Goal: Information Seeking & Learning: Learn about a topic

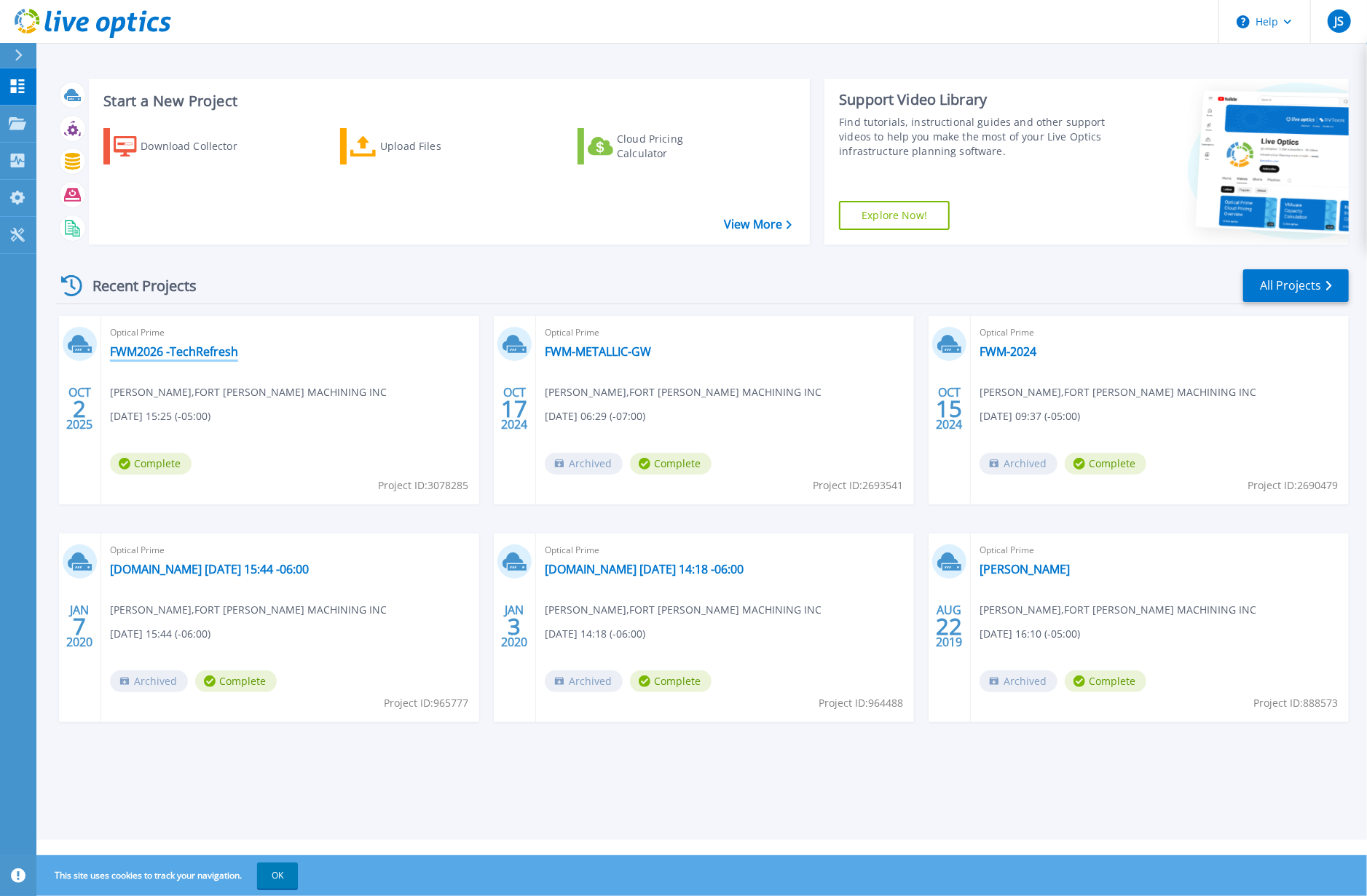
click at [177, 350] on link "FWM2026 -TechRefresh" at bounding box center [174, 351] width 128 height 15
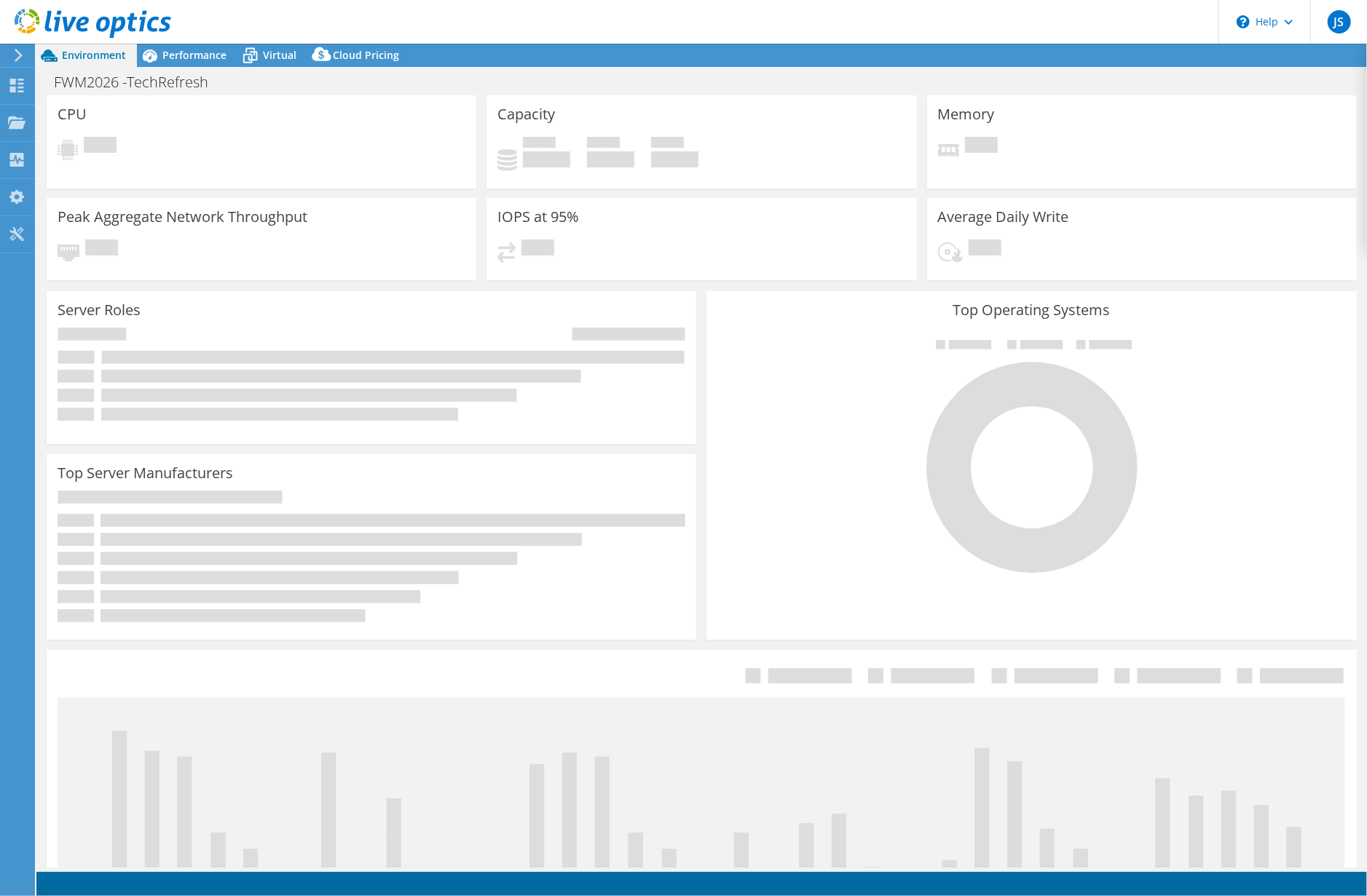
select select "USD"
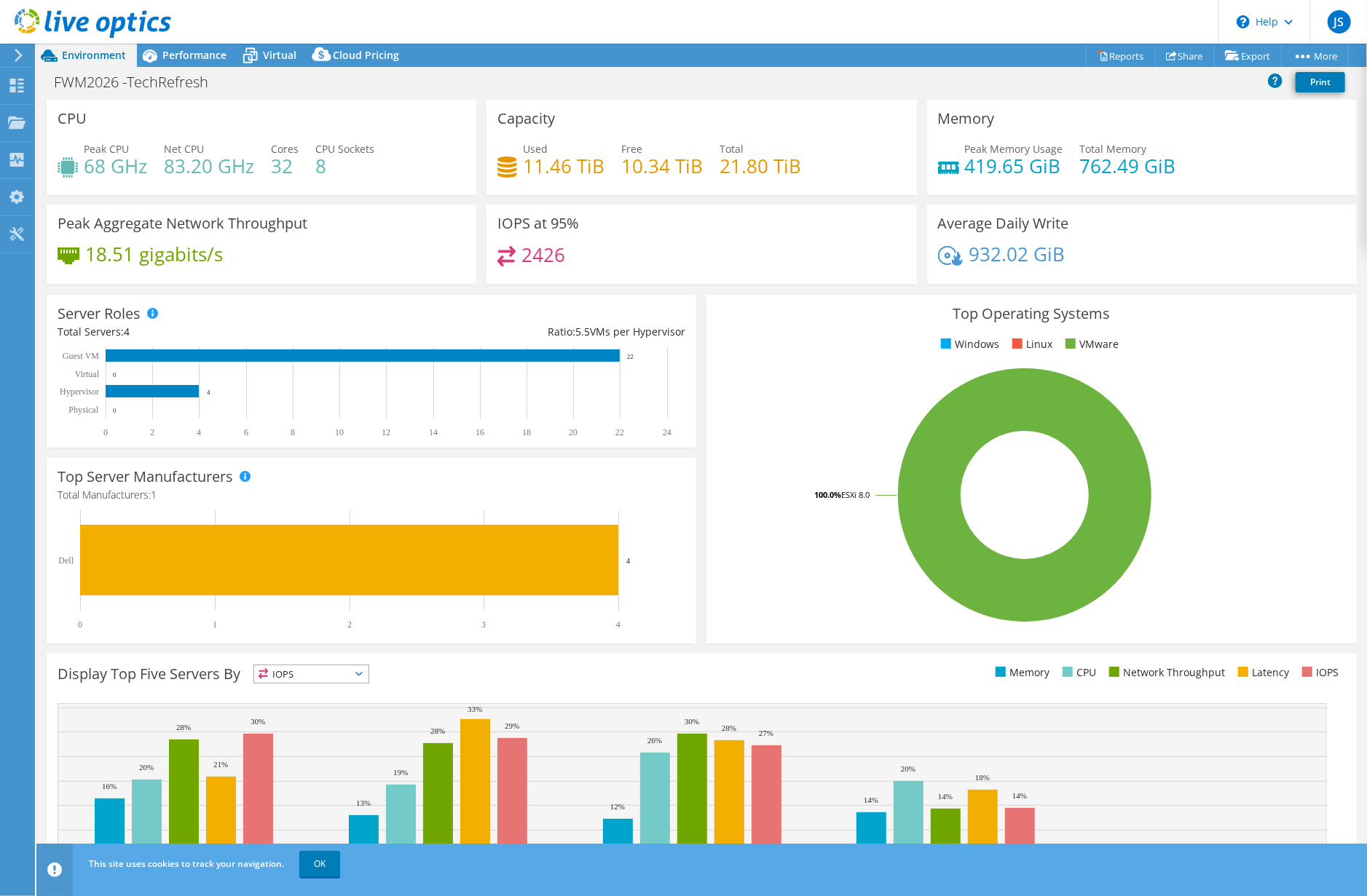
click at [845, 25] on header "JS End User Joseph Spradlin JSPRADLIN@FWMACHINING.COM FORT WALTON MACHINING INC…" at bounding box center [683, 22] width 1367 height 44
click at [16, 81] on icon at bounding box center [17, 86] width 17 height 14
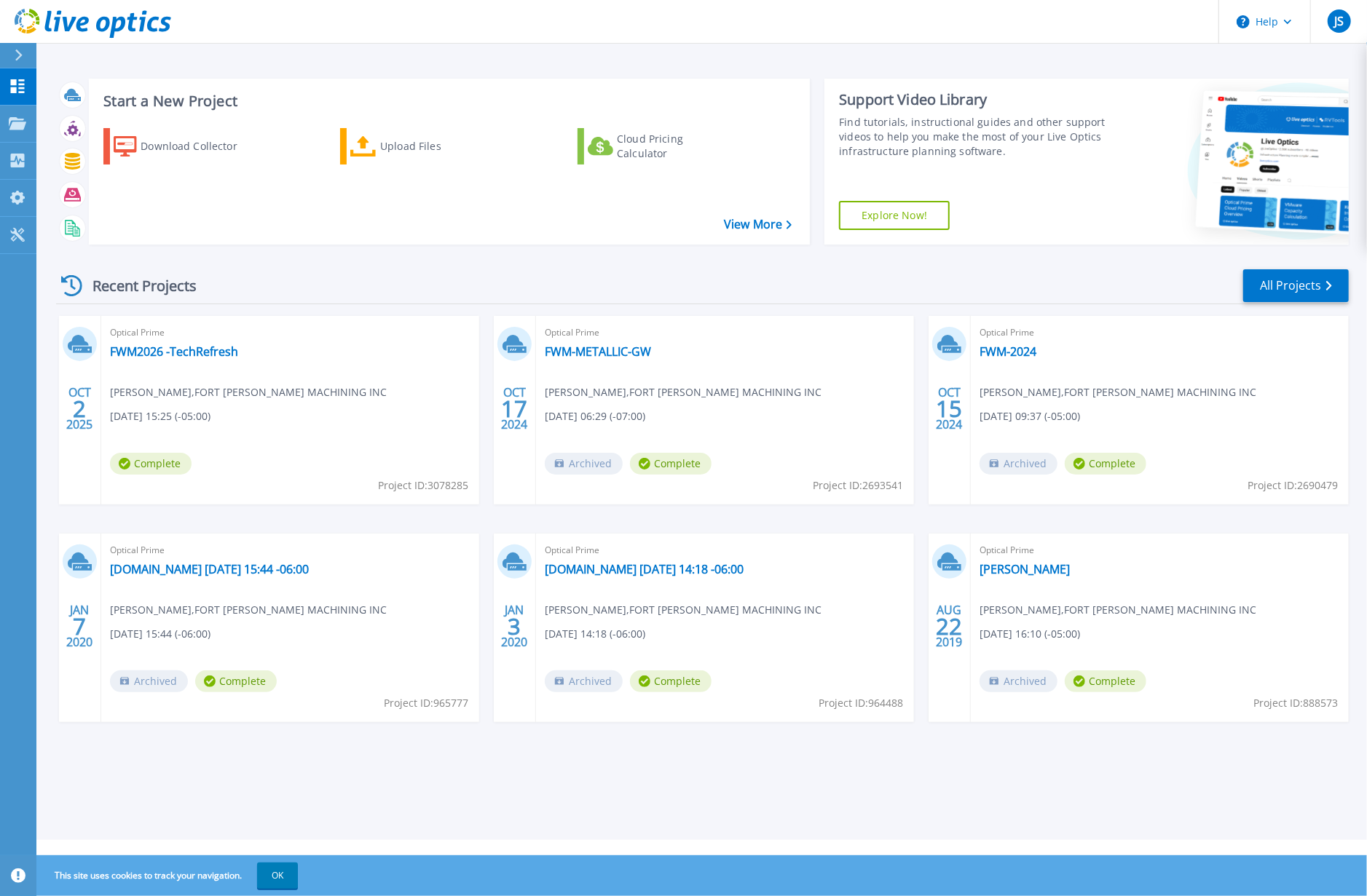
click at [21, 51] on icon at bounding box center [18, 55] width 8 height 11
click at [251, 64] on div "Start a New Project Download Collector Upload Files Cloud Pricing Calculator Vi…" at bounding box center [701, 420] width 1330 height 840
click at [17, 56] on icon at bounding box center [18, 55] width 8 height 11
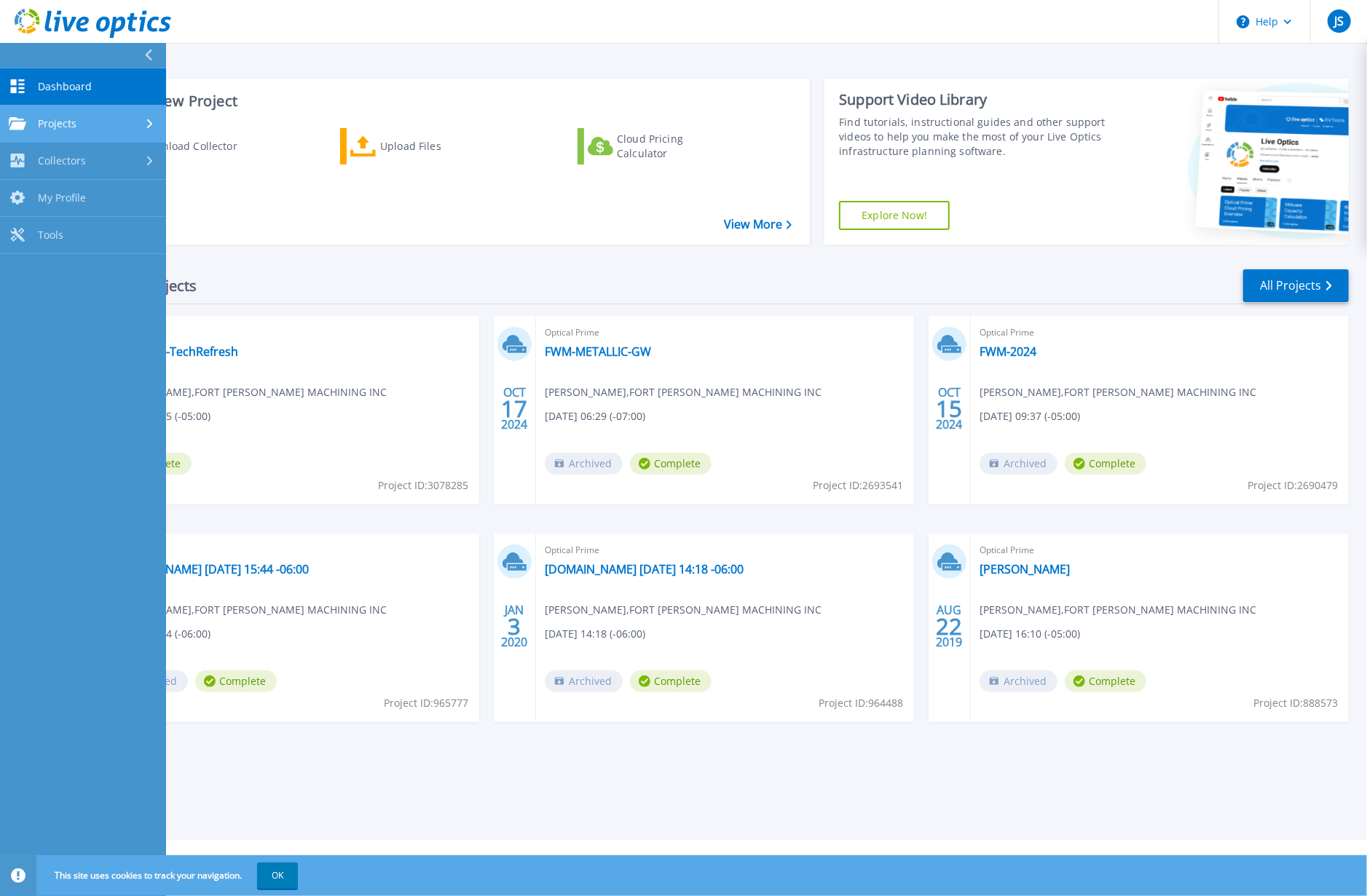
click at [64, 120] on span "Projects" at bounding box center [57, 123] width 38 height 13
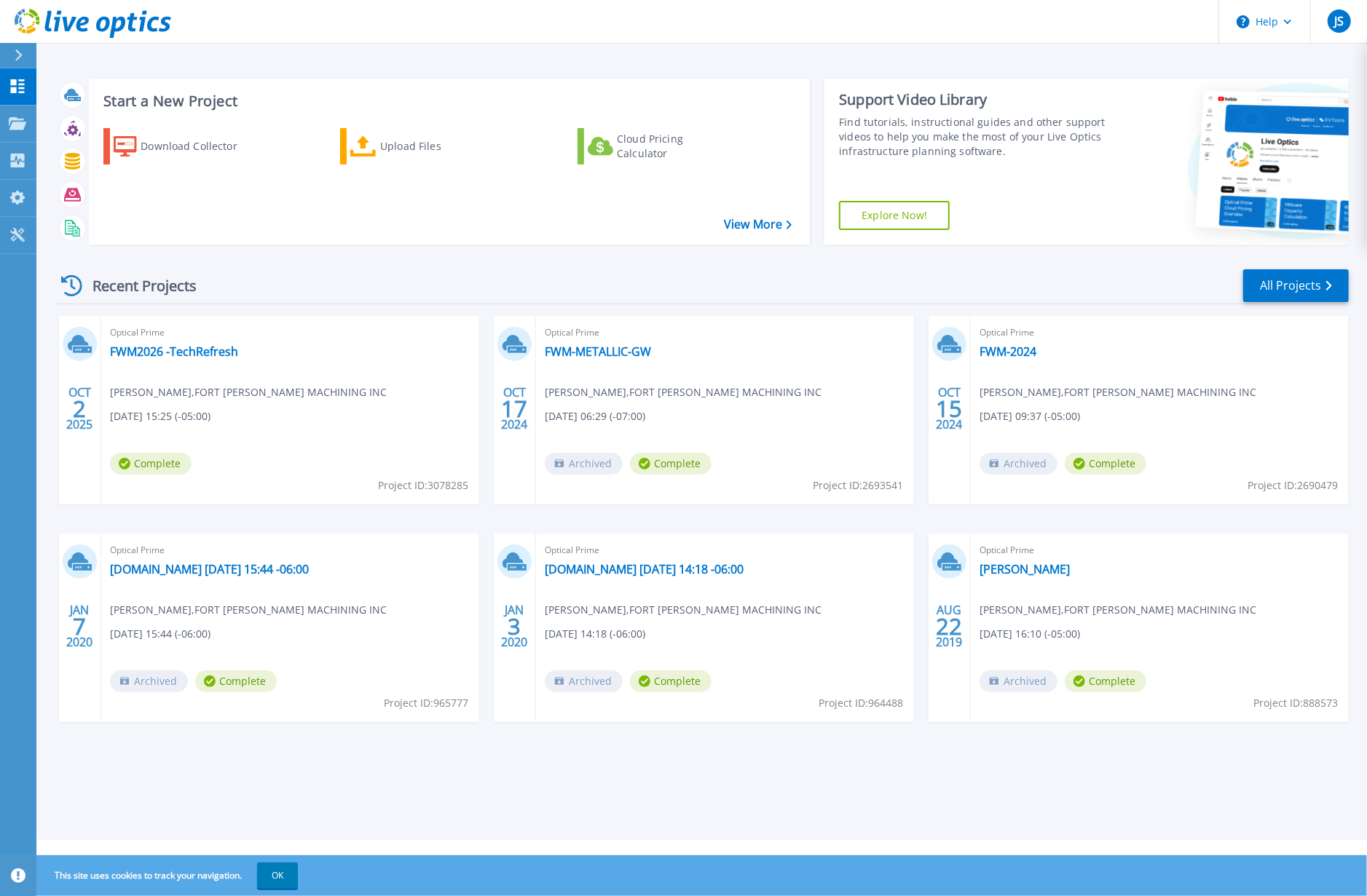
click at [364, 94] on h3 "Start a New Project" at bounding box center [446, 101] width 687 height 16
click at [190, 348] on link "FWM2026 -TechRefresh" at bounding box center [174, 351] width 128 height 15
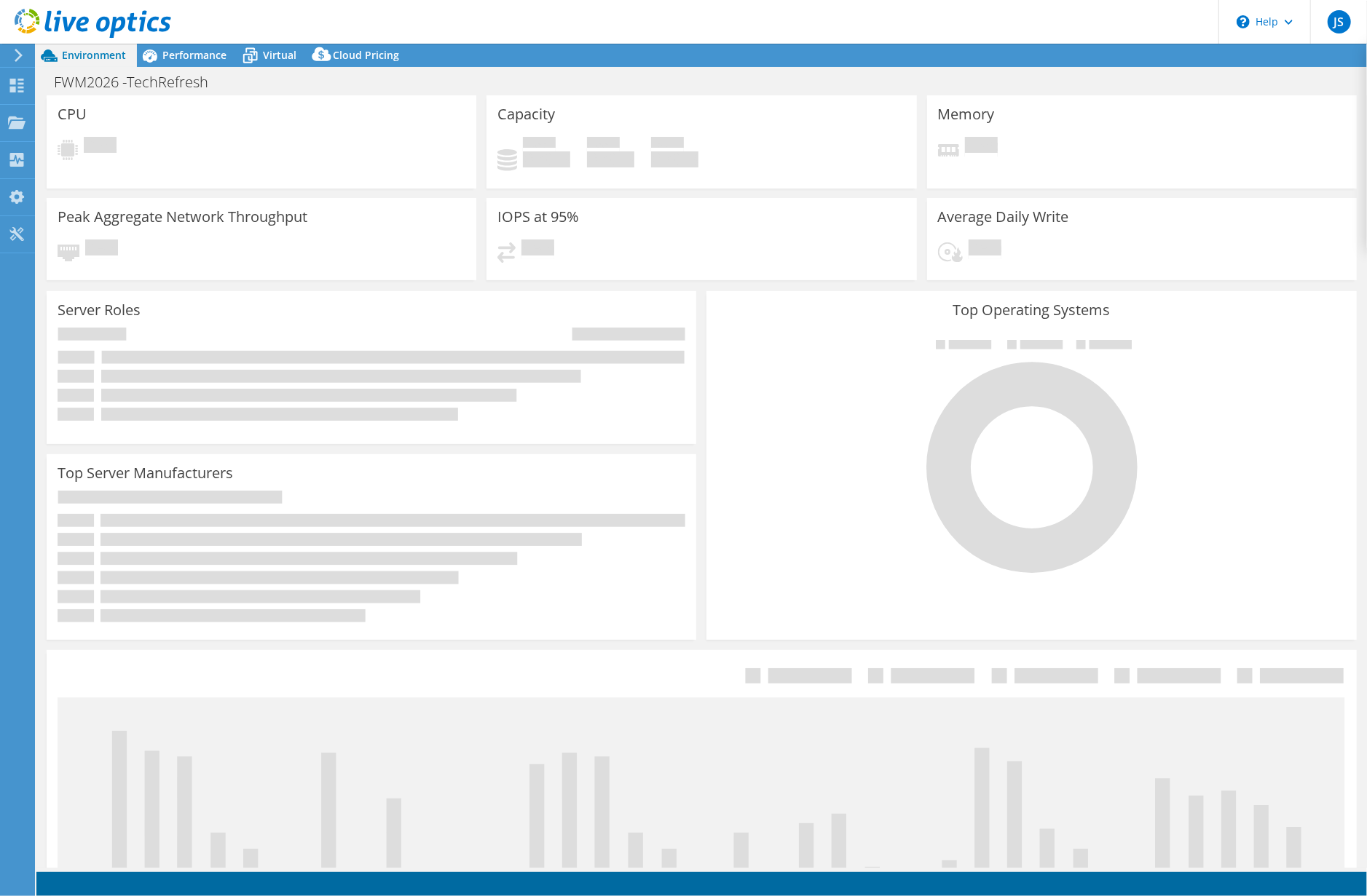
select select "USD"
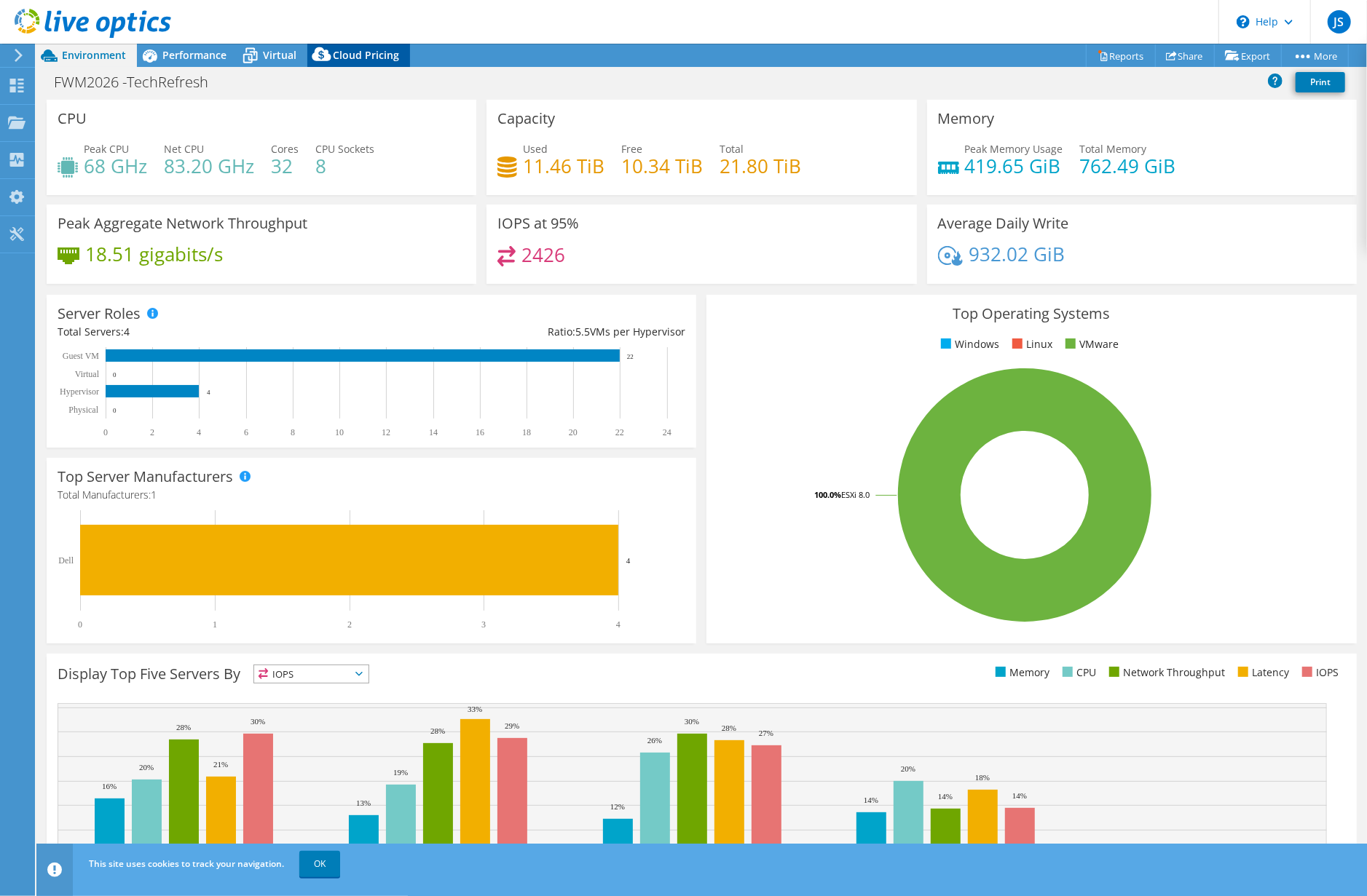
click at [370, 54] on span "Cloud Pricing" at bounding box center [366, 55] width 66 height 14
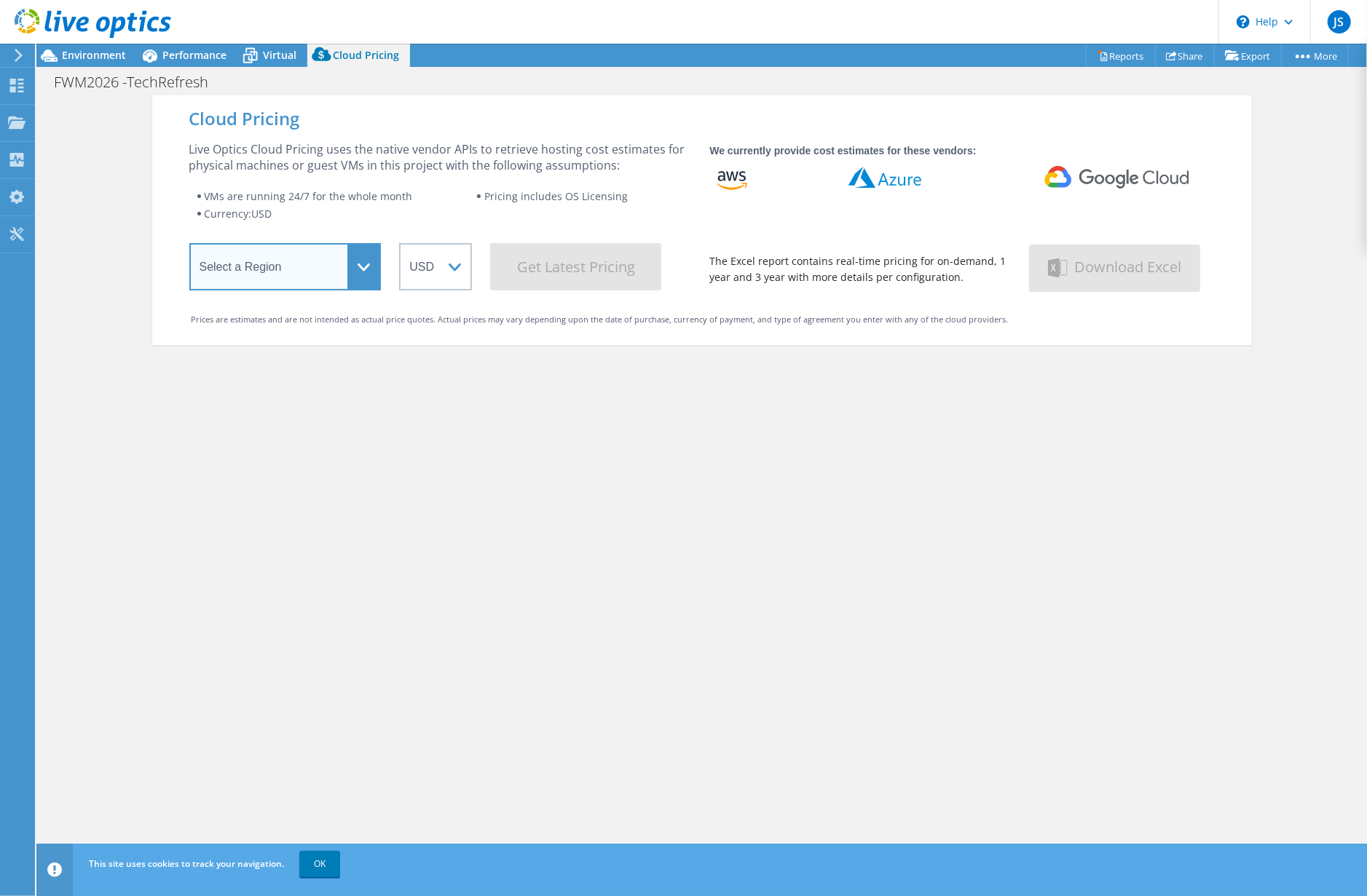
click at [362, 268] on select "Select a Region Asia Pacific (Hong Kong) Asia Pacific (Mumbai) Asia Pacific (Se…" at bounding box center [286, 266] width 192 height 47
select select "USEast"
click at [190, 245] on select "Select a Region Asia Pacific (Hong Kong) Asia Pacific (Mumbai) Asia Pacific (Se…" at bounding box center [286, 266] width 192 height 47
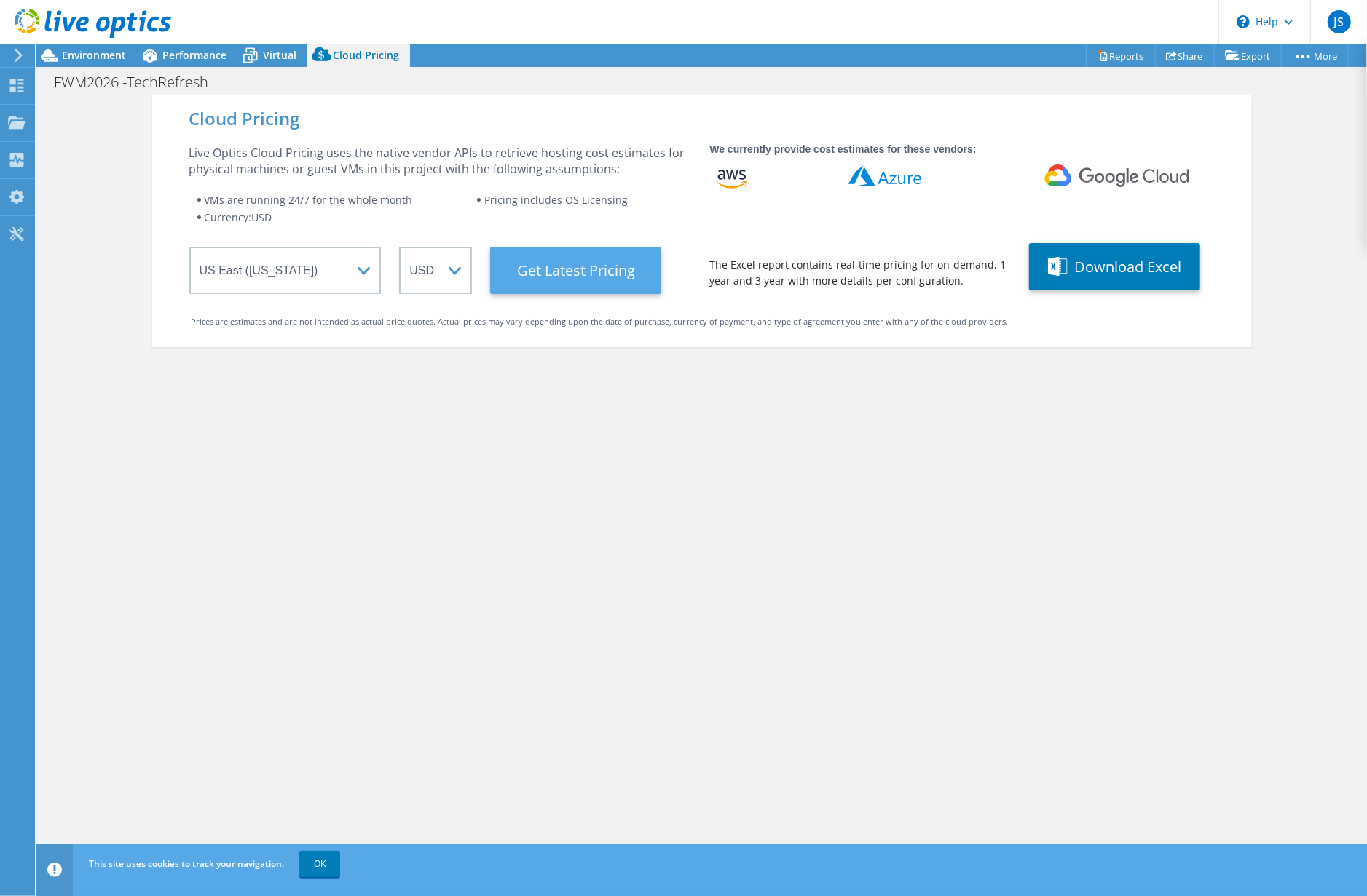
click at [539, 265] on Latest "Get Latest Pricing" at bounding box center [576, 271] width 171 height 47
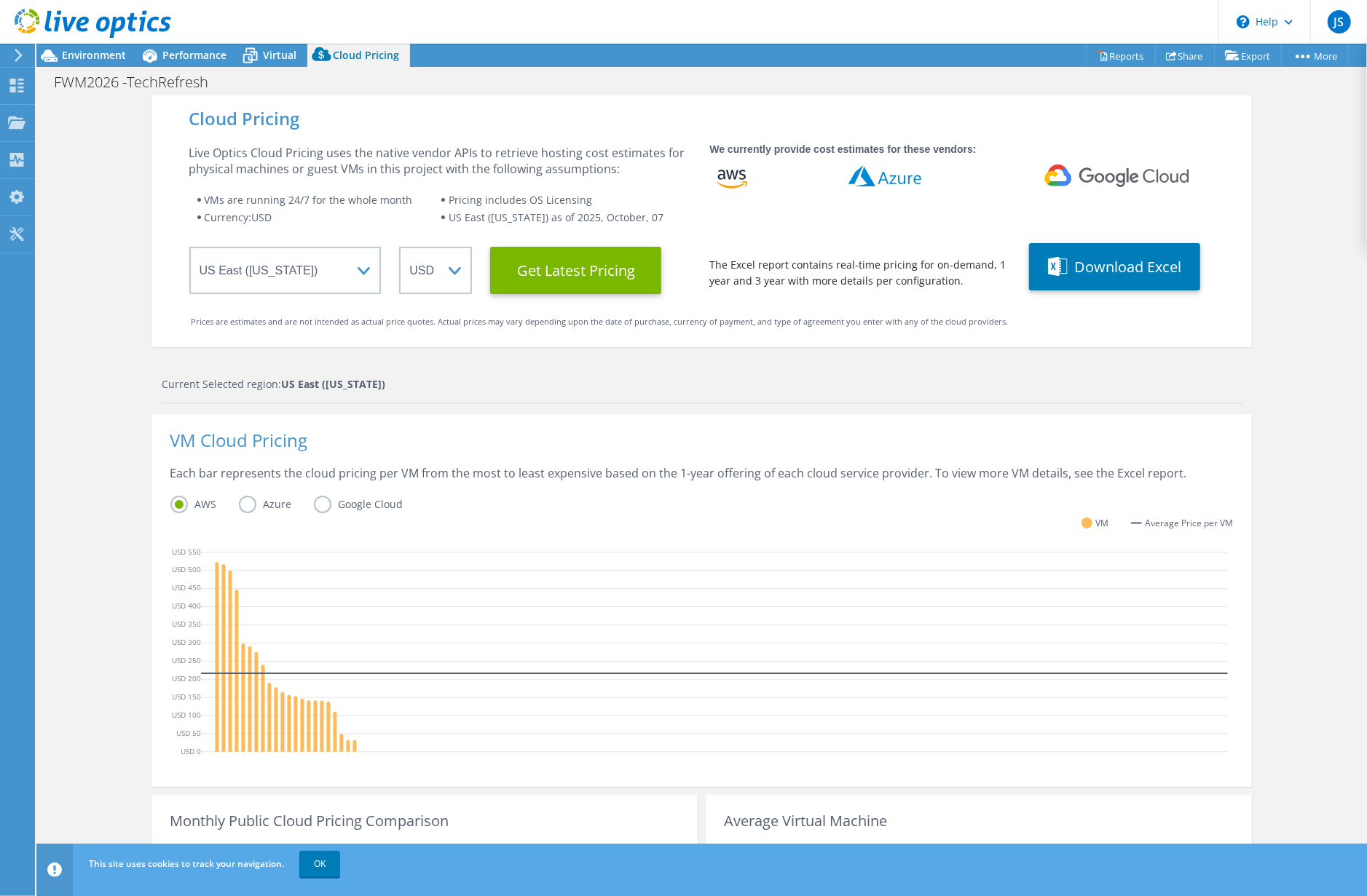
scroll to position [199, 0]
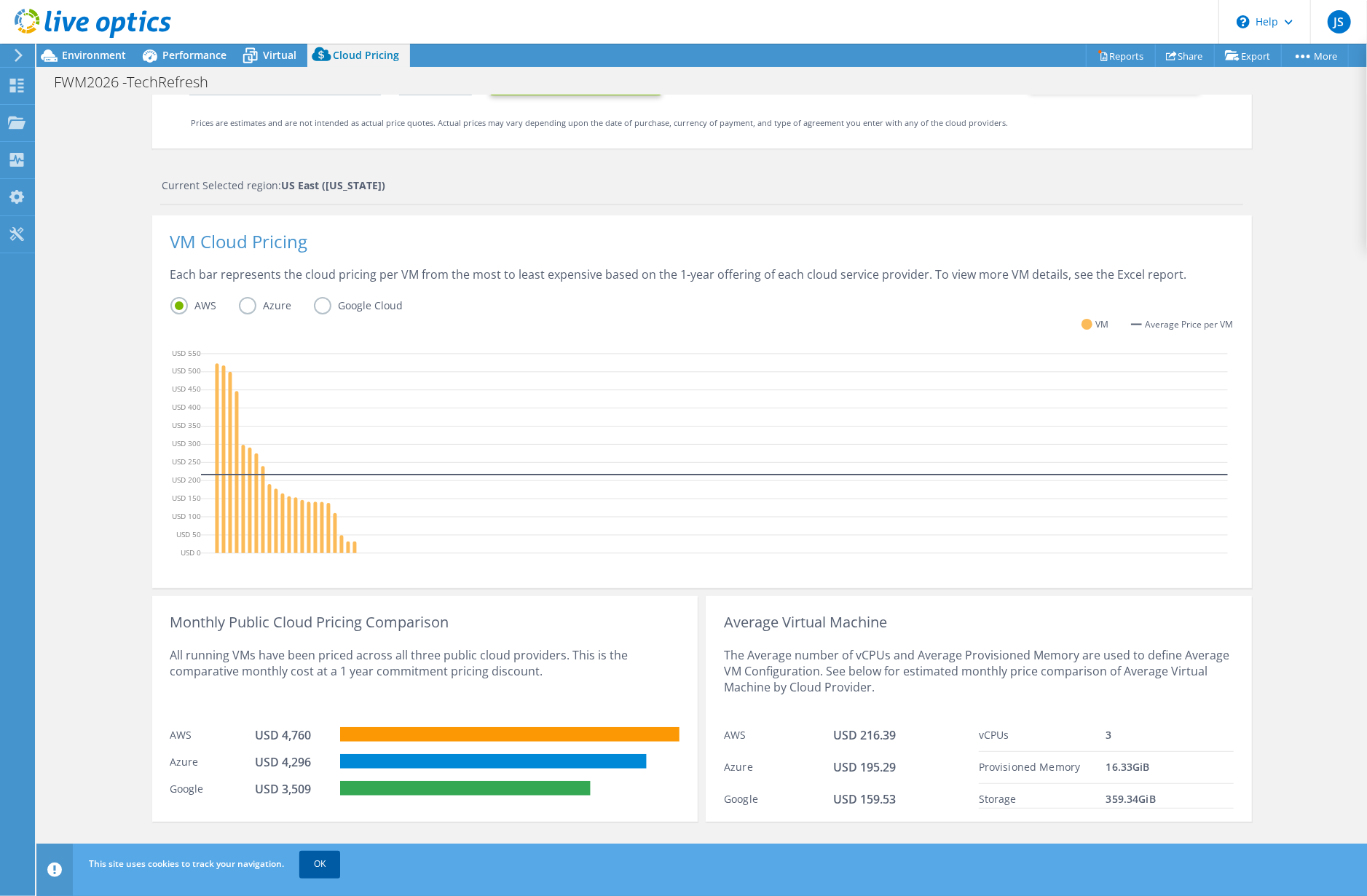
click at [321, 856] on link "OK" at bounding box center [320, 865] width 41 height 26
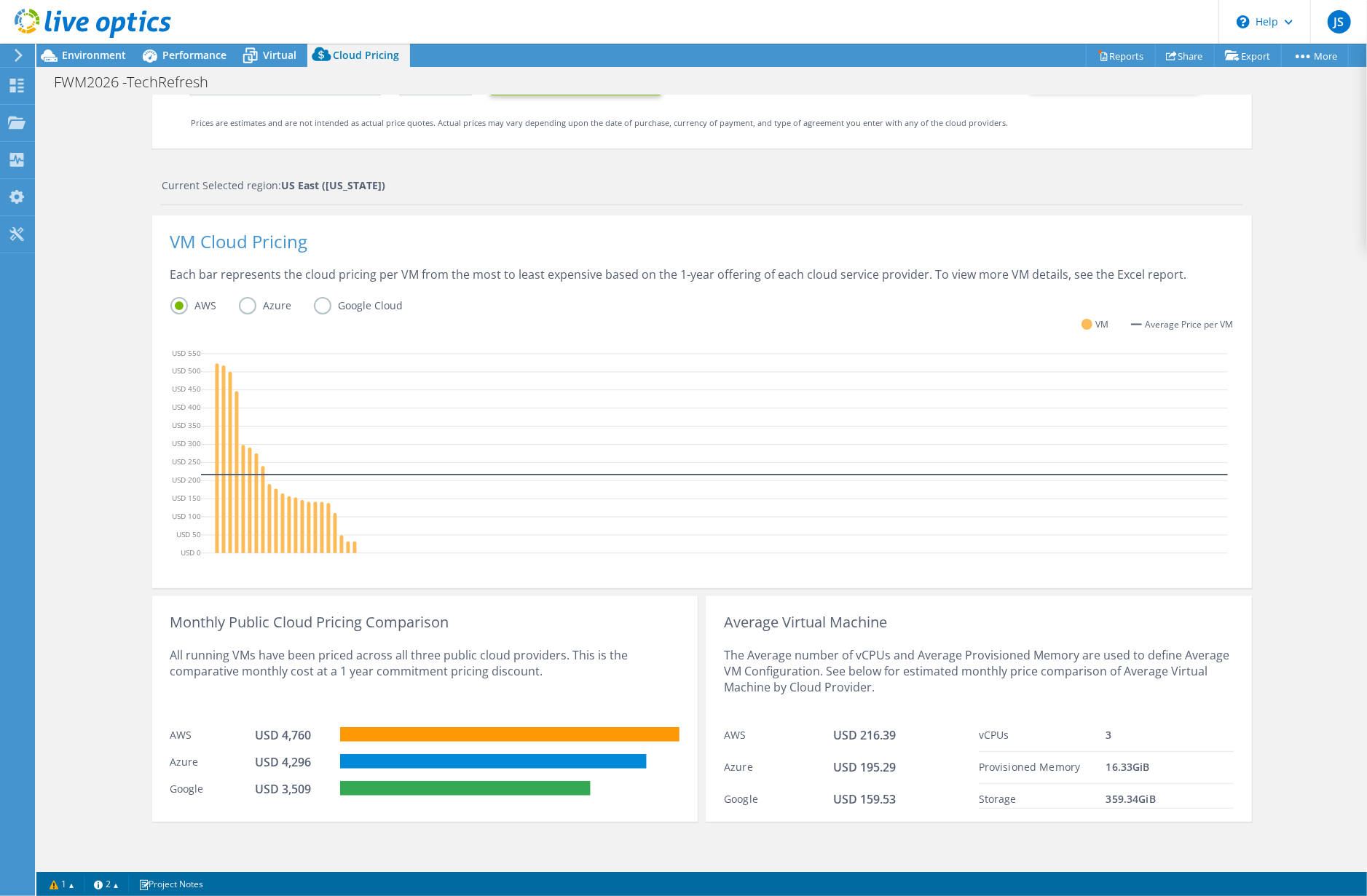
scroll to position [0, 0]
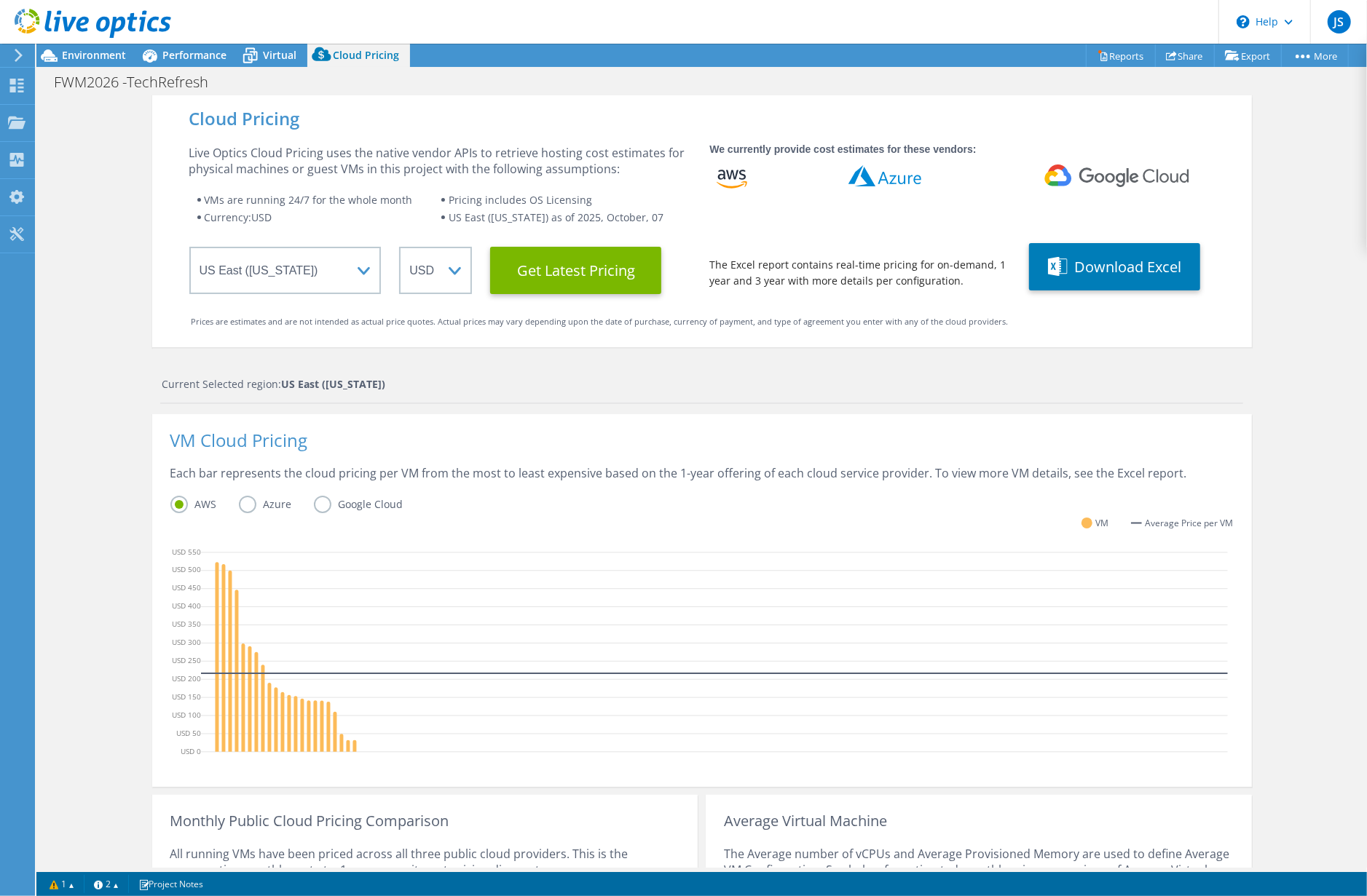
click at [238, 498] on label "Azure" at bounding box center [276, 505] width 75 height 17
click at [0, 0] on input "Azure" at bounding box center [0, 0] width 0 height 0
click at [173, 499] on label "AWS" at bounding box center [204, 505] width 68 height 17
click at [0, 0] on input "AWS" at bounding box center [0, 0] width 0 height 0
click at [315, 499] on label "Google Cloud" at bounding box center [369, 505] width 112 height 17
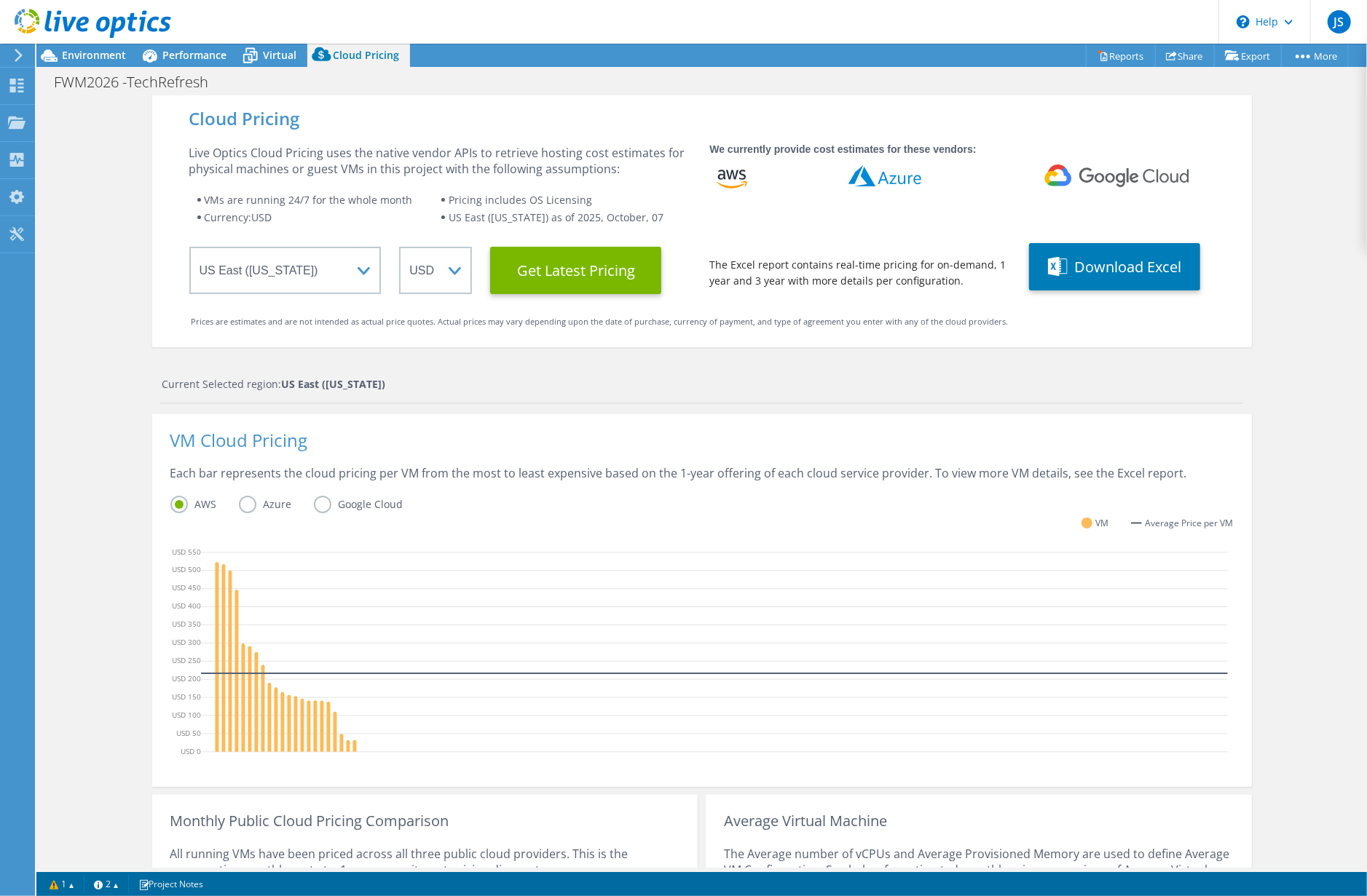
click at [0, 0] on input "Google Cloud" at bounding box center [0, 0] width 0 height 0
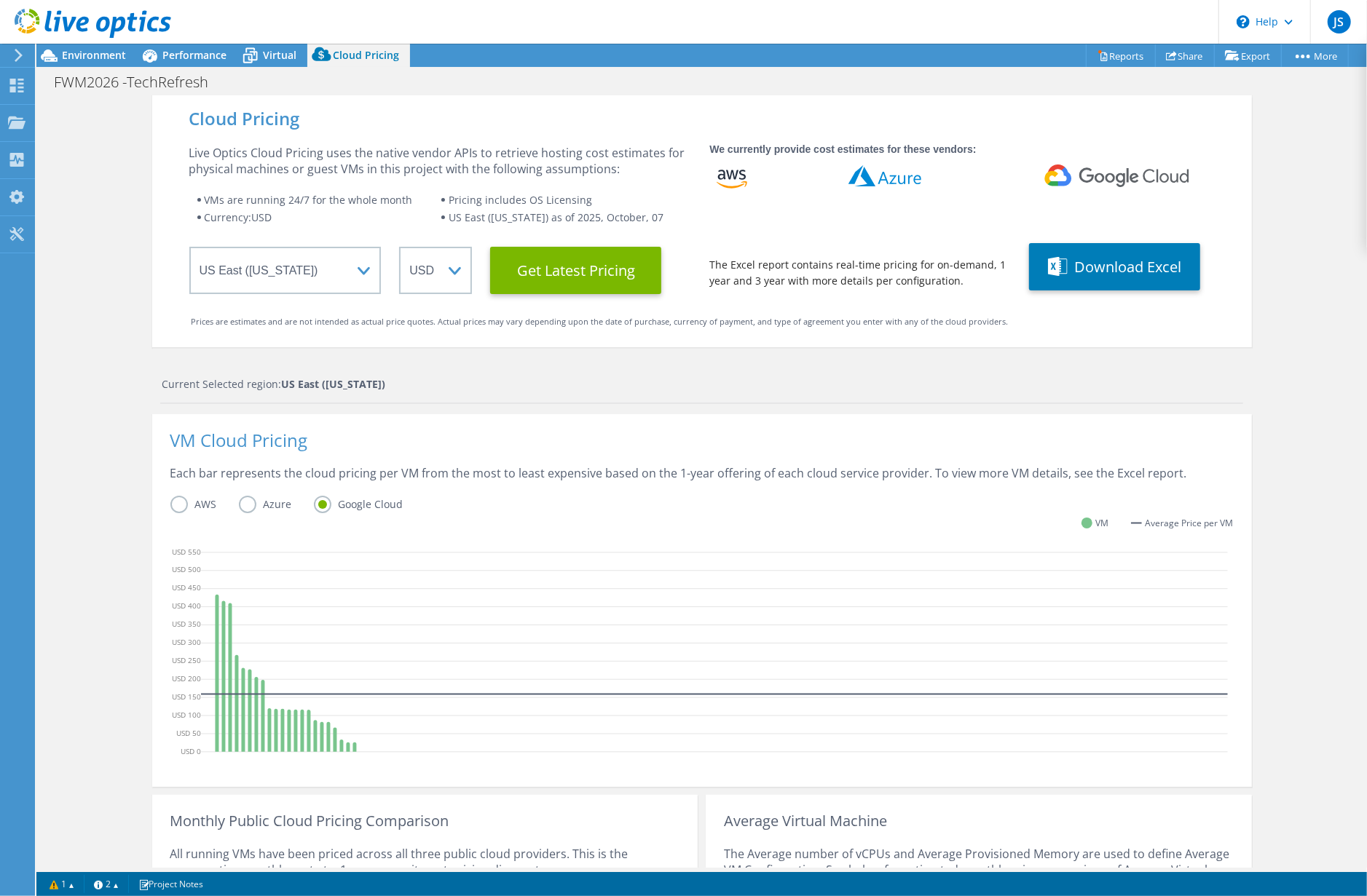
click at [173, 505] on label "AWS" at bounding box center [204, 505] width 68 height 17
click at [0, 0] on input "AWS" at bounding box center [0, 0] width 0 height 0
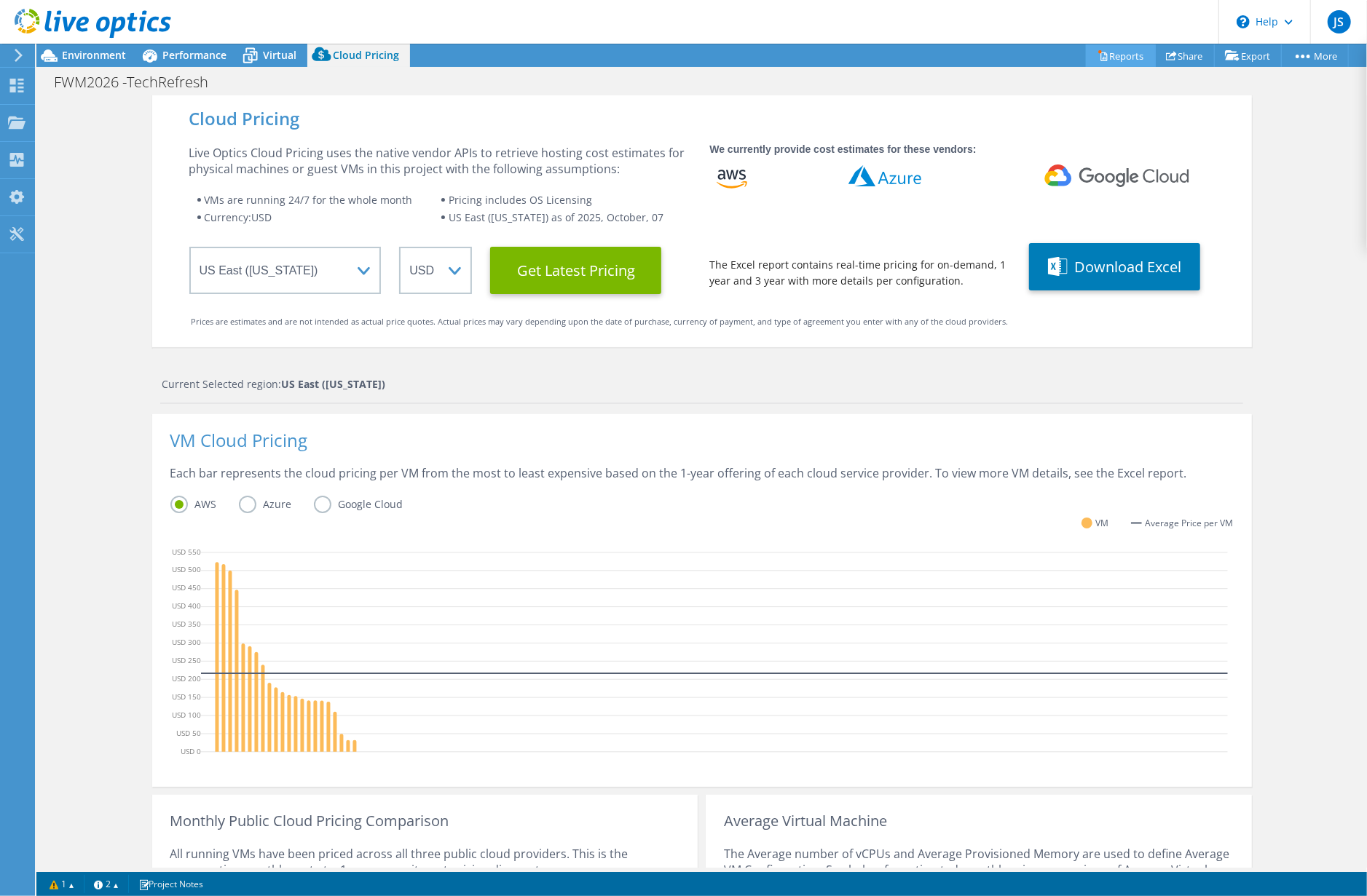
click at [1115, 53] on link "Reports" at bounding box center [1121, 56] width 70 height 23
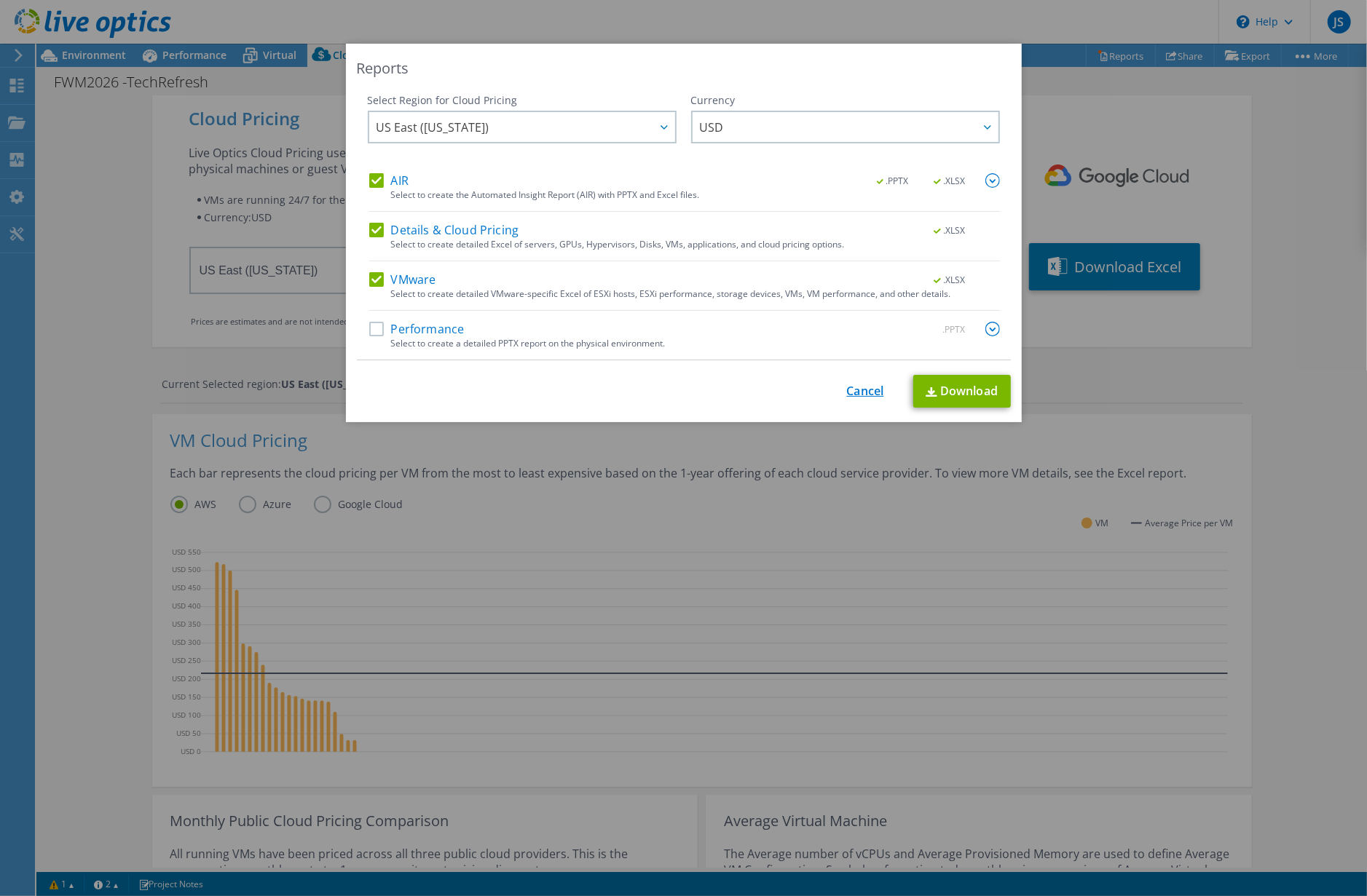
click at [858, 387] on link "Cancel" at bounding box center [866, 391] width 38 height 14
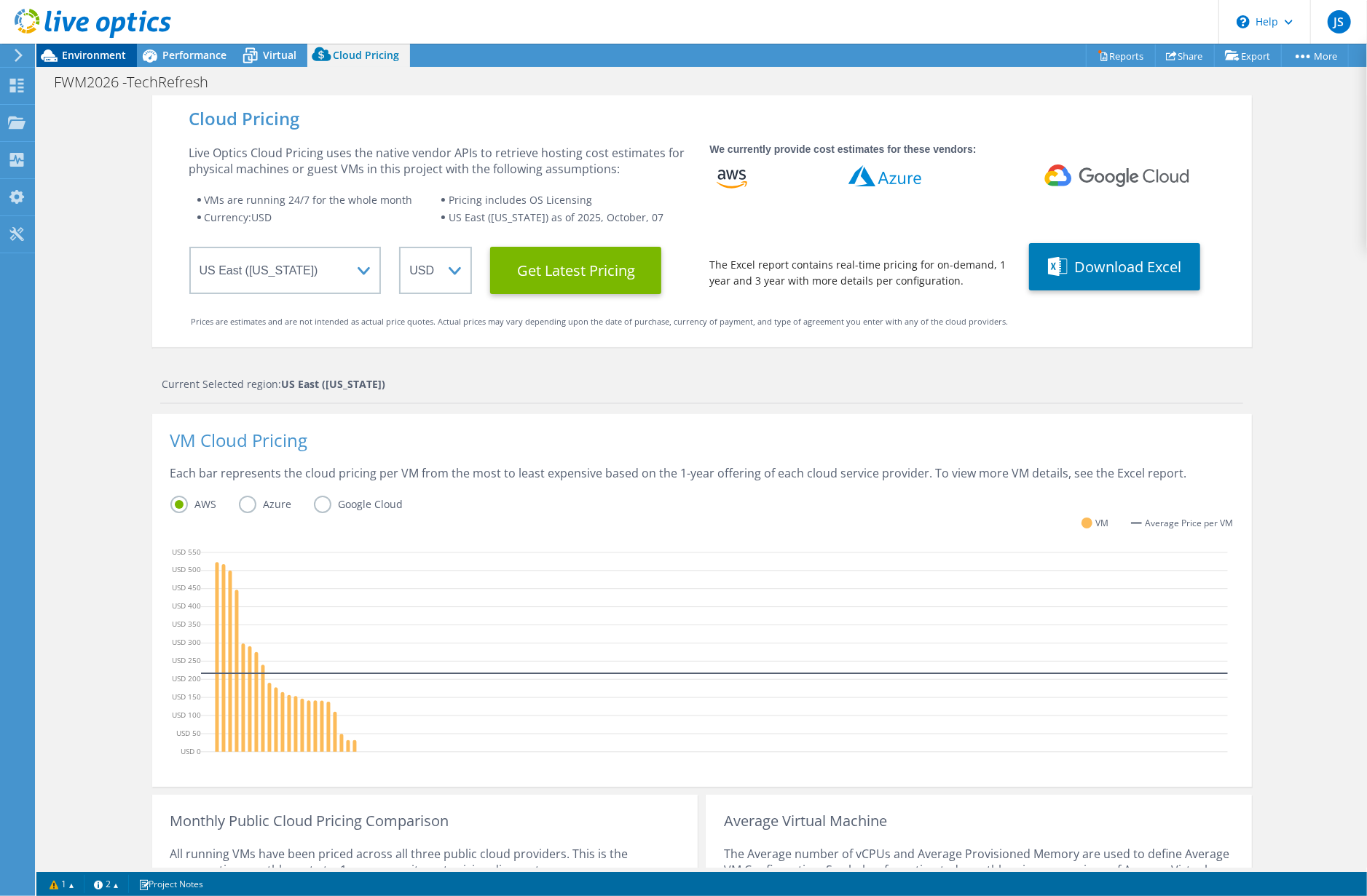
click at [94, 55] on span "Environment" at bounding box center [93, 55] width 64 height 14
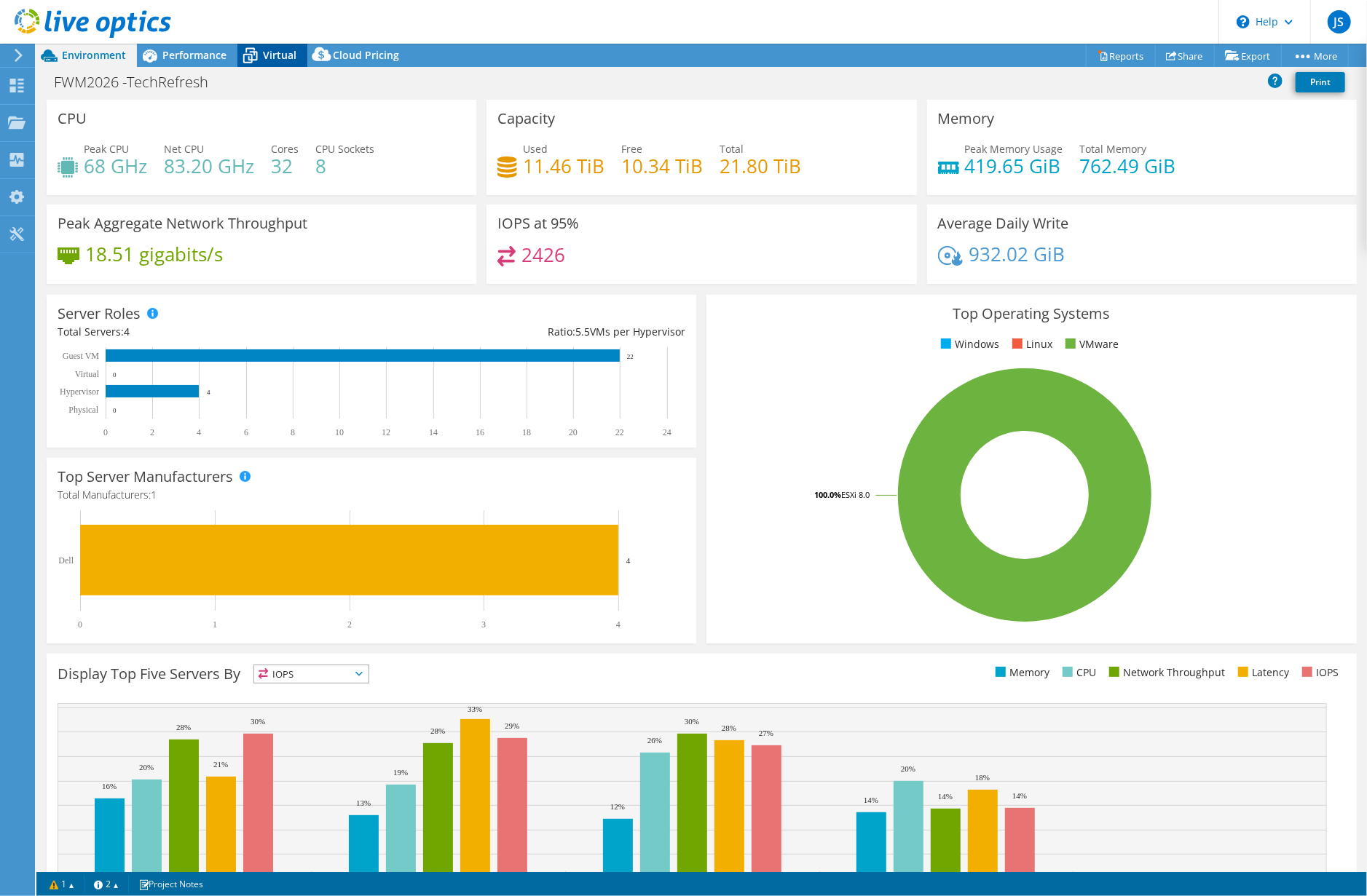
click at [259, 54] on icon at bounding box center [250, 55] width 25 height 25
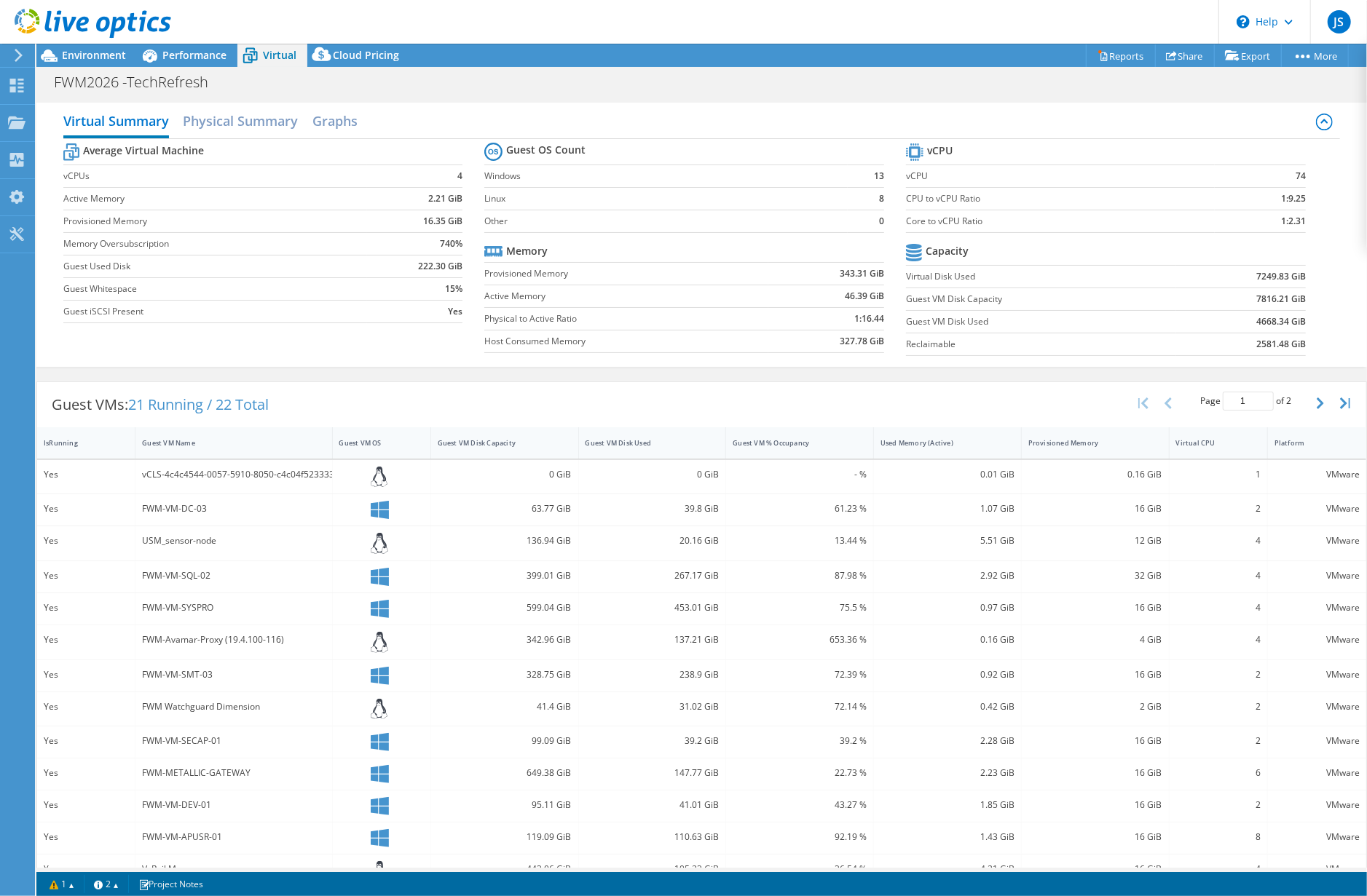
scroll to position [89, 0]
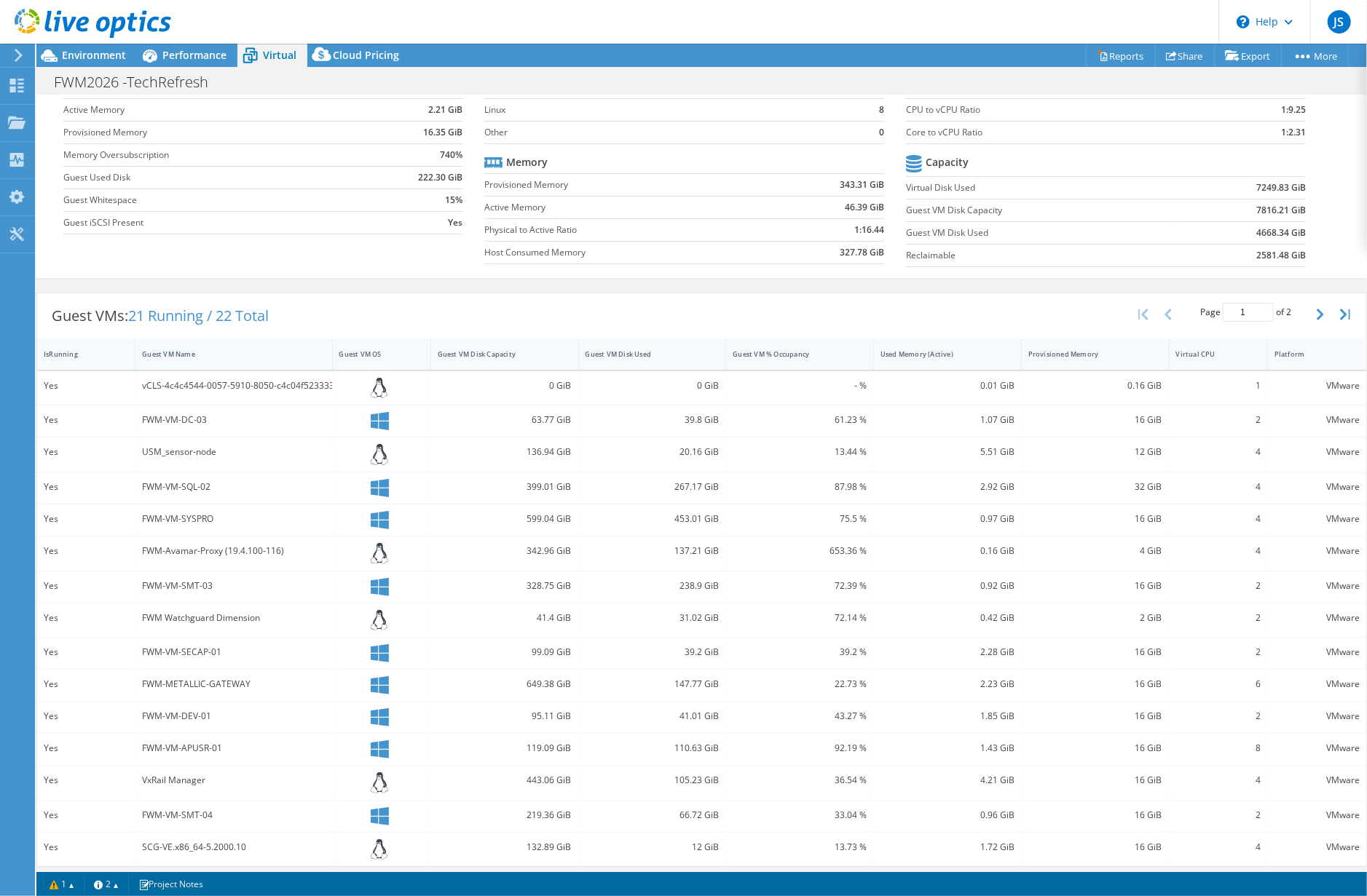
click at [158, 344] on div "Guest VM Name" at bounding box center [224, 355] width 178 height 23
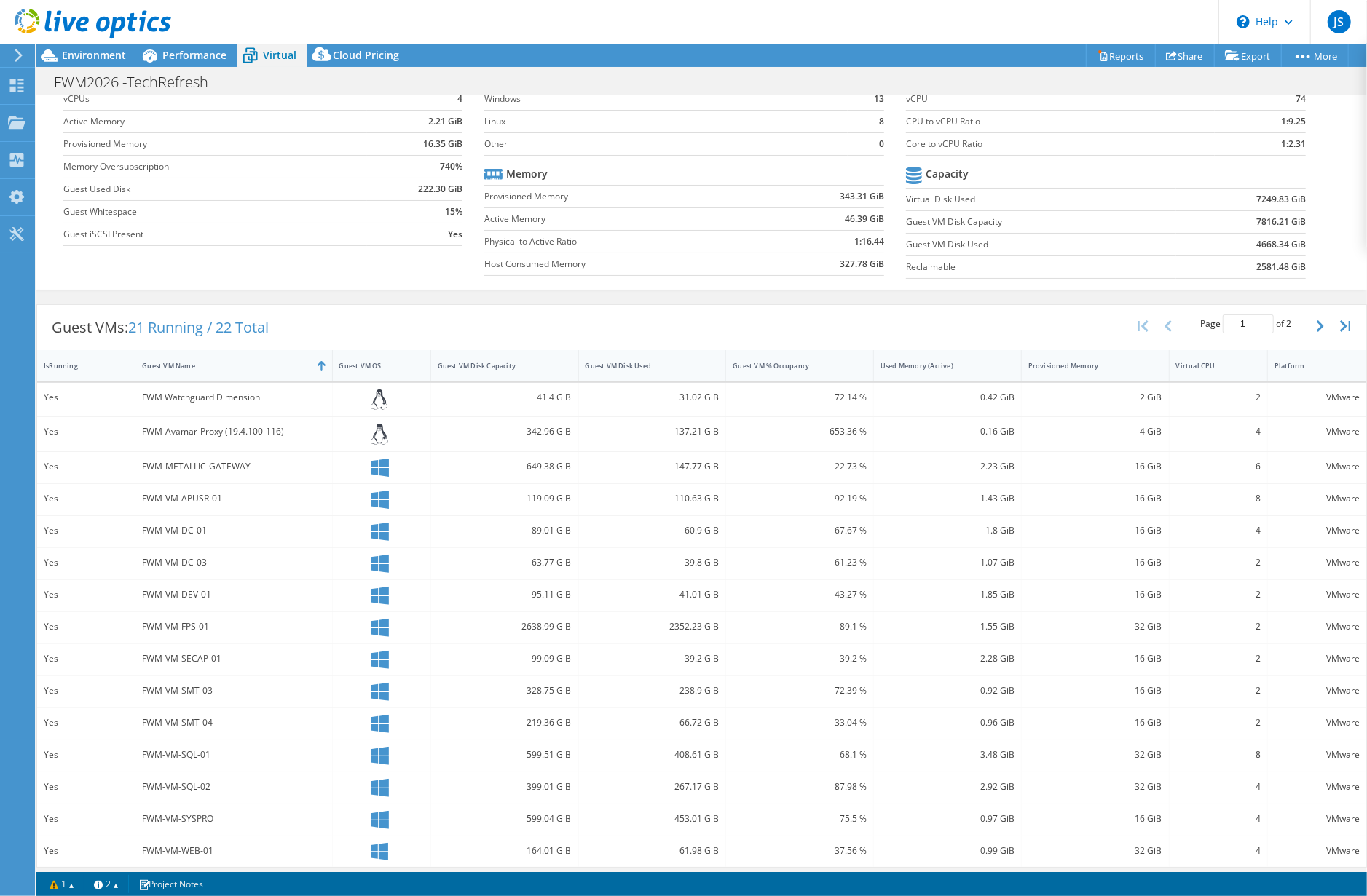
scroll to position [0, 0]
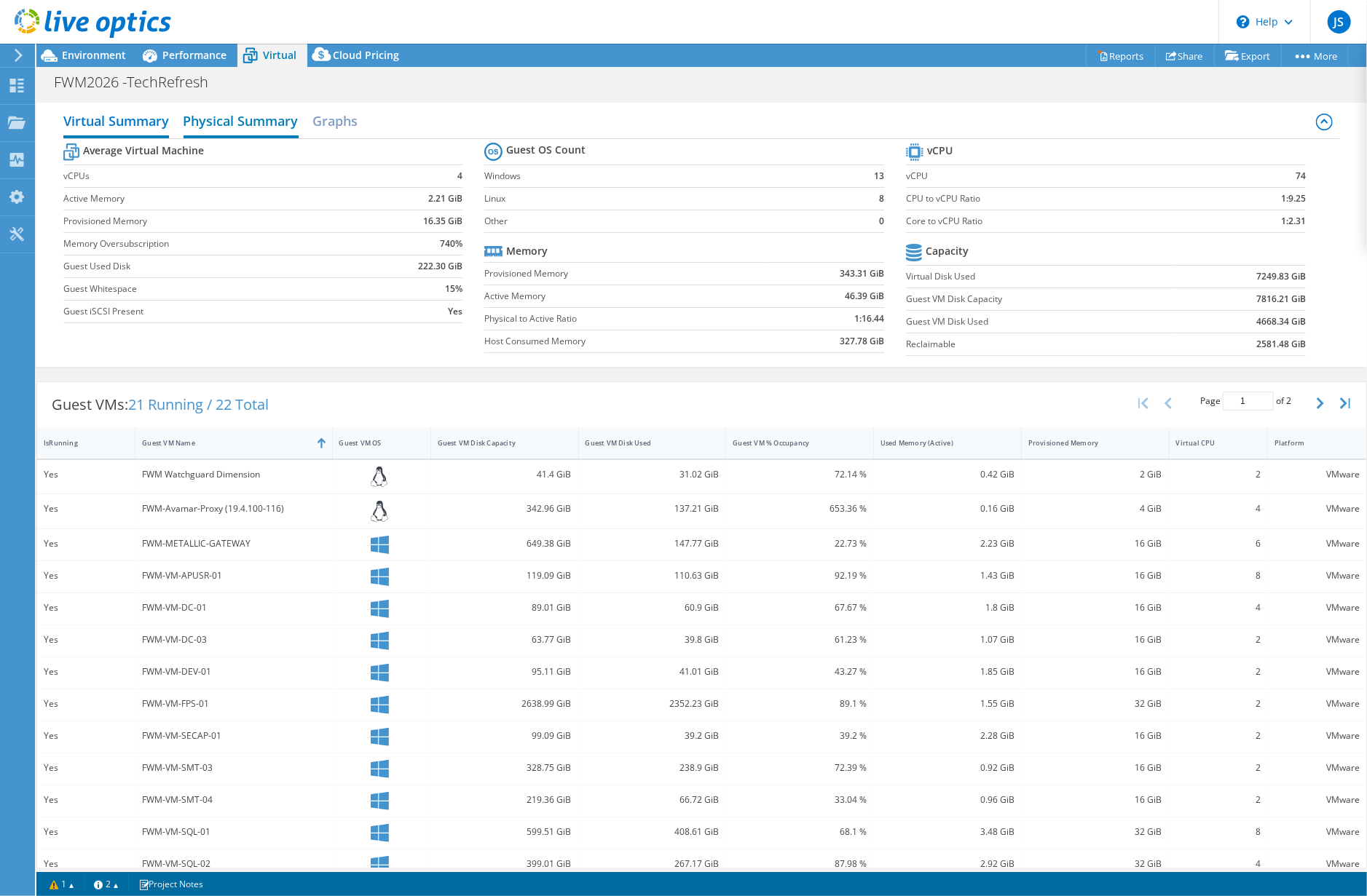
click at [238, 114] on h2 "Physical Summary" at bounding box center [241, 122] width 115 height 32
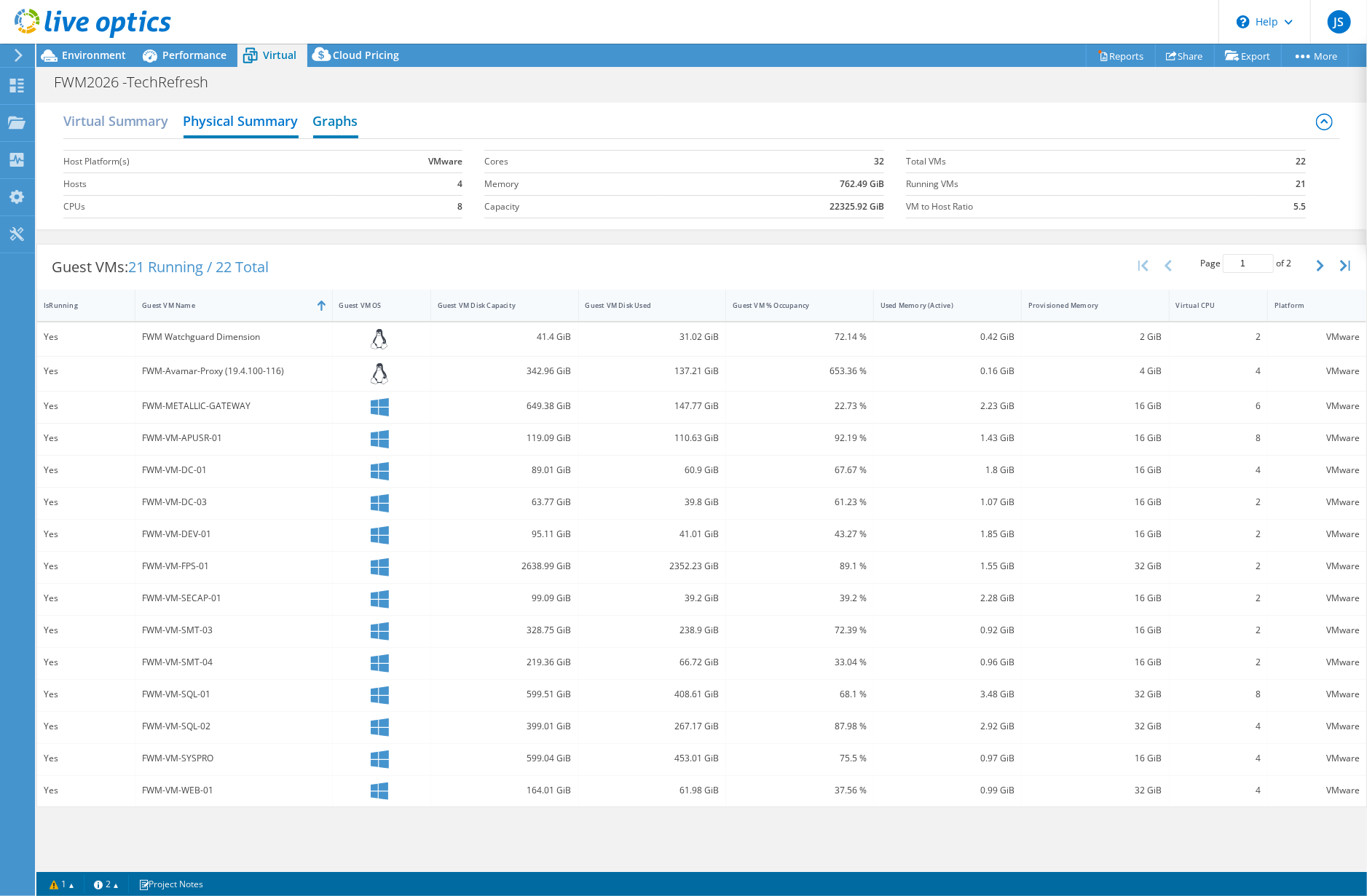
click at [342, 116] on h2 "Graphs" at bounding box center [336, 122] width 45 height 32
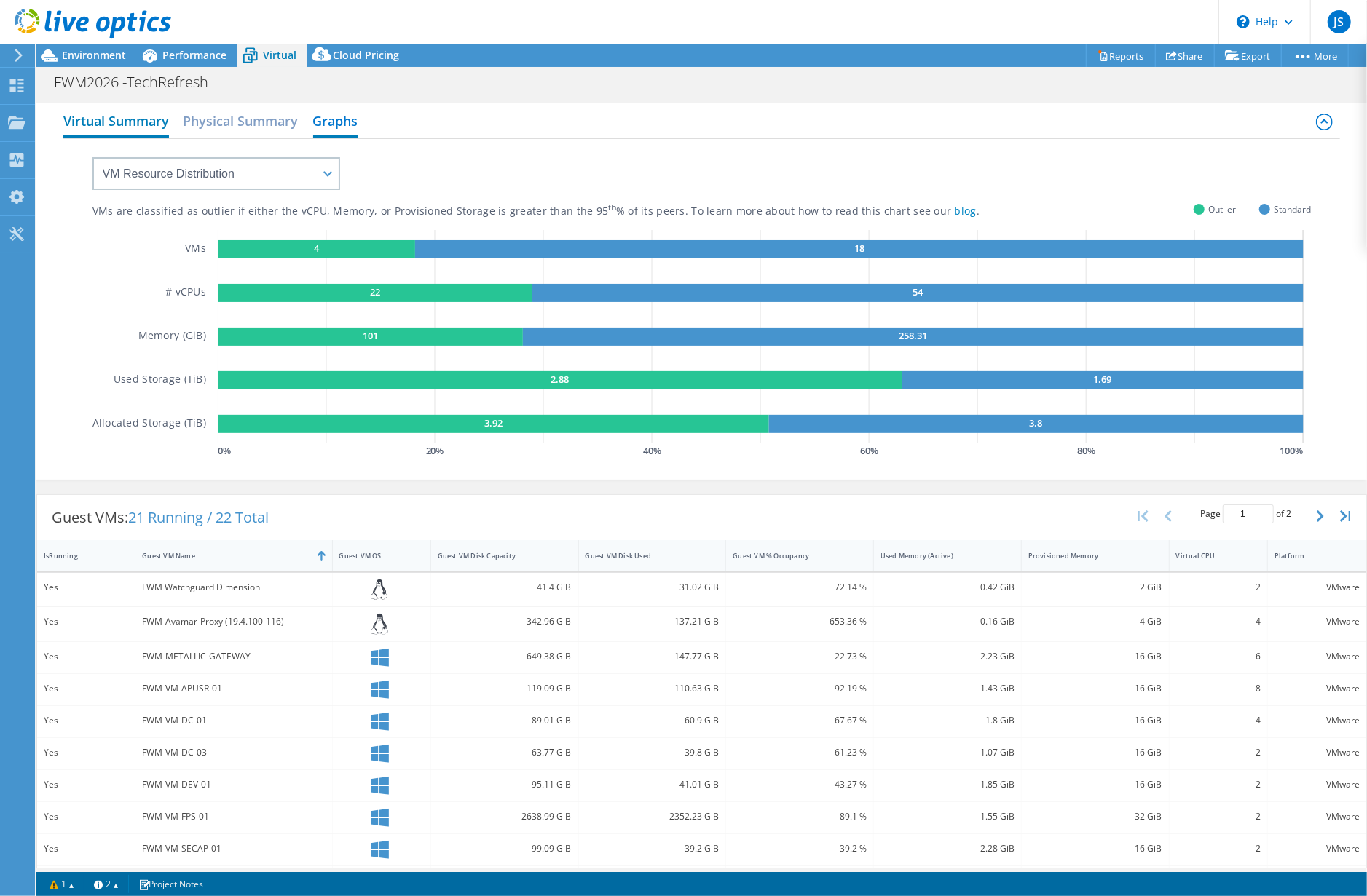
click at [112, 121] on h2 "Virtual Summary" at bounding box center [116, 122] width 106 height 32
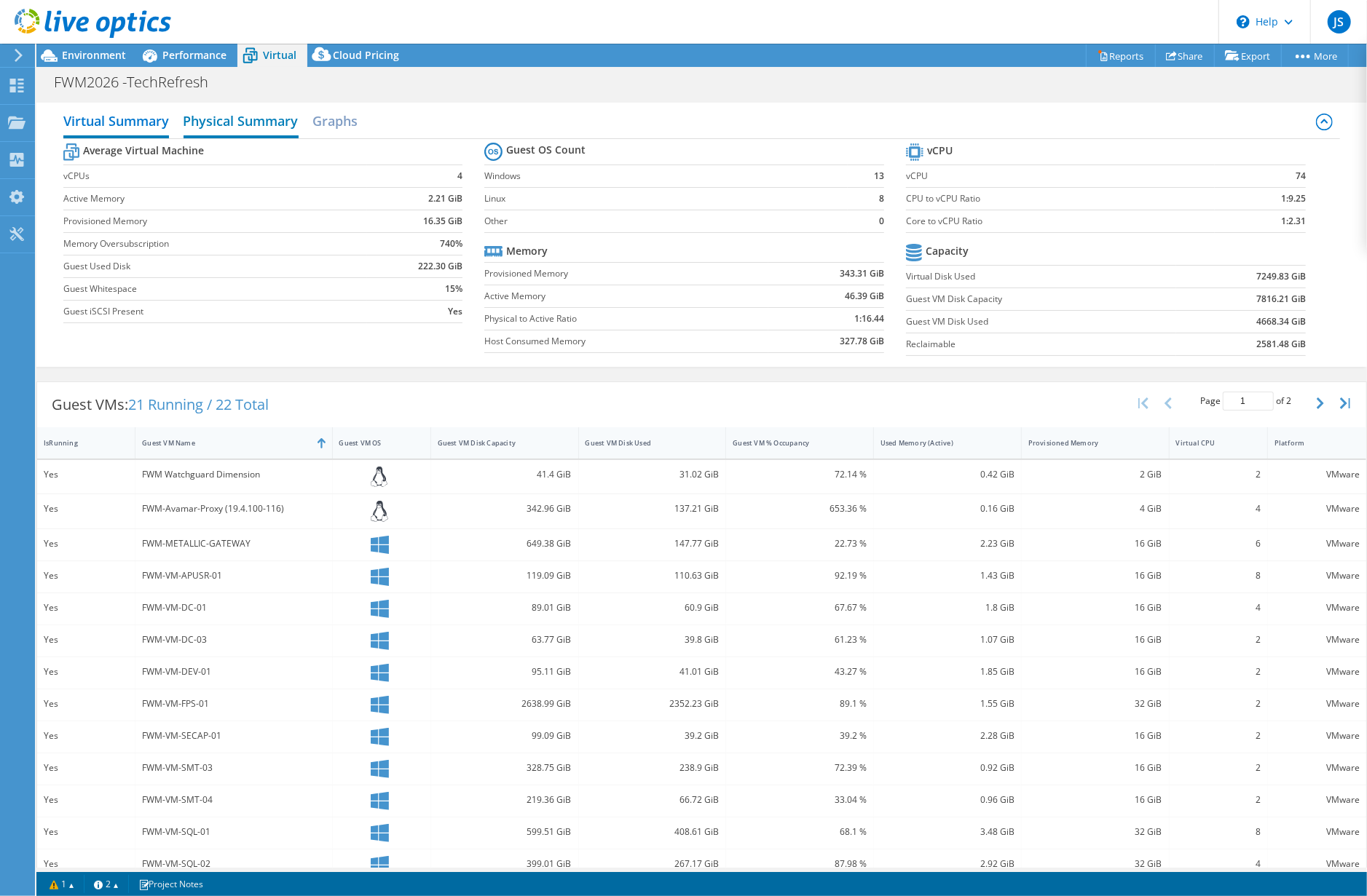
click at [225, 119] on h2 "Physical Summary" at bounding box center [241, 122] width 115 height 32
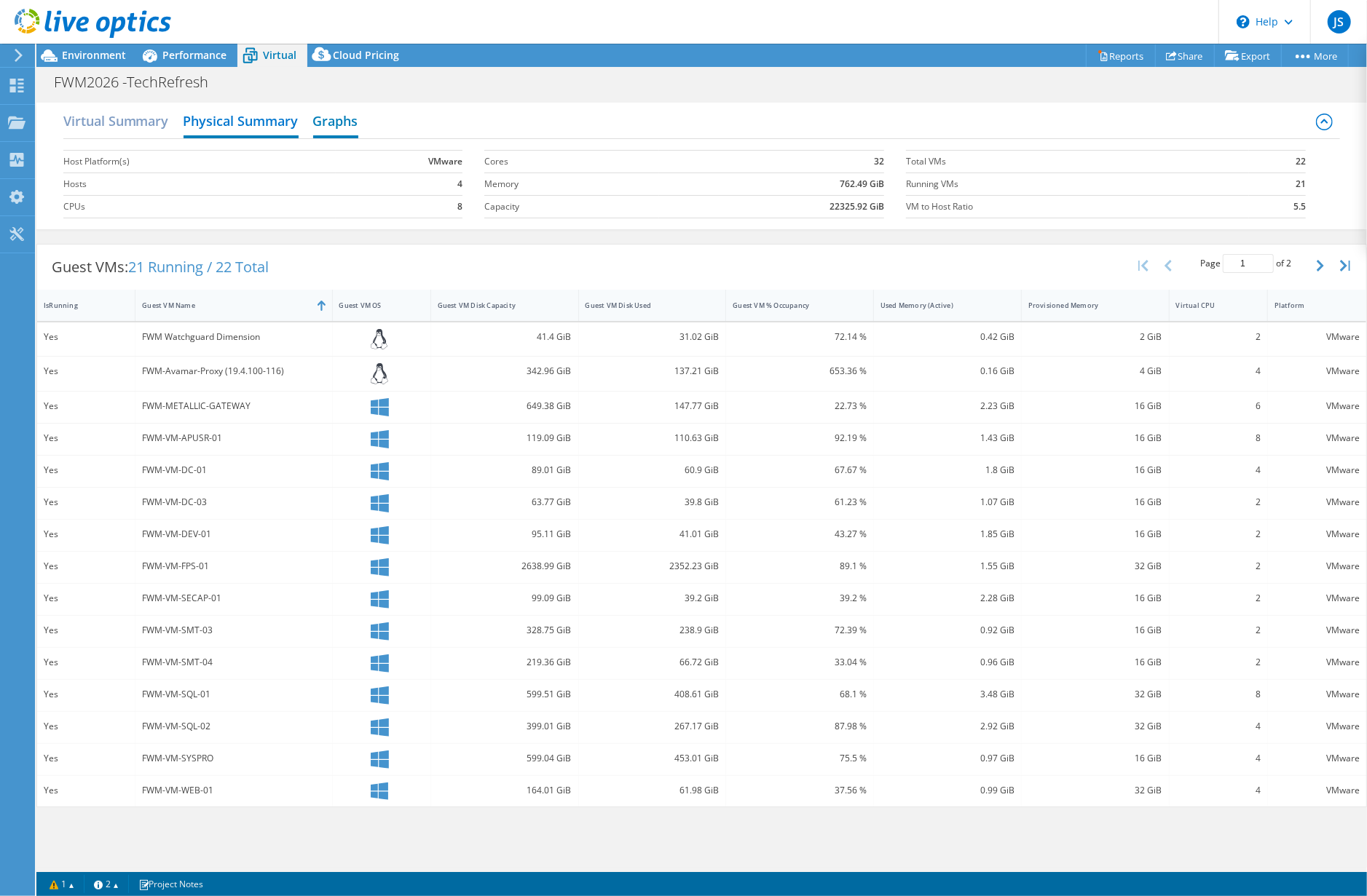
click at [350, 117] on h2 "Graphs" at bounding box center [336, 122] width 45 height 32
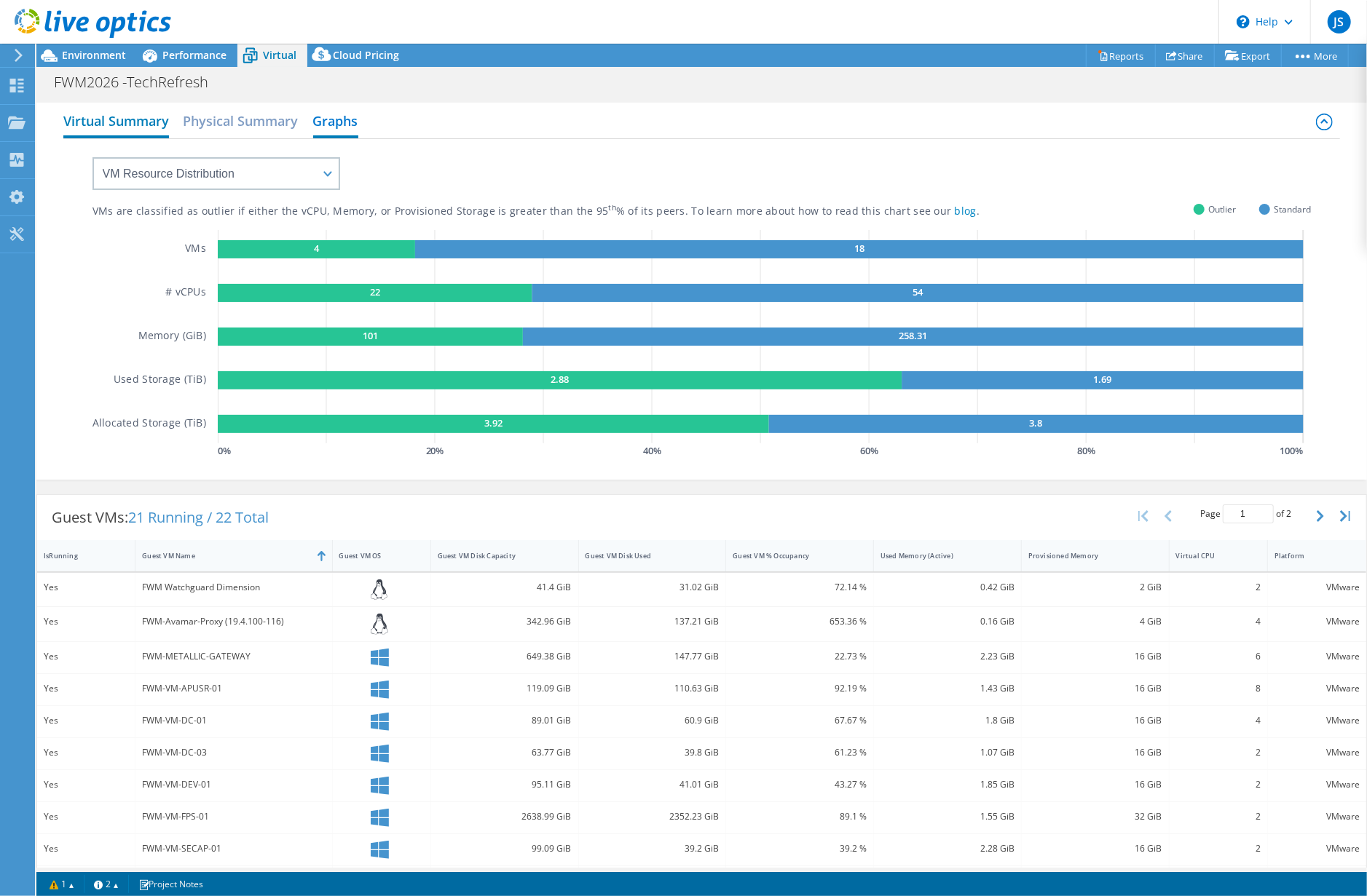
click at [109, 116] on h2 "Virtual Summary" at bounding box center [116, 122] width 106 height 32
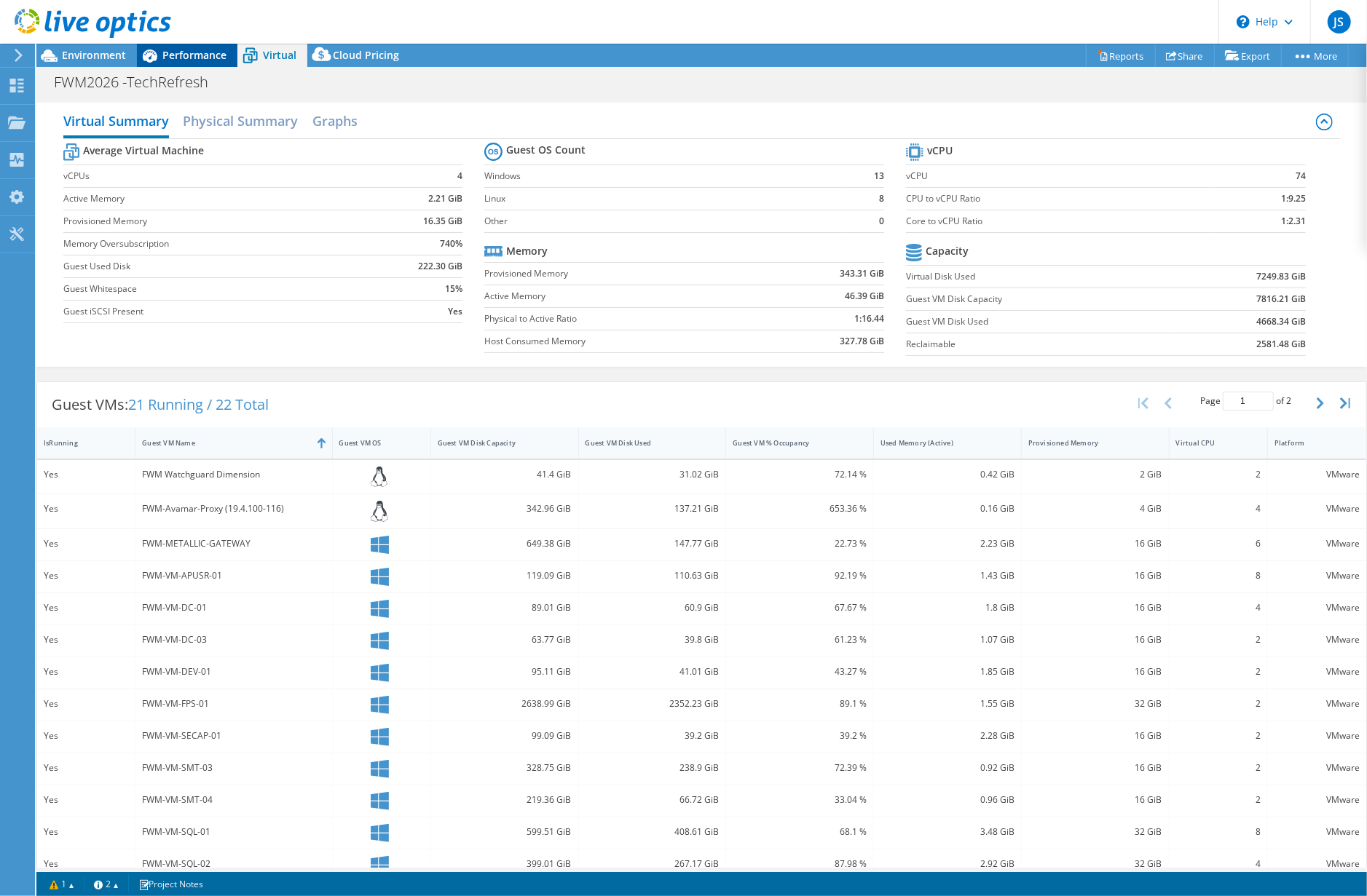
click at [192, 62] on div "Performance" at bounding box center [187, 55] width 100 height 24
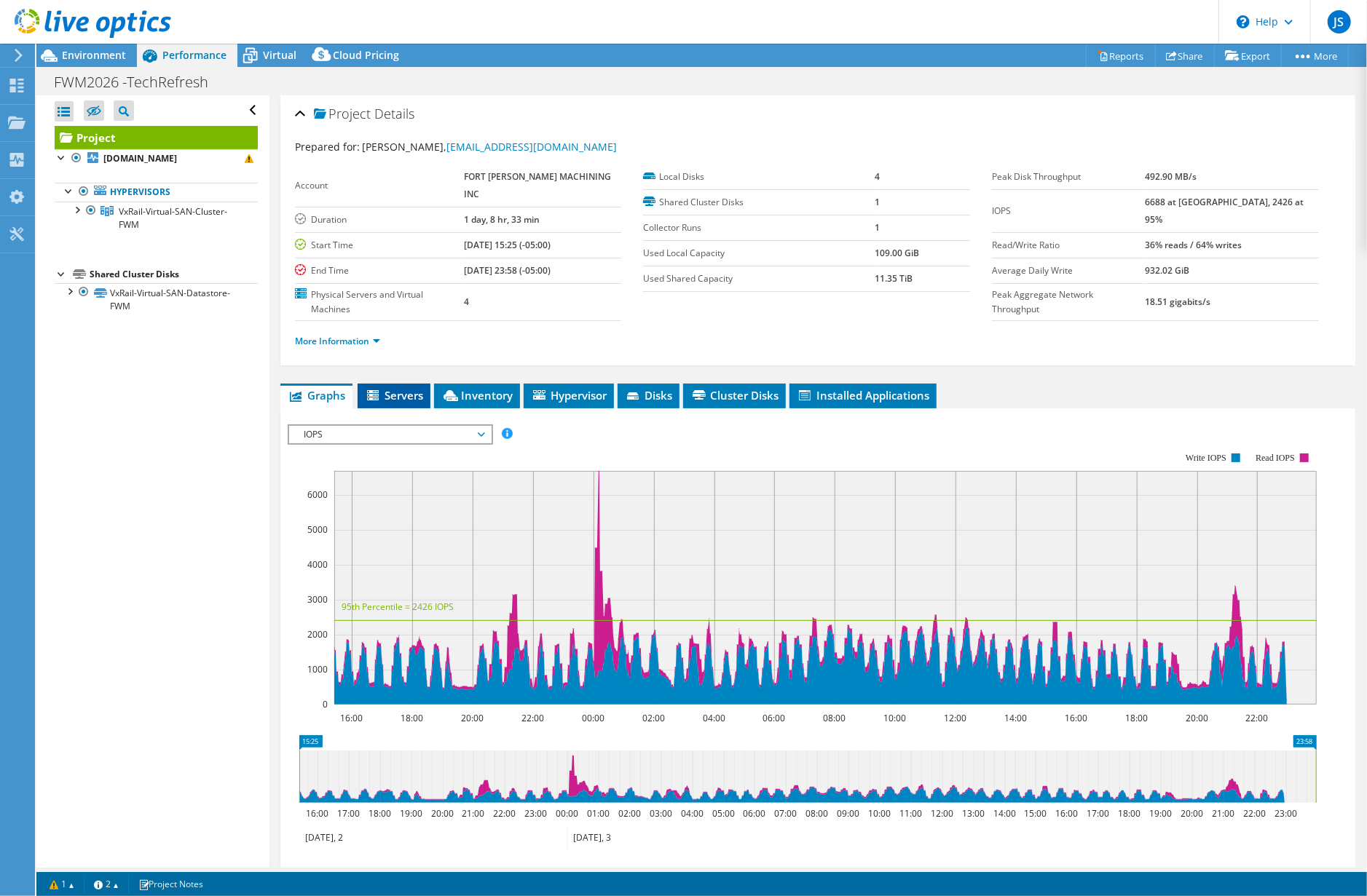
click at [402, 388] on span "Servers" at bounding box center [394, 395] width 59 height 15
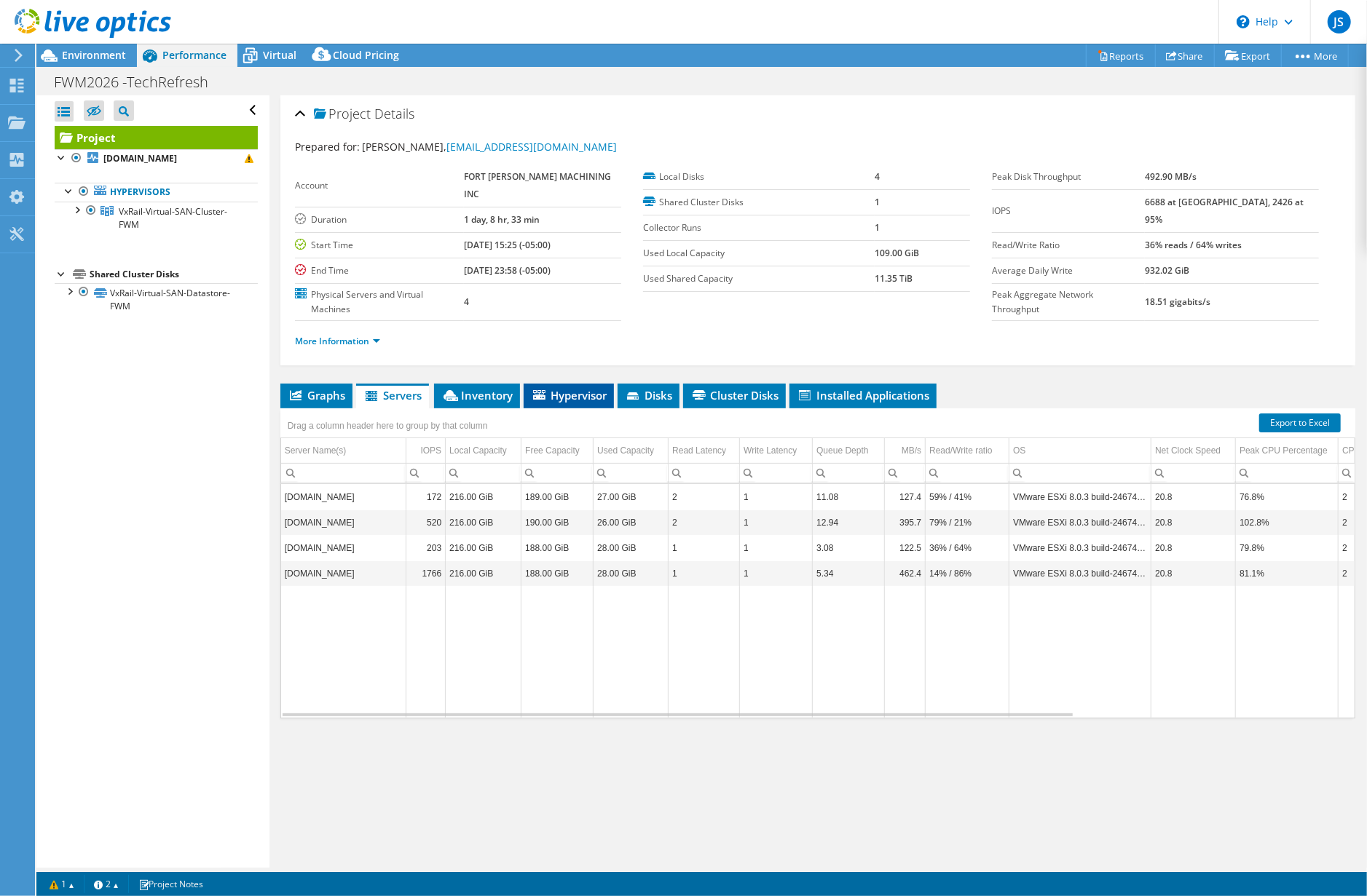
click at [614, 383] on li "Hypervisor" at bounding box center [568, 396] width 90 height 24
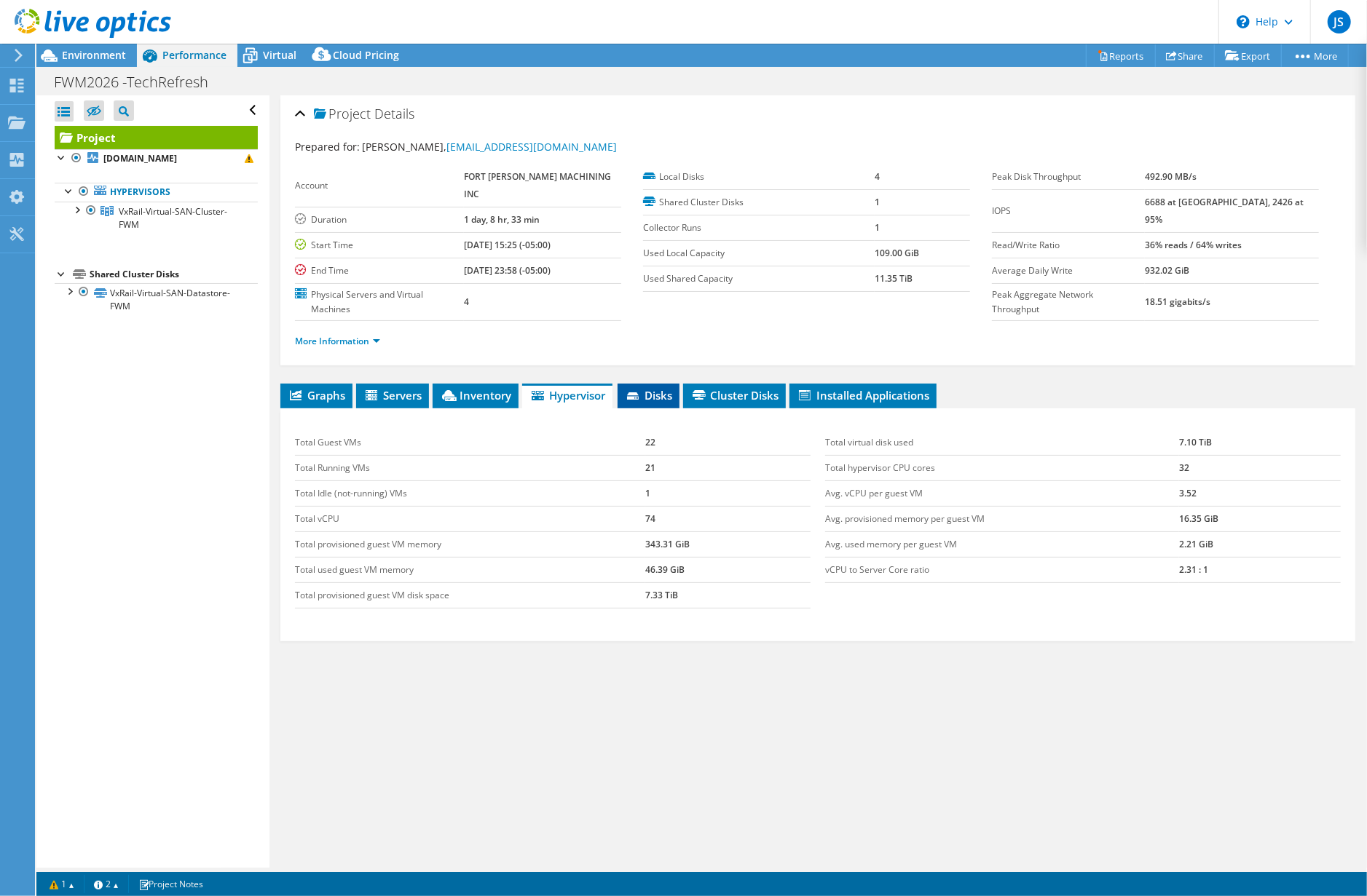
click at [650, 388] on span "Disks" at bounding box center [648, 395] width 47 height 15
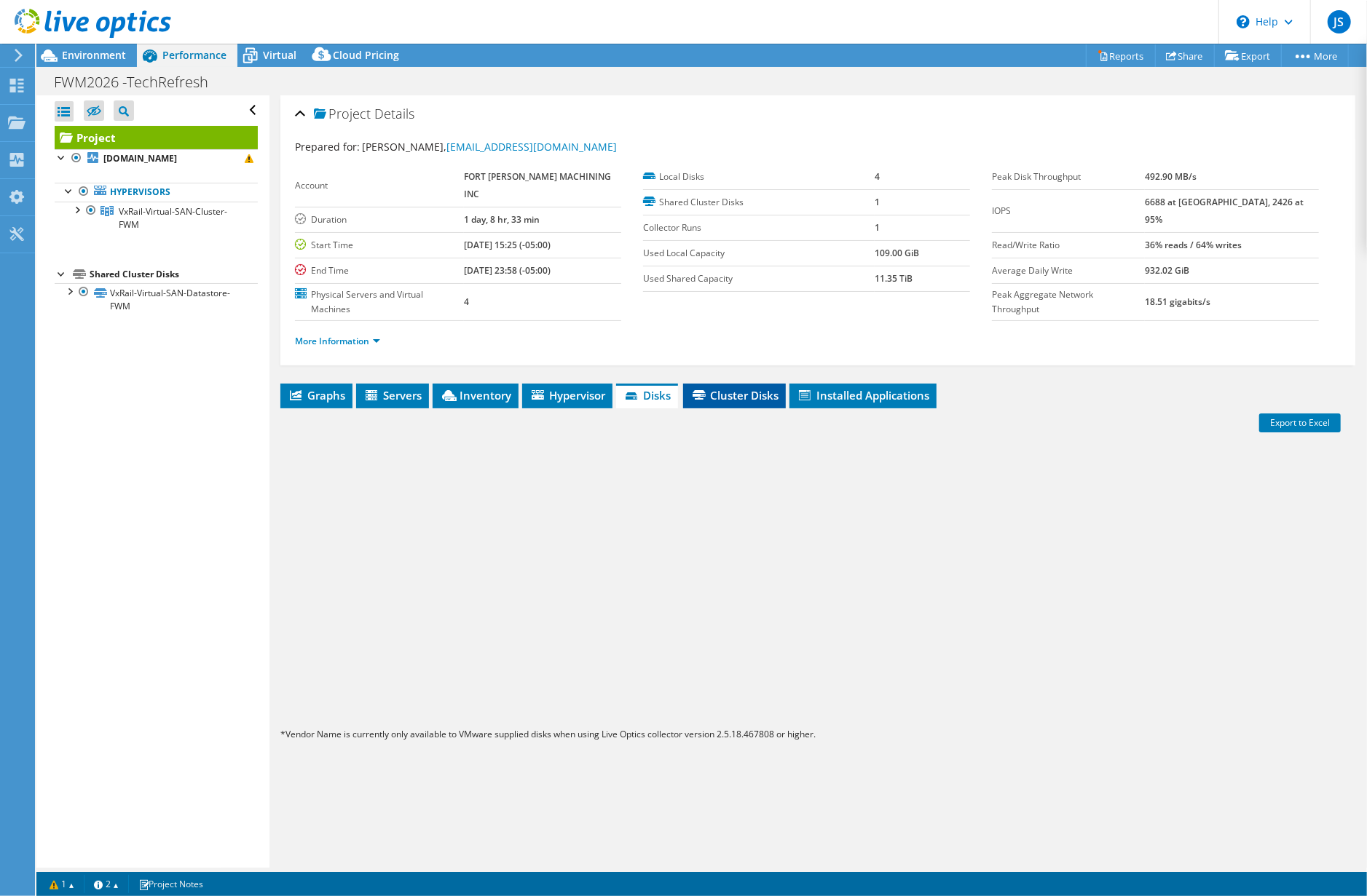
click at [737, 388] on span "Cluster Disks" at bounding box center [734, 395] width 88 height 15
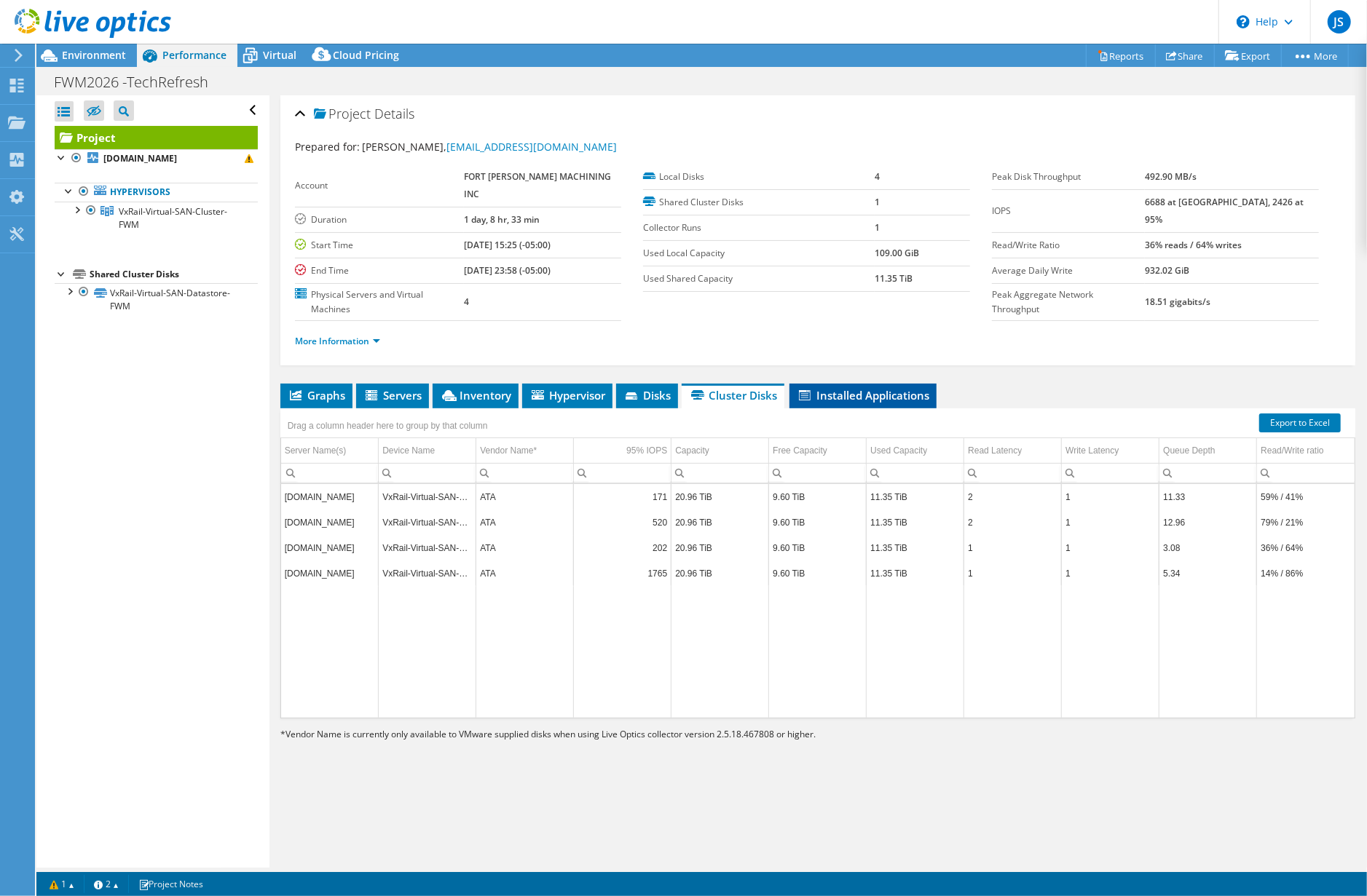
click at [836, 388] on span "Installed Applications" at bounding box center [863, 395] width 133 height 15
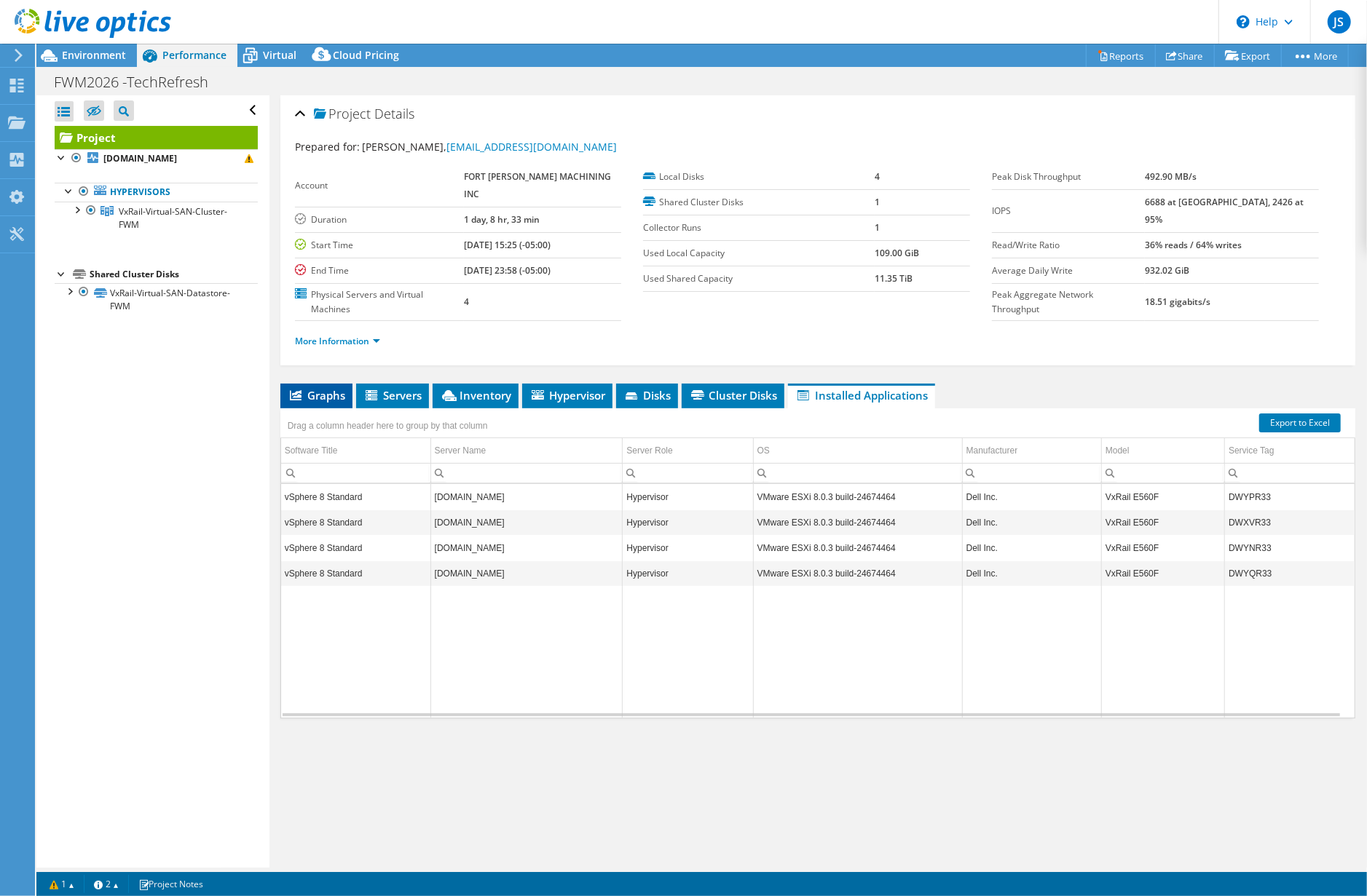
click at [328, 388] on span "Graphs" at bounding box center [316, 395] width 58 height 15
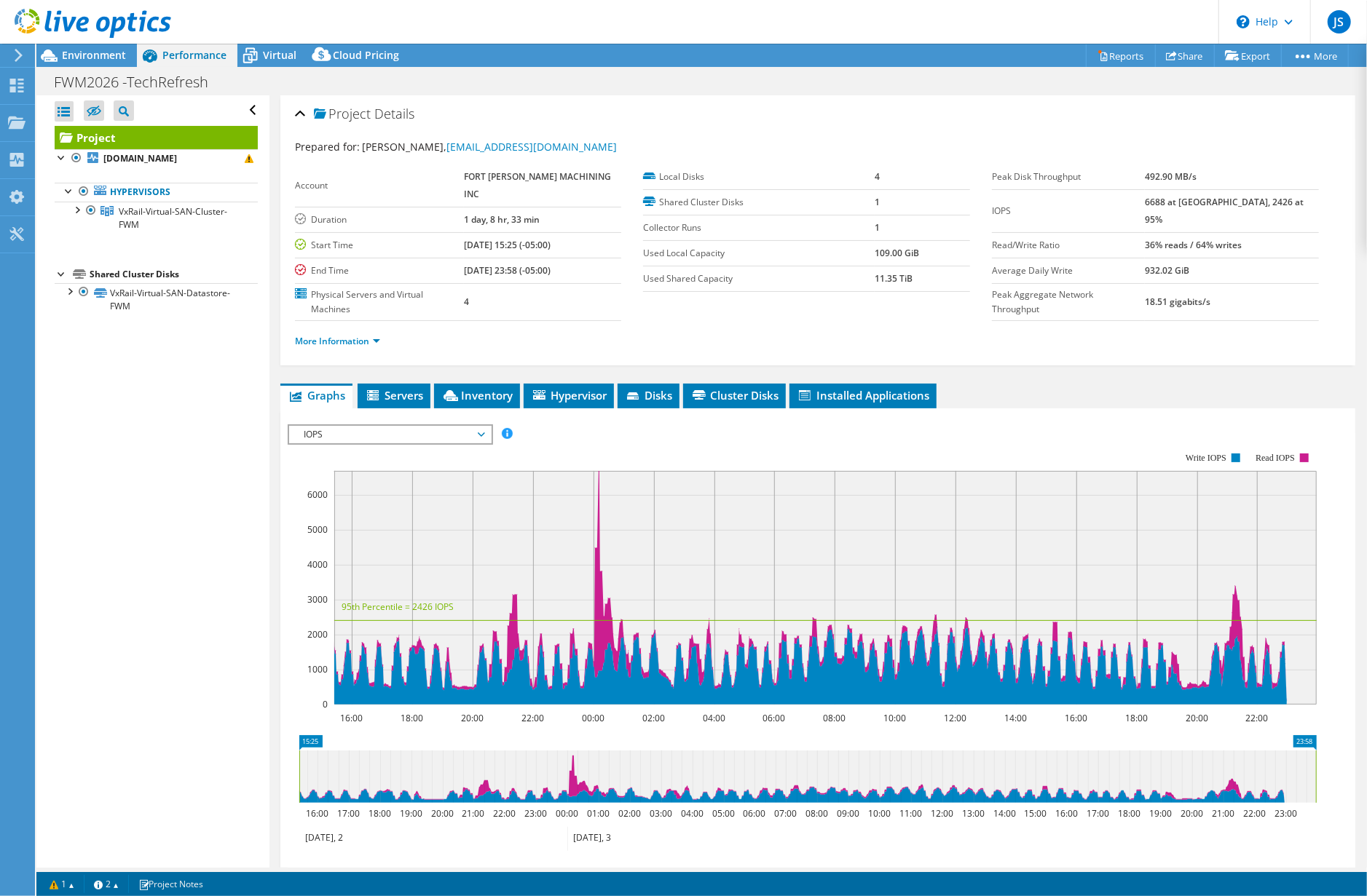
scroll to position [121, 0]
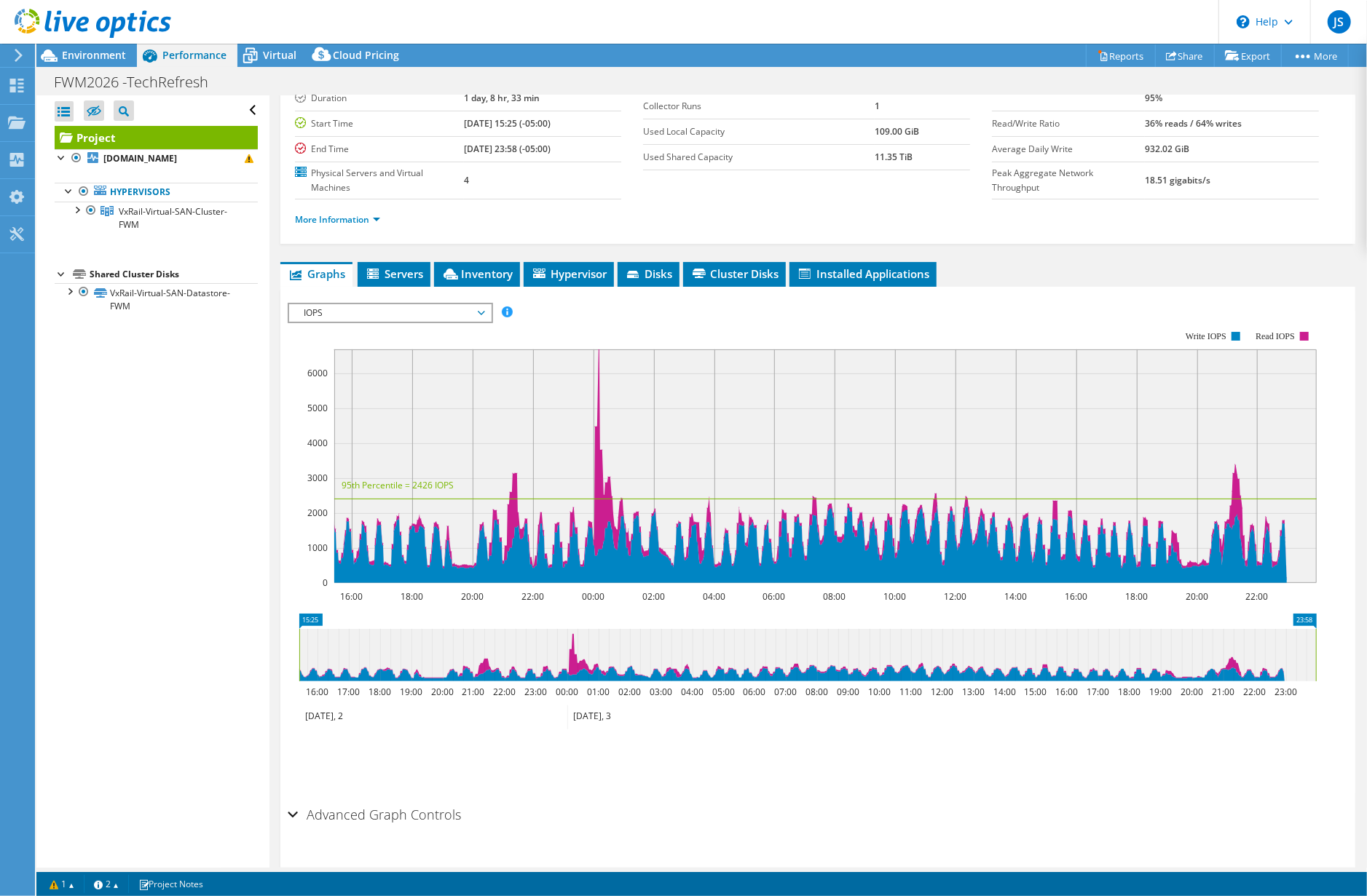
click at [294, 800] on div "Advanced Graph Controls" at bounding box center [818, 816] width 1060 height 31
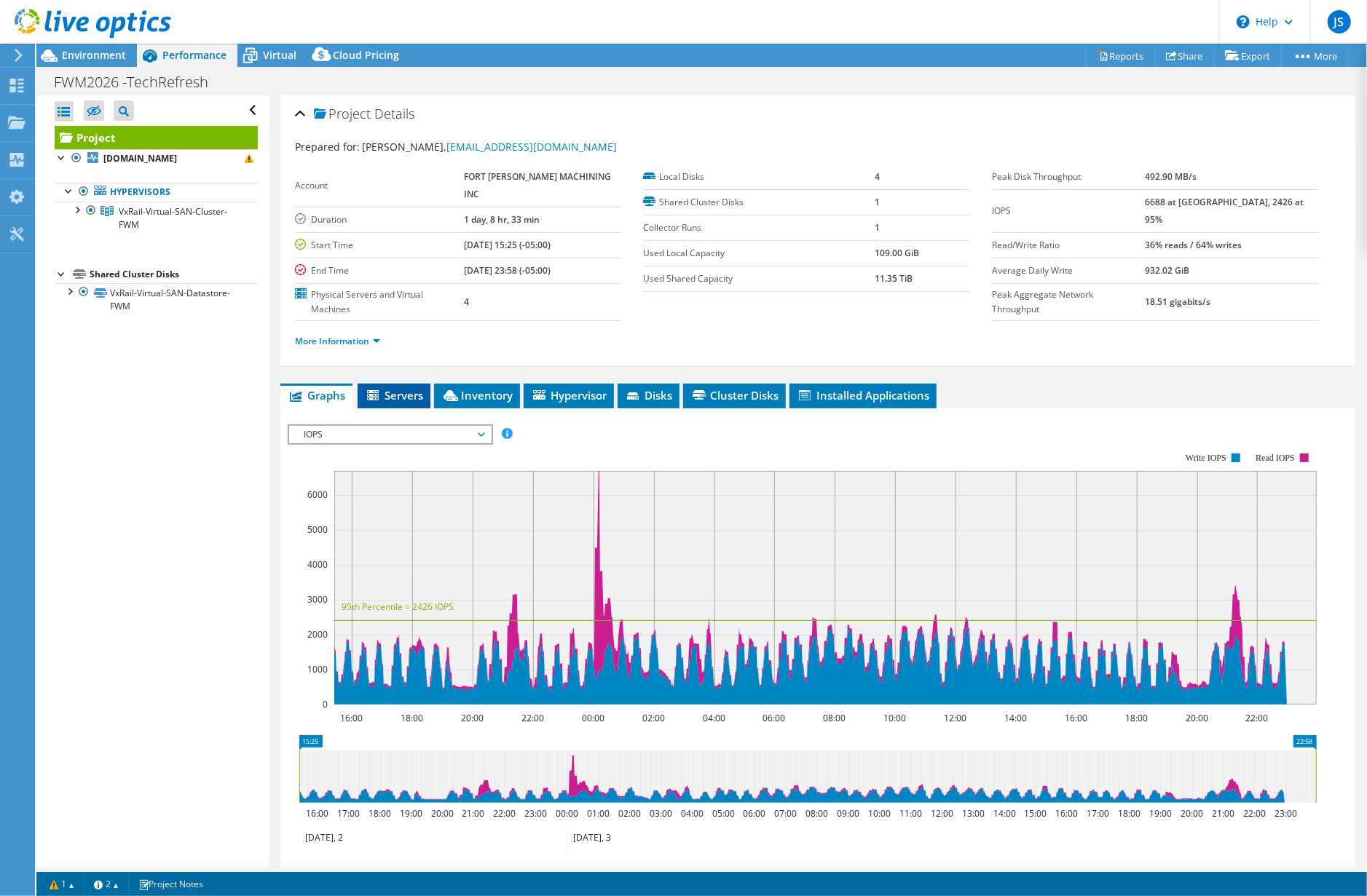
click at [397, 388] on span "Servers" at bounding box center [394, 395] width 59 height 15
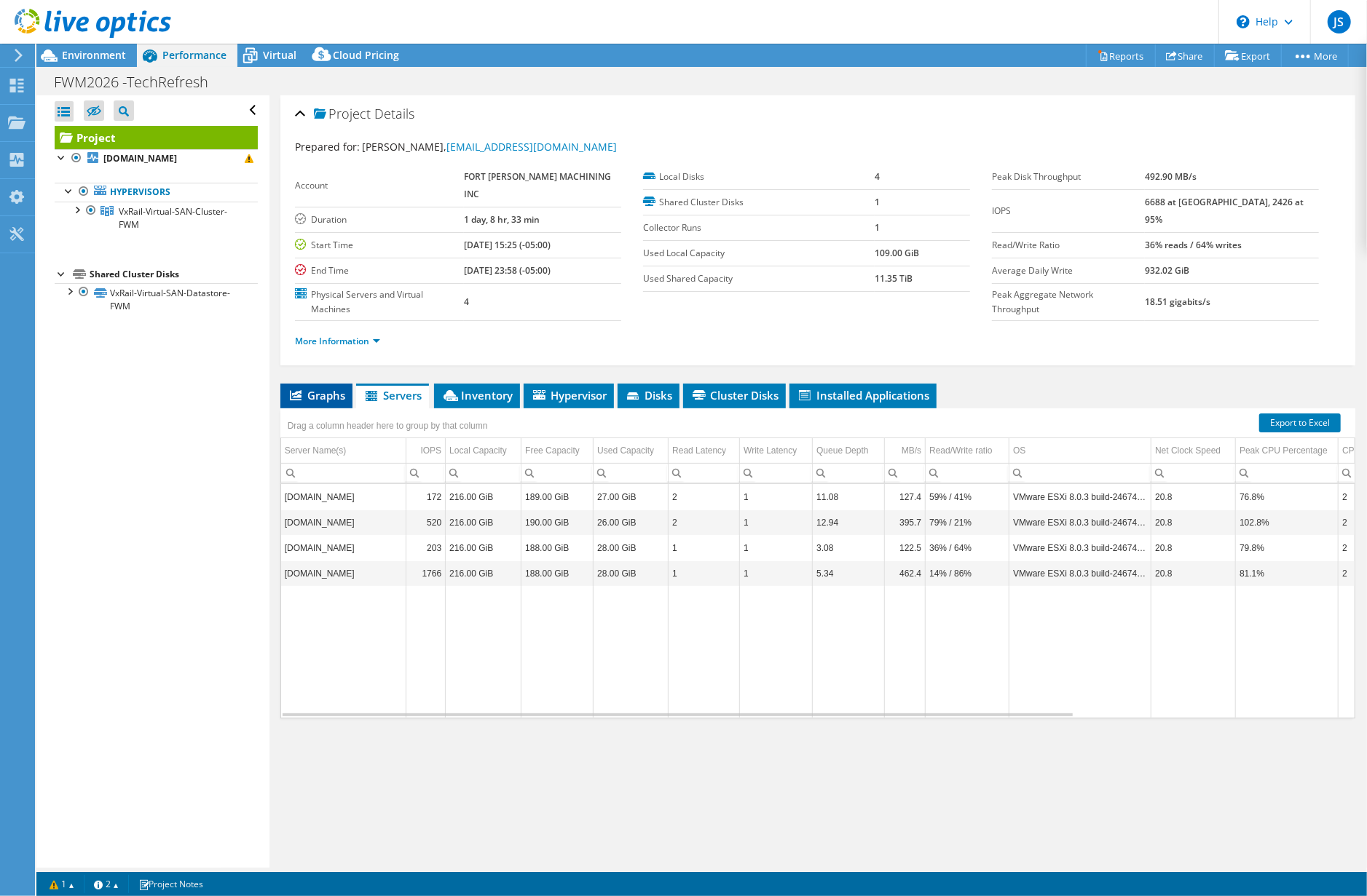
click at [321, 388] on span "Graphs" at bounding box center [316, 395] width 58 height 15
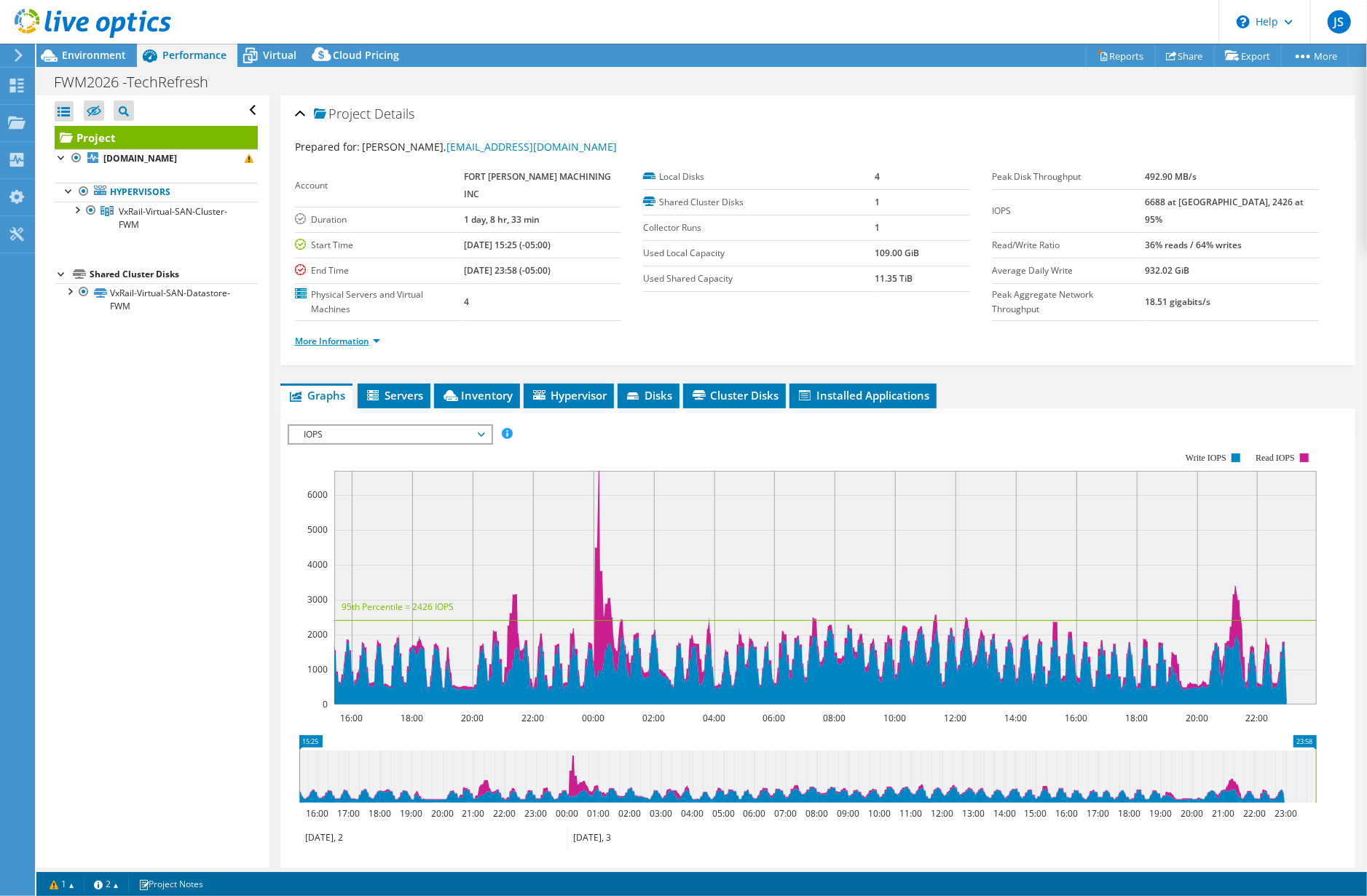
click at [354, 335] on link "More Information" at bounding box center [338, 341] width 86 height 12
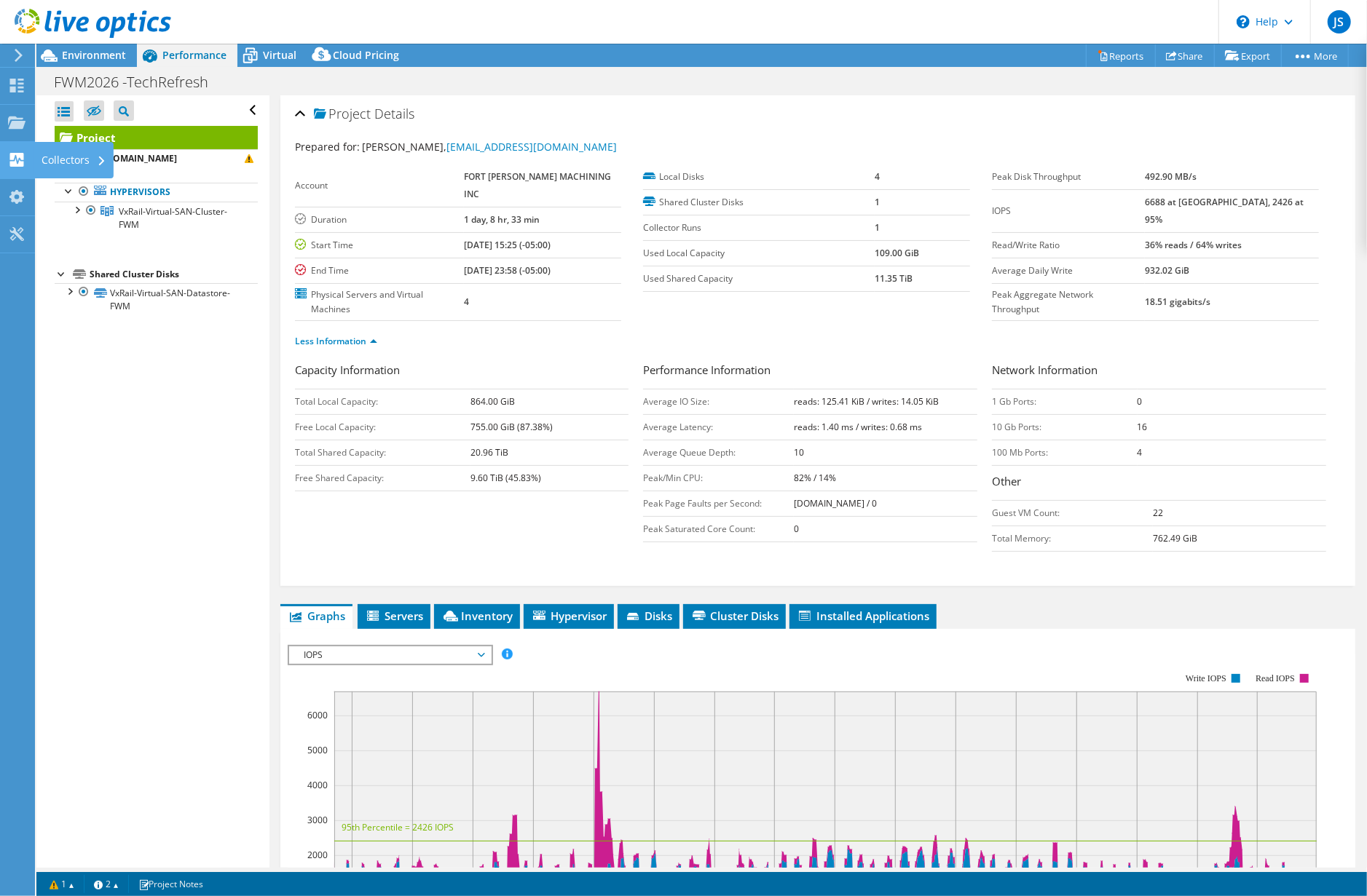
click at [59, 153] on div "Collectors" at bounding box center [73, 161] width 79 height 37
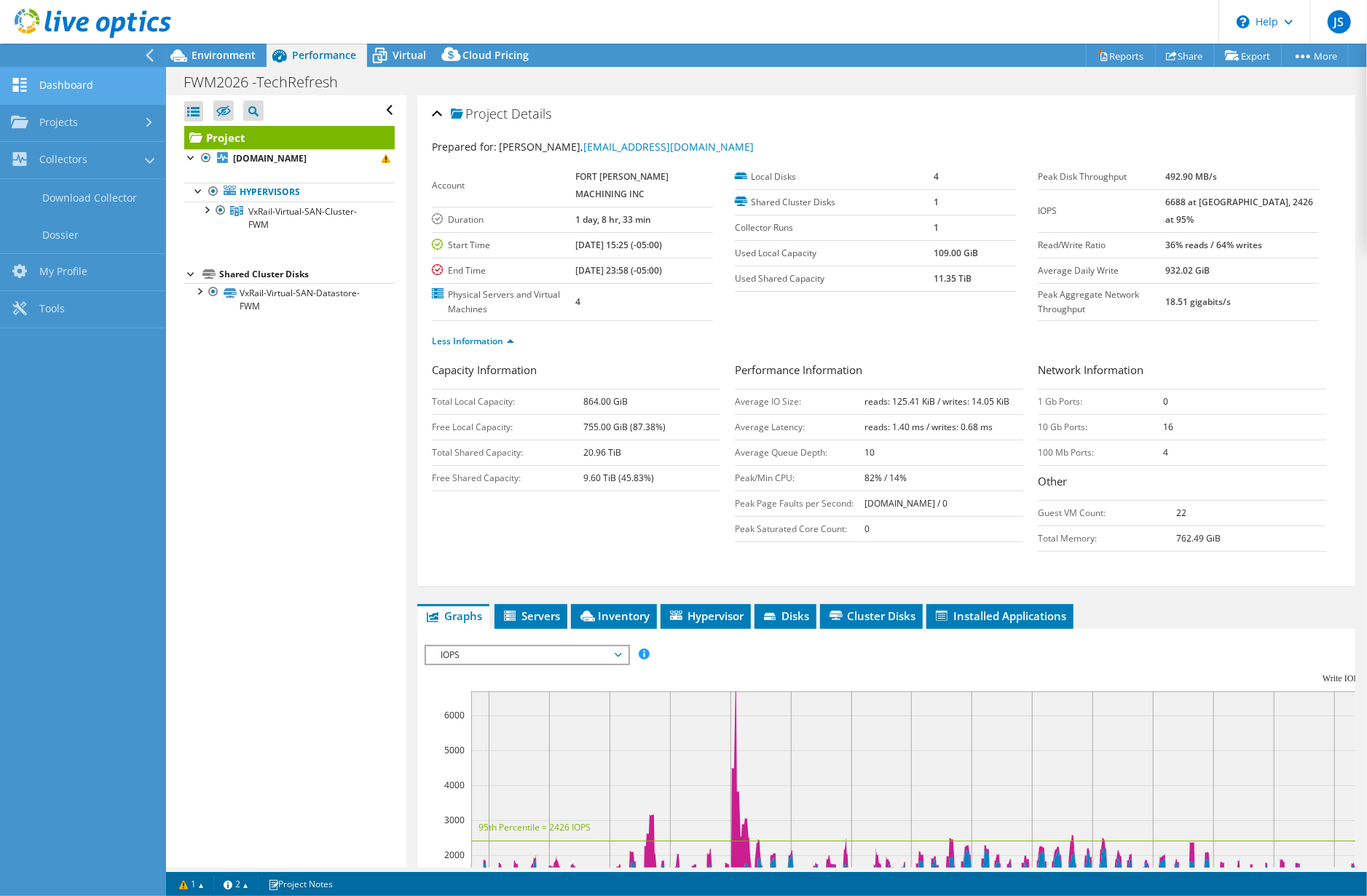
click at [52, 86] on link "Dashboard" at bounding box center [83, 86] width 166 height 38
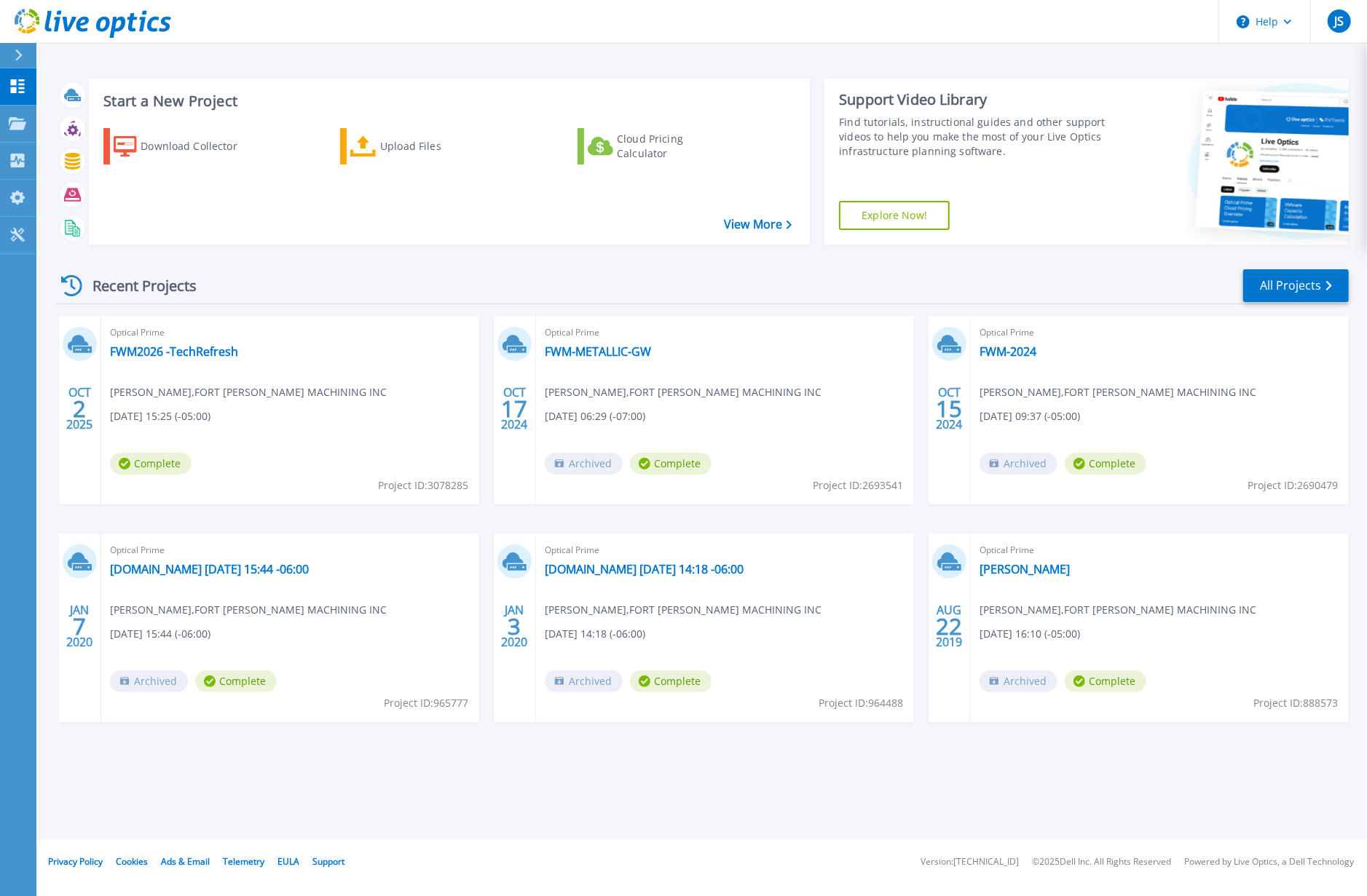
click at [78, 407] on span "2" at bounding box center [79, 409] width 13 height 12
click at [173, 348] on link "FWM2026 -TechRefresh" at bounding box center [174, 351] width 128 height 15
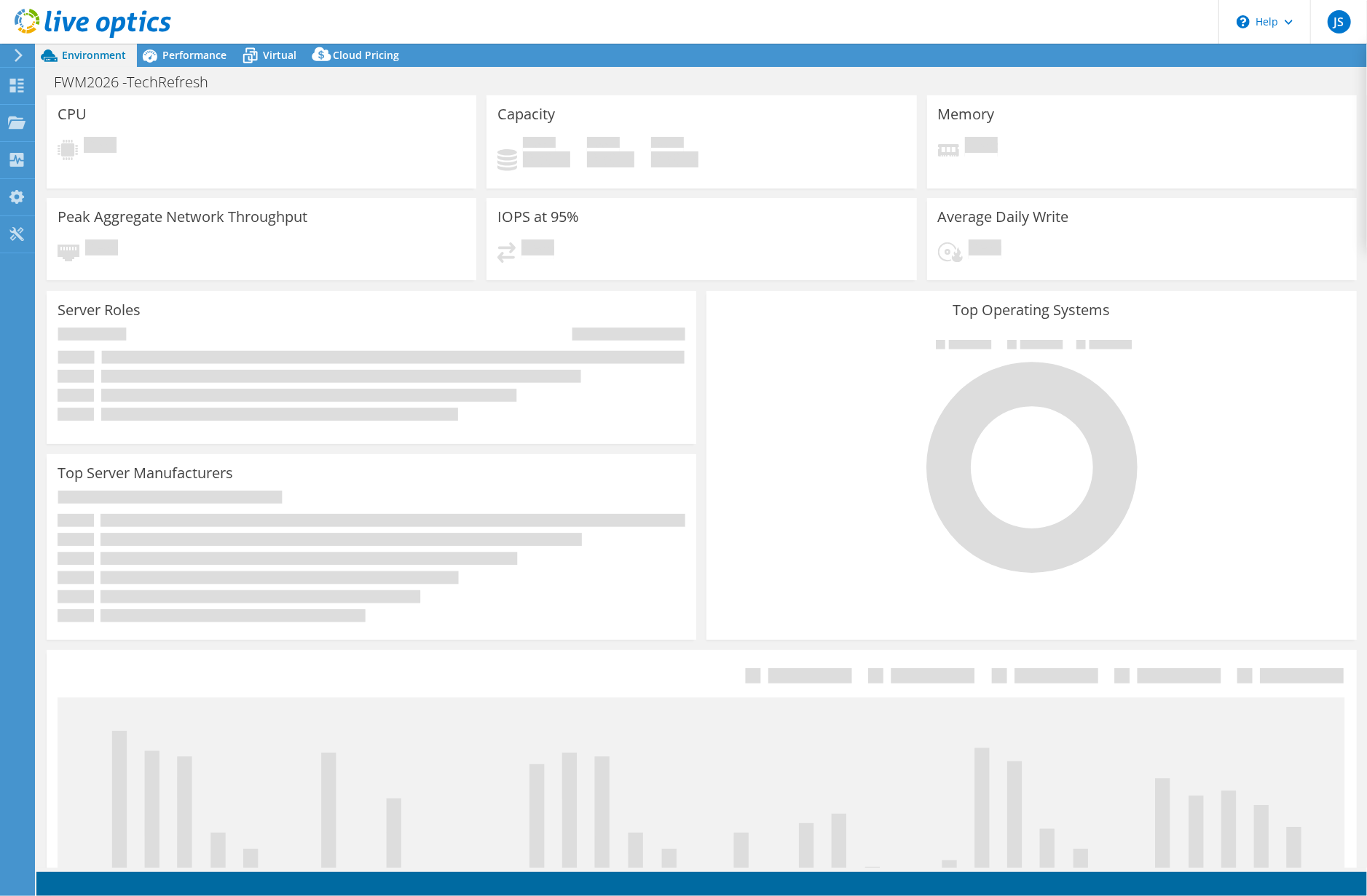
select select "USEast"
select select "USD"
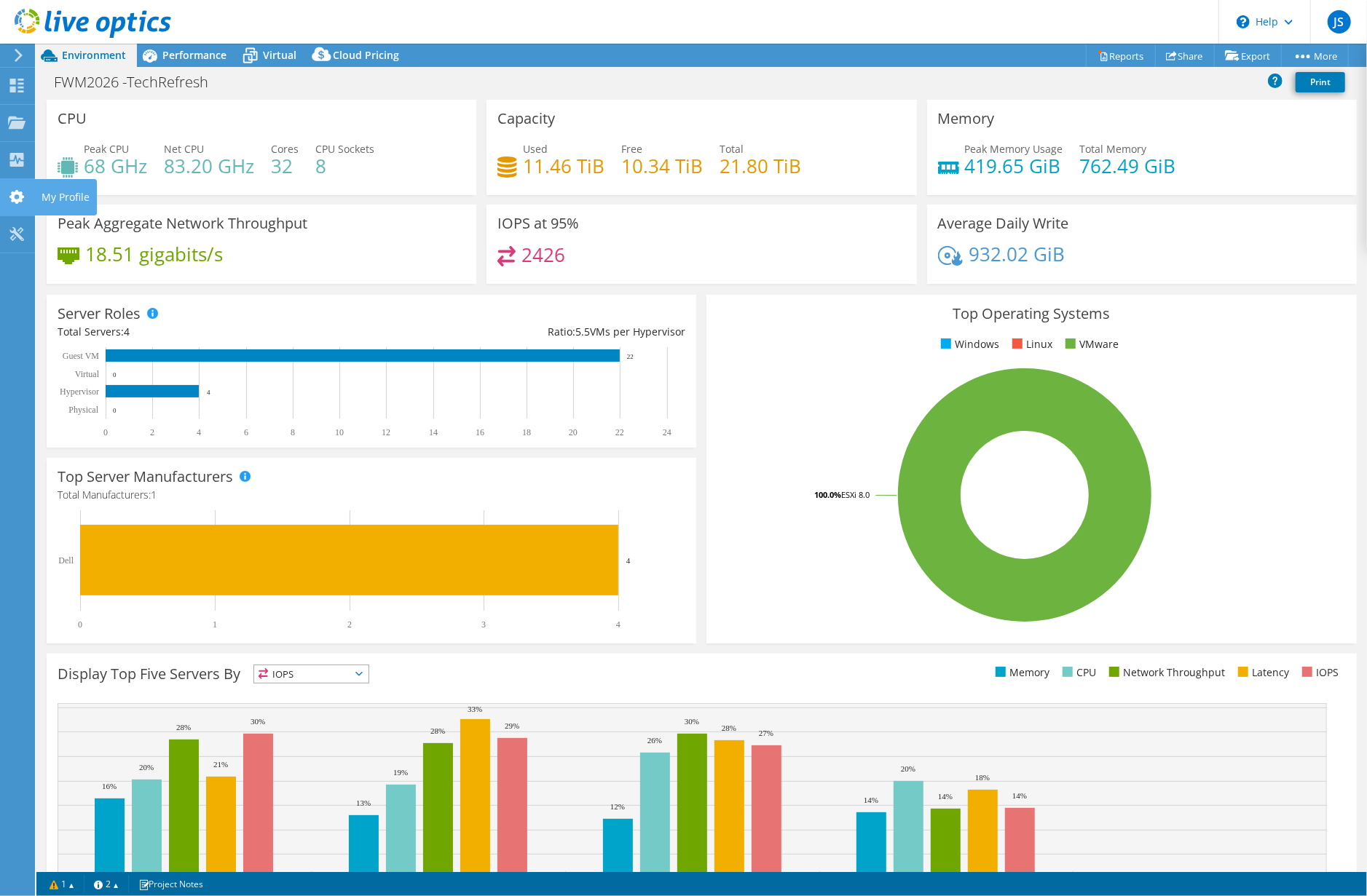
click at [16, 196] on icon at bounding box center [17, 197] width 17 height 14
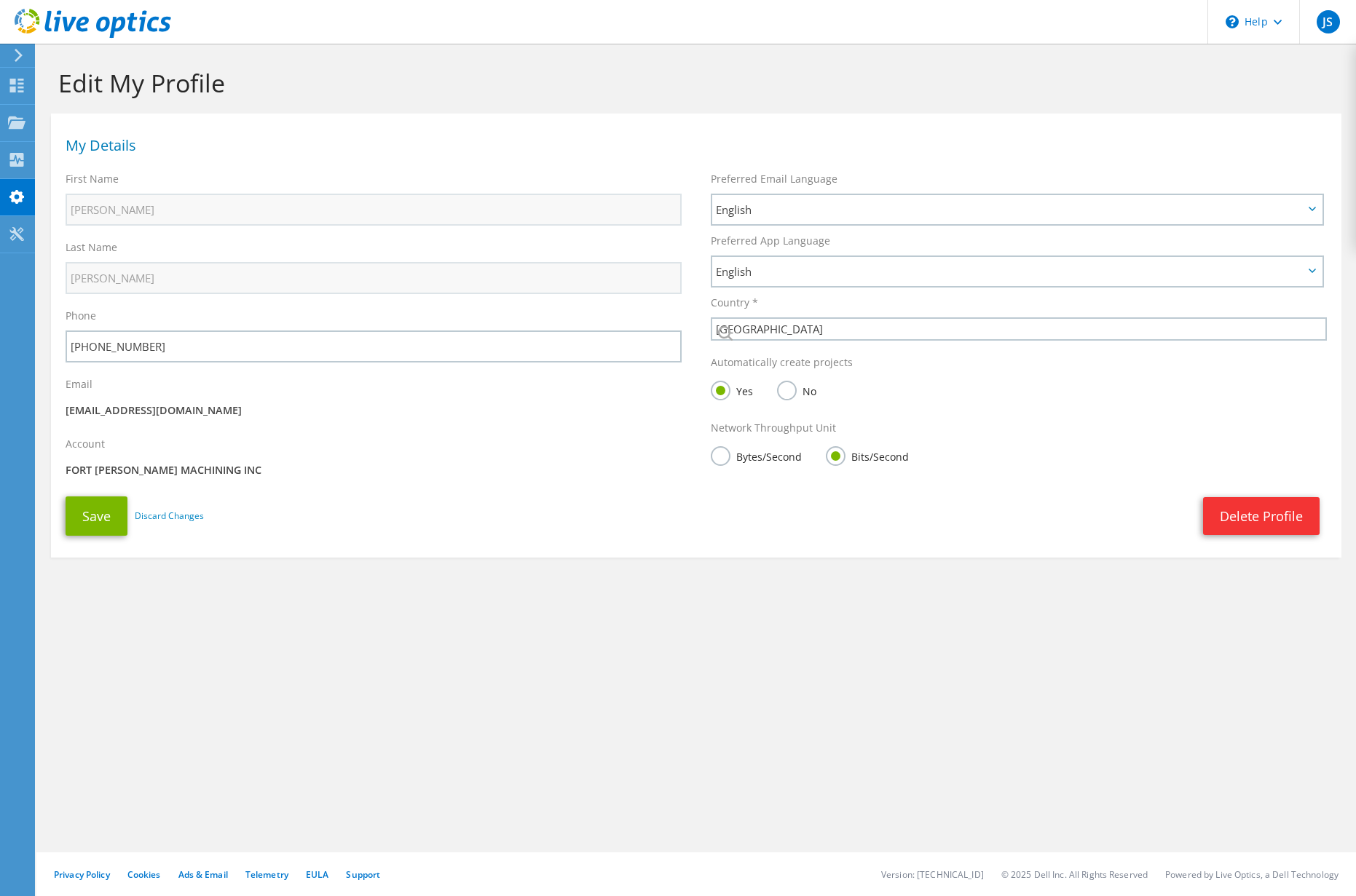
select select "224"
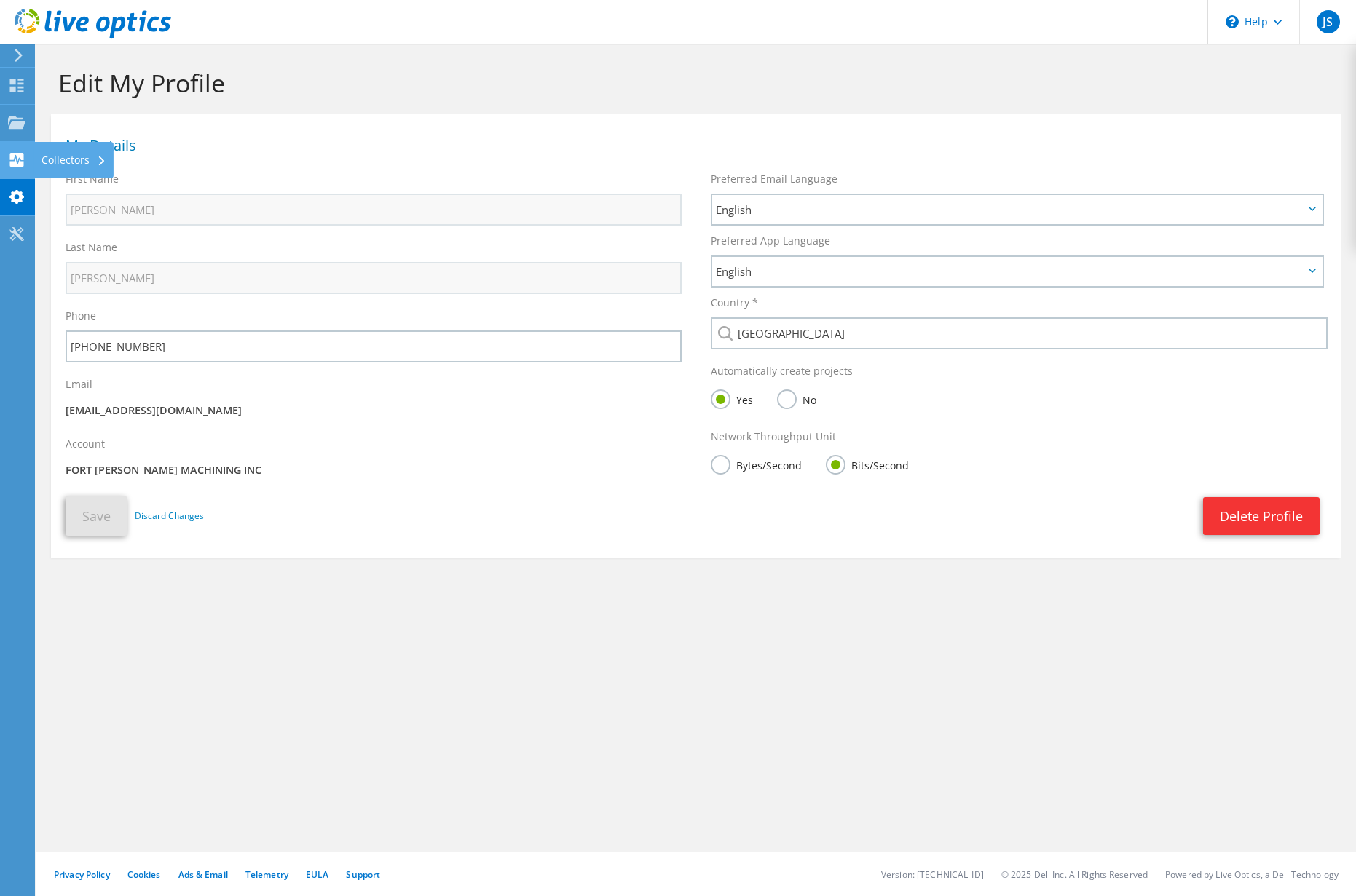
click at [15, 156] on use at bounding box center [17, 160] width 14 height 14
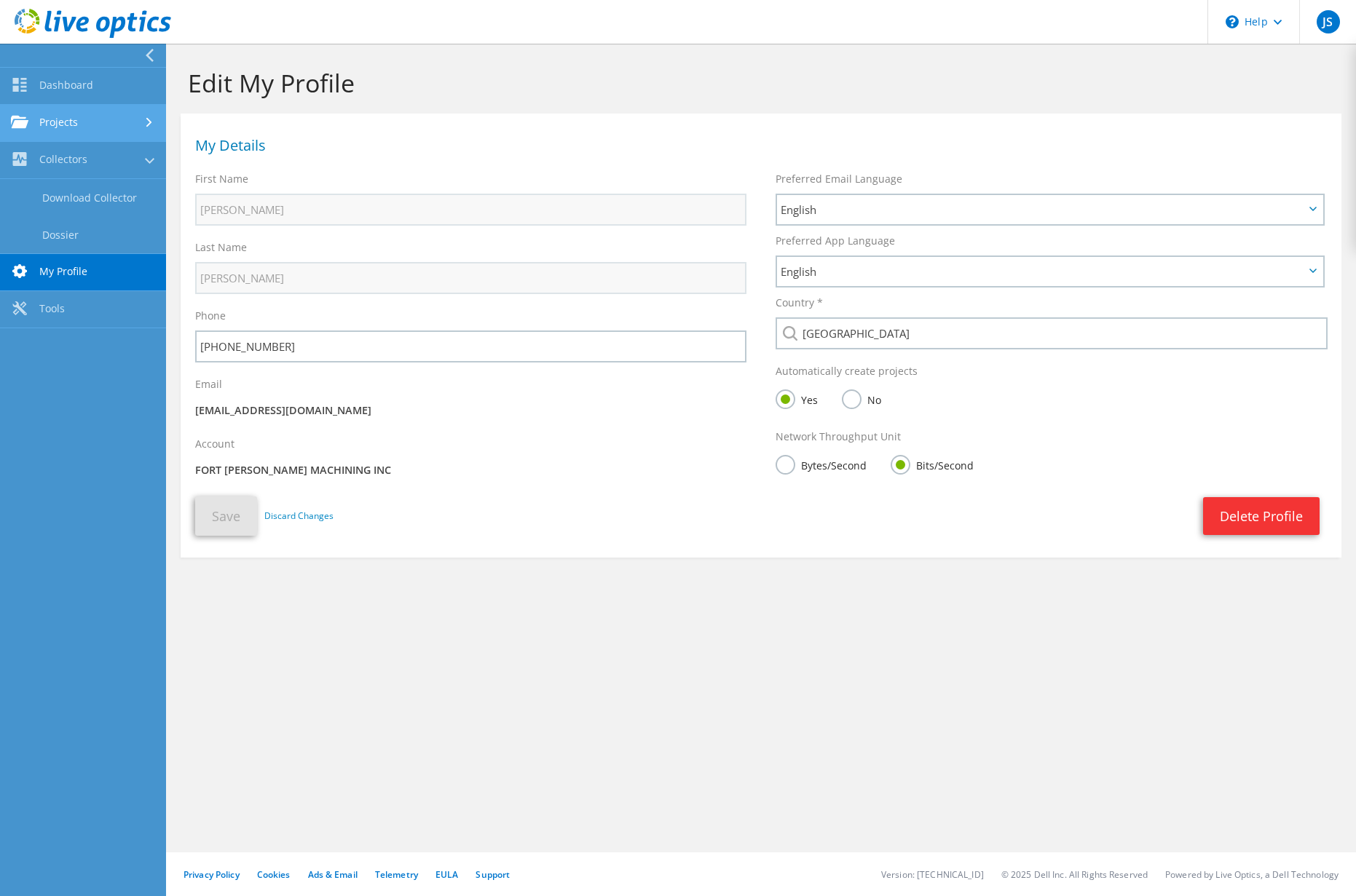
click at [51, 112] on link "Projects" at bounding box center [83, 123] width 166 height 38
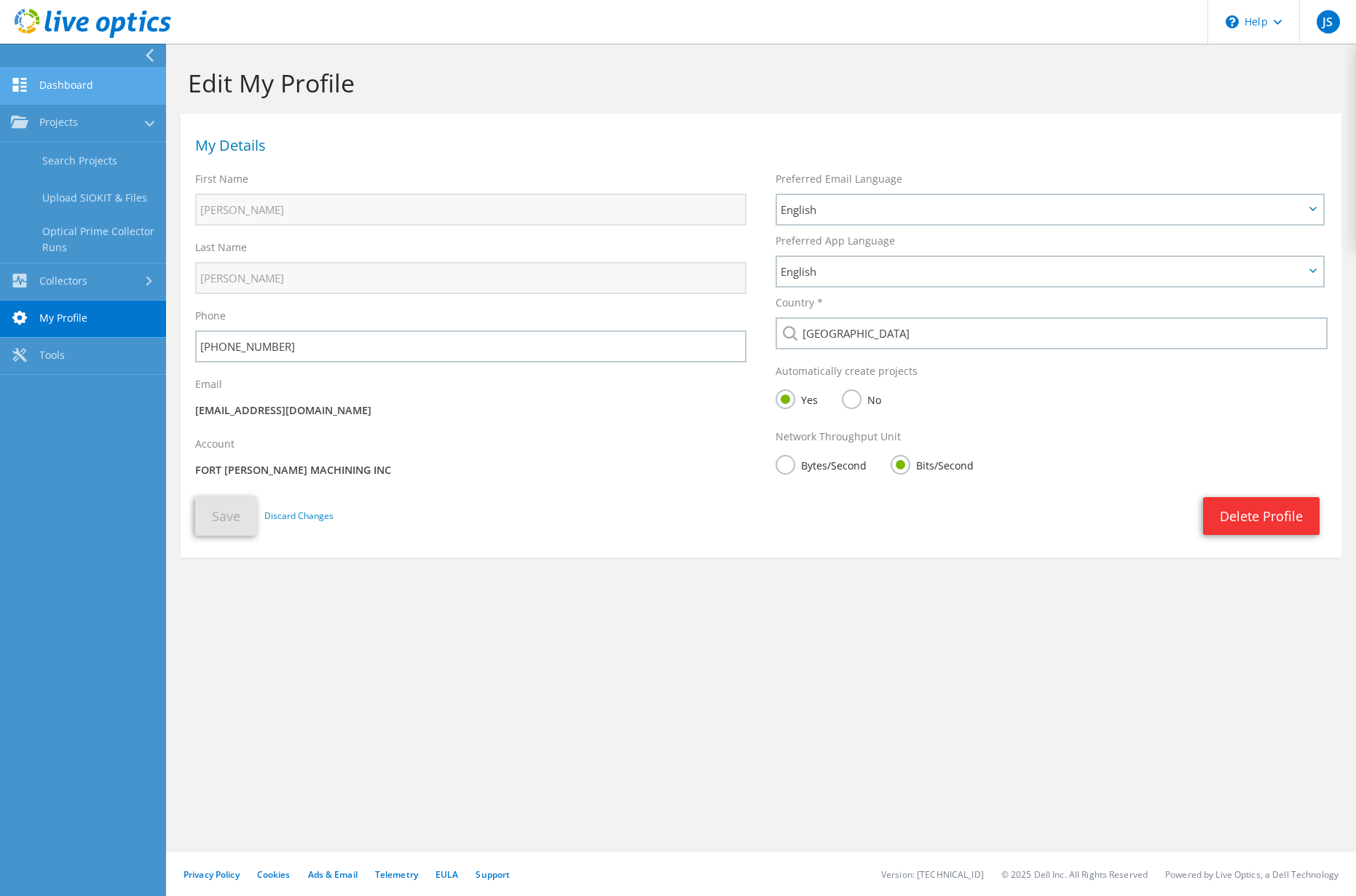
click at [59, 79] on link "Dashboard" at bounding box center [83, 86] width 166 height 38
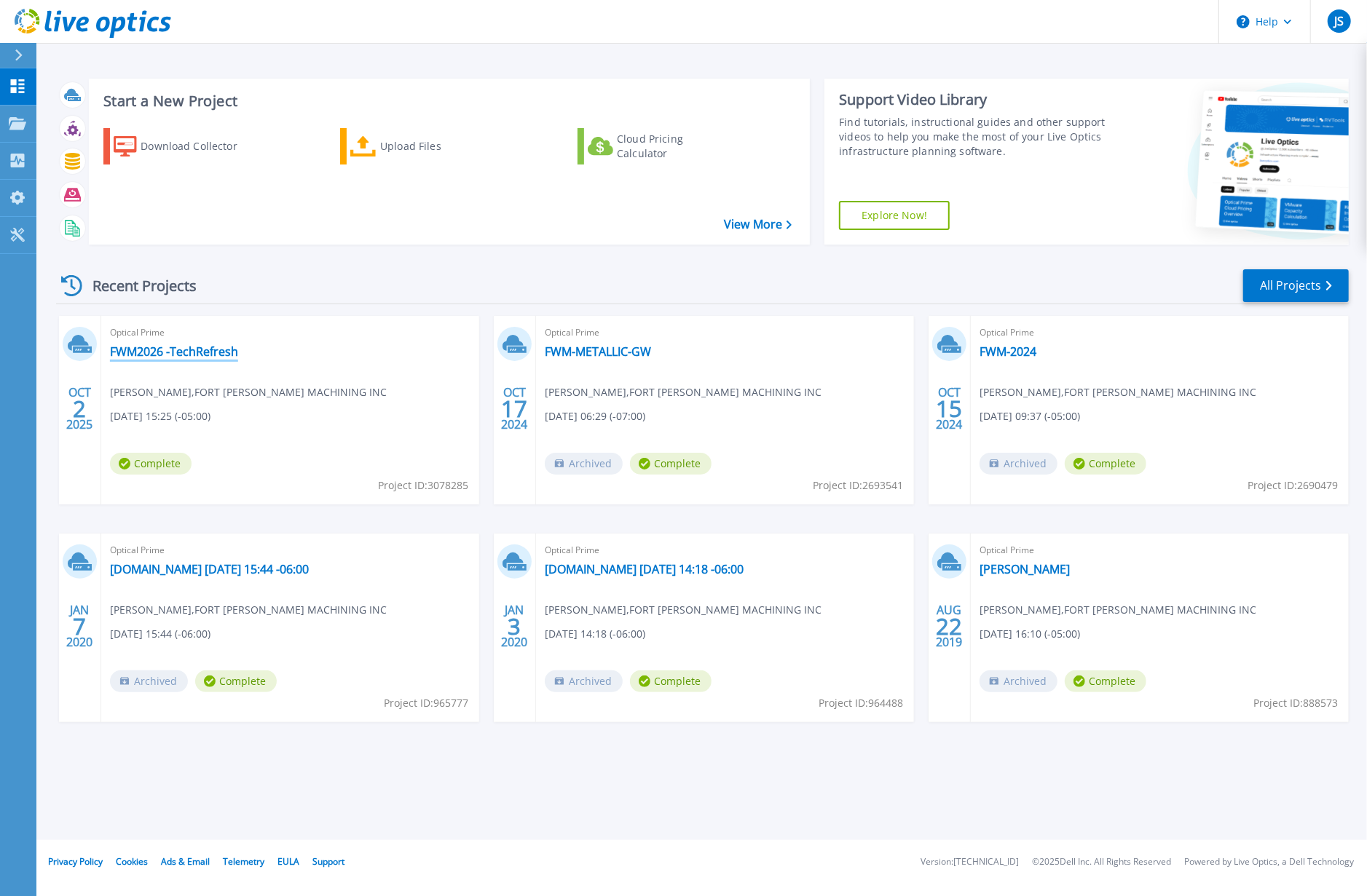
click at [150, 344] on link "FWM2026 -TechRefresh" at bounding box center [174, 351] width 128 height 15
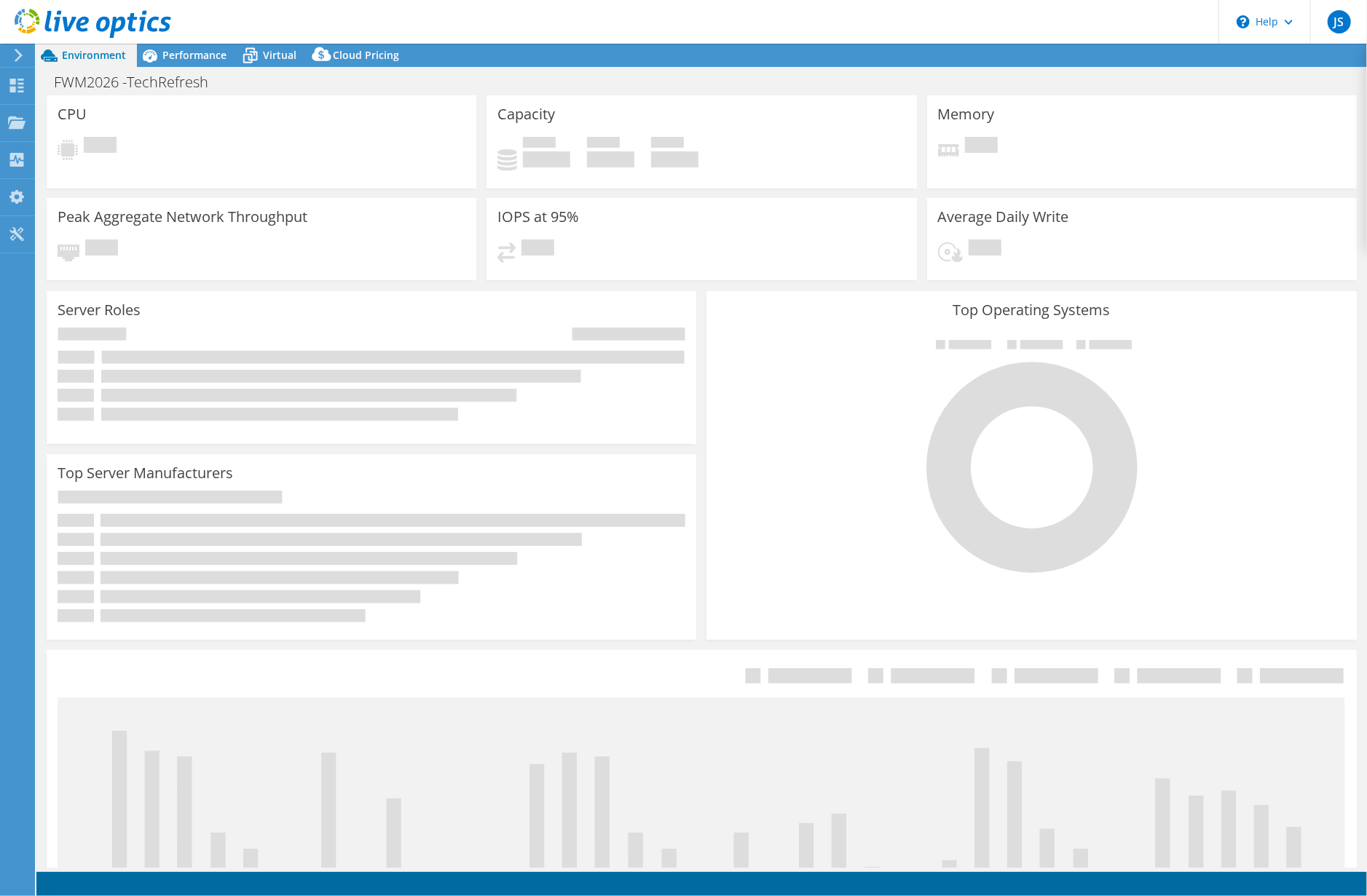
select select "USEast"
select select "USD"
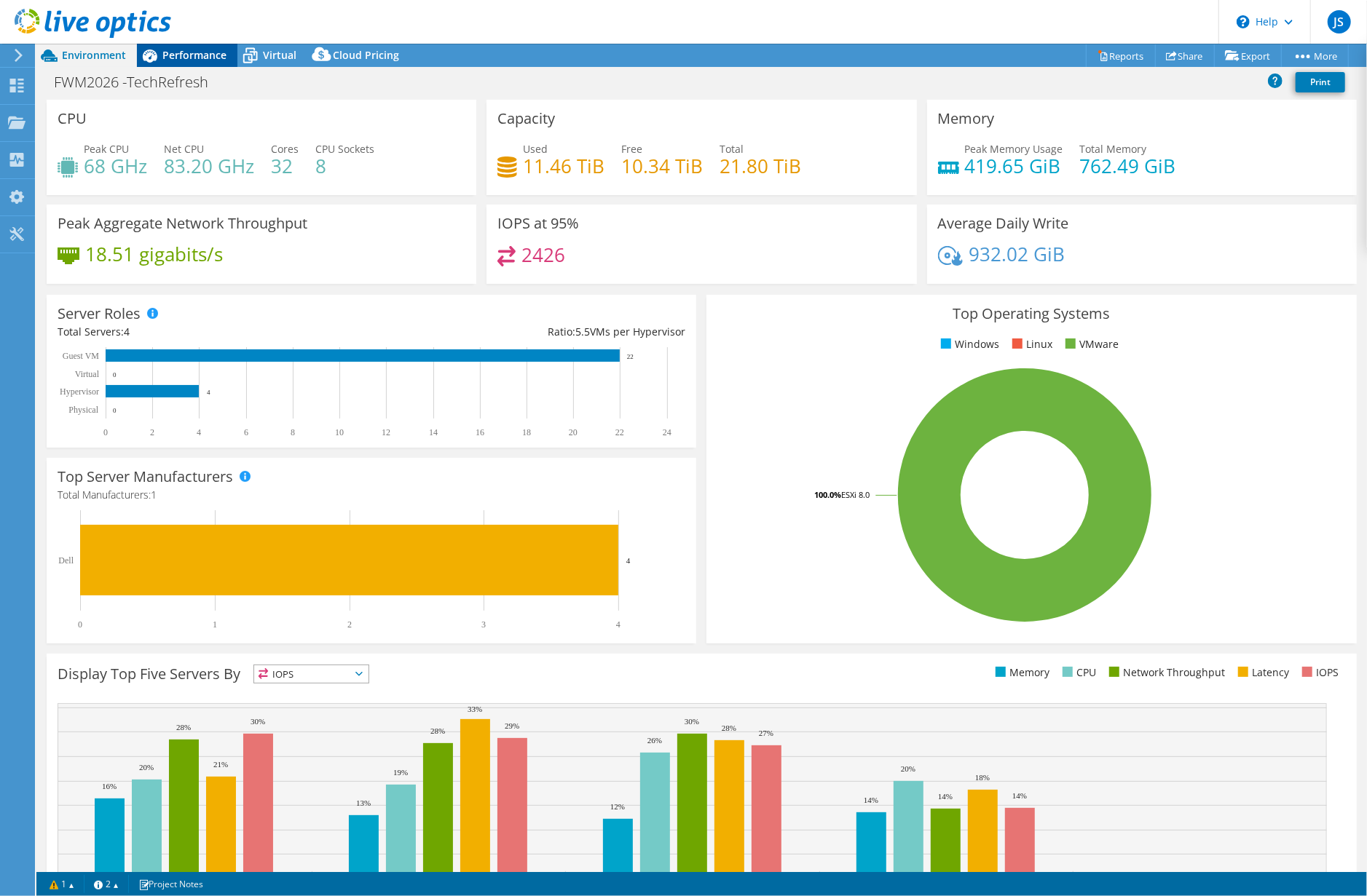
click at [207, 49] on span "Performance" at bounding box center [194, 55] width 64 height 14
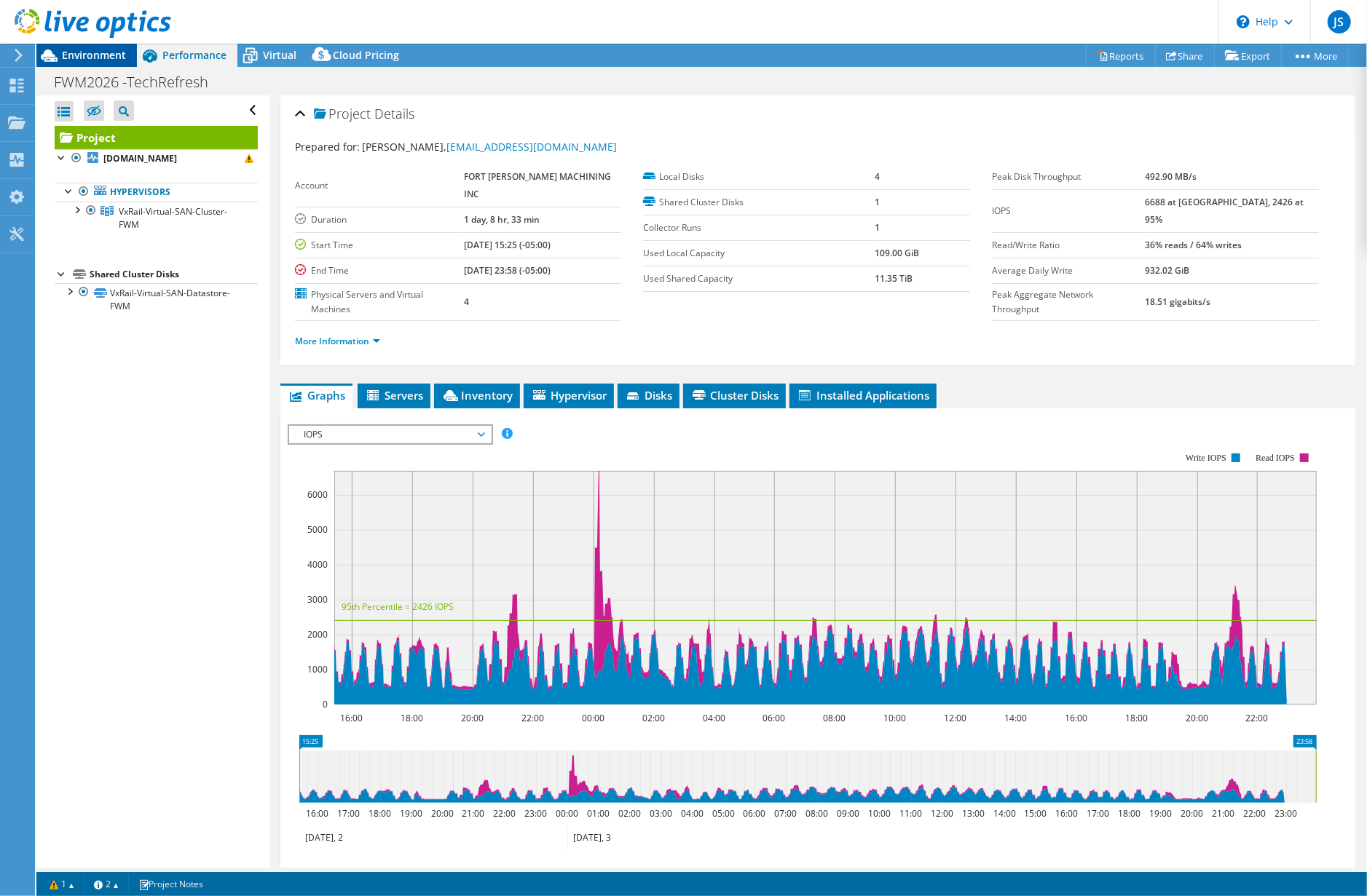
click at [89, 50] on span "Environment" at bounding box center [93, 55] width 64 height 14
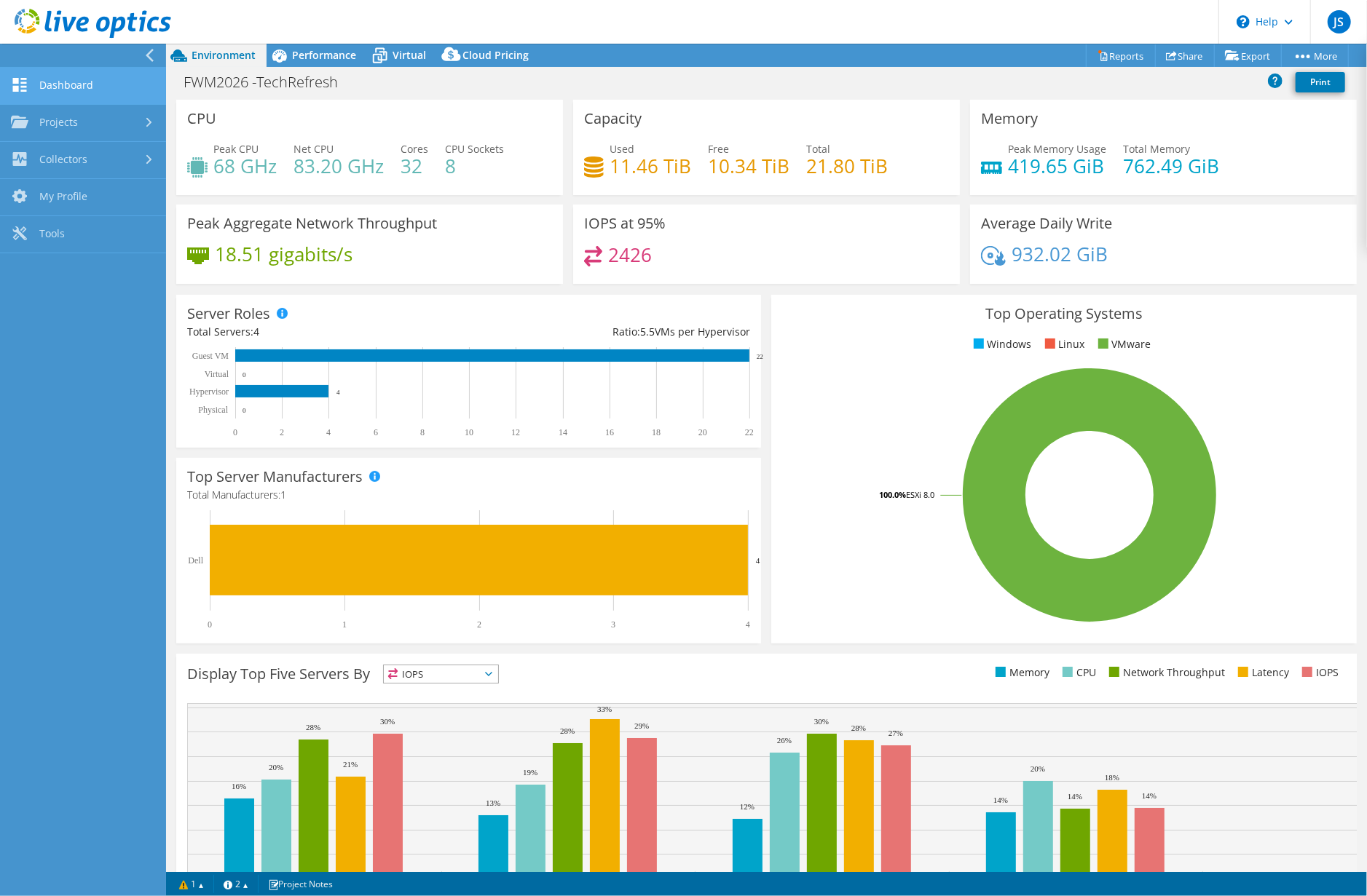
click at [58, 75] on link "Dashboard" at bounding box center [83, 86] width 166 height 38
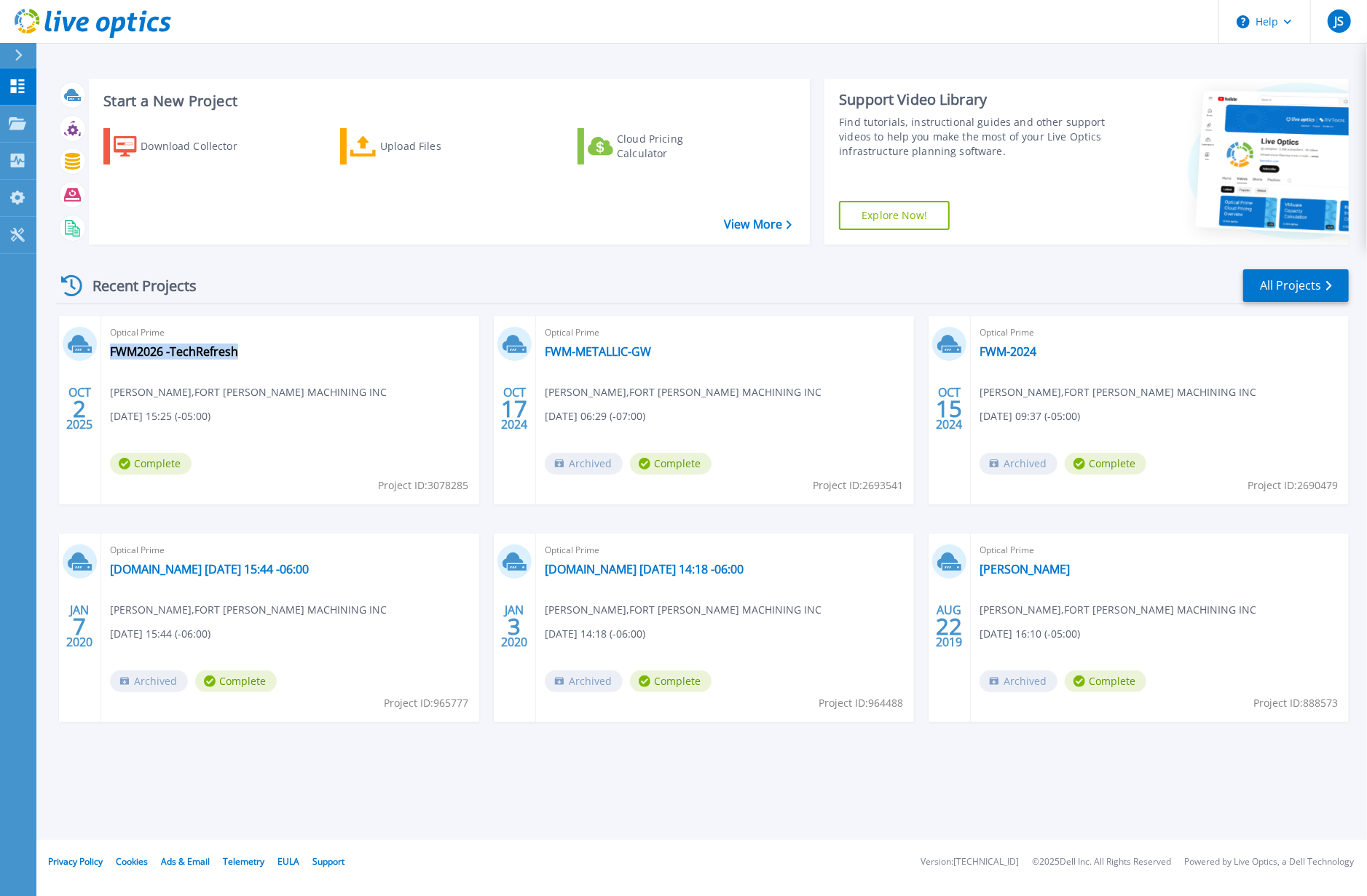
drag, startPoint x: 105, startPoint y: 353, endPoint x: 237, endPoint y: 361, distance: 132.2
click at [237, 361] on div "Optical Prime FWM2026 -TechRefresh [PERSON_NAME] , FORT [PERSON_NAME] MACHINING…" at bounding box center [290, 410] width 378 height 189
copy link "FWM2026 -TechRefresh"
click at [16, 79] on icon at bounding box center [17, 86] width 17 height 14
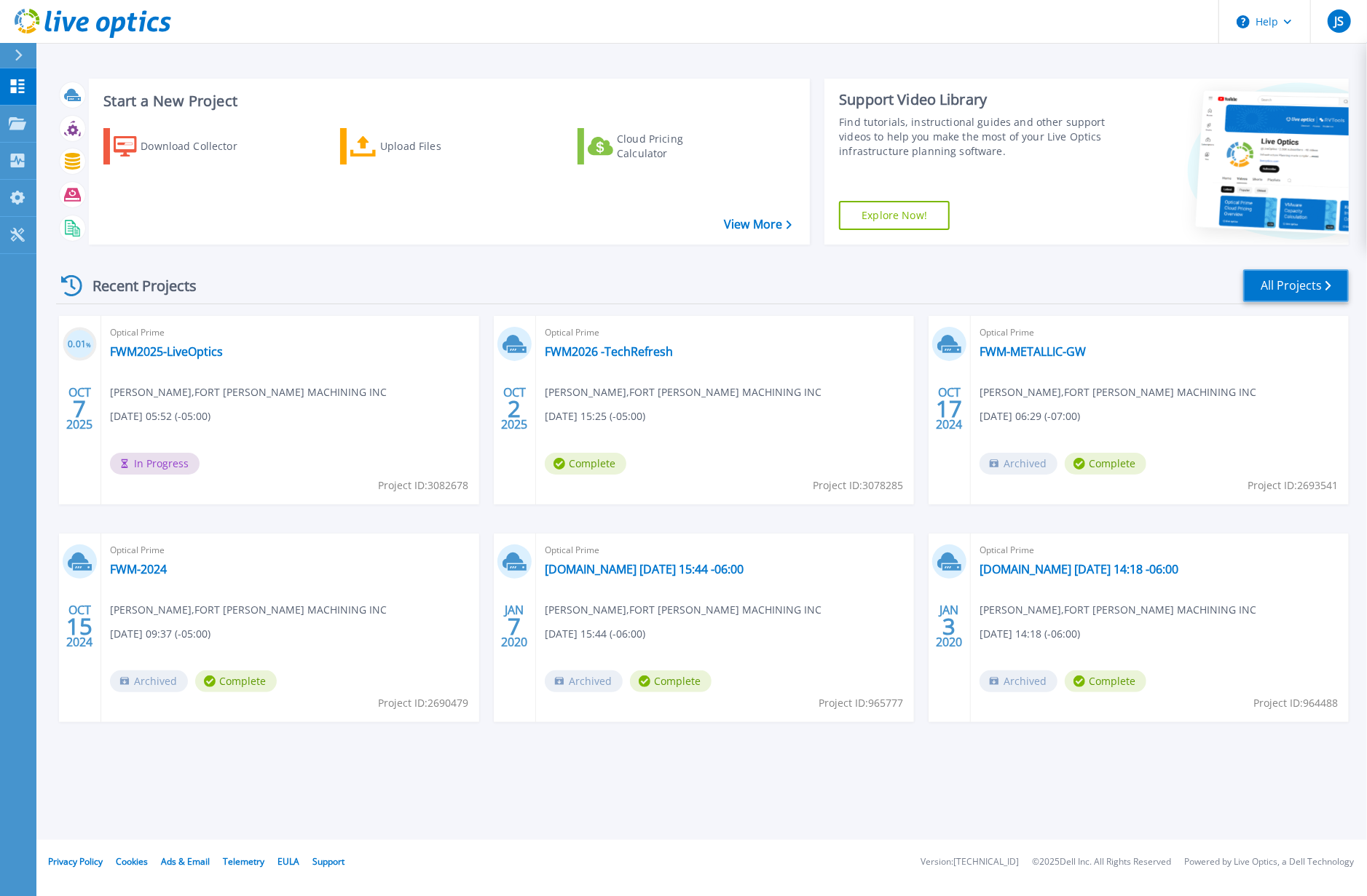
click at [1281, 282] on link "All Projects" at bounding box center [1295, 286] width 106 height 33
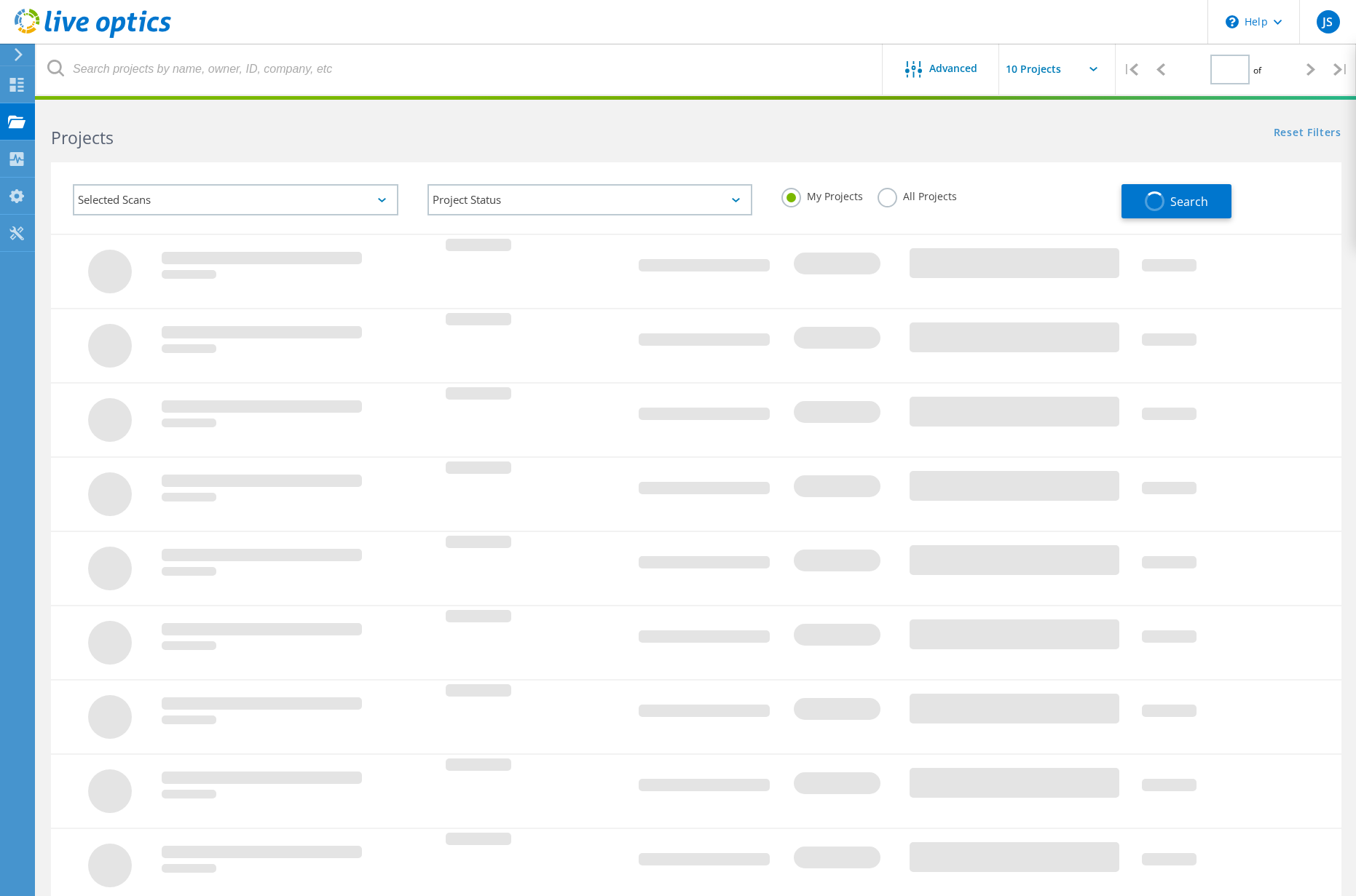
type input "1"
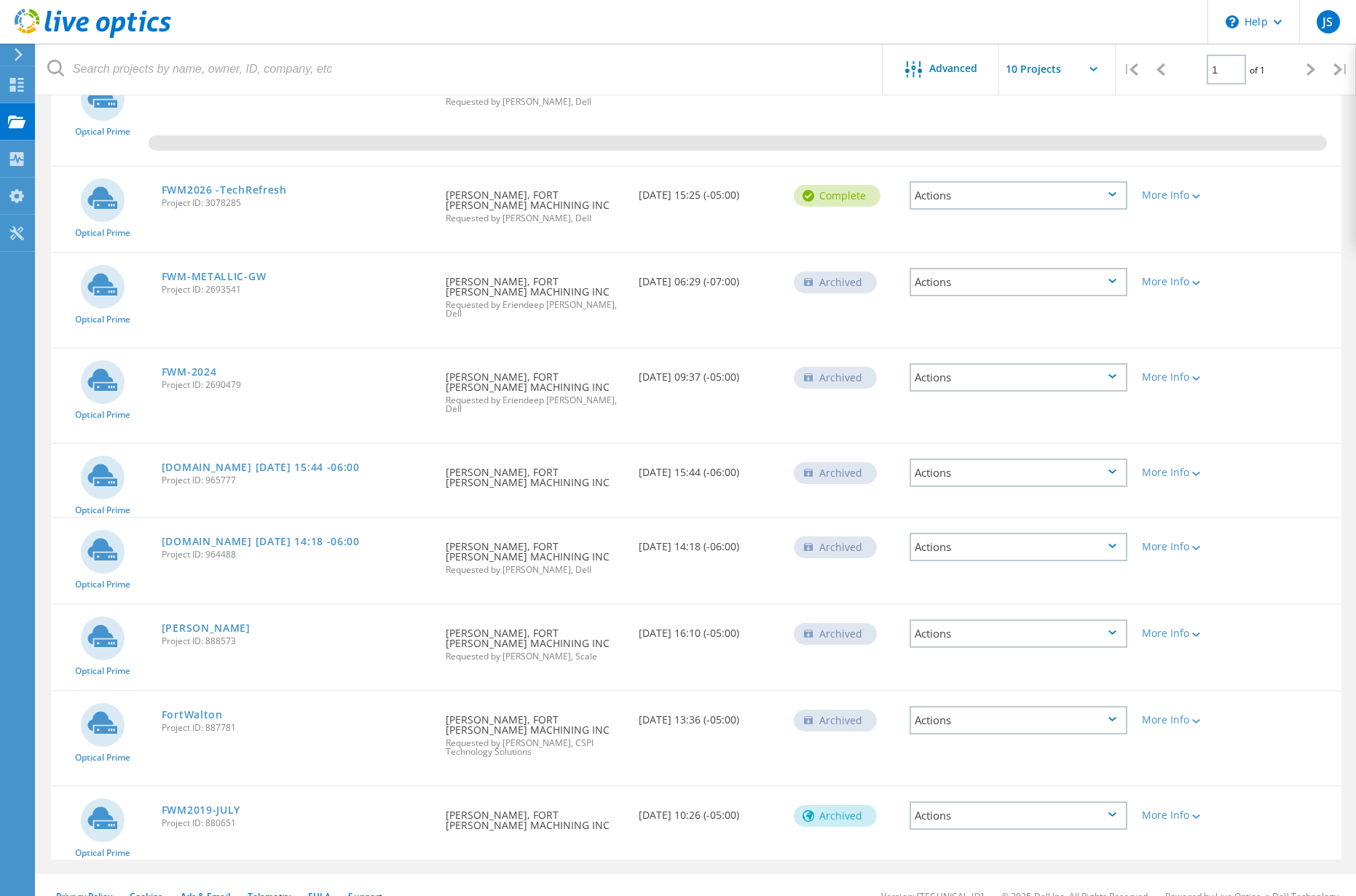
scroll to position [223, 0]
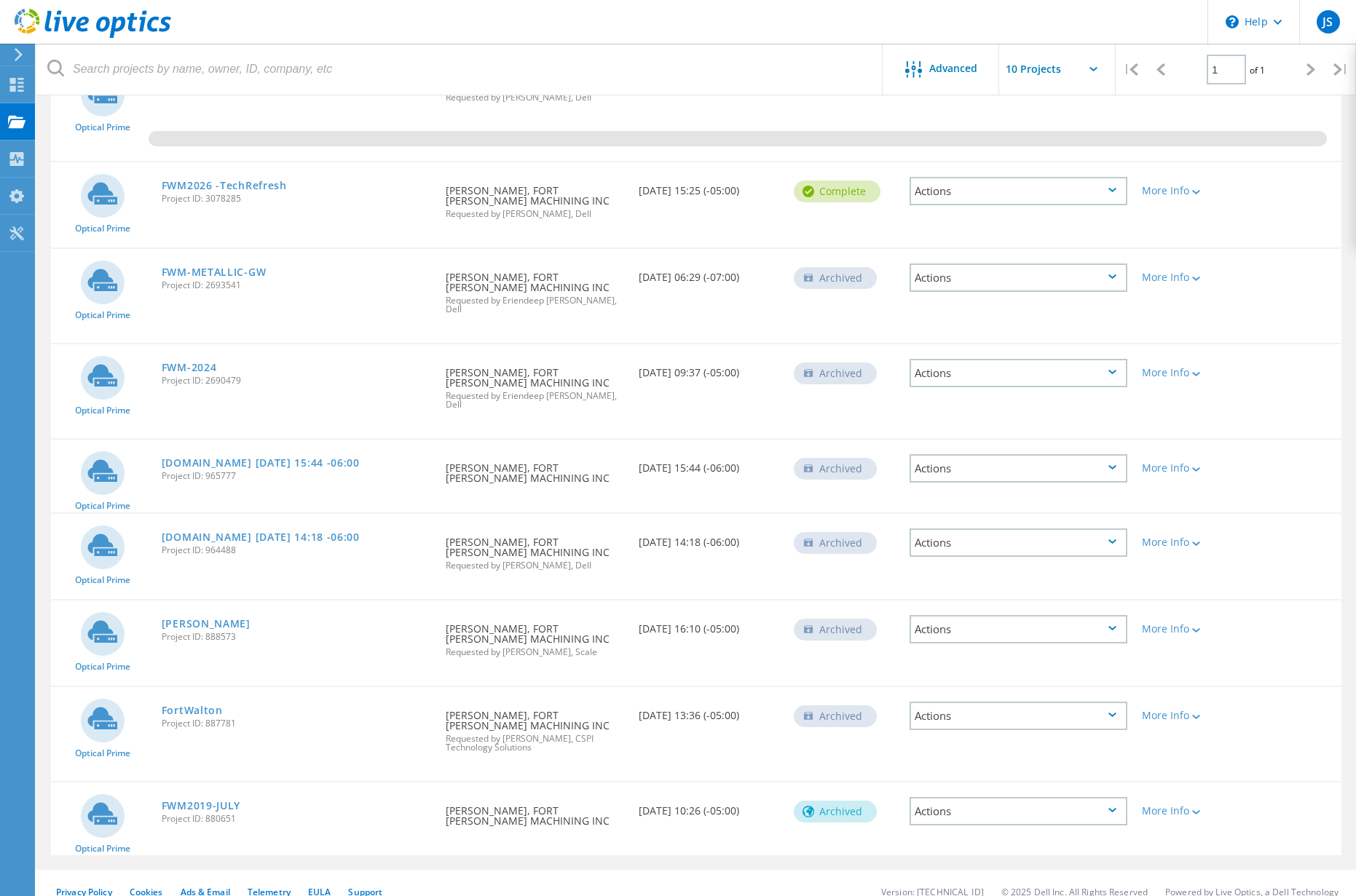
click at [1117, 797] on div "Actions" at bounding box center [1018, 811] width 218 height 29
click at [755, 782] on div "Date Created 08/07/2019, 10:26 (-05:00)" at bounding box center [709, 806] width 156 height 48
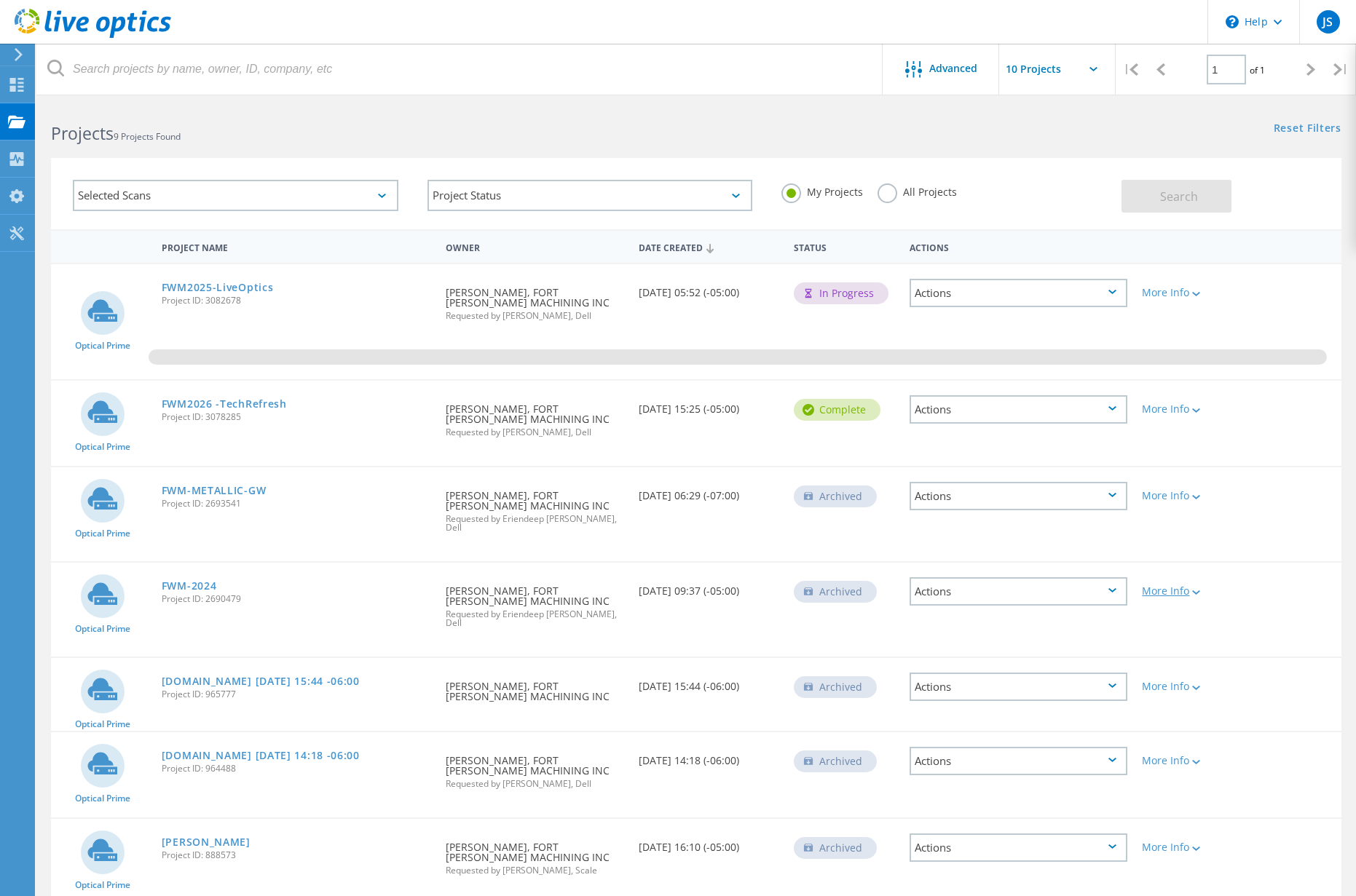
click at [1168, 586] on div "More Info" at bounding box center [1186, 591] width 89 height 10
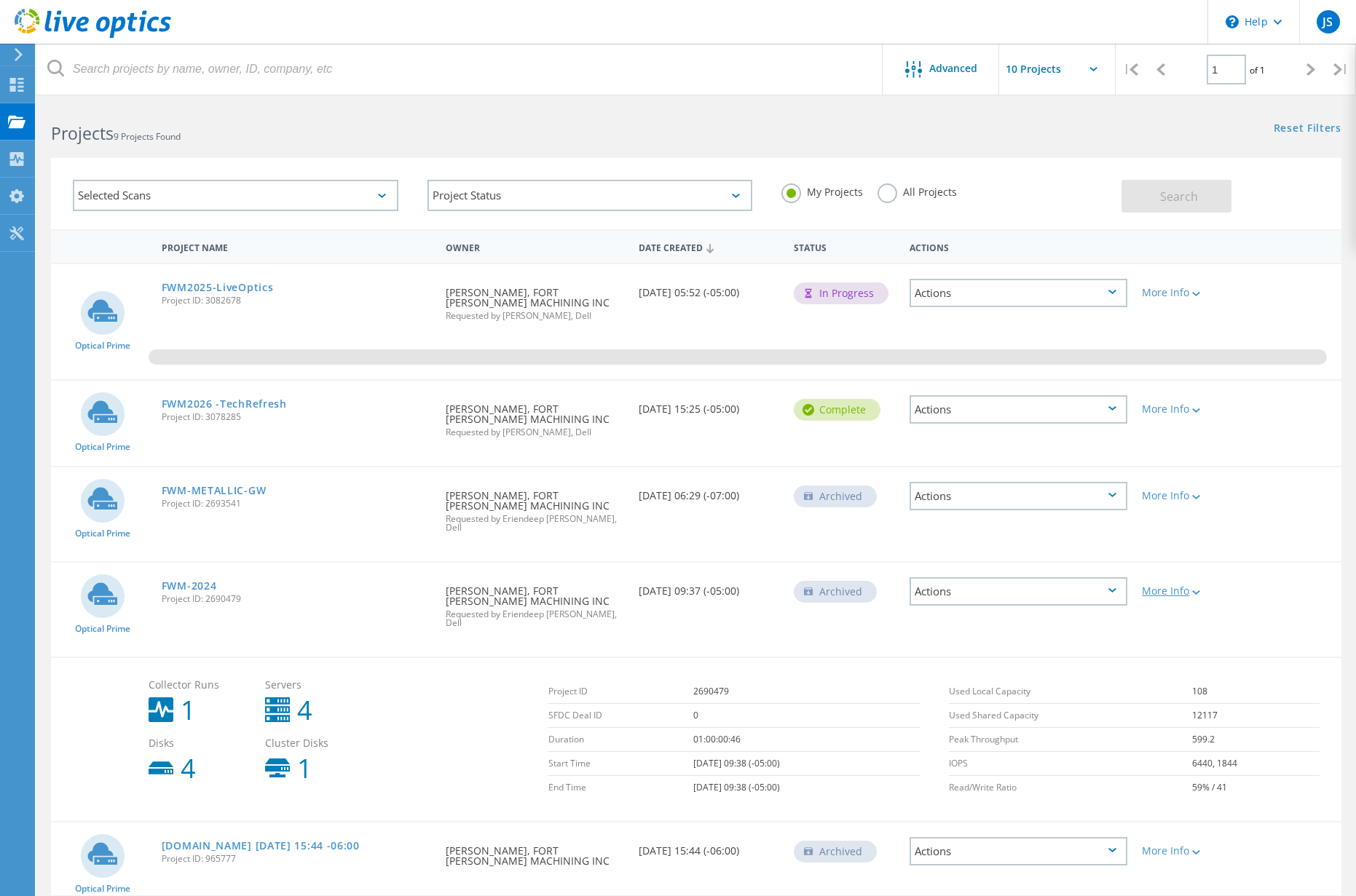
click at [1167, 586] on div "More Info" at bounding box center [1186, 591] width 89 height 10
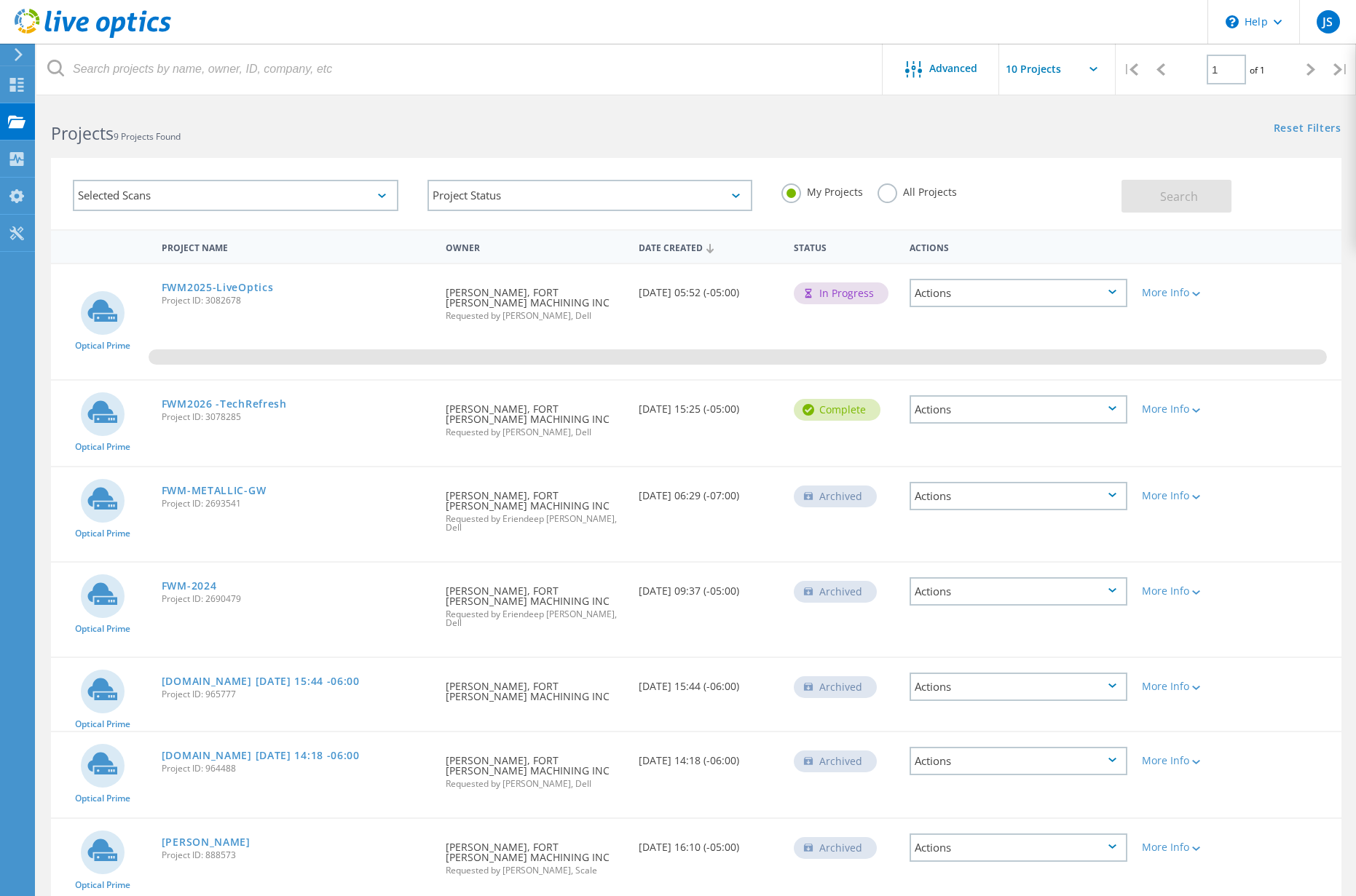
click at [1084, 591] on div "Actions" at bounding box center [1018, 591] width 218 height 29
click at [945, 603] on div "Delete" at bounding box center [1019, 614] width 215 height 23
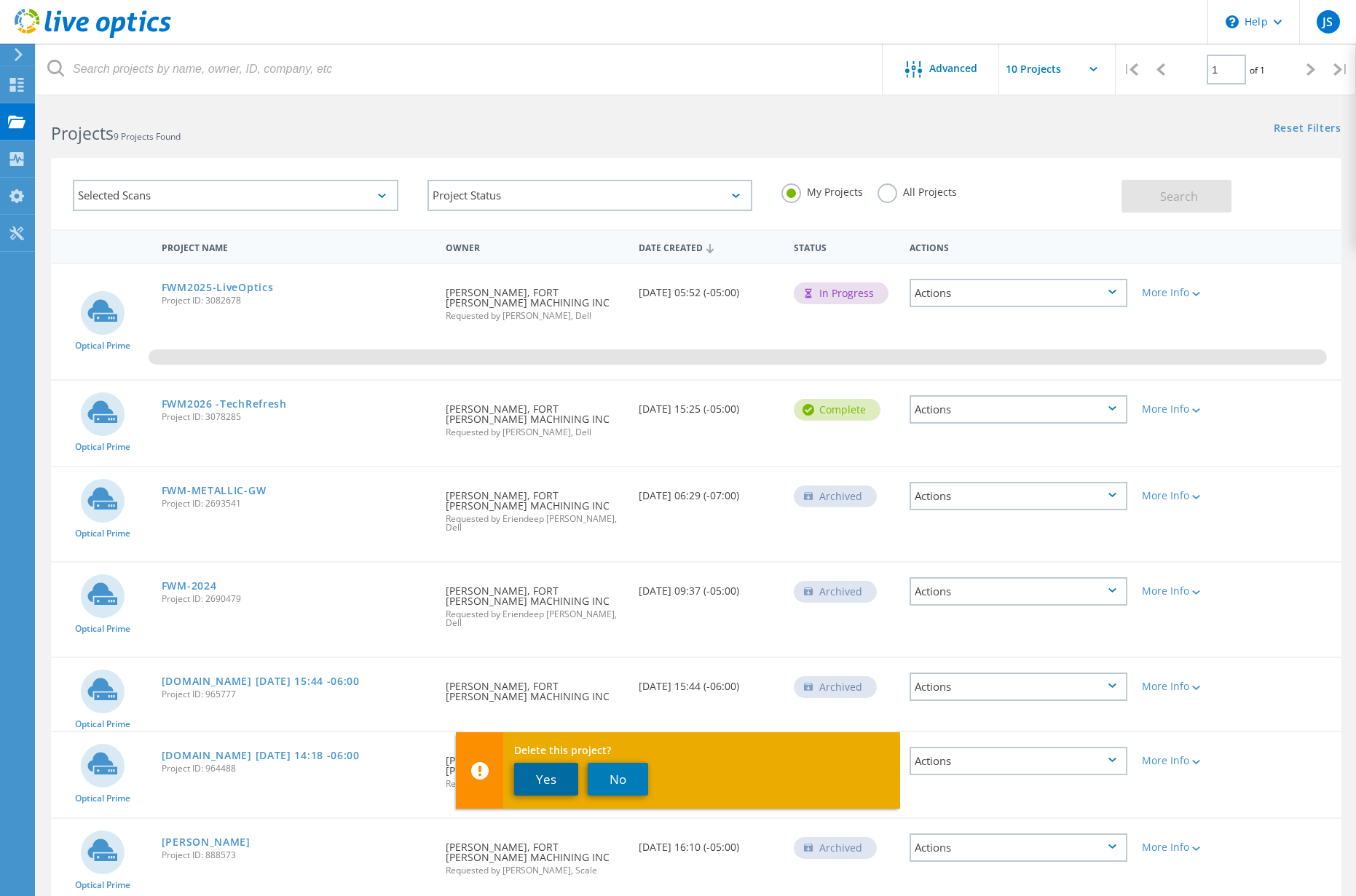
click at [543, 768] on button "Yes" at bounding box center [546, 780] width 64 height 33
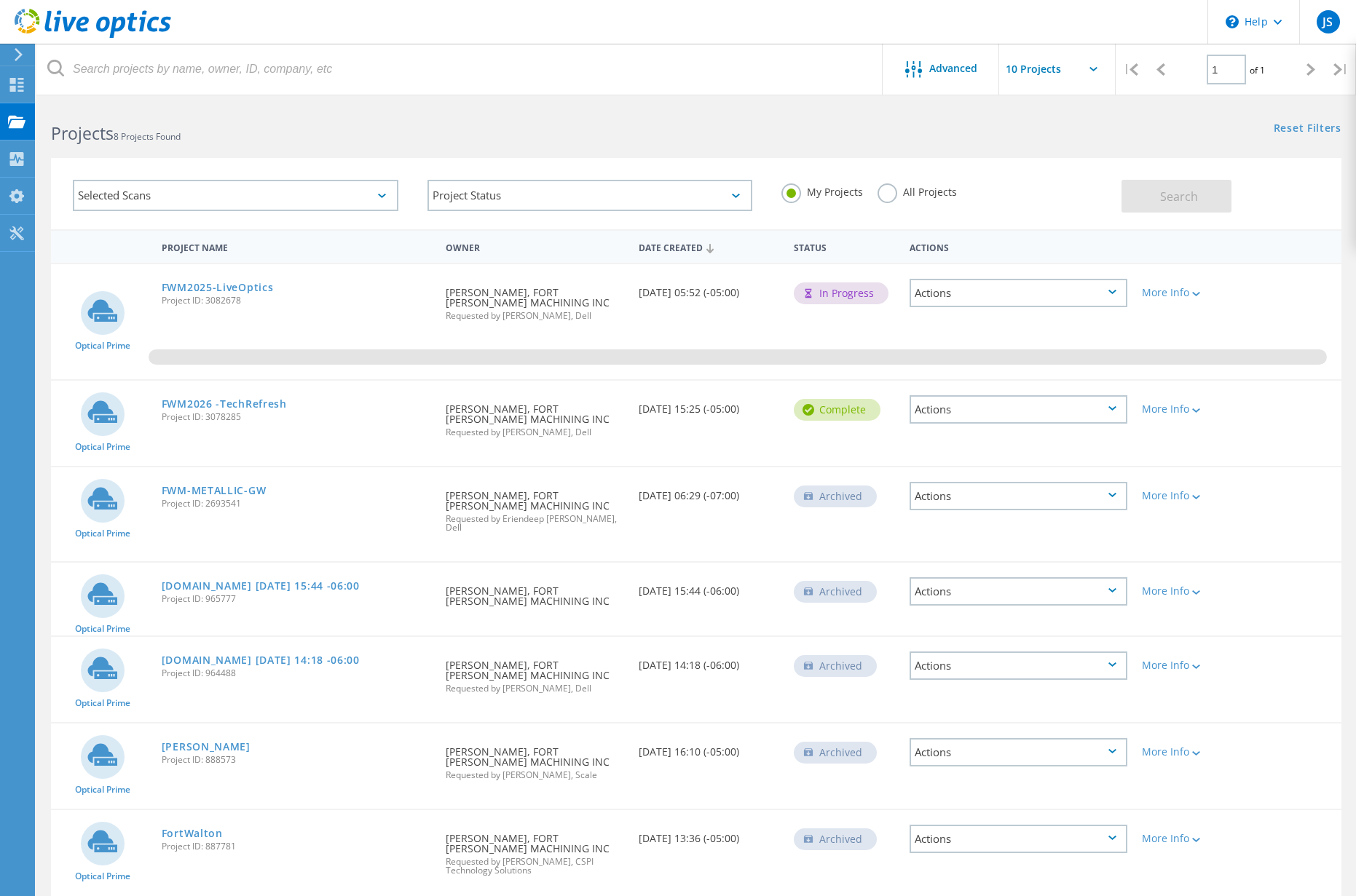
click at [960, 654] on div "Actions" at bounding box center [1018, 665] width 218 height 29
click at [949, 679] on div "Delete" at bounding box center [1019, 688] width 215 height 23
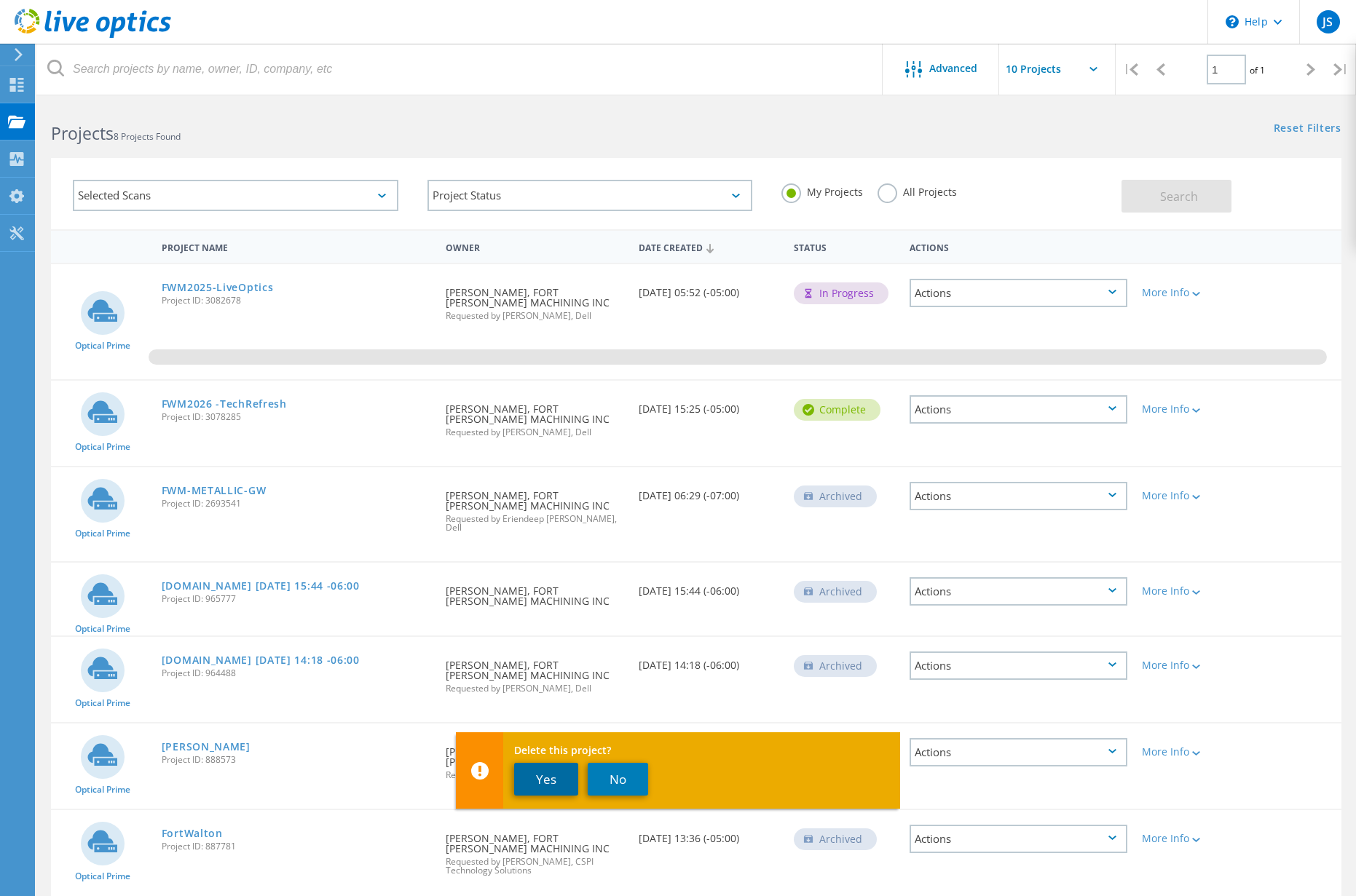
click at [550, 776] on button "Yes" at bounding box center [546, 780] width 64 height 33
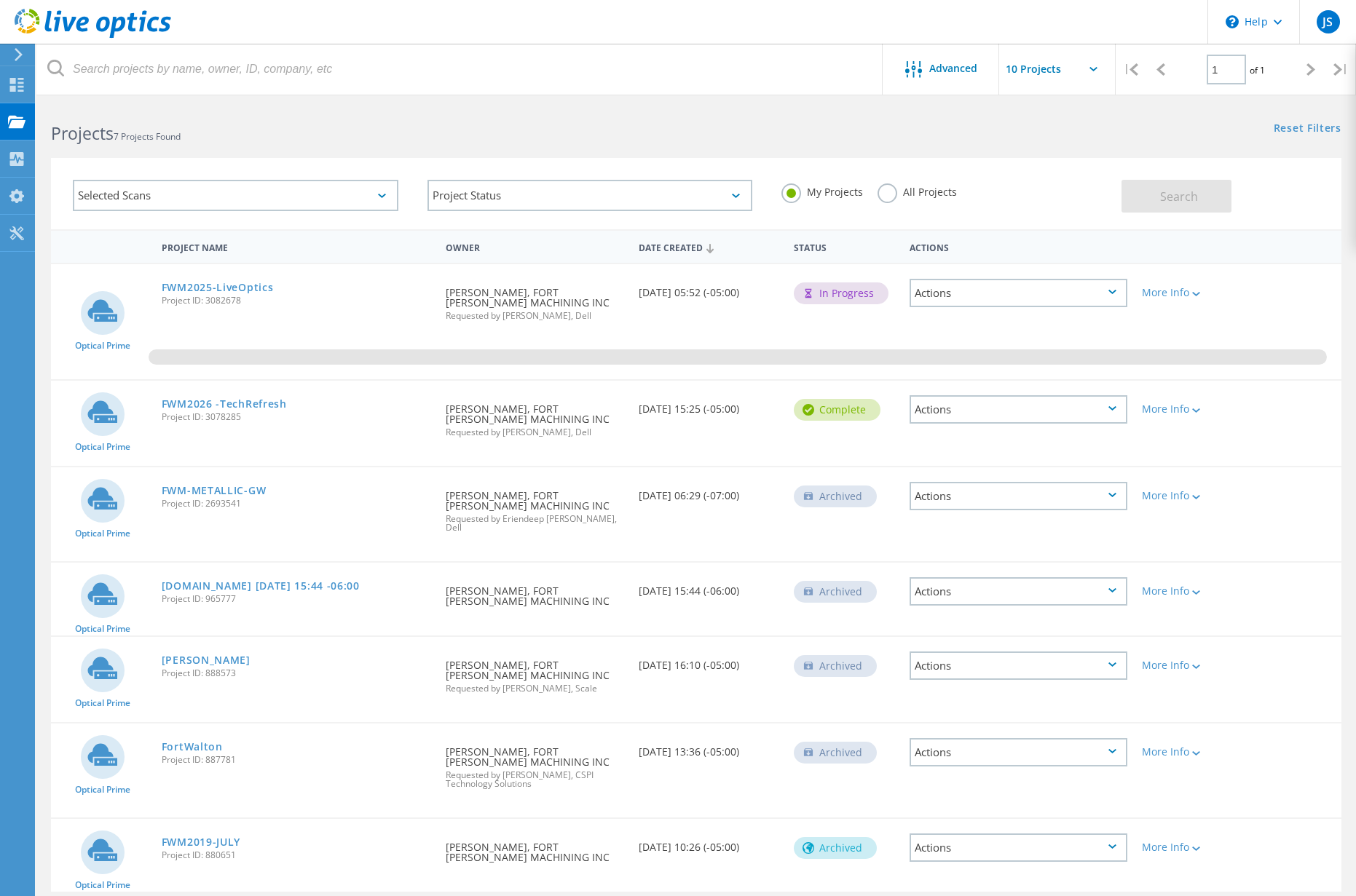
click at [944, 578] on div "Actions" at bounding box center [1018, 591] width 218 height 29
click at [943, 603] on div "Delete" at bounding box center [1019, 614] width 215 height 23
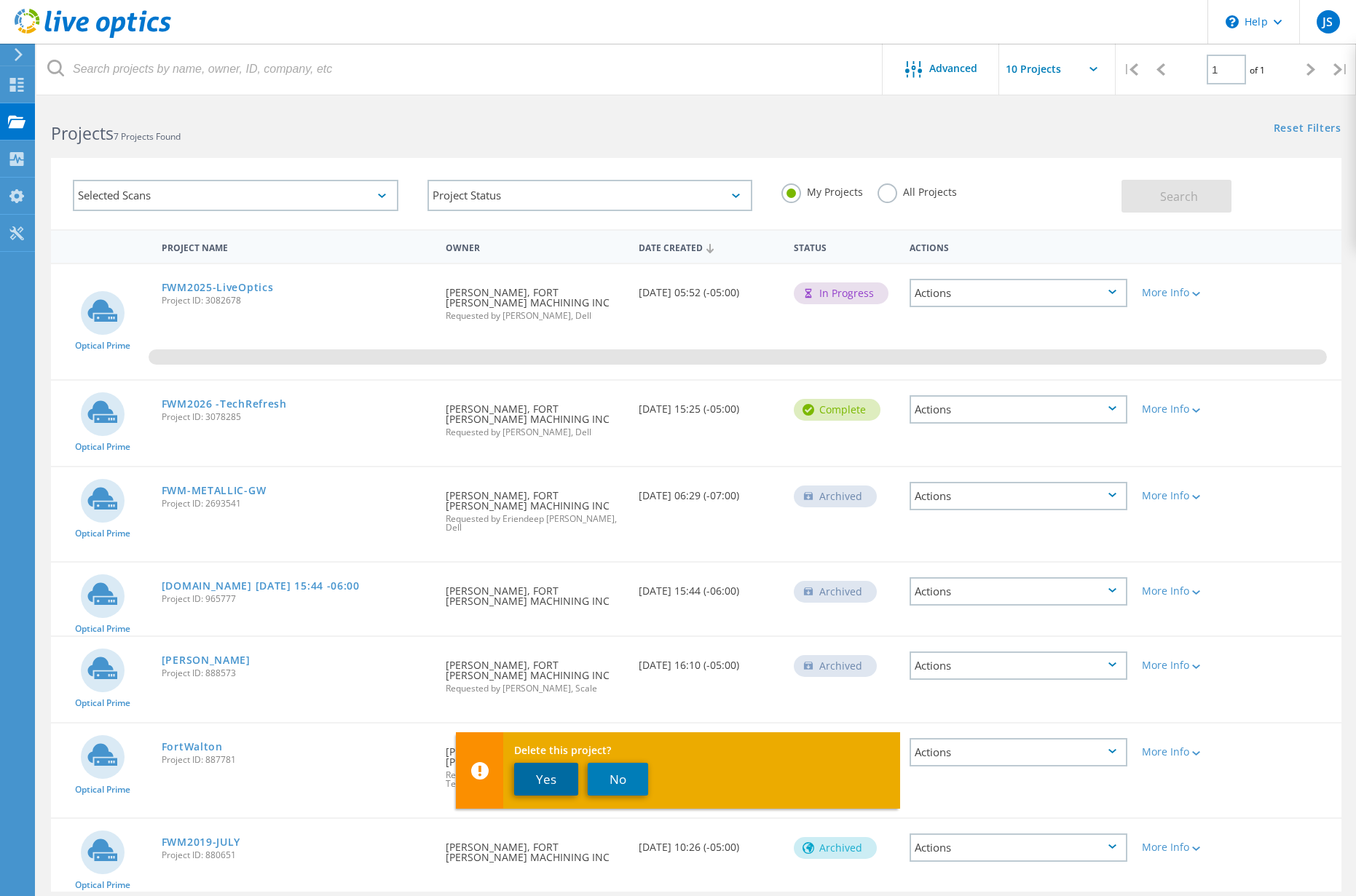
click at [551, 777] on button "Yes" at bounding box center [546, 780] width 64 height 33
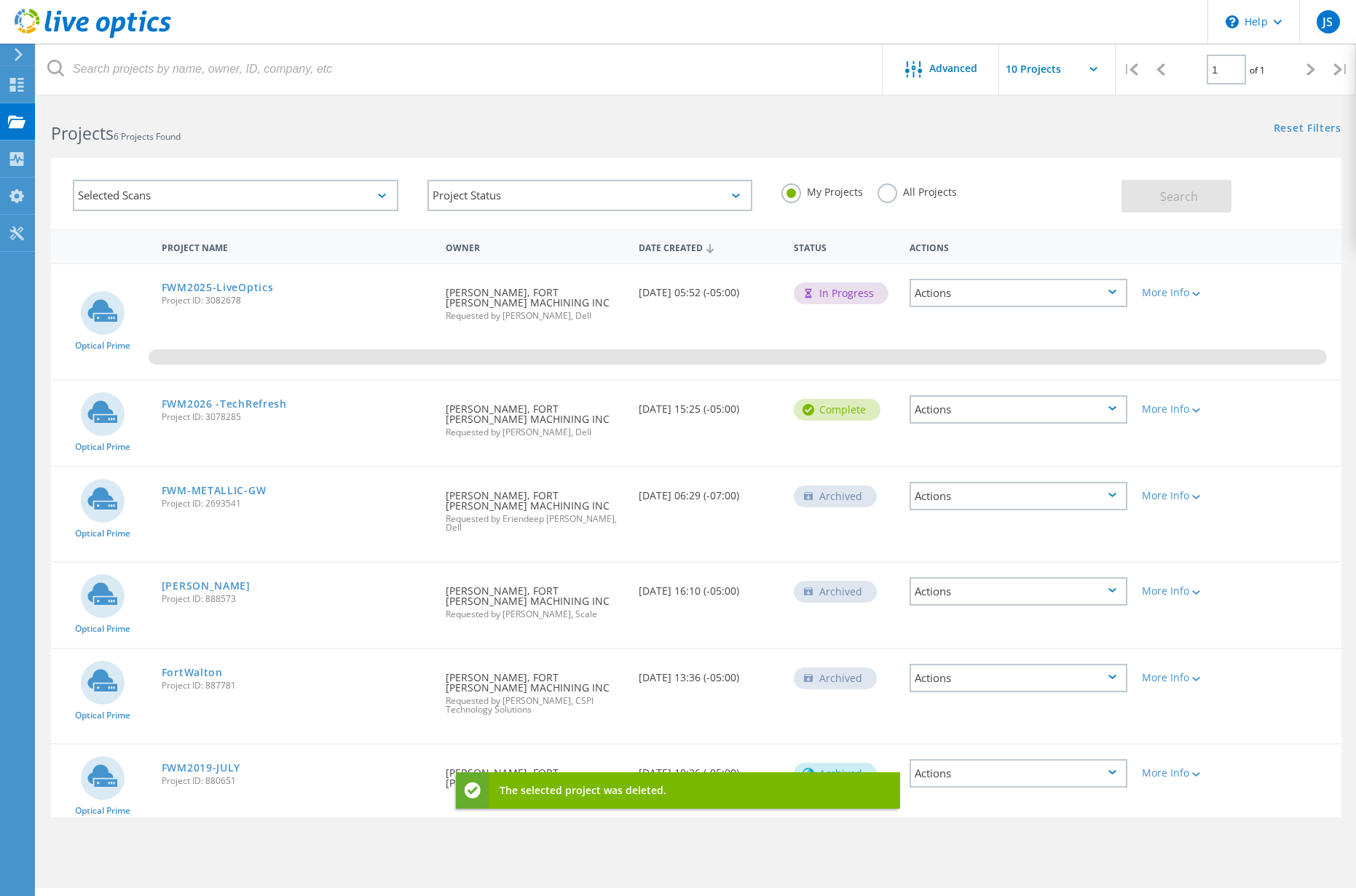
click at [1001, 760] on div "Actions" at bounding box center [1018, 774] width 218 height 29
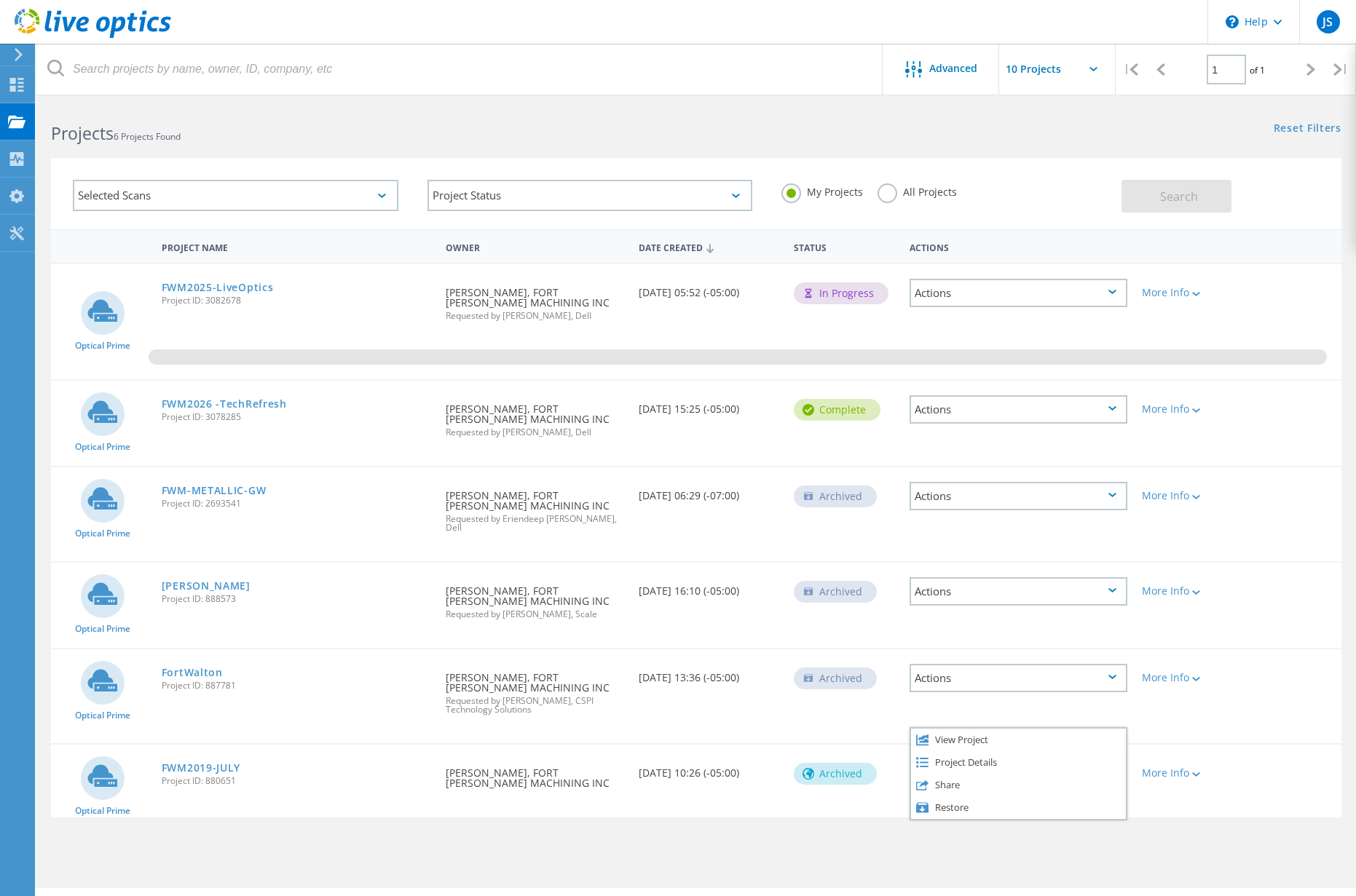
click at [837, 716] on div "Optical Prime FortWalton Project ID: 887781 Requested By JOE SPRADLIN, FORT WAL…" at bounding box center [695, 697] width 1290 height 94
click at [958, 669] on div "Actions" at bounding box center [1018, 678] width 218 height 29
click at [803, 695] on div "Archived" at bounding box center [844, 677] width 116 height 55
click at [963, 666] on div "Actions" at bounding box center [1018, 678] width 218 height 29
click at [944, 692] on div "Delete" at bounding box center [1019, 701] width 215 height 23
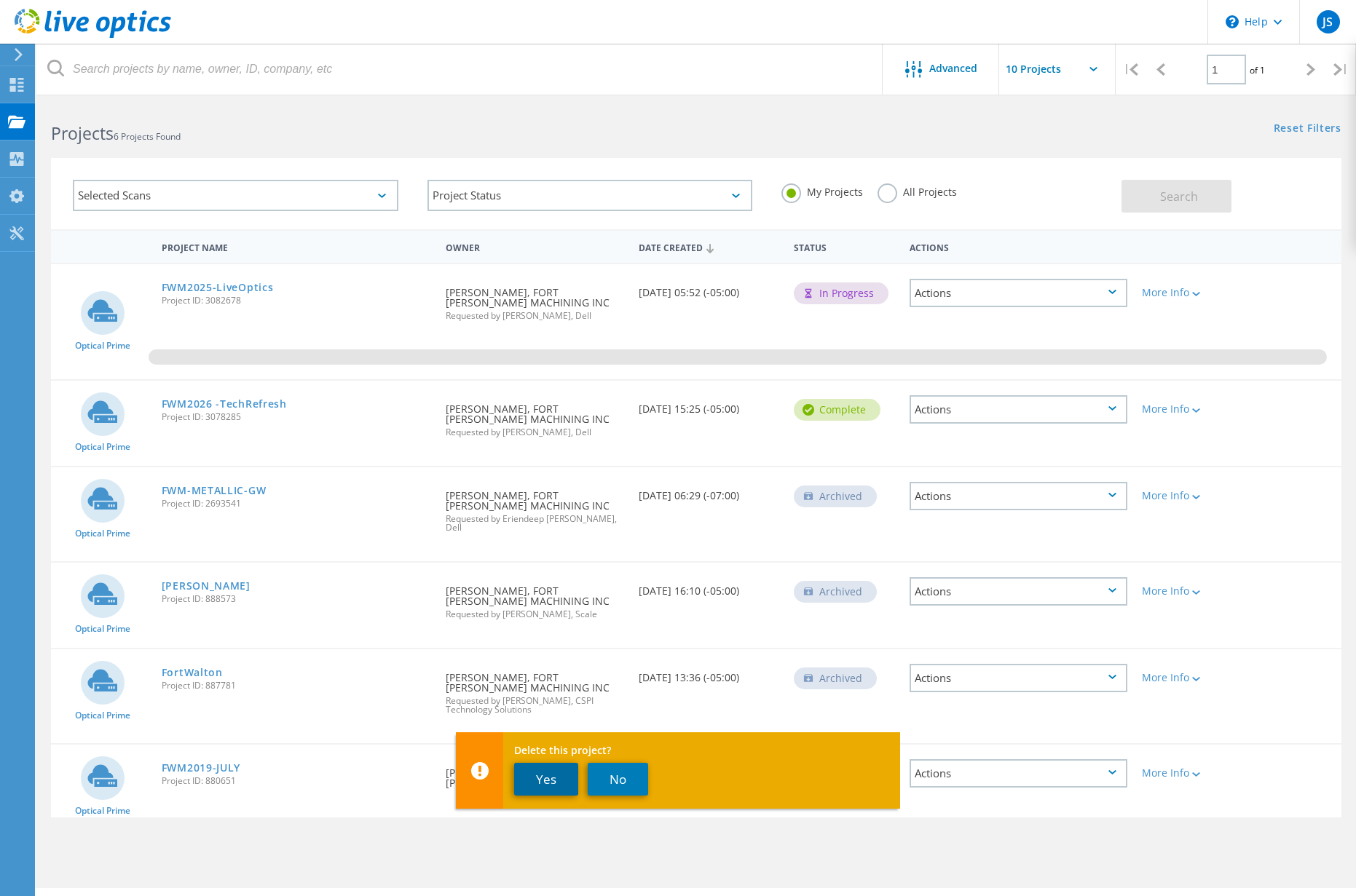
click at [536, 780] on button "Yes" at bounding box center [546, 780] width 64 height 33
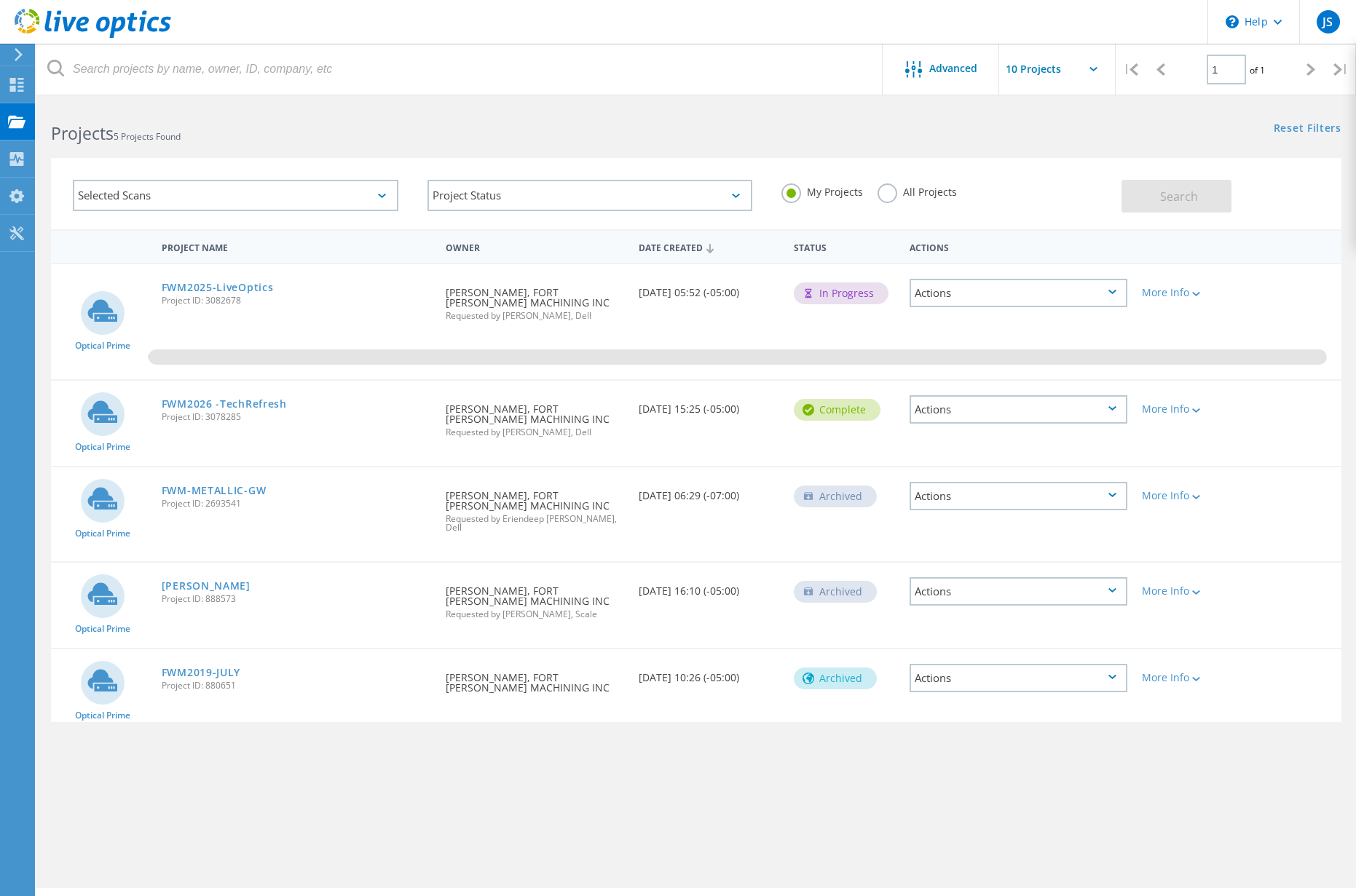
click at [940, 579] on div "Actions" at bounding box center [1018, 591] width 218 height 29
click at [951, 606] on div "Delete" at bounding box center [1019, 614] width 215 height 23
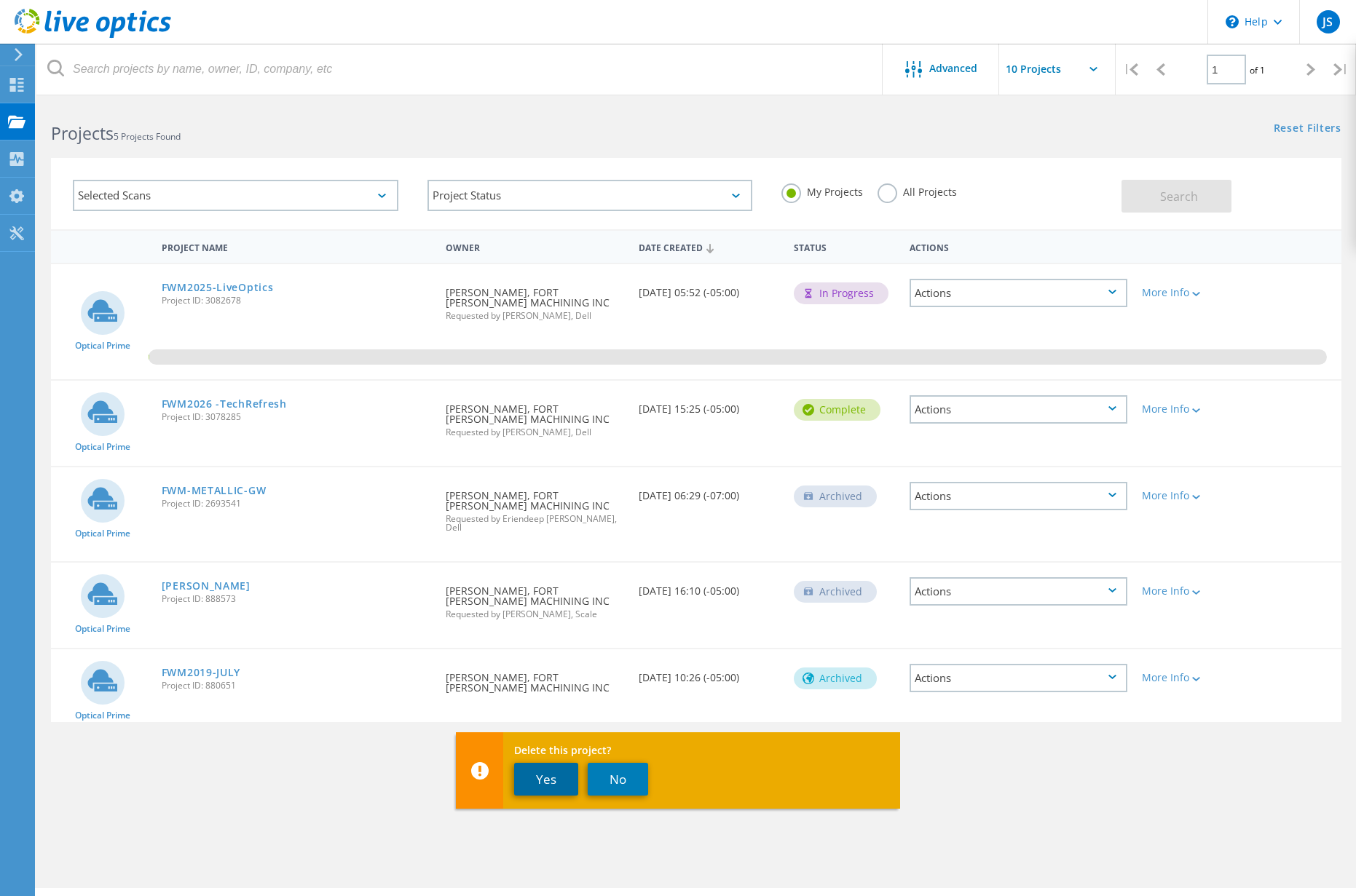
click at [543, 773] on button "Yes" at bounding box center [546, 780] width 64 height 33
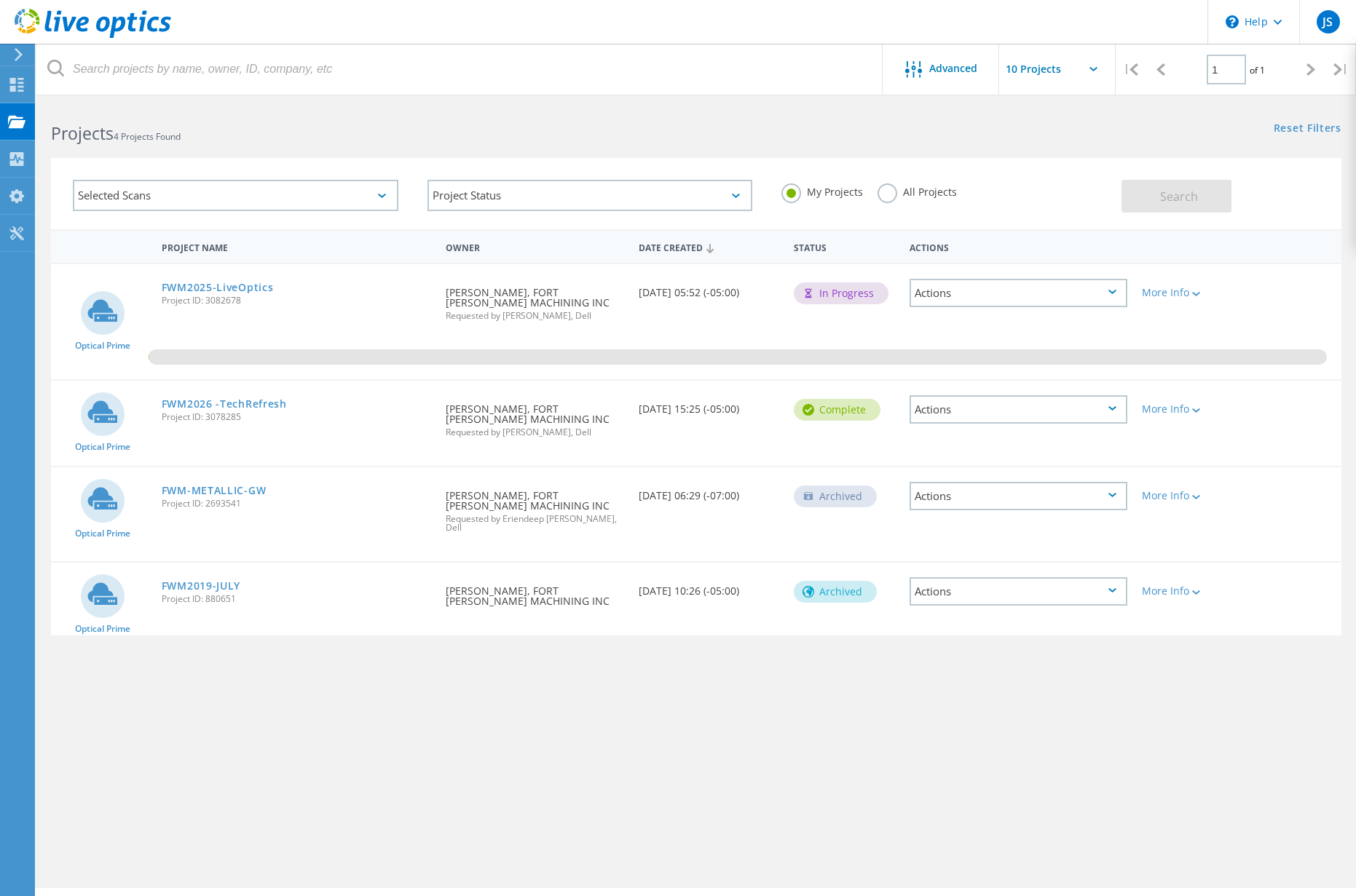
click at [1020, 291] on div "Actions" at bounding box center [1018, 293] width 218 height 29
click at [1186, 314] on div "0.03%" at bounding box center [695, 322] width 1290 height 115
click at [1192, 296] on div at bounding box center [1195, 293] width 11 height 9
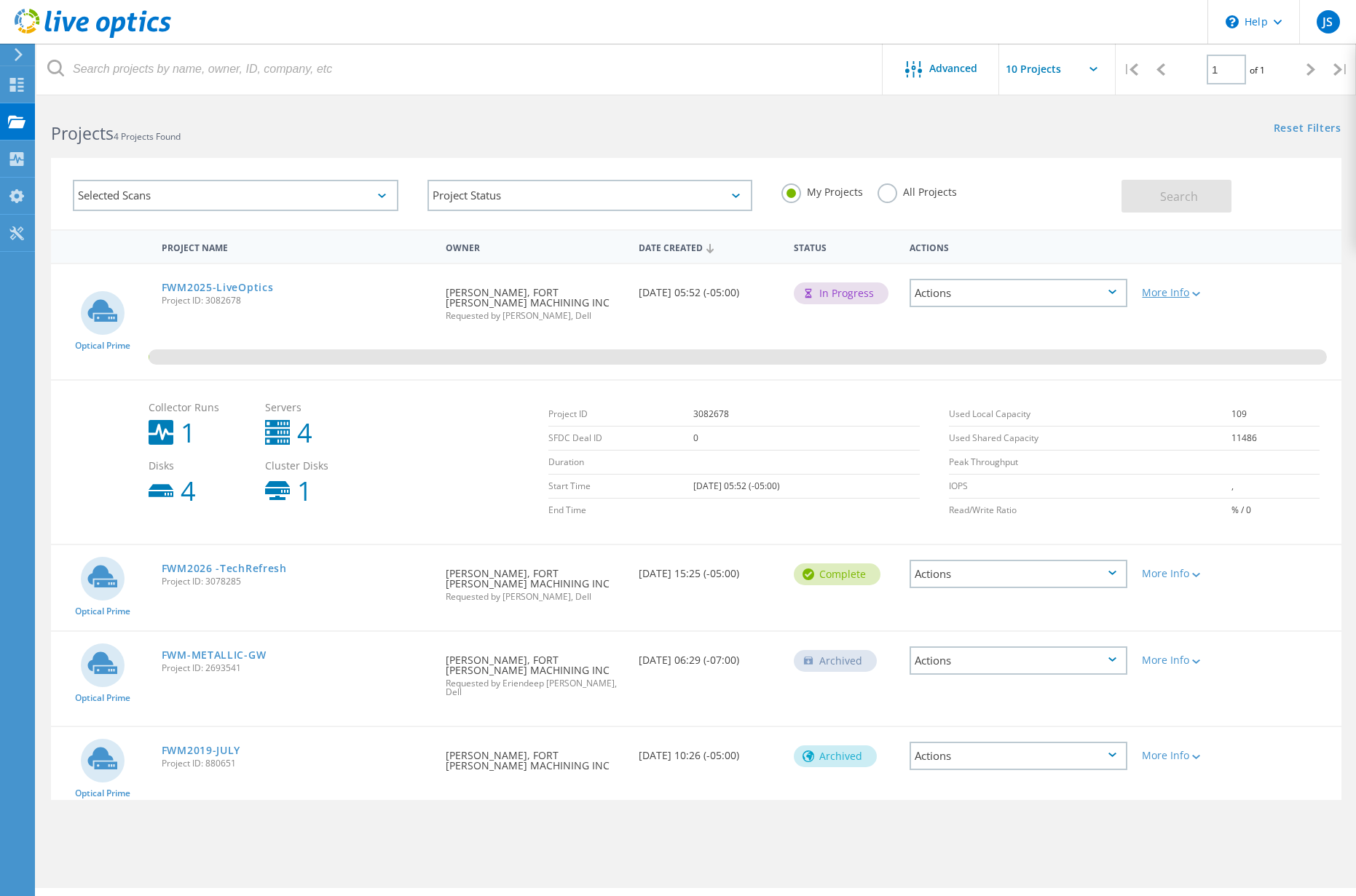
click at [1192, 296] on div at bounding box center [1195, 293] width 11 height 9
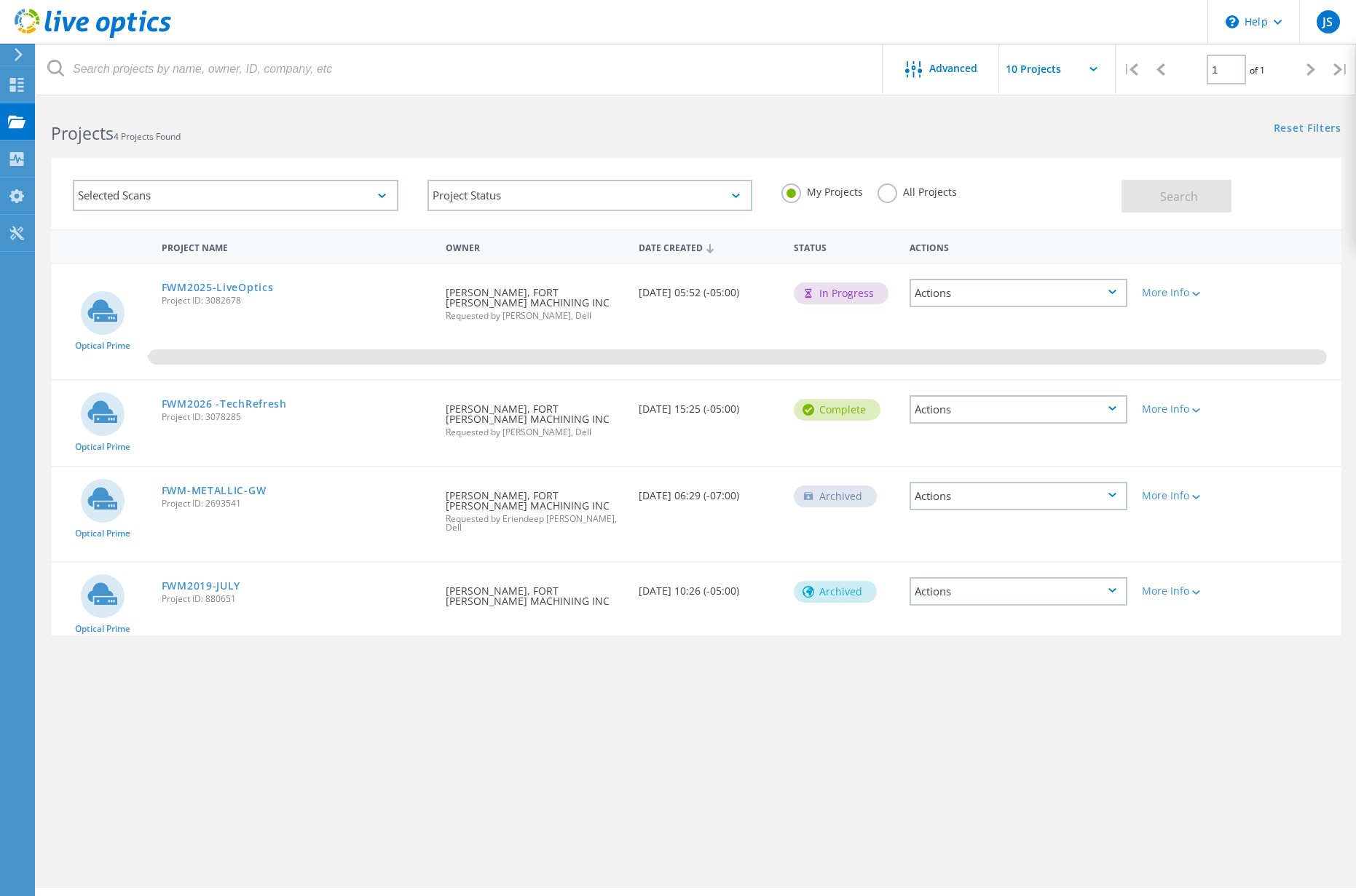
click at [1172, 392] on div "More Info" at bounding box center [1186, 404] width 103 height 48
click at [1173, 404] on div "More Info" at bounding box center [1186, 410] width 89 height 10
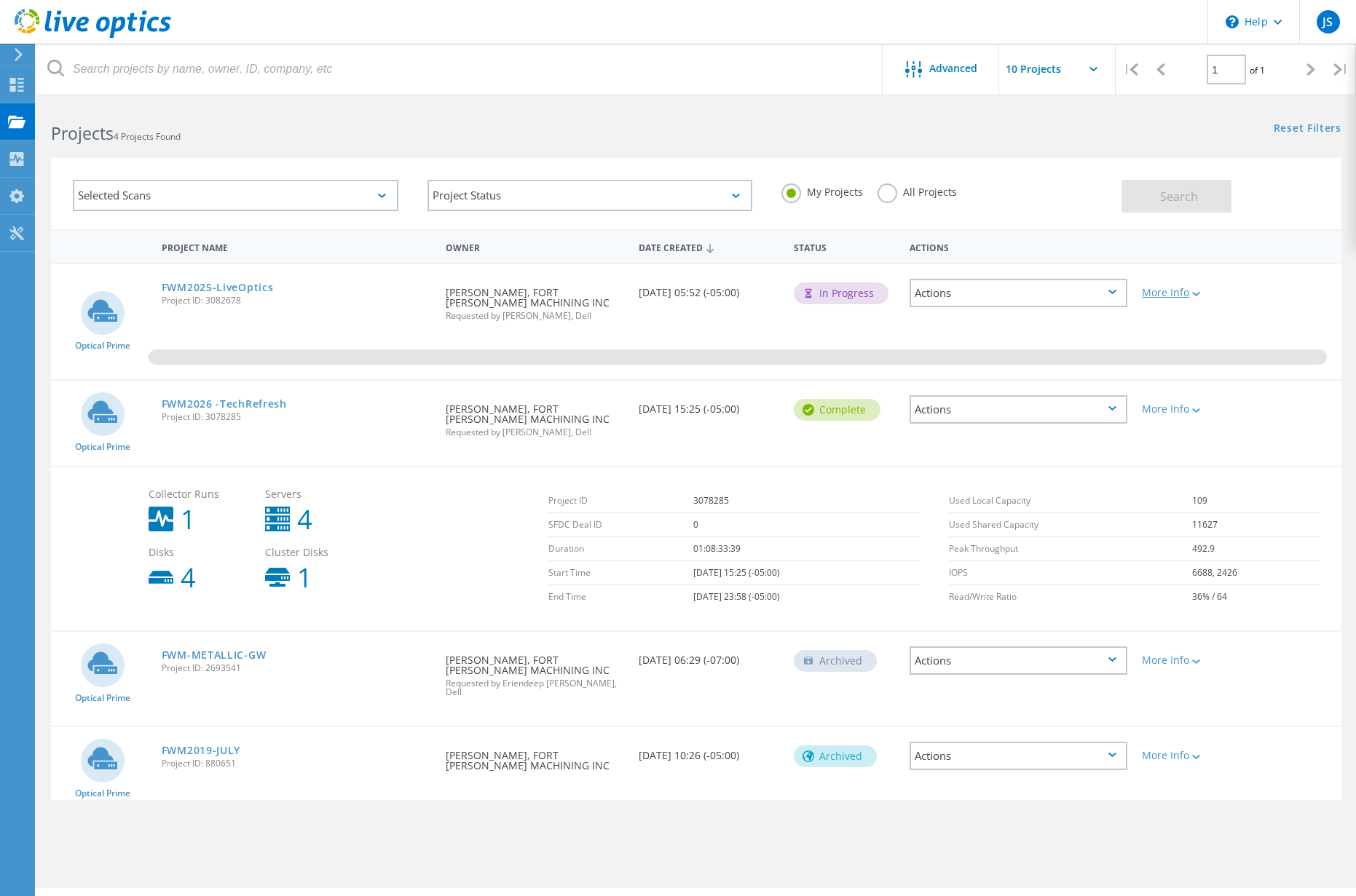
click at [1173, 290] on div "More Info" at bounding box center [1186, 293] width 89 height 10
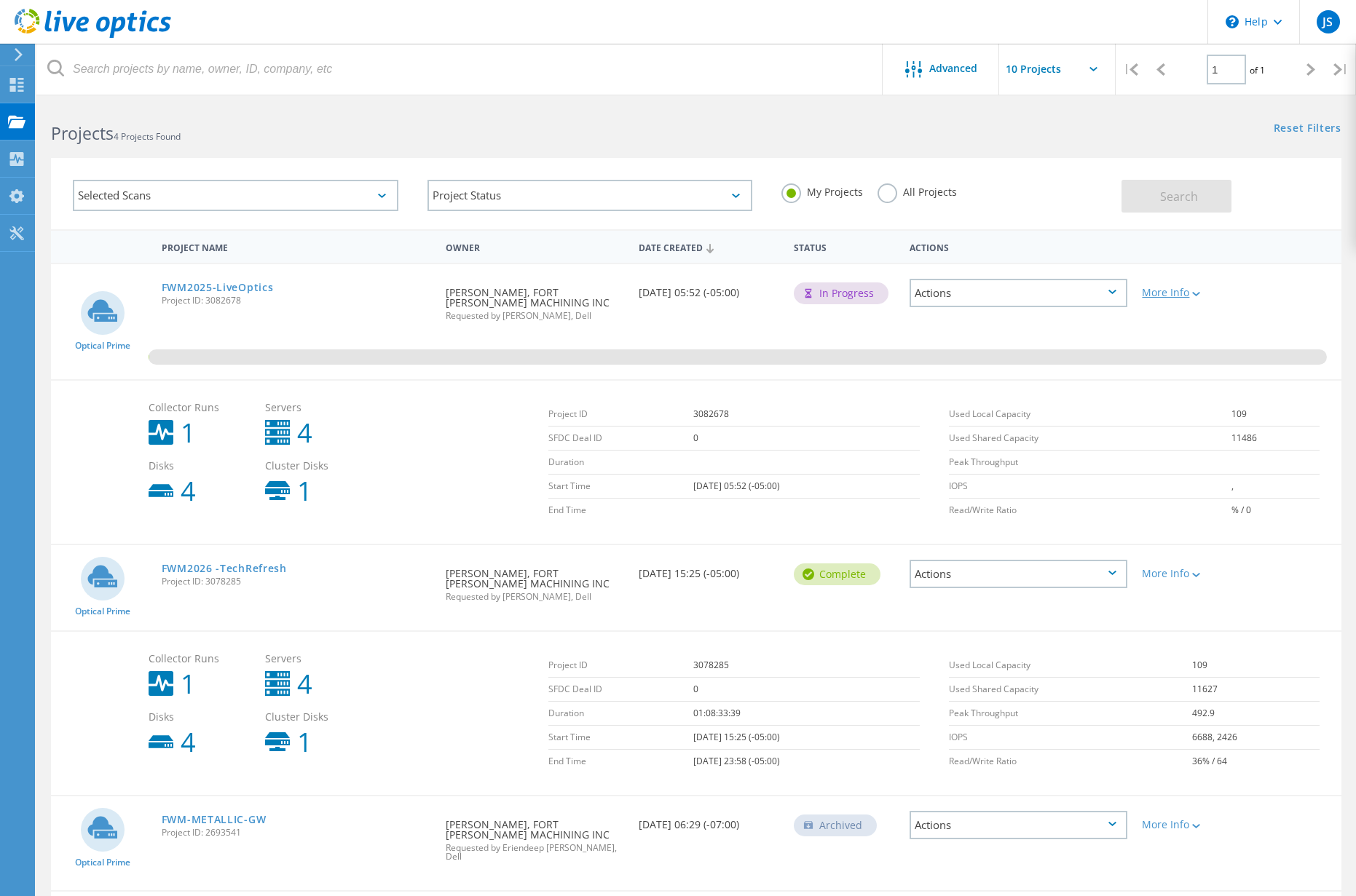
click at [1173, 290] on div "More Info" at bounding box center [1186, 293] width 89 height 10
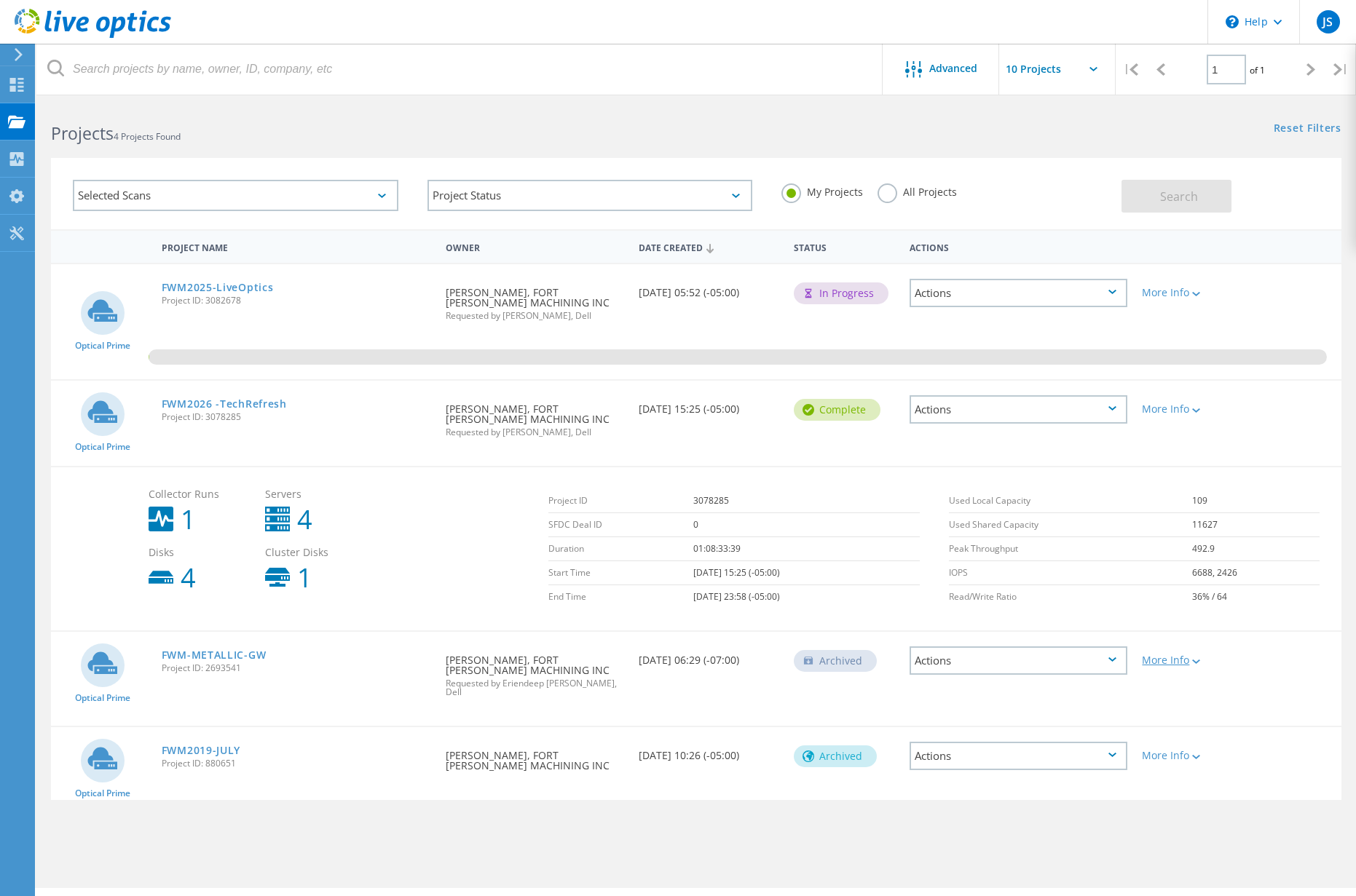
click at [1154, 655] on div "More Info" at bounding box center [1186, 660] width 89 height 10
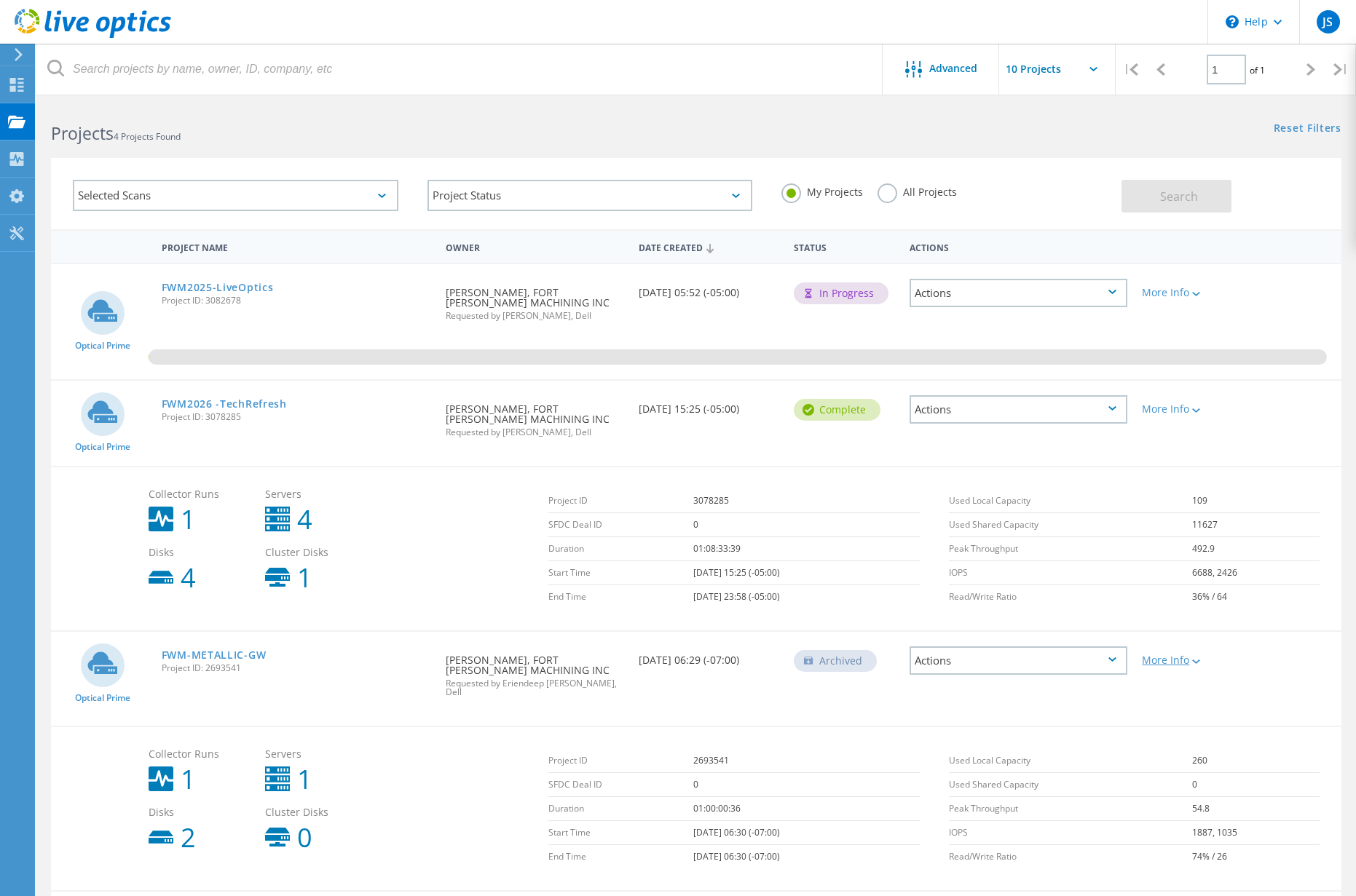
click at [1154, 655] on div "More Info" at bounding box center [1186, 660] width 89 height 10
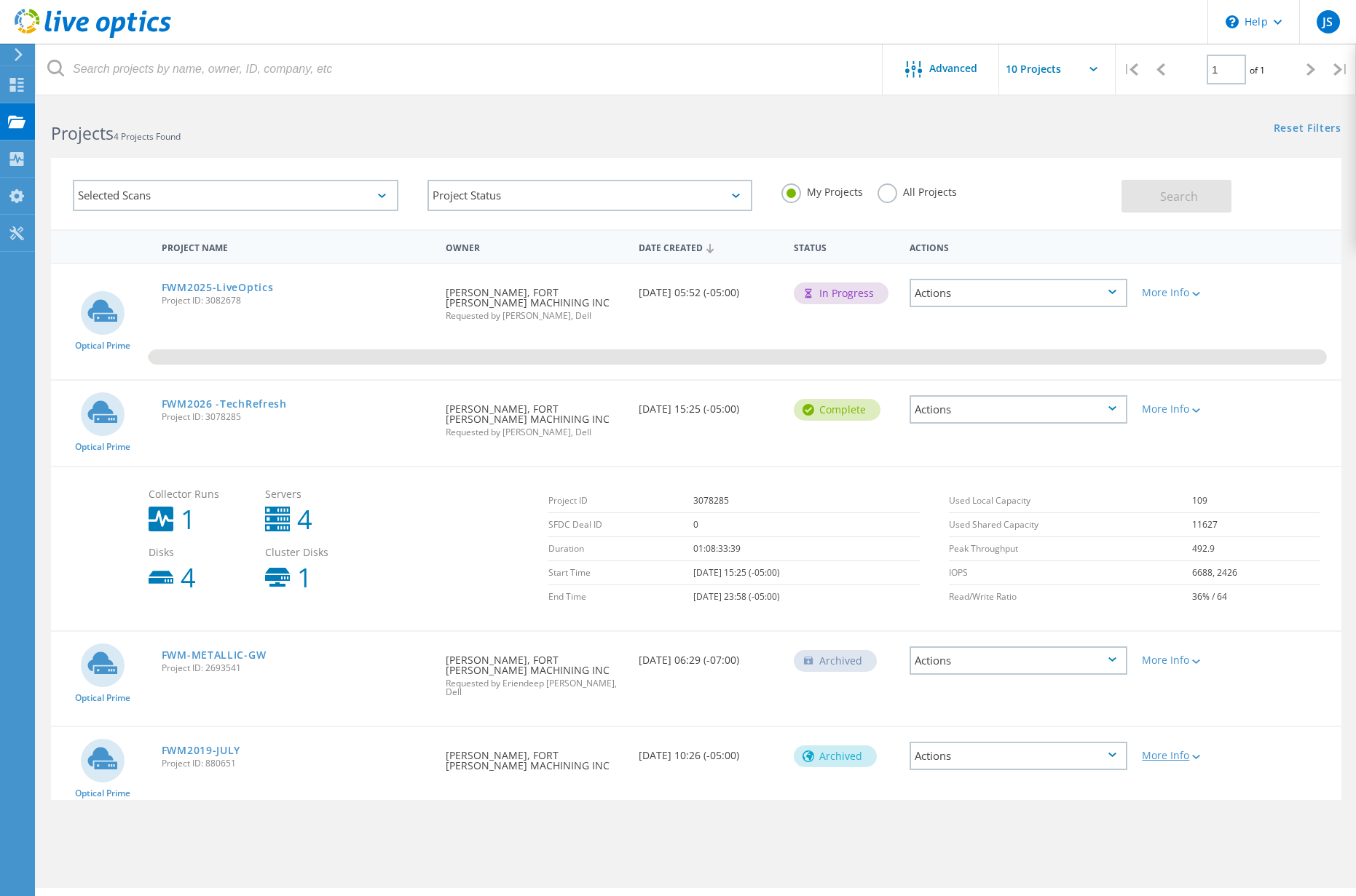
click at [1166, 751] on div "More Info" at bounding box center [1186, 756] width 89 height 10
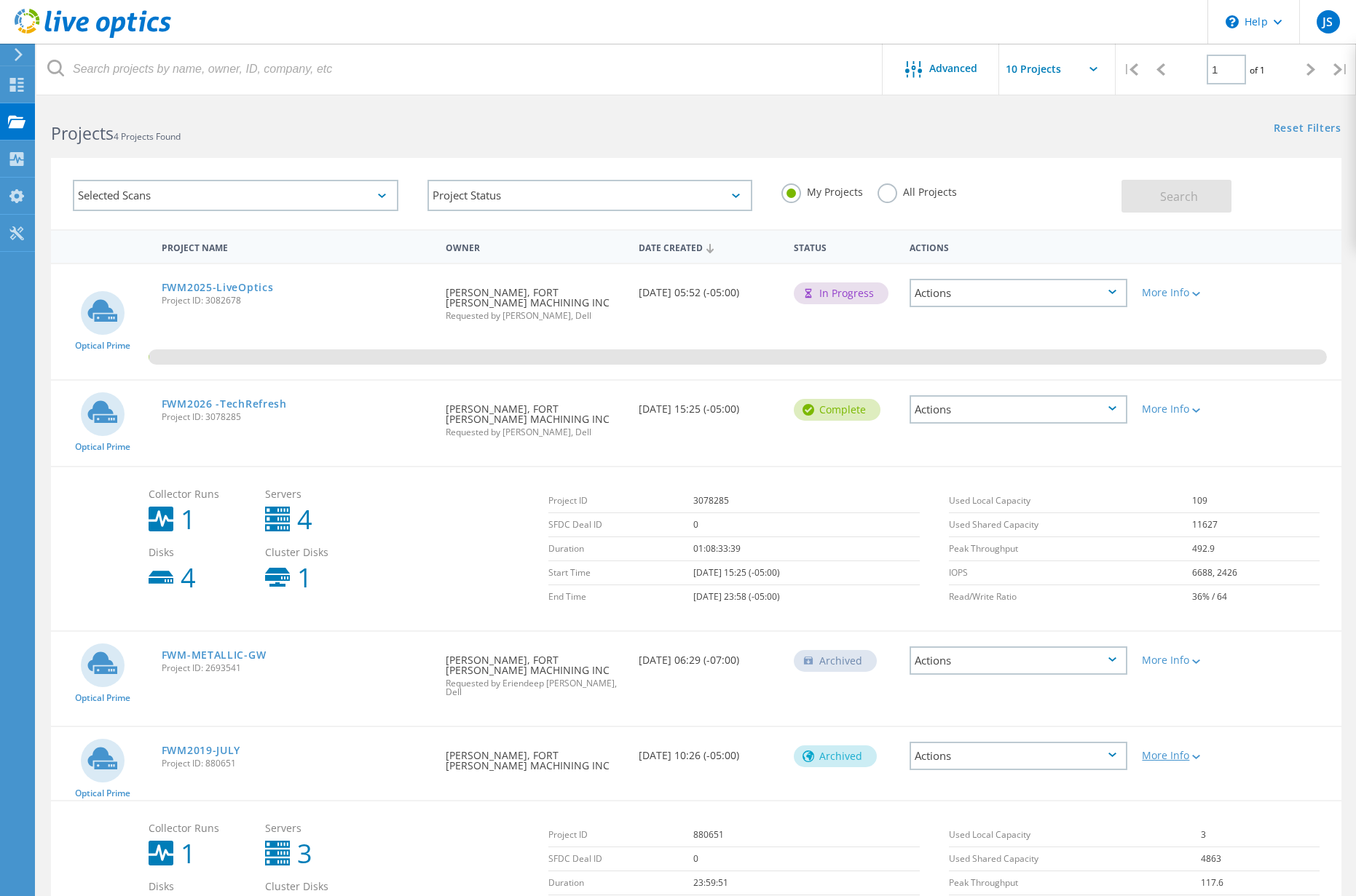
scroll to position [121, 0]
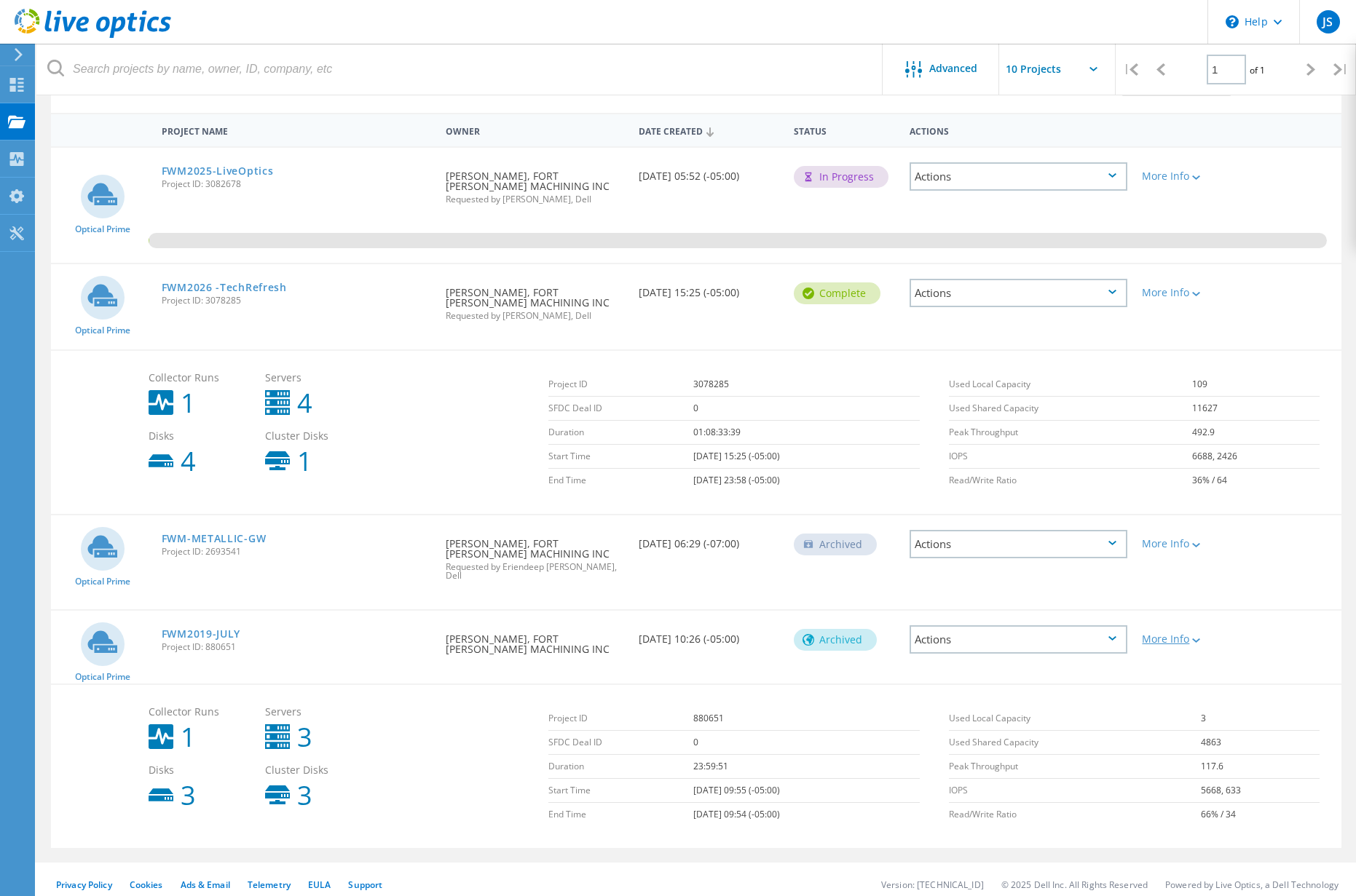
click at [1167, 634] on div "More Info" at bounding box center [1186, 639] width 89 height 10
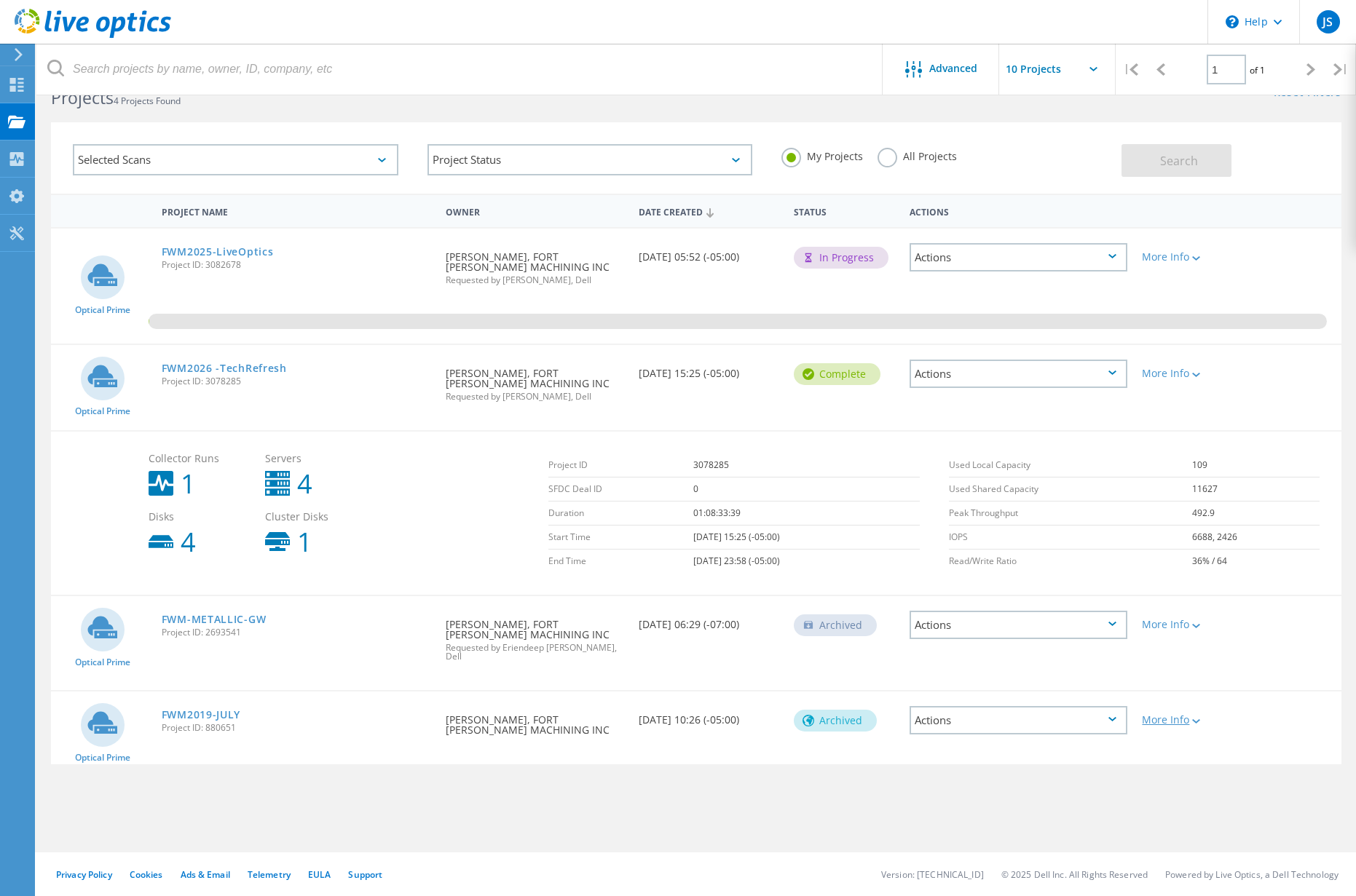
scroll to position [40, 0]
click at [1044, 716] on div "Actions" at bounding box center [1018, 720] width 218 height 29
click at [800, 733] on div "Archived" at bounding box center [844, 719] width 116 height 55
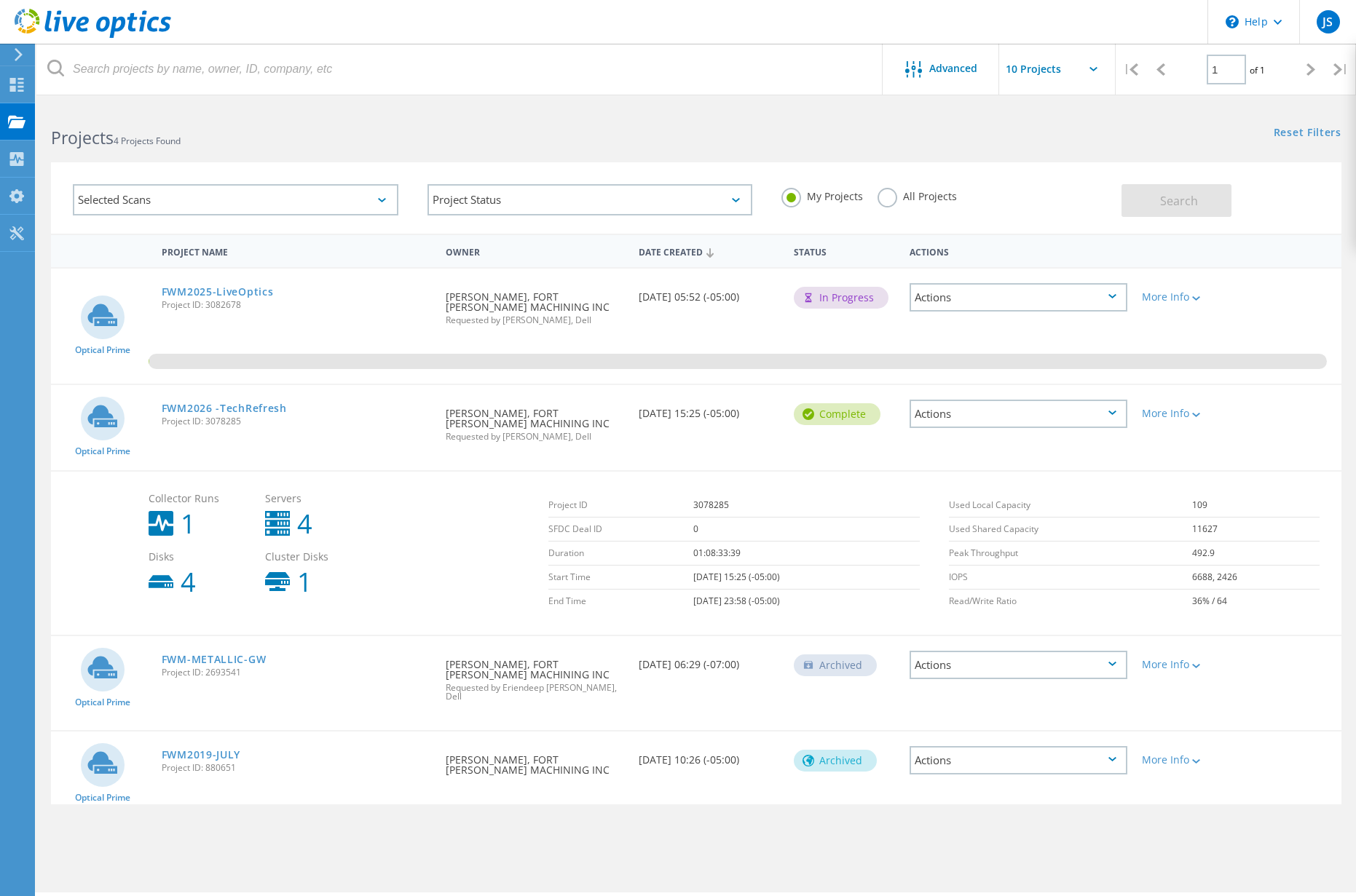
click at [1181, 405] on div "More Info" at bounding box center [1186, 409] width 103 height 48
click at [1174, 413] on div "More Info" at bounding box center [1186, 414] width 89 height 10
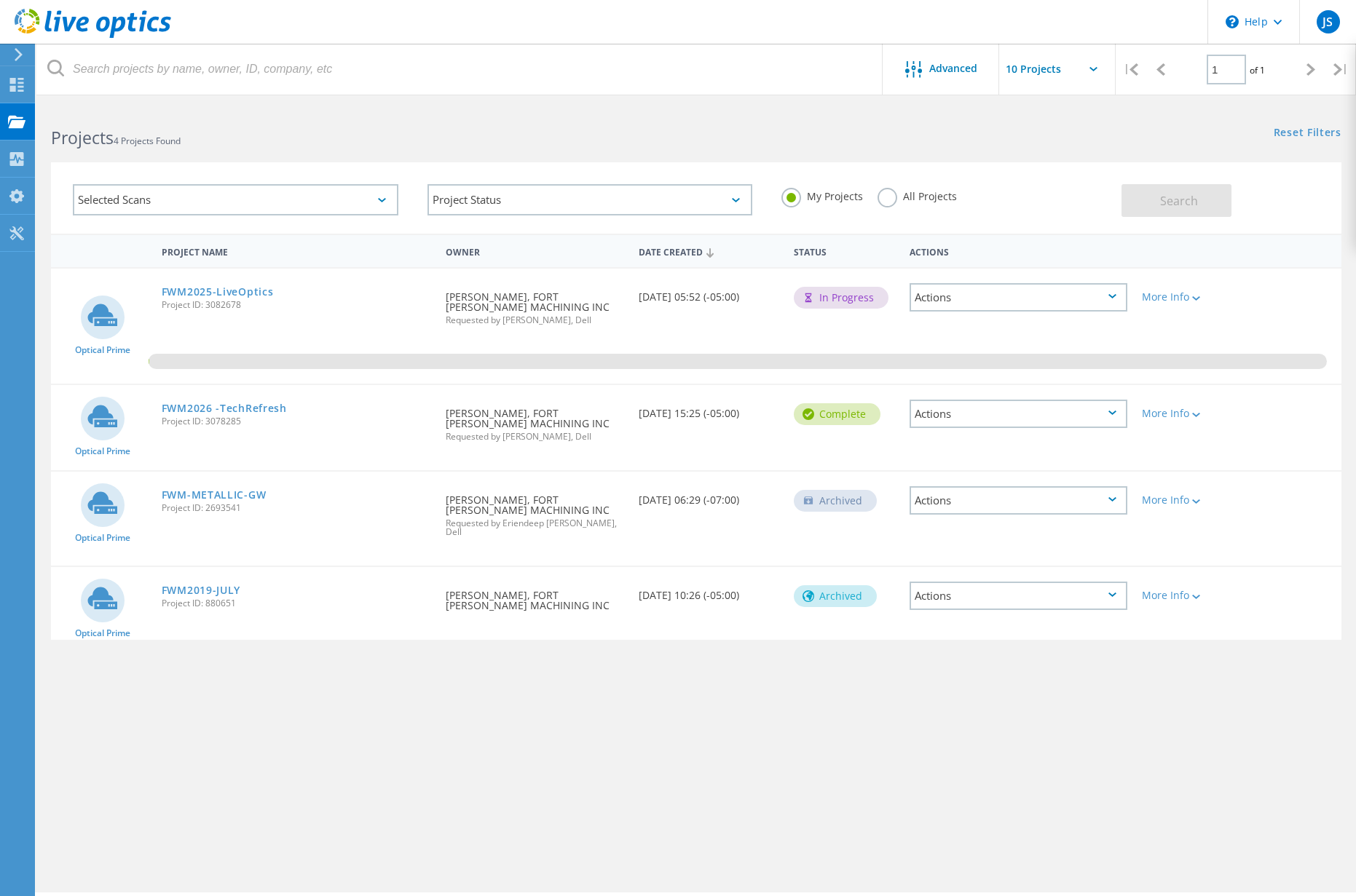
click at [882, 196] on label "All Projects" at bounding box center [917, 195] width 80 height 14
click at [0, 0] on input "All Projects" at bounding box center [0, 0] width 0 height 0
click at [1179, 190] on button "Search" at bounding box center [1177, 201] width 110 height 33
click at [791, 195] on label "My Projects" at bounding box center [822, 195] width 81 height 14
click at [0, 0] on input "My Projects" at bounding box center [0, 0] width 0 height 0
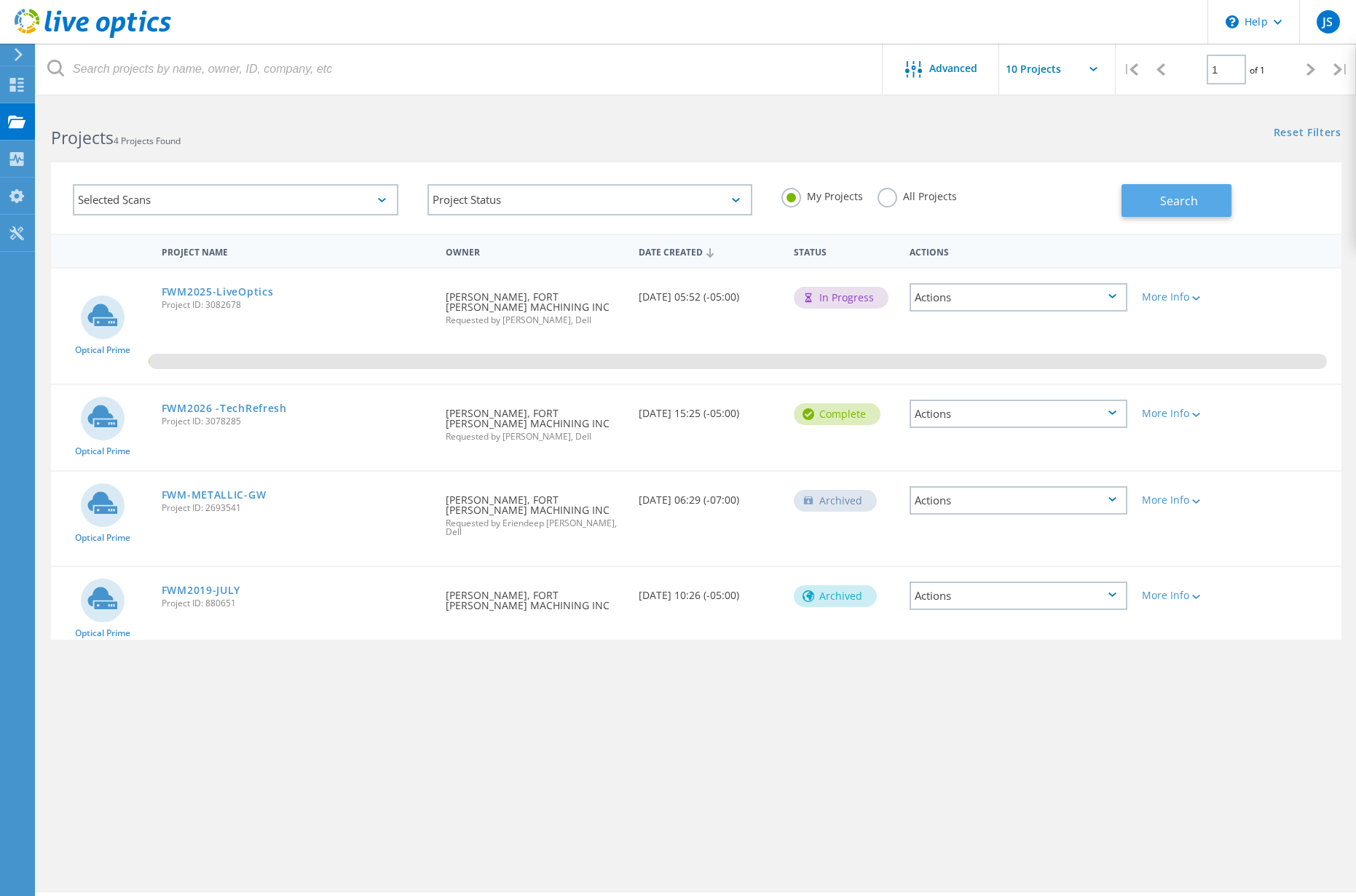
click at [1186, 189] on button "Search" at bounding box center [1177, 201] width 110 height 33
click at [1050, 71] on input "text" at bounding box center [1072, 69] width 146 height 51
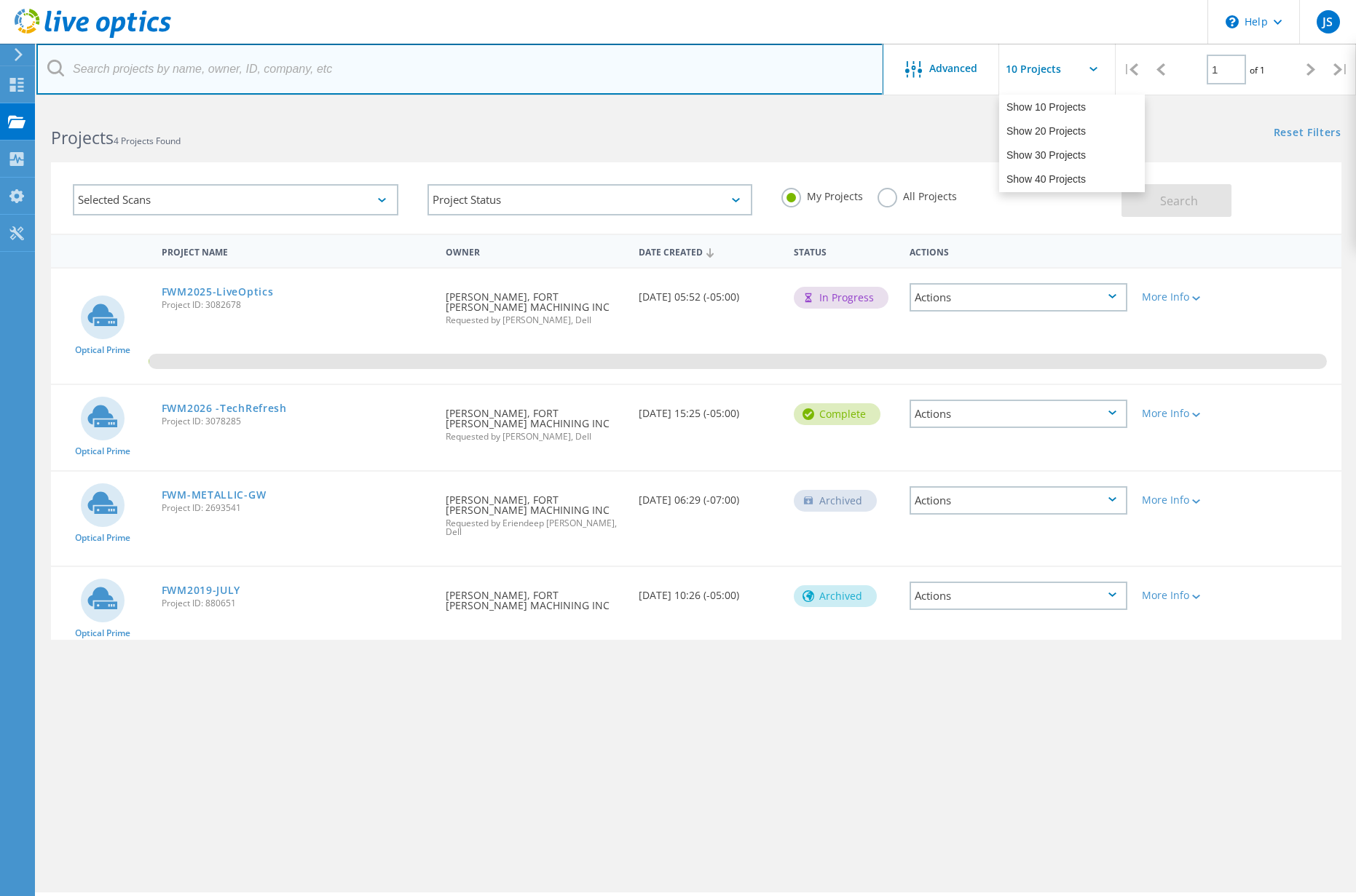
click at [772, 59] on input "text" at bounding box center [460, 69] width 848 height 51
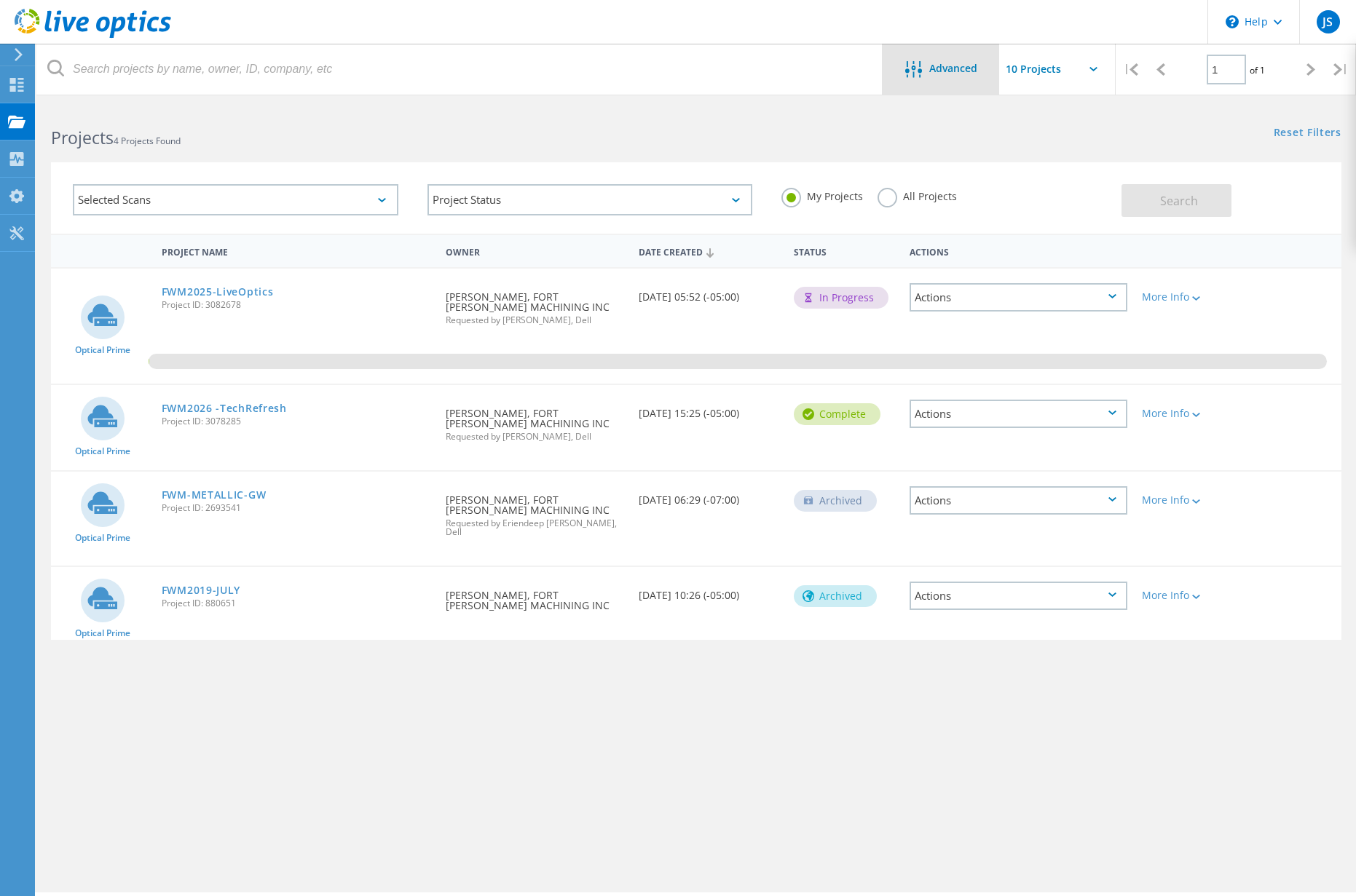
click at [941, 65] on span "Advanced" at bounding box center [953, 69] width 48 height 10
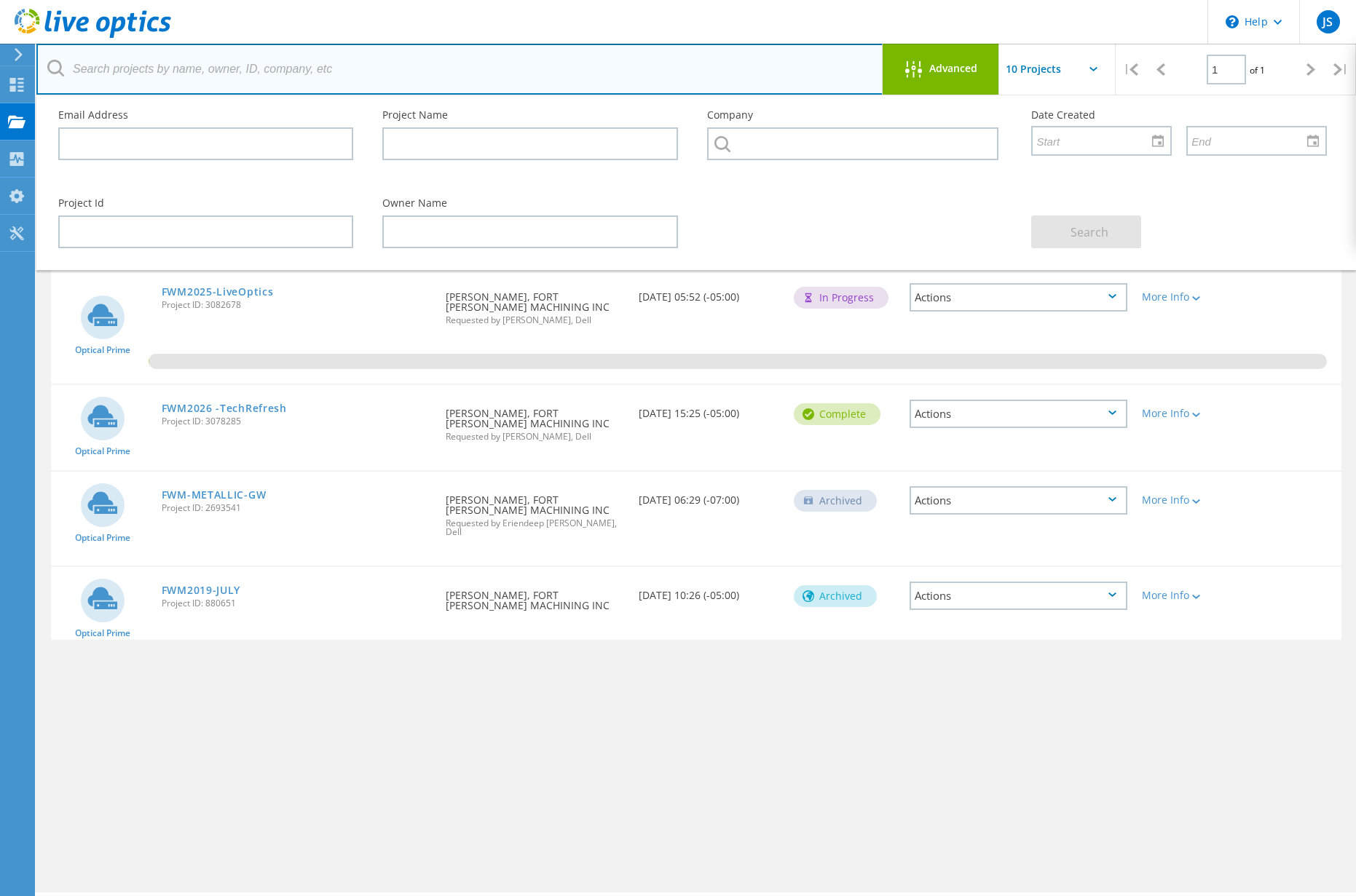
click at [725, 71] on input "text" at bounding box center [460, 69] width 848 height 51
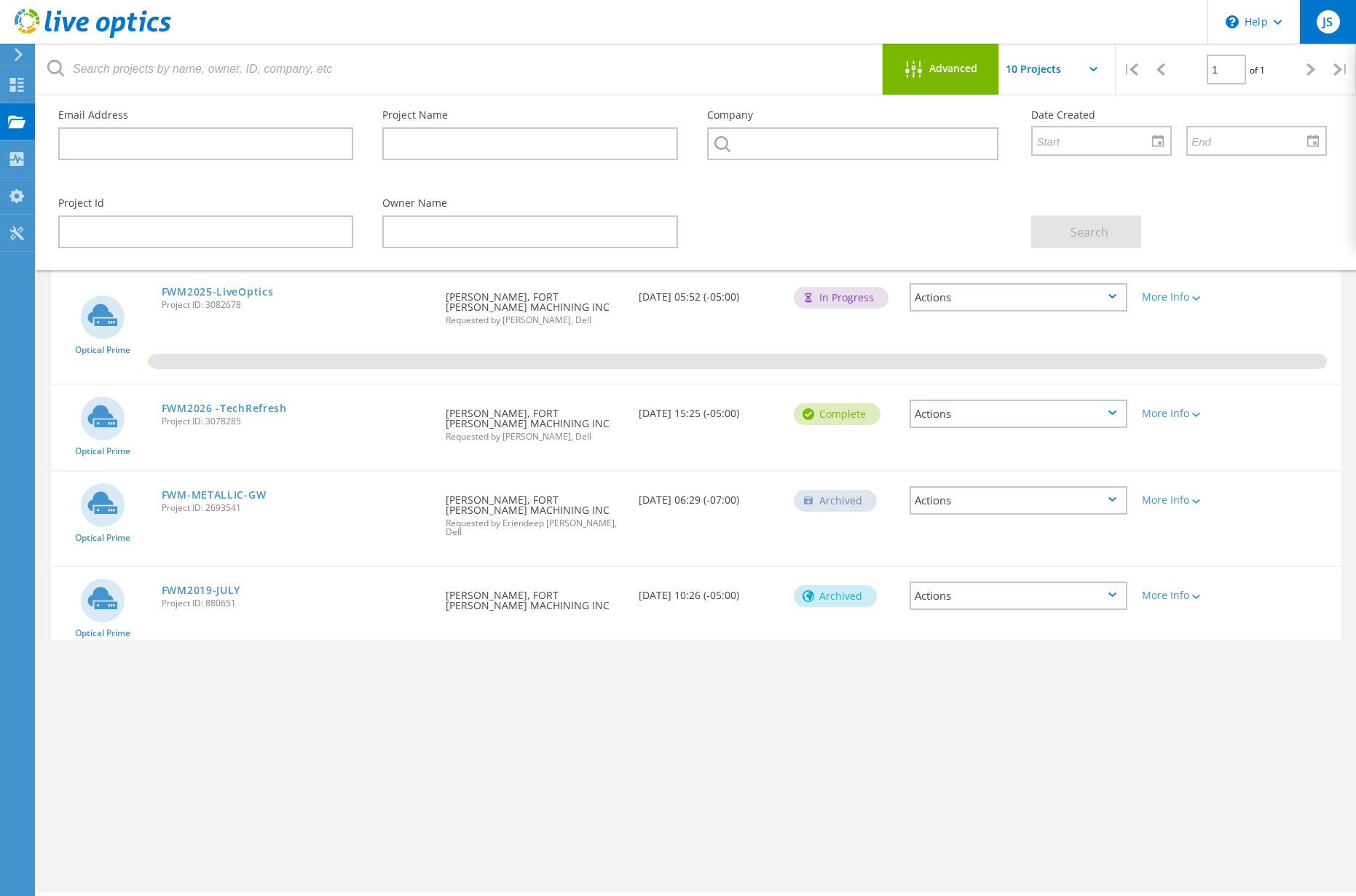
click at [1330, 27] on span "JS" at bounding box center [1328, 21] width 10 height 11
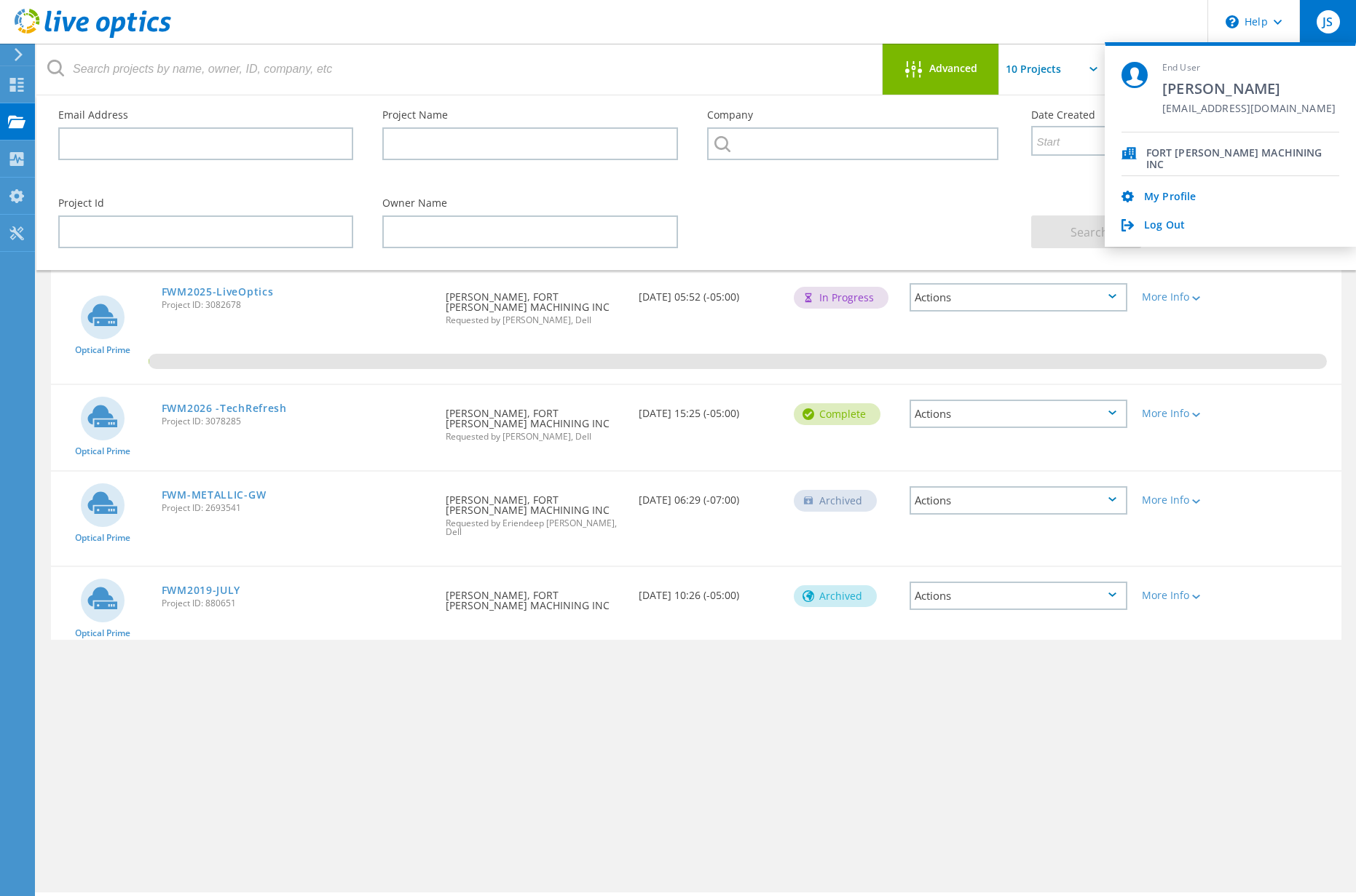
click at [1027, 11] on header "\n Help Explore Helpful Articles Contact Support JS End User Joseph Spradlin JS…" at bounding box center [678, 22] width 1356 height 44
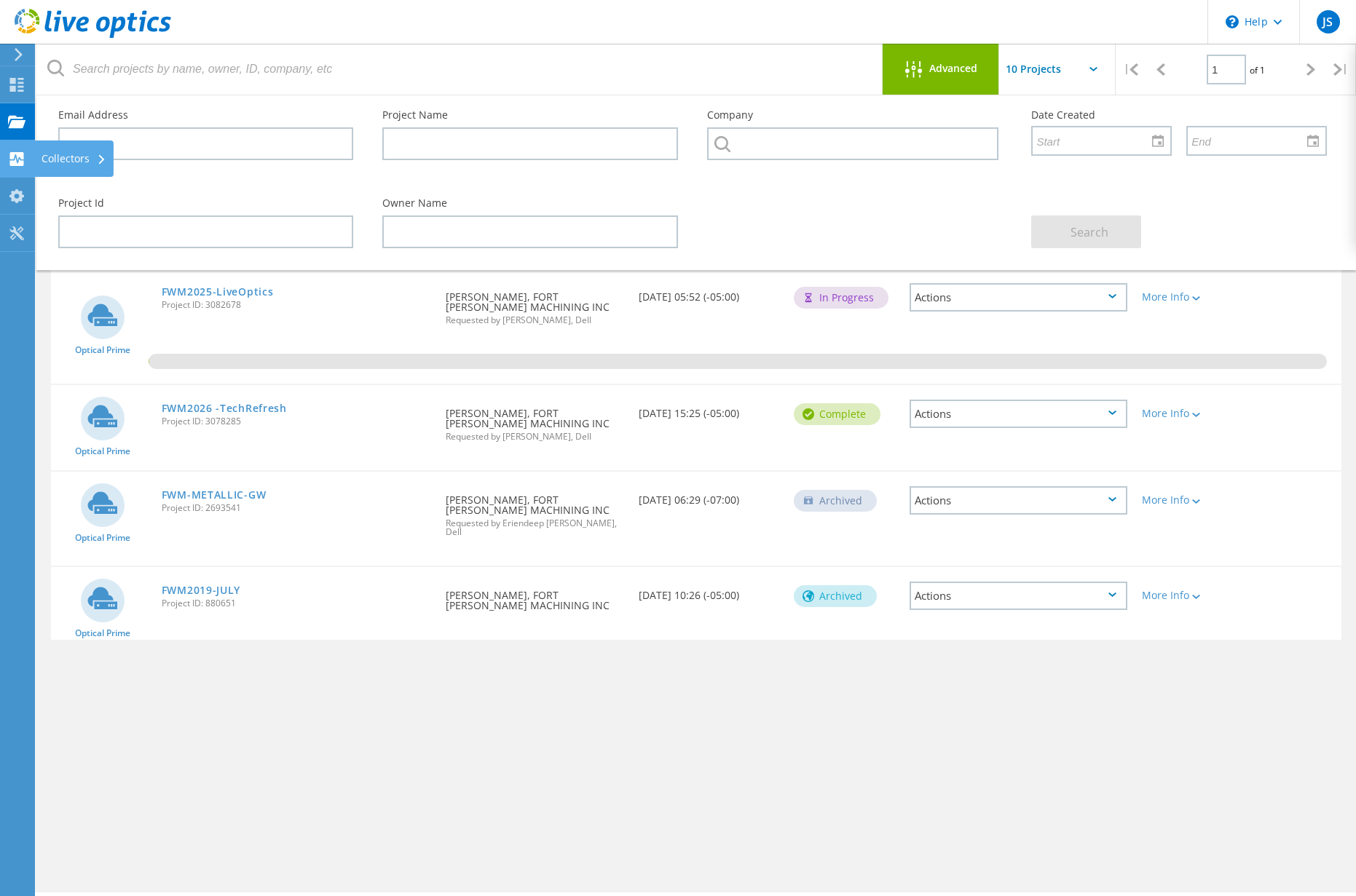
click at [90, 159] on div "Collectors" at bounding box center [74, 159] width 65 height 10
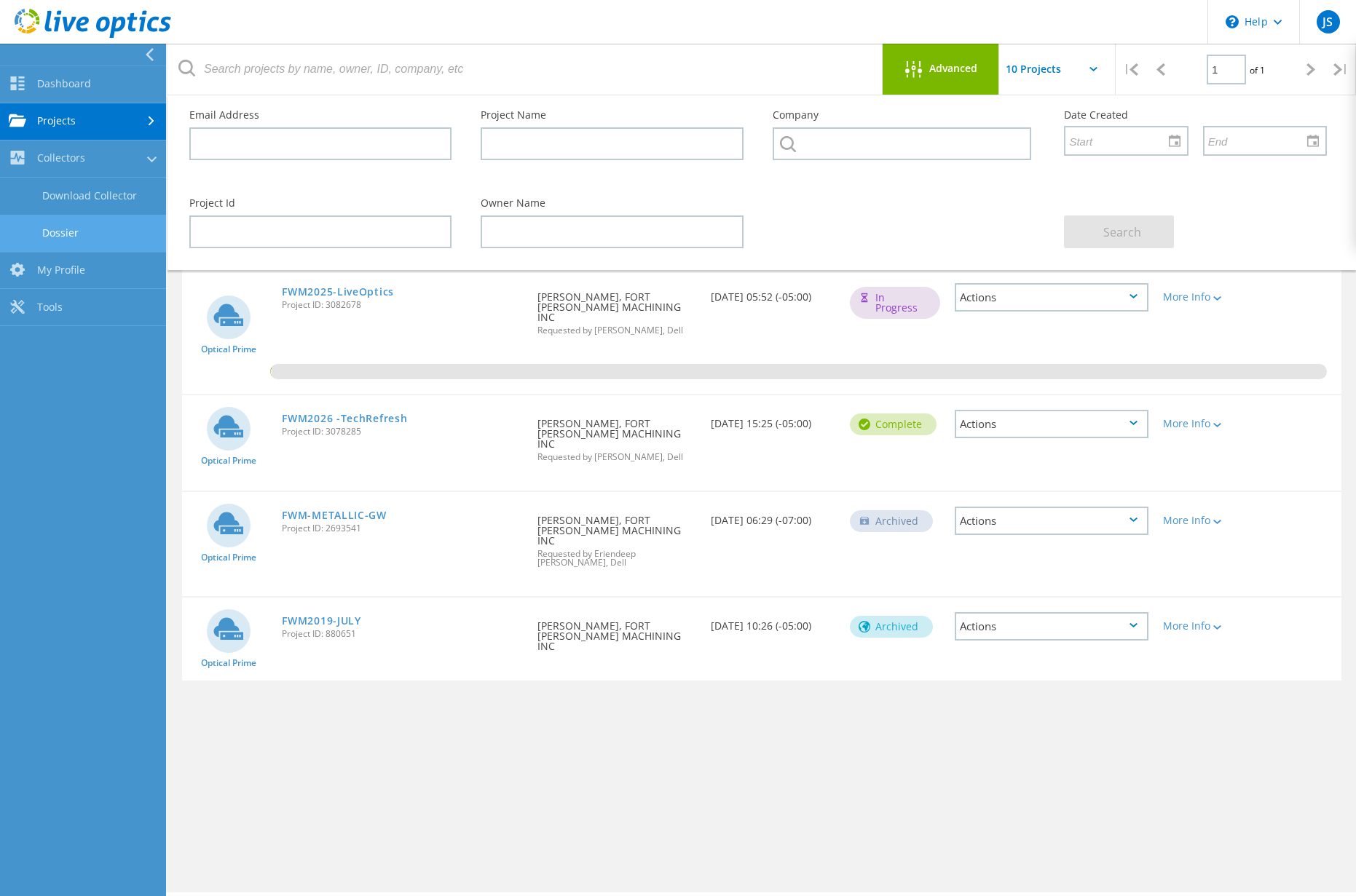
click at [57, 223] on link "Dossier" at bounding box center [83, 233] width 166 height 38
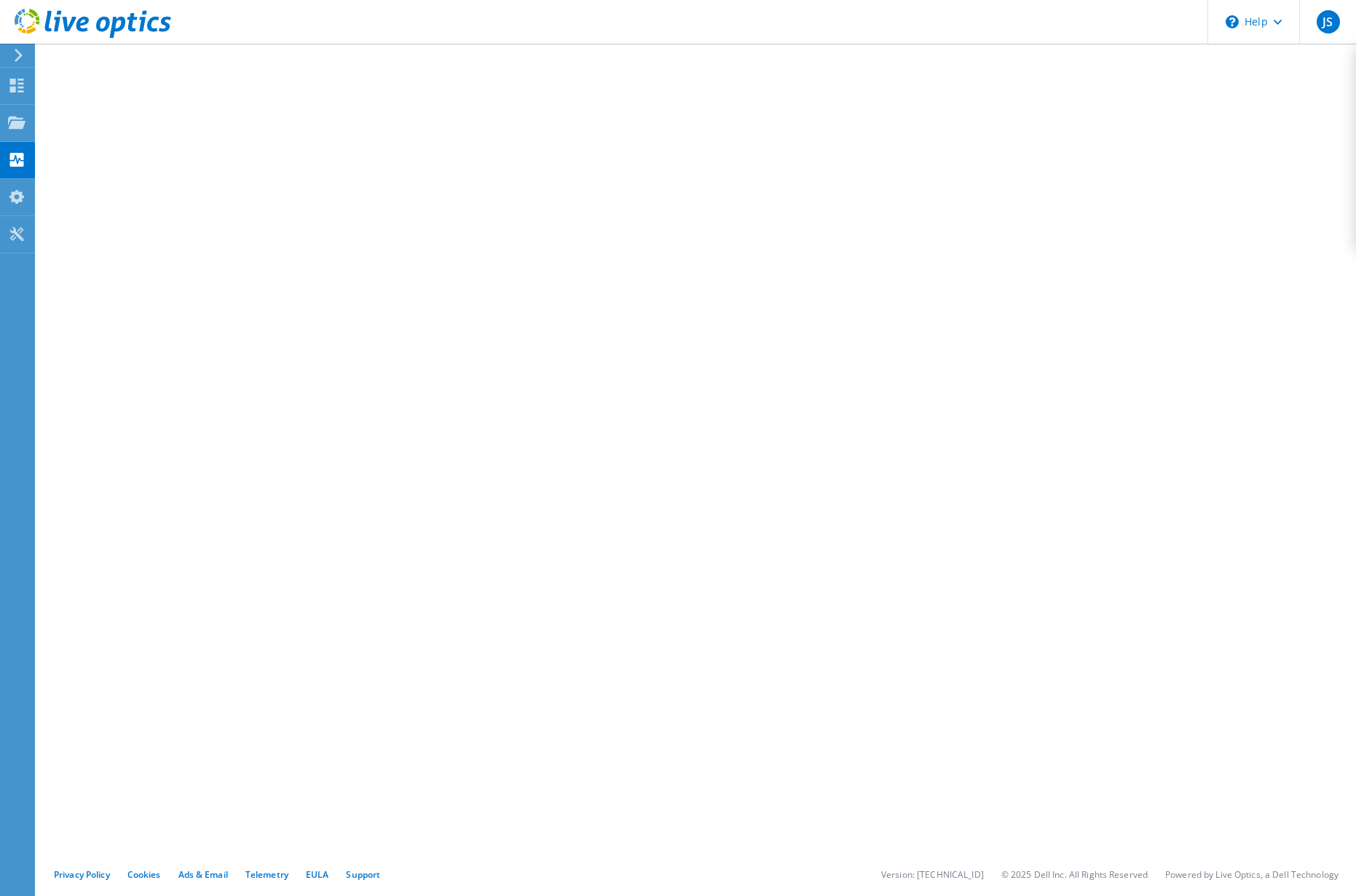
click at [24, 55] on icon at bounding box center [18, 55] width 11 height 13
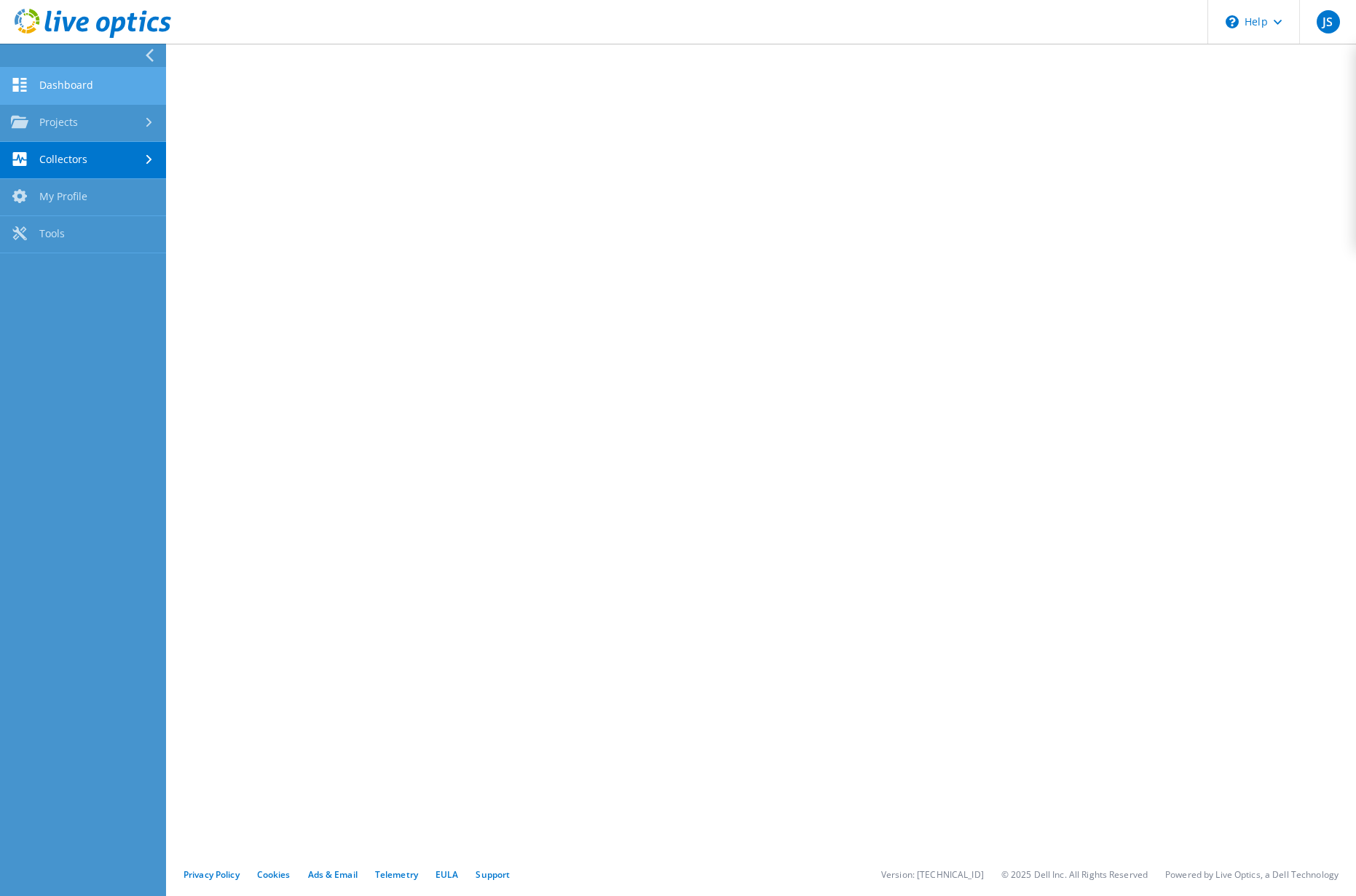
click at [70, 89] on link "Dashboard" at bounding box center [83, 86] width 166 height 38
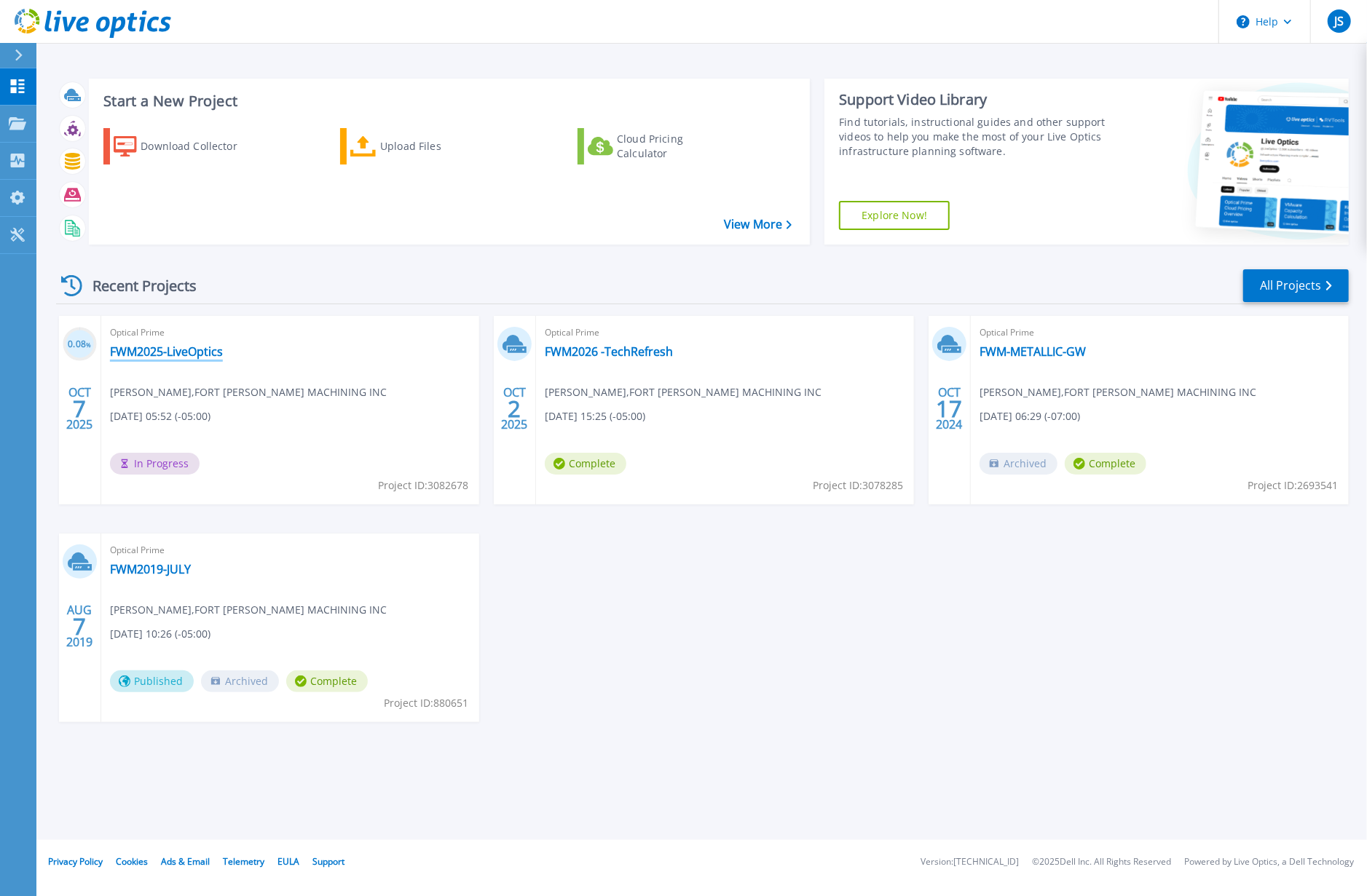
click at [147, 348] on link "FWM2025-LiveOptics" at bounding box center [166, 351] width 113 height 15
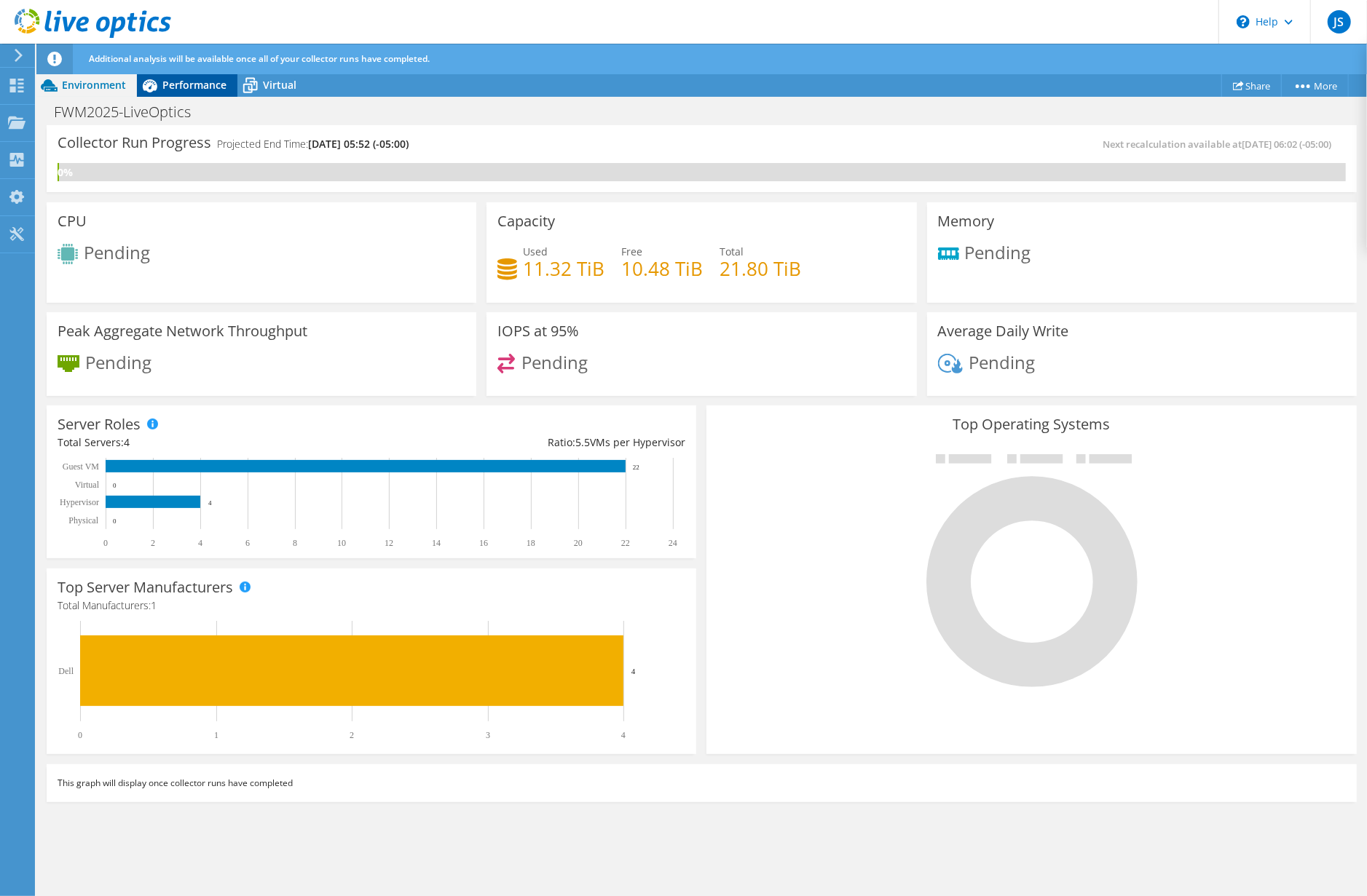
click at [176, 81] on span "Performance" at bounding box center [194, 85] width 64 height 14
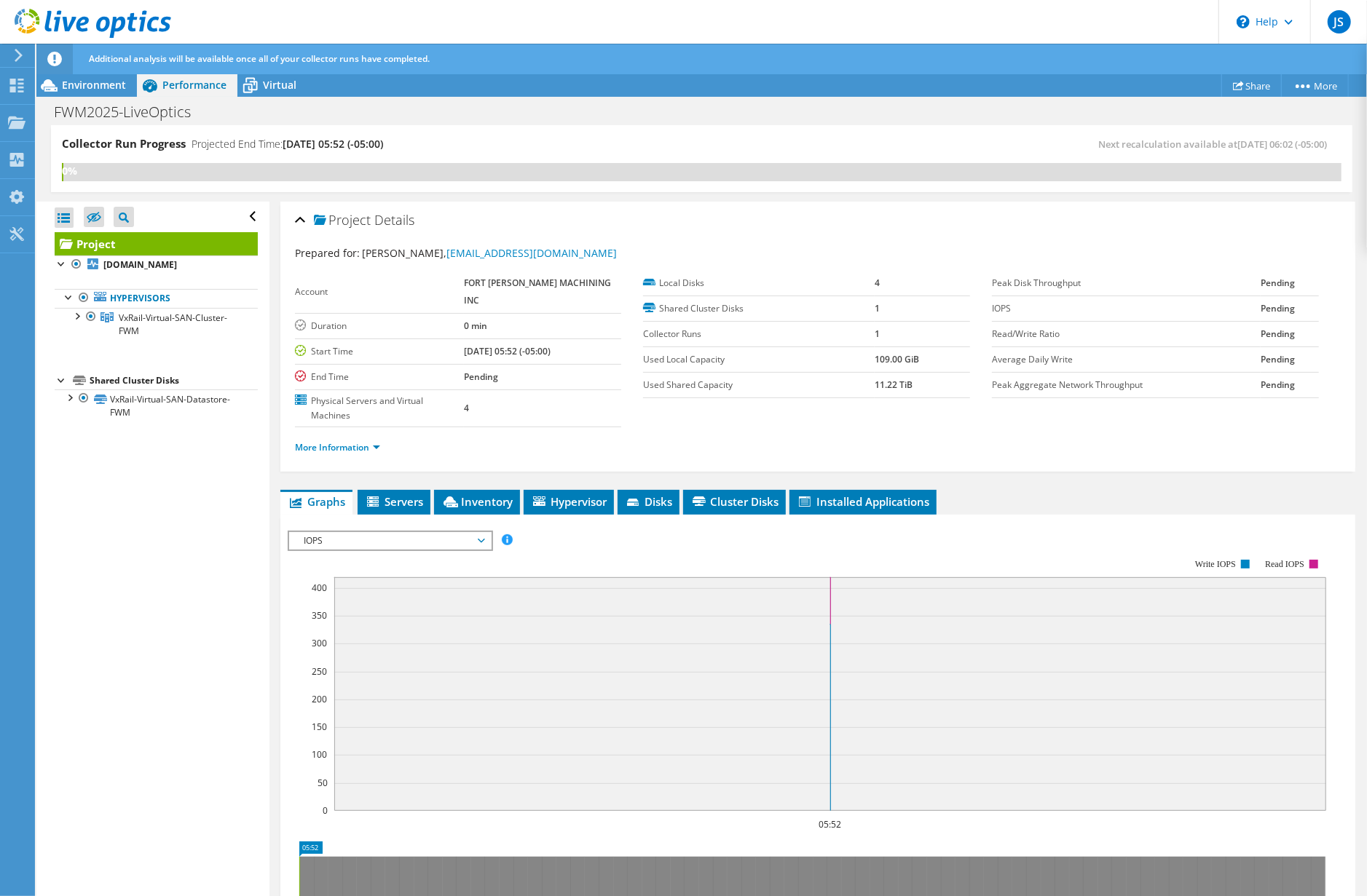
click at [405, 455] on div "Project Details Prepared for: Joseph Spradlin, JSPRADLIN@FWMACHINING.COM Accoun…" at bounding box center [818, 665] width 1097 height 927
click at [397, 494] on span "Servers" at bounding box center [394, 501] width 59 height 15
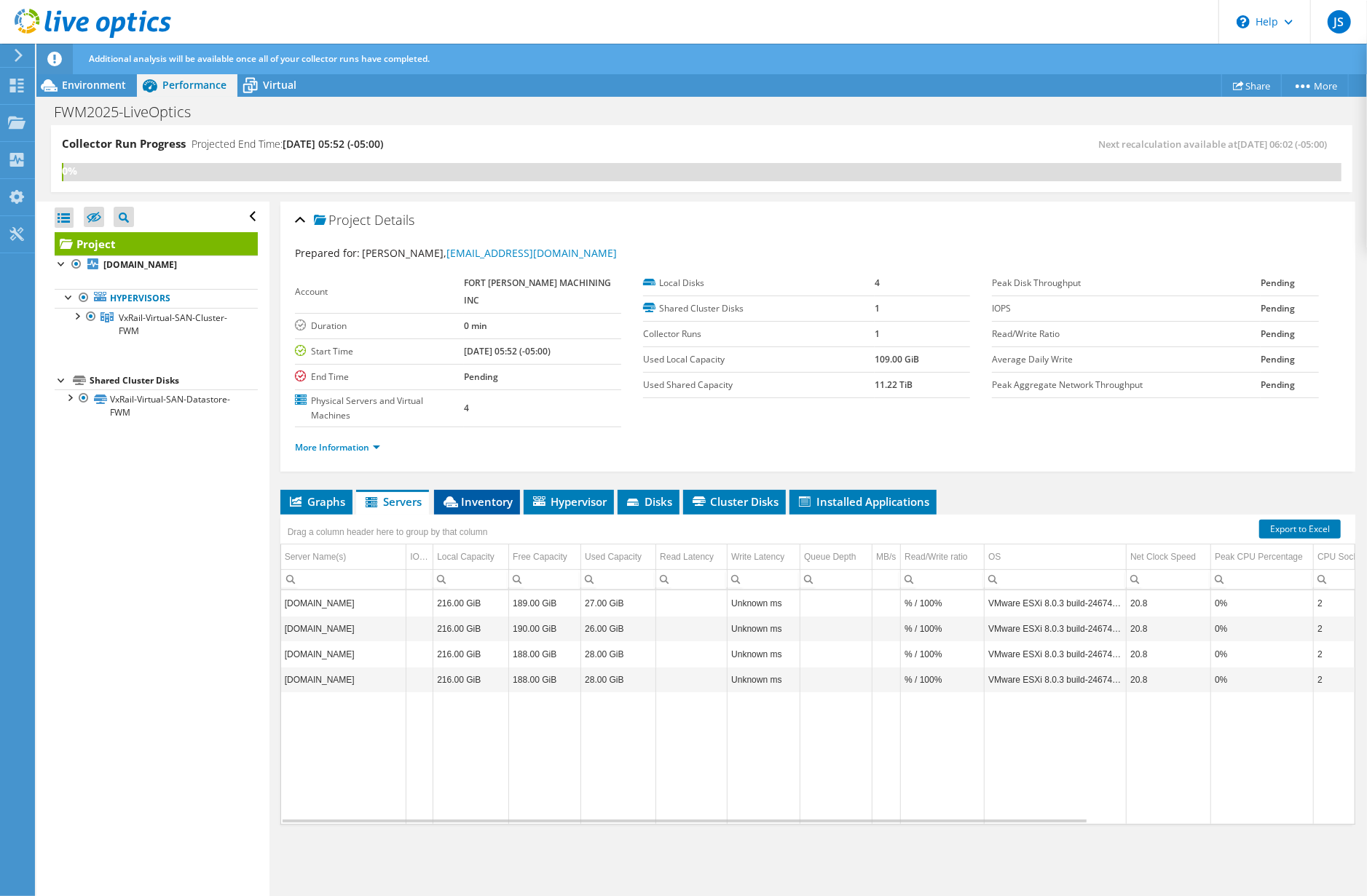
click at [485, 494] on span "Inventory" at bounding box center [477, 501] width 72 height 15
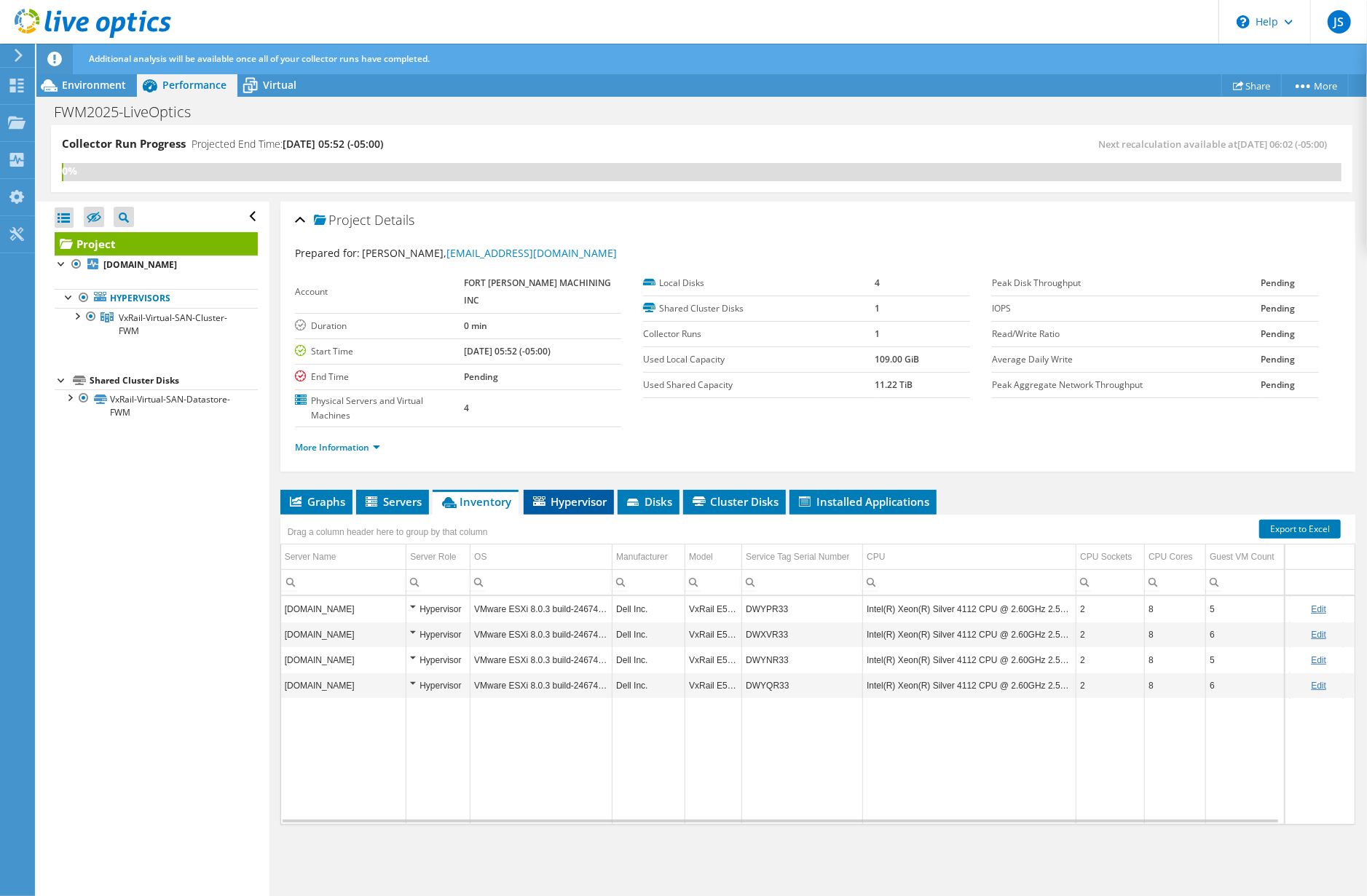
click at [584, 494] on span "Hypervisor" at bounding box center [569, 501] width 76 height 15
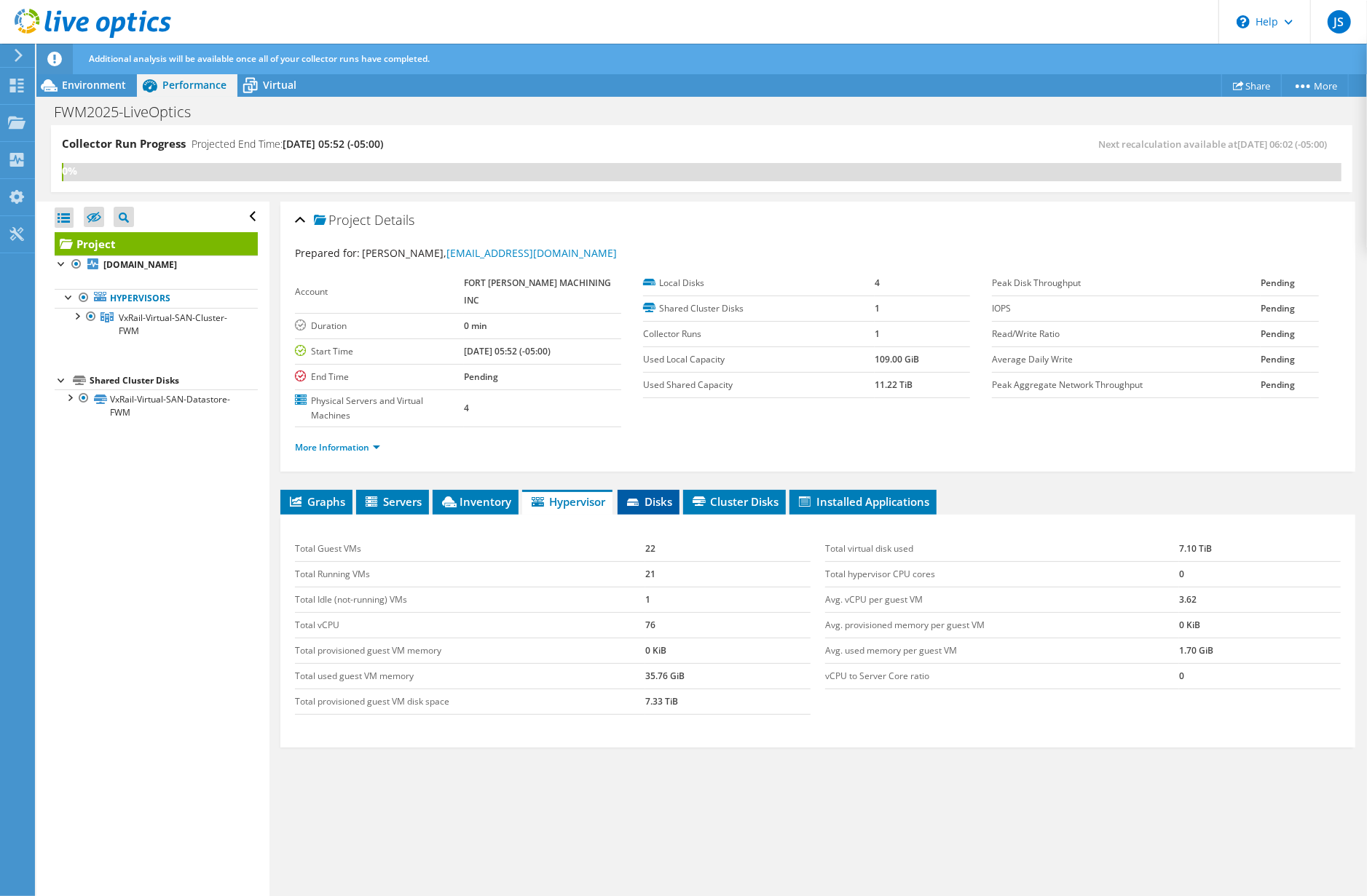
click at [664, 494] on span "Disks" at bounding box center [648, 501] width 47 height 15
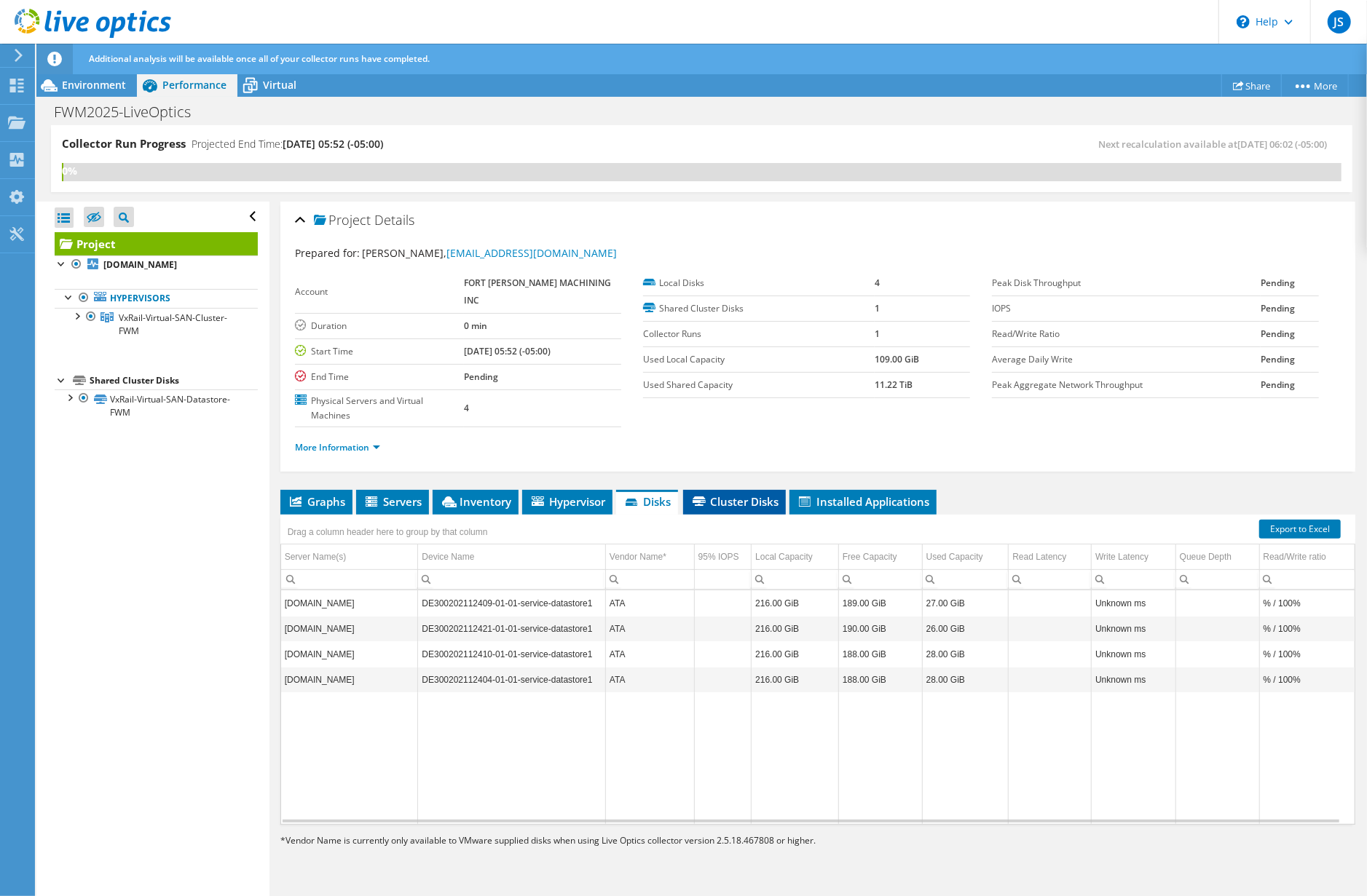
click at [759, 494] on span "Cluster Disks" at bounding box center [734, 501] width 88 height 15
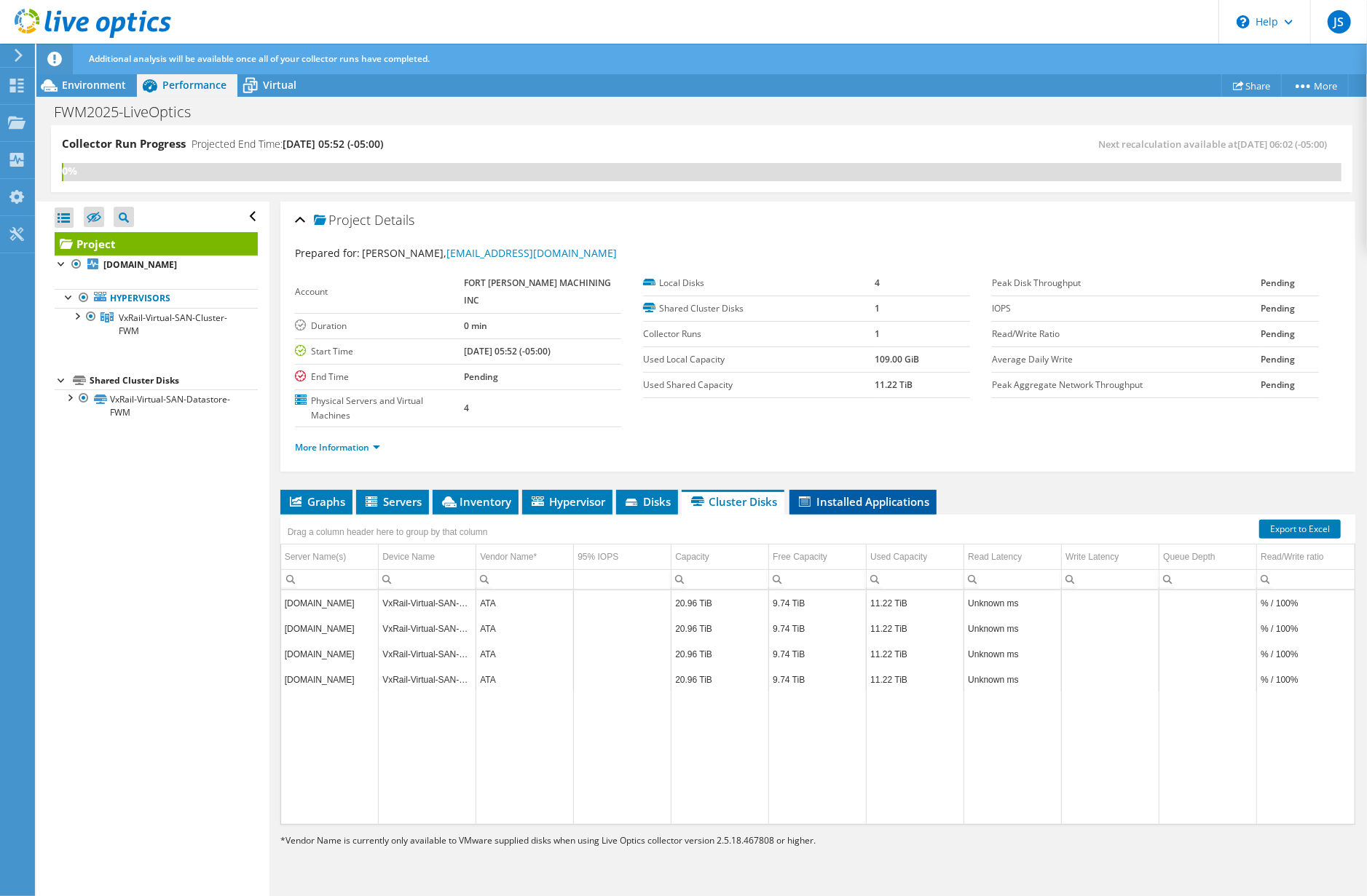
click at [869, 494] on span "Installed Applications" at bounding box center [863, 501] width 133 height 15
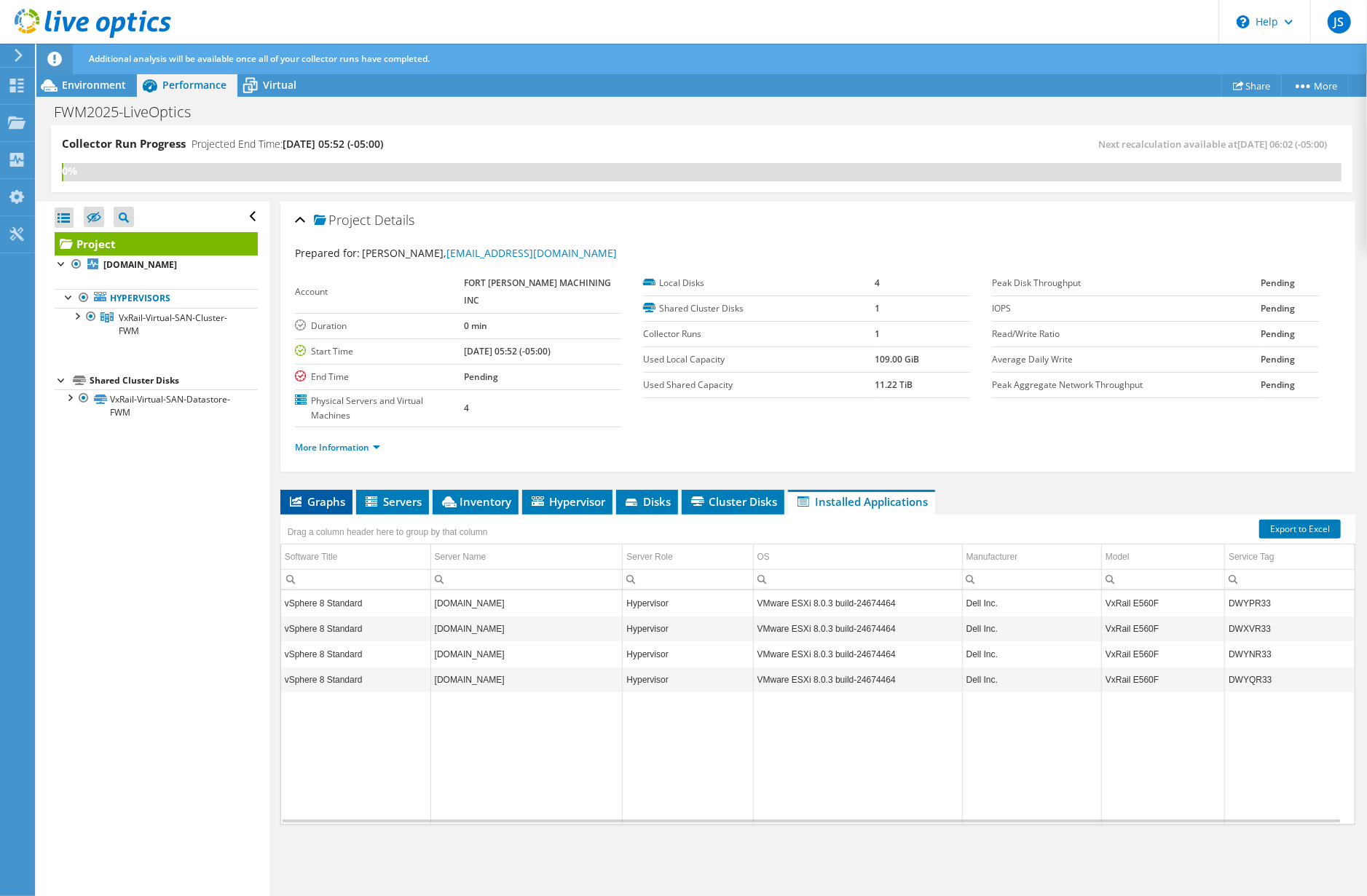
click at [325, 494] on span "Graphs" at bounding box center [316, 501] width 58 height 15
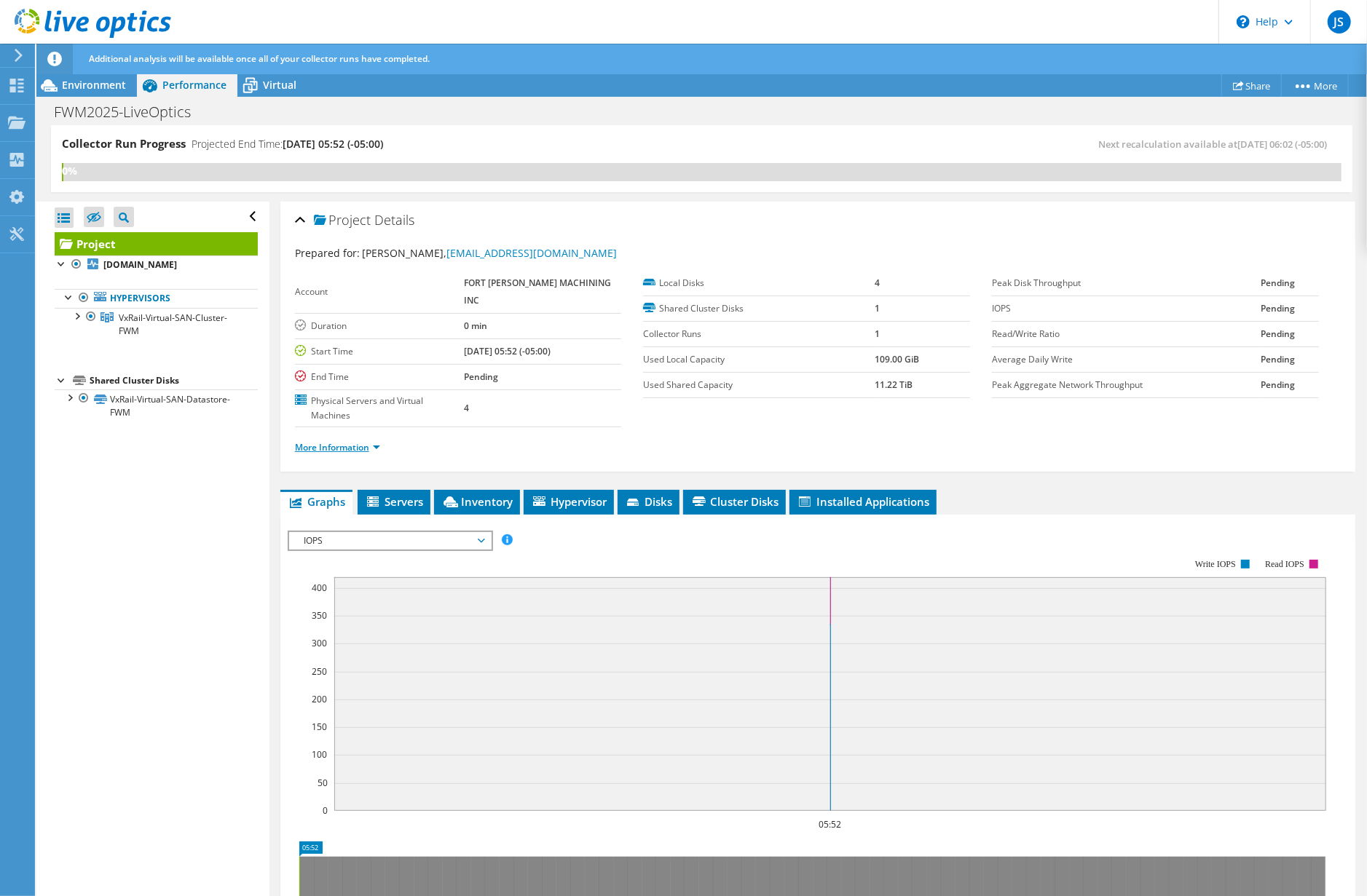
click at [353, 441] on link "More Information" at bounding box center [338, 447] width 86 height 12
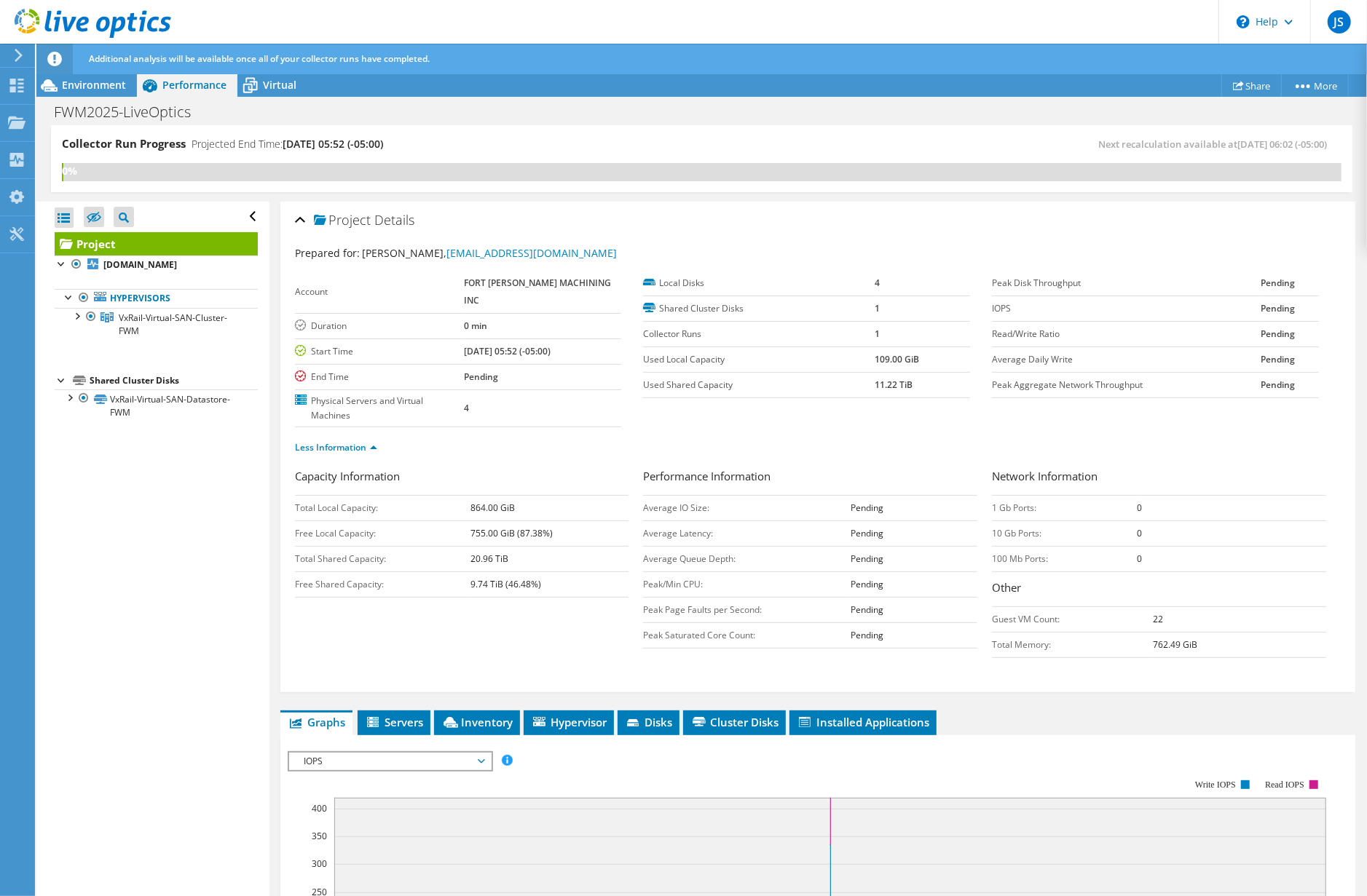
click at [195, 79] on span "Performance" at bounding box center [194, 85] width 64 height 14
click at [92, 81] on span "Environment" at bounding box center [93, 85] width 64 height 14
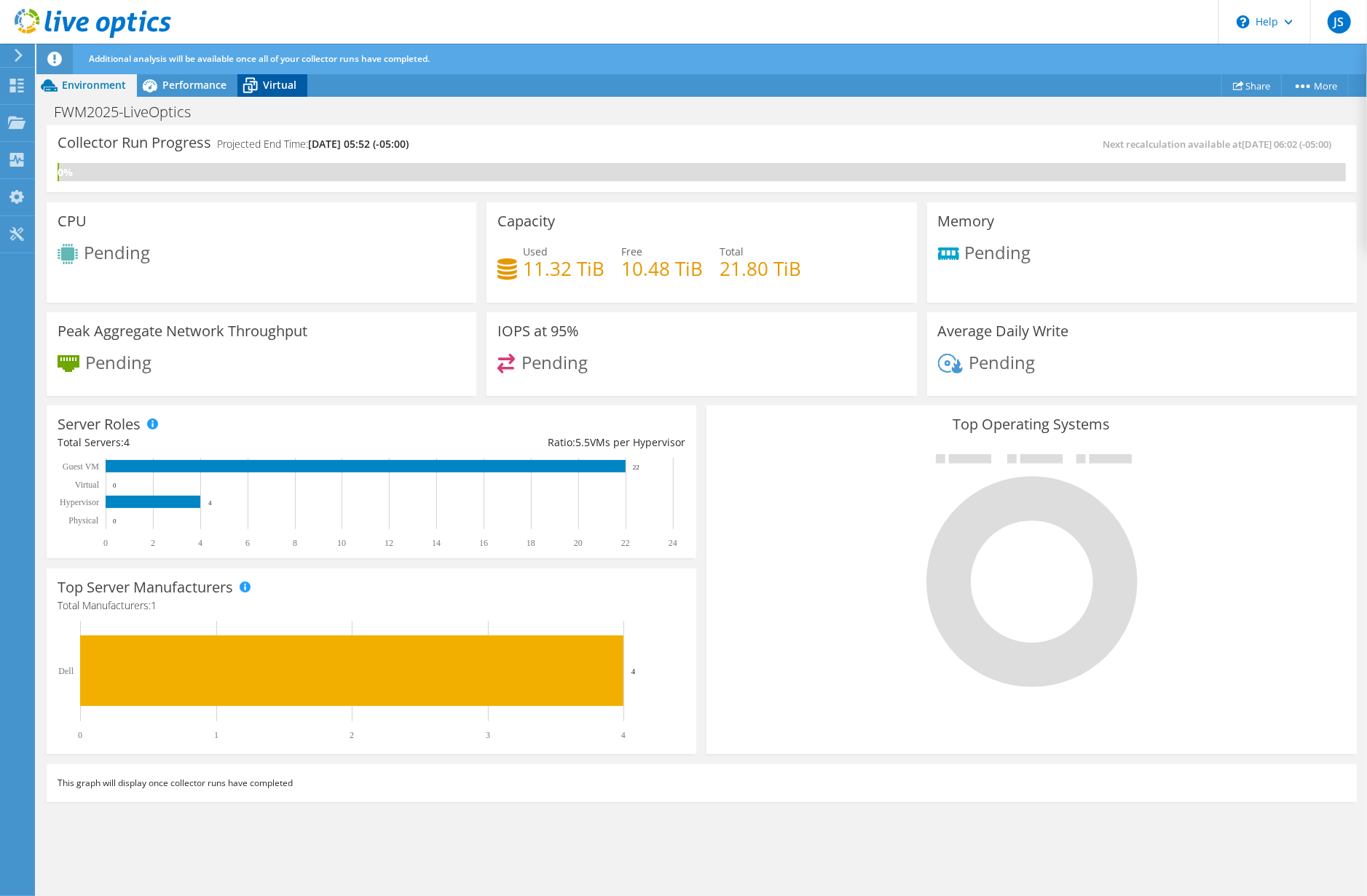
click at [294, 81] on span "Virtual" at bounding box center [280, 85] width 33 height 14
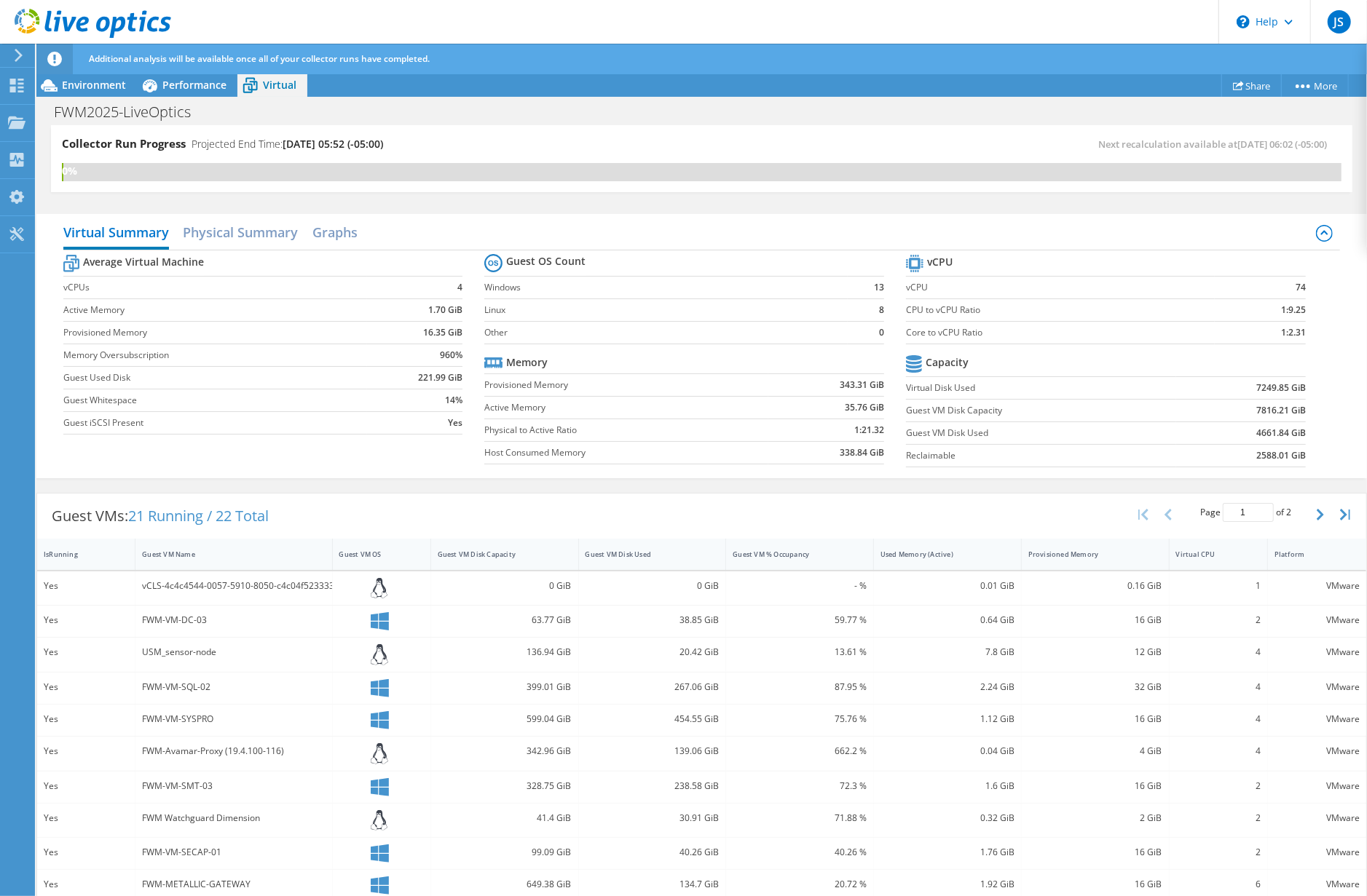
scroll to position [169, 0]
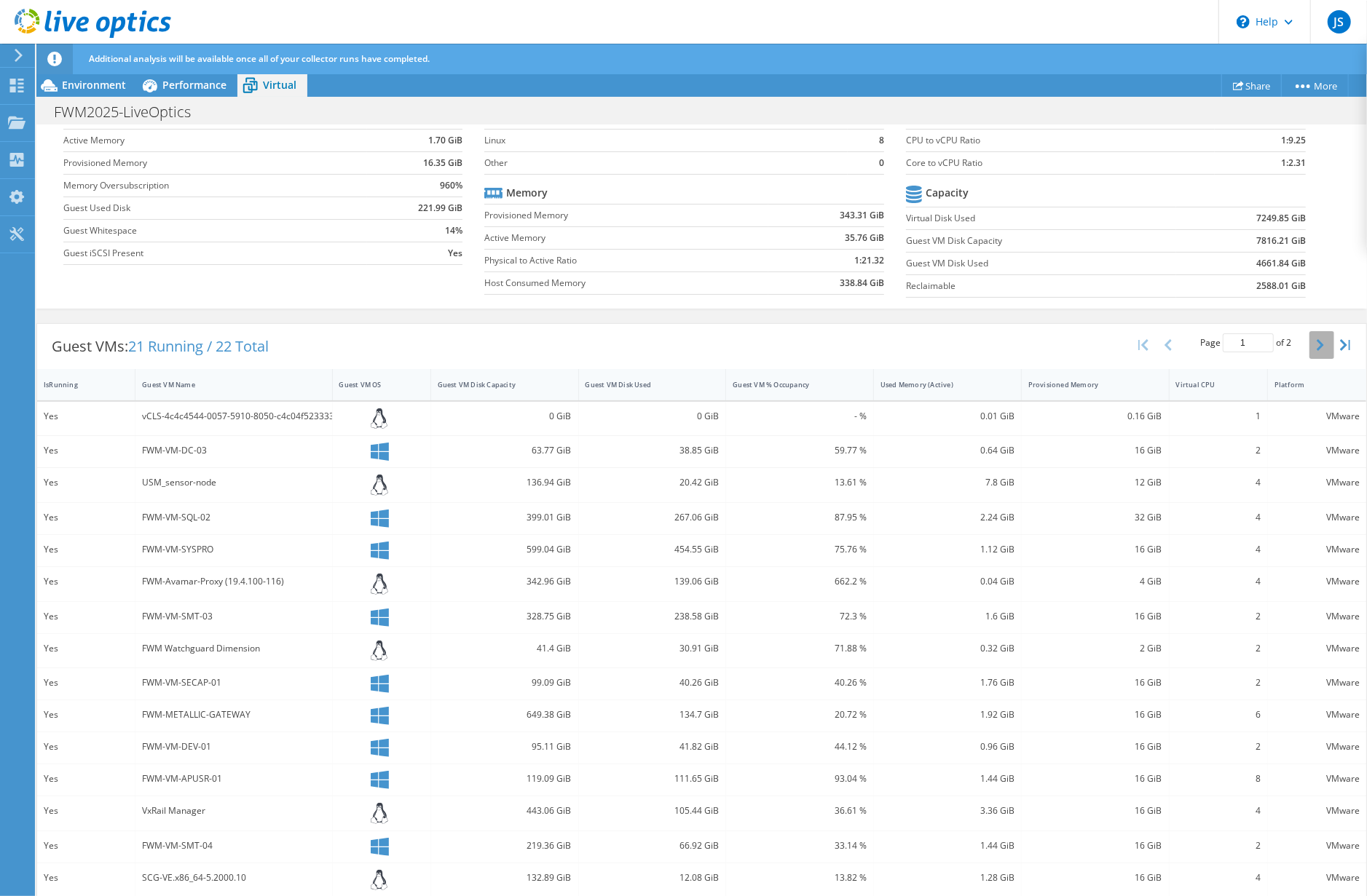
click at [1309, 334] on button "button" at bounding box center [1322, 345] width 24 height 28
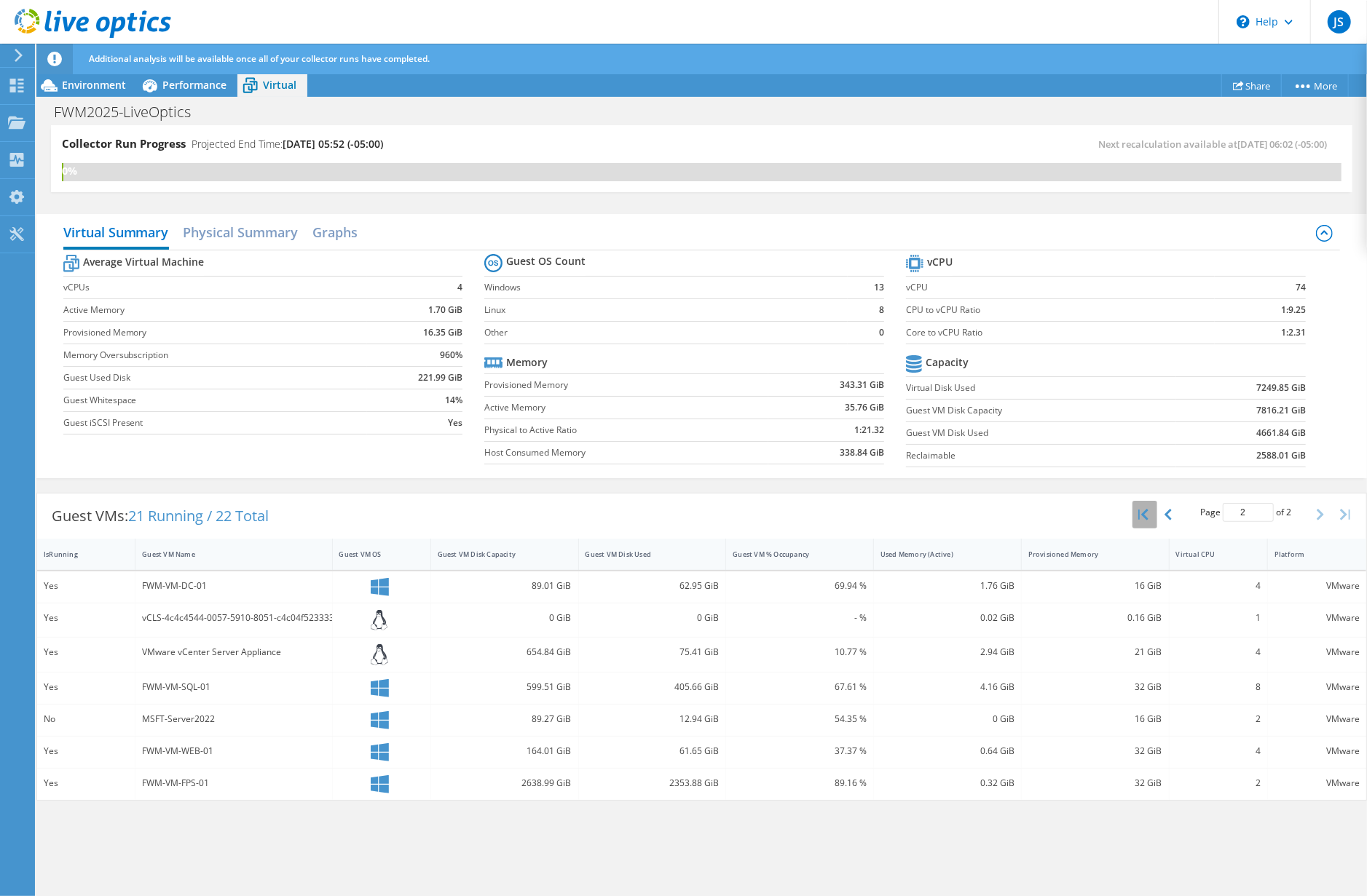
click at [1150, 510] on button "button" at bounding box center [1144, 515] width 24 height 28
type input "1"
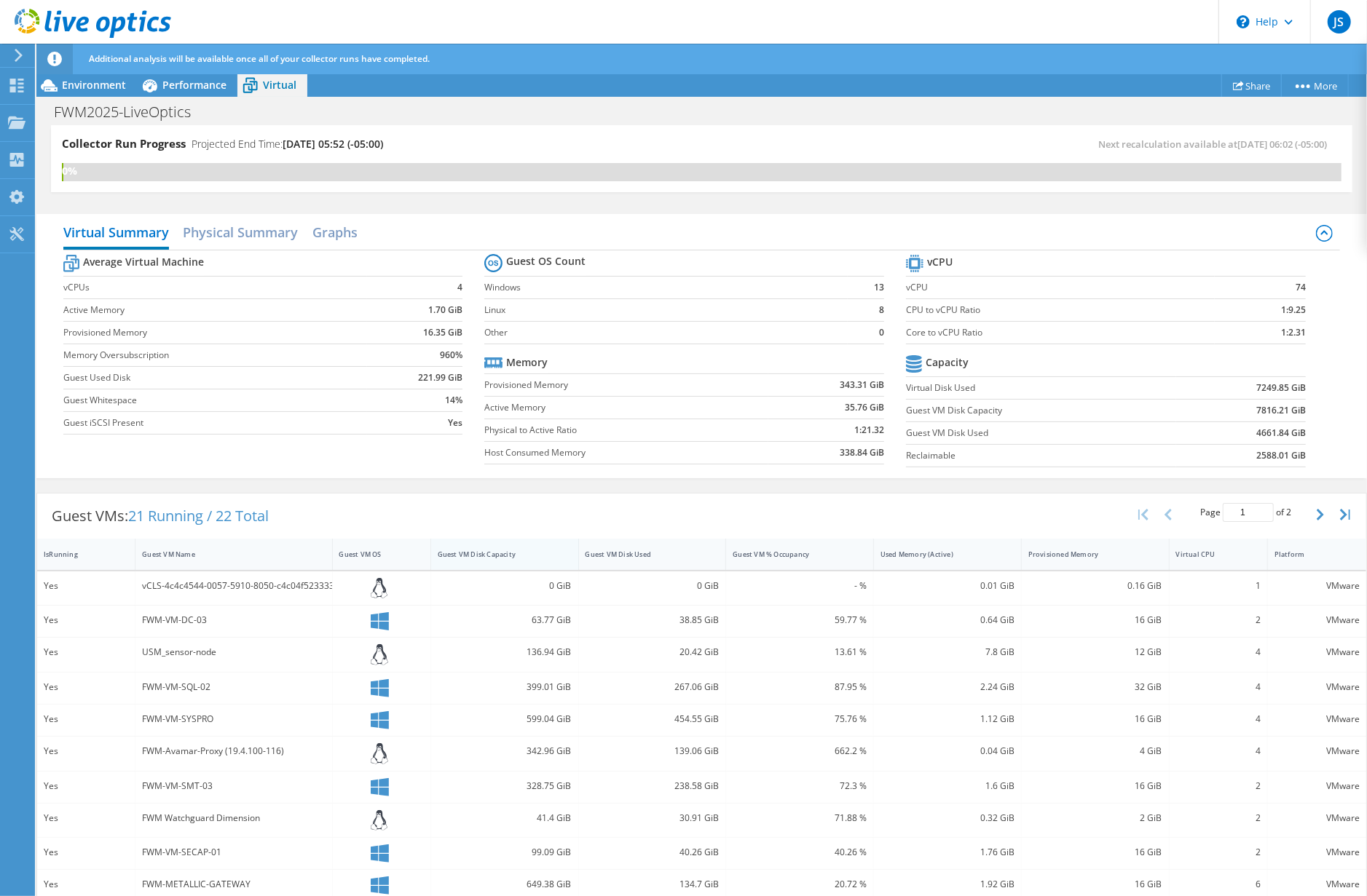
click at [487, 545] on div "Guest VM Disk Capacity" at bounding box center [496, 555] width 129 height 23
click at [480, 553] on div "Guest VM Disk Capacity" at bounding box center [495, 554] width 116 height 10
click at [253, 230] on h2 "Physical Summary" at bounding box center [241, 233] width 115 height 32
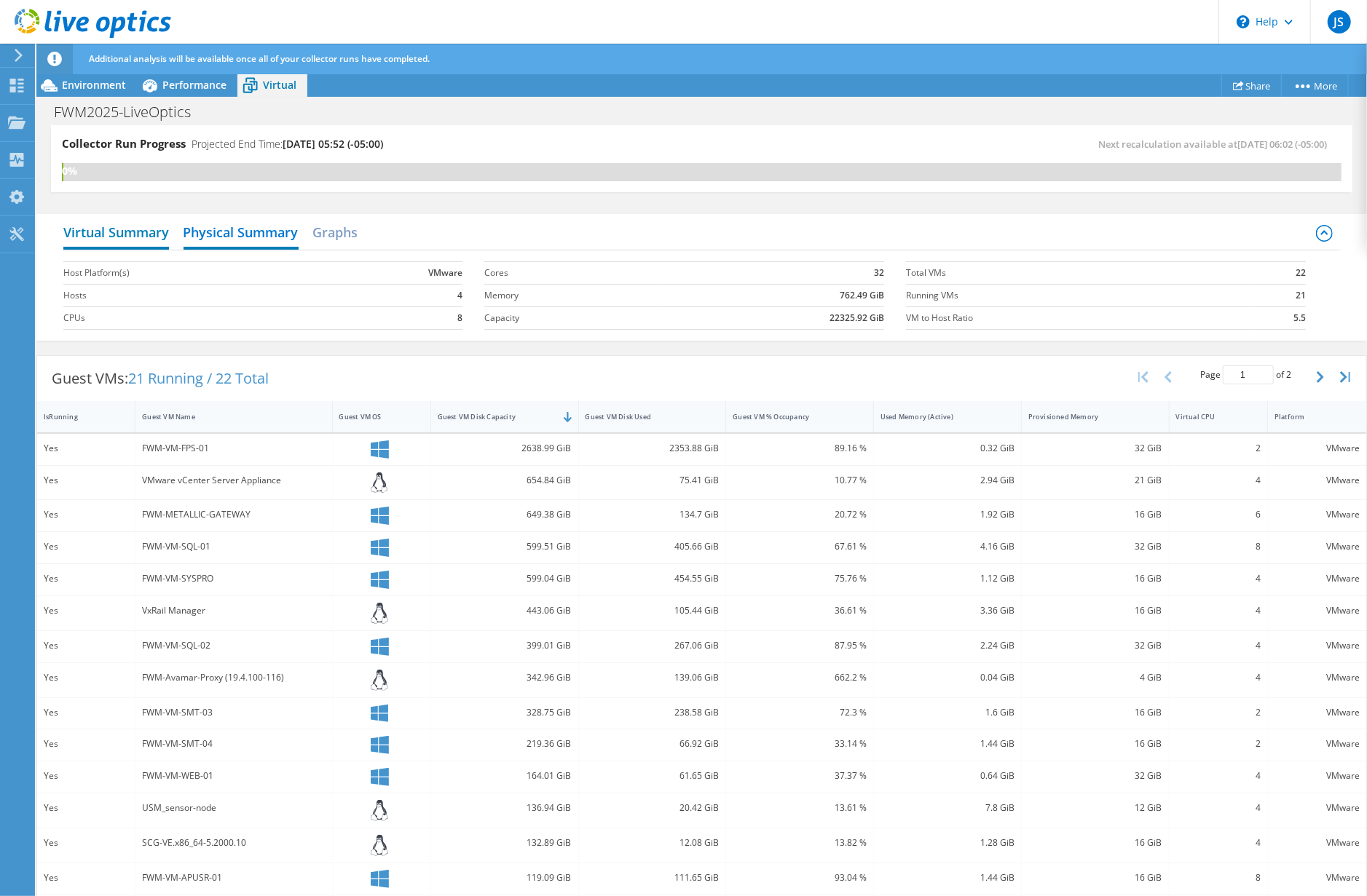
click at [122, 231] on h2 "Virtual Summary" at bounding box center [116, 233] width 106 height 32
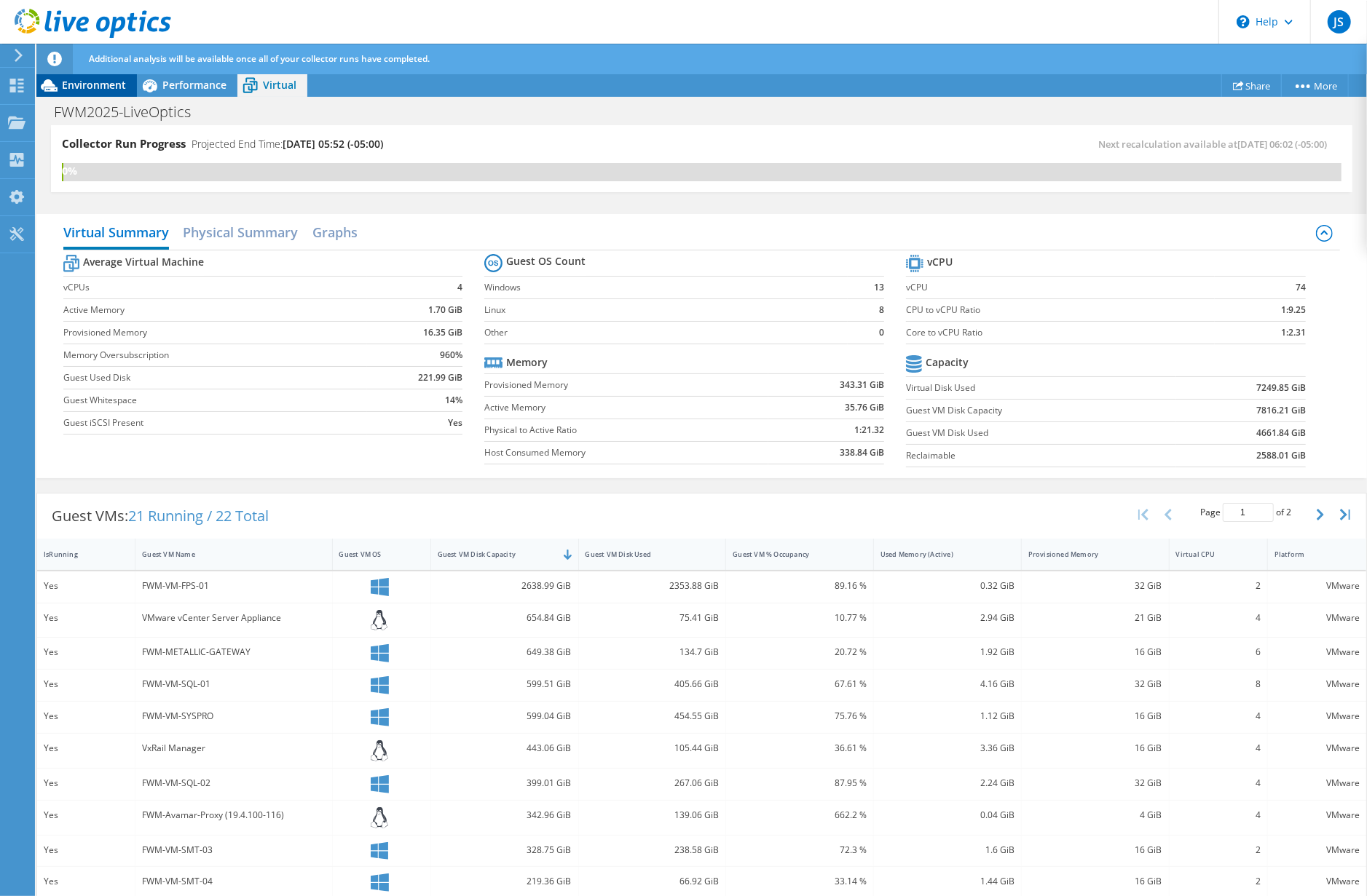
click at [84, 79] on span "Environment" at bounding box center [93, 85] width 64 height 14
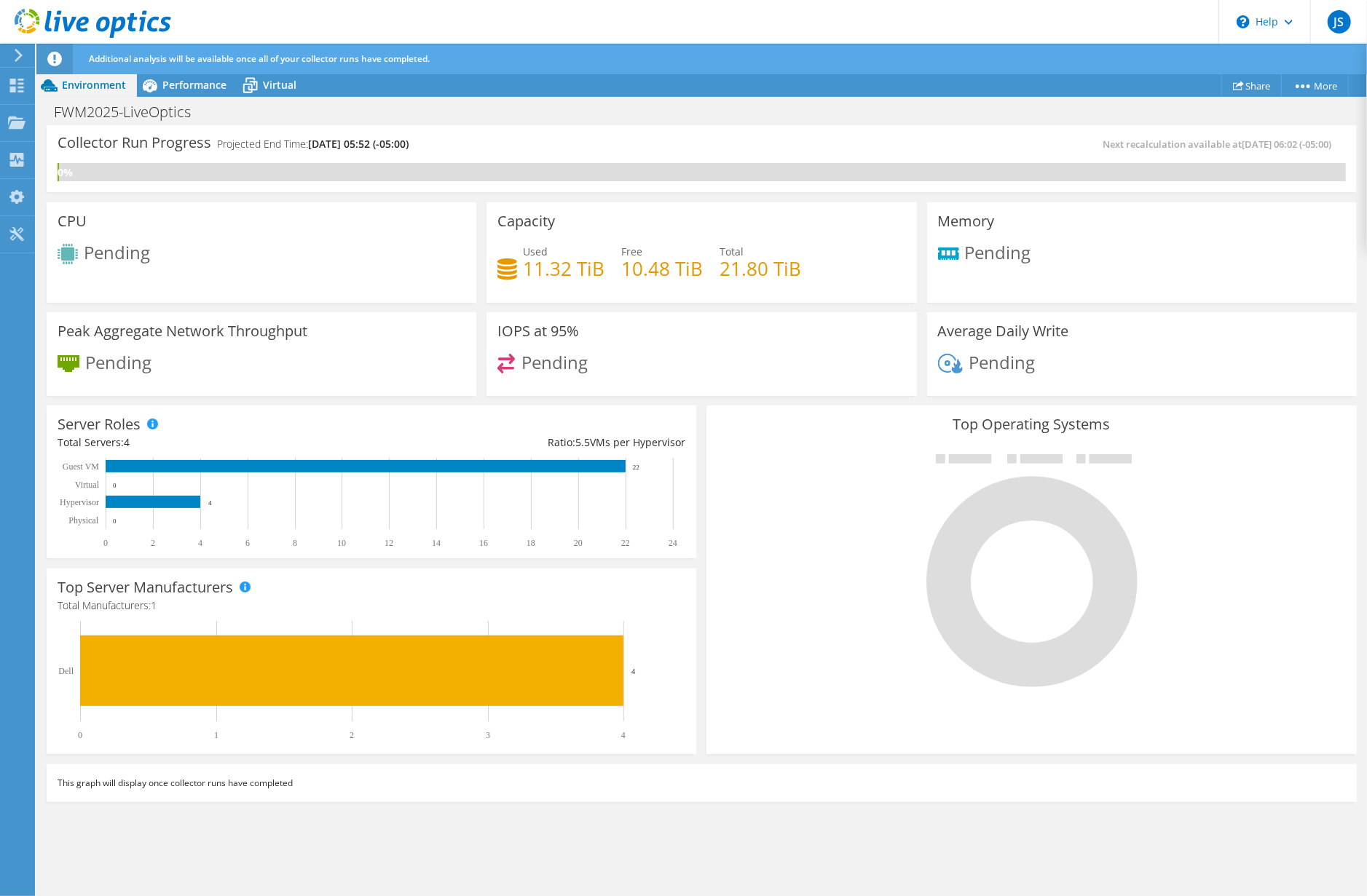
click at [13, 56] on icon at bounding box center [18, 55] width 11 height 13
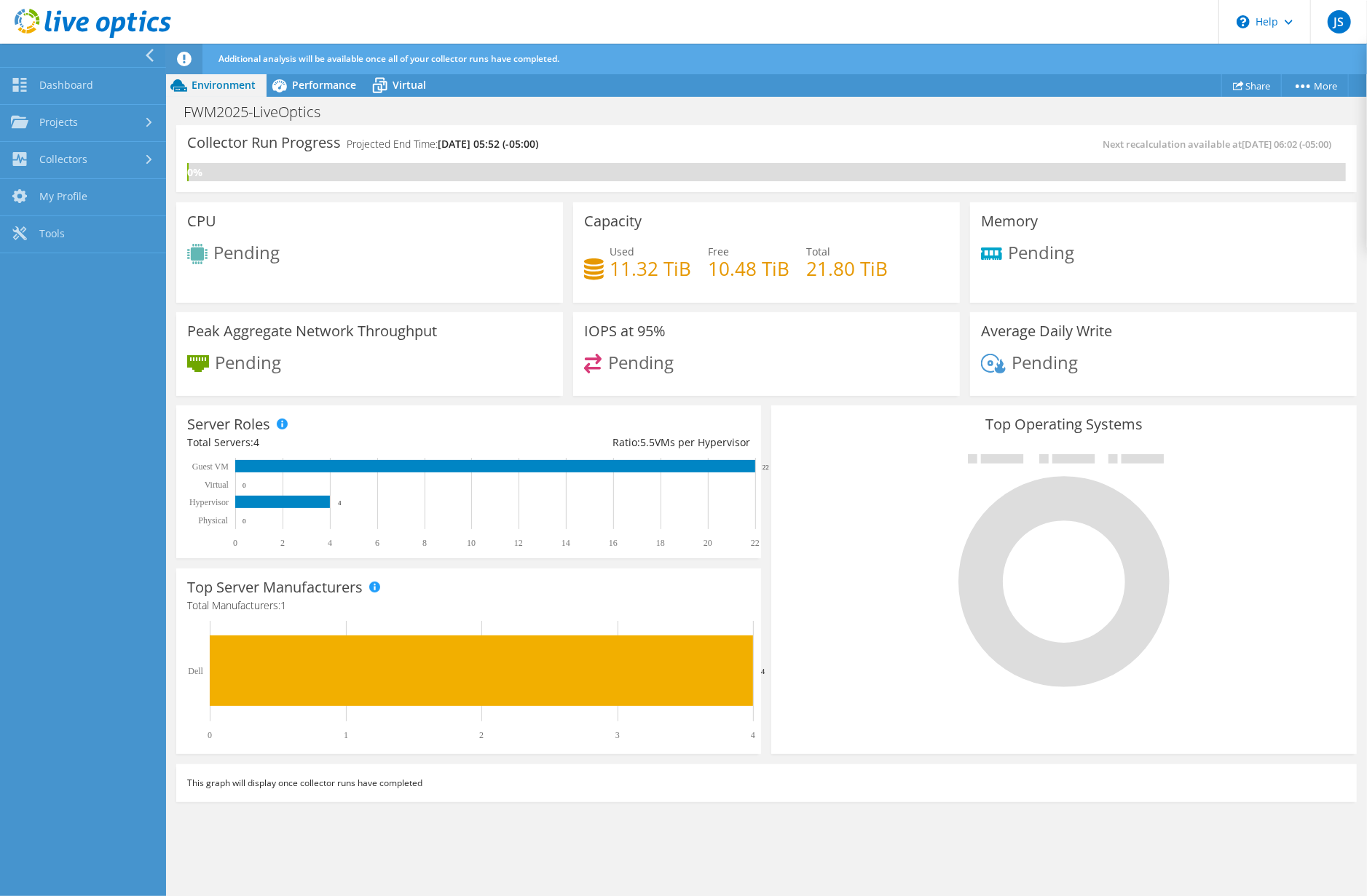
click at [154, 53] on icon at bounding box center [149, 55] width 11 height 13
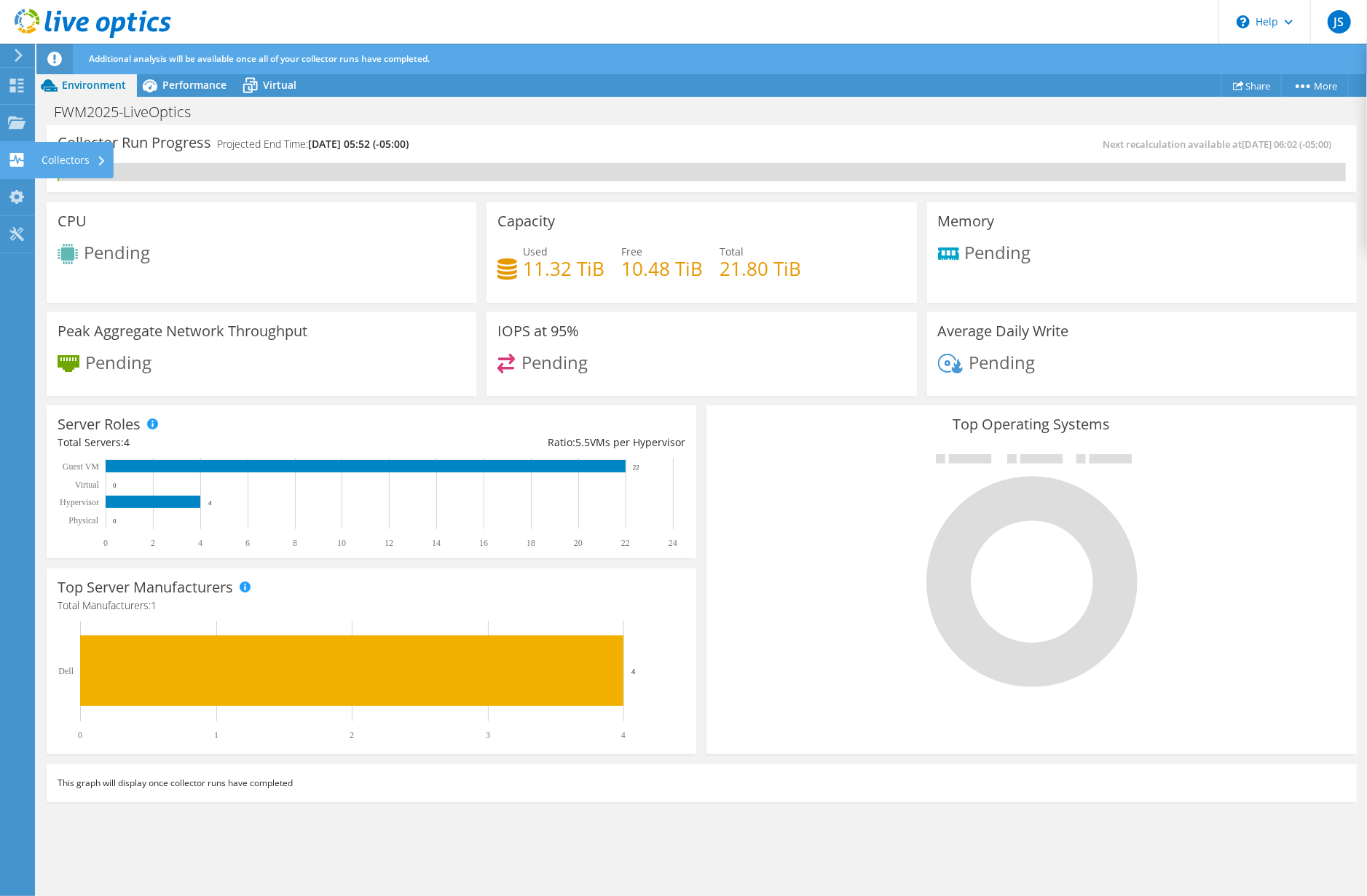
click at [10, 160] on use at bounding box center [17, 160] width 14 height 14
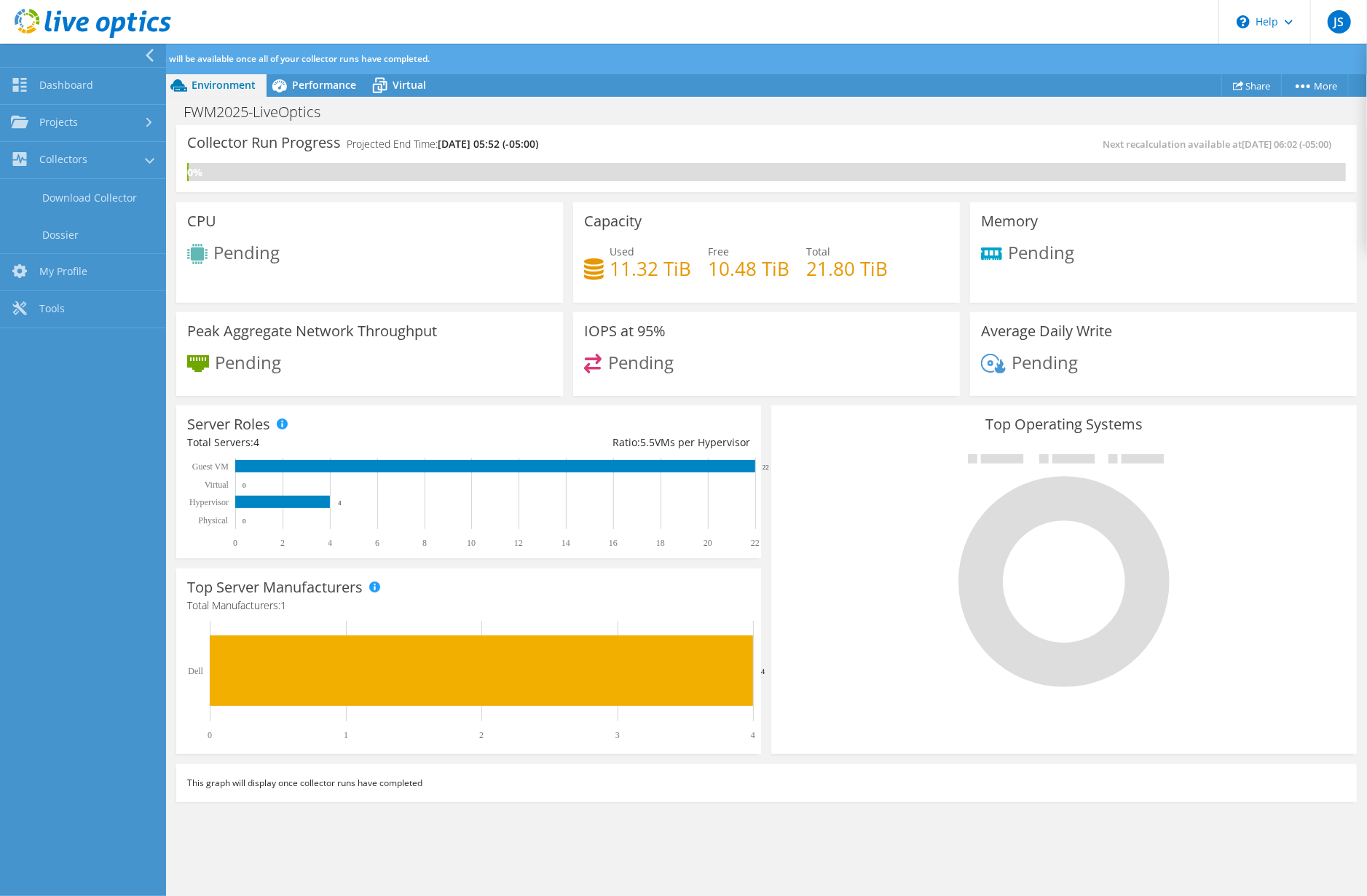
click at [152, 43] on div at bounding box center [86, 24] width 171 height 49
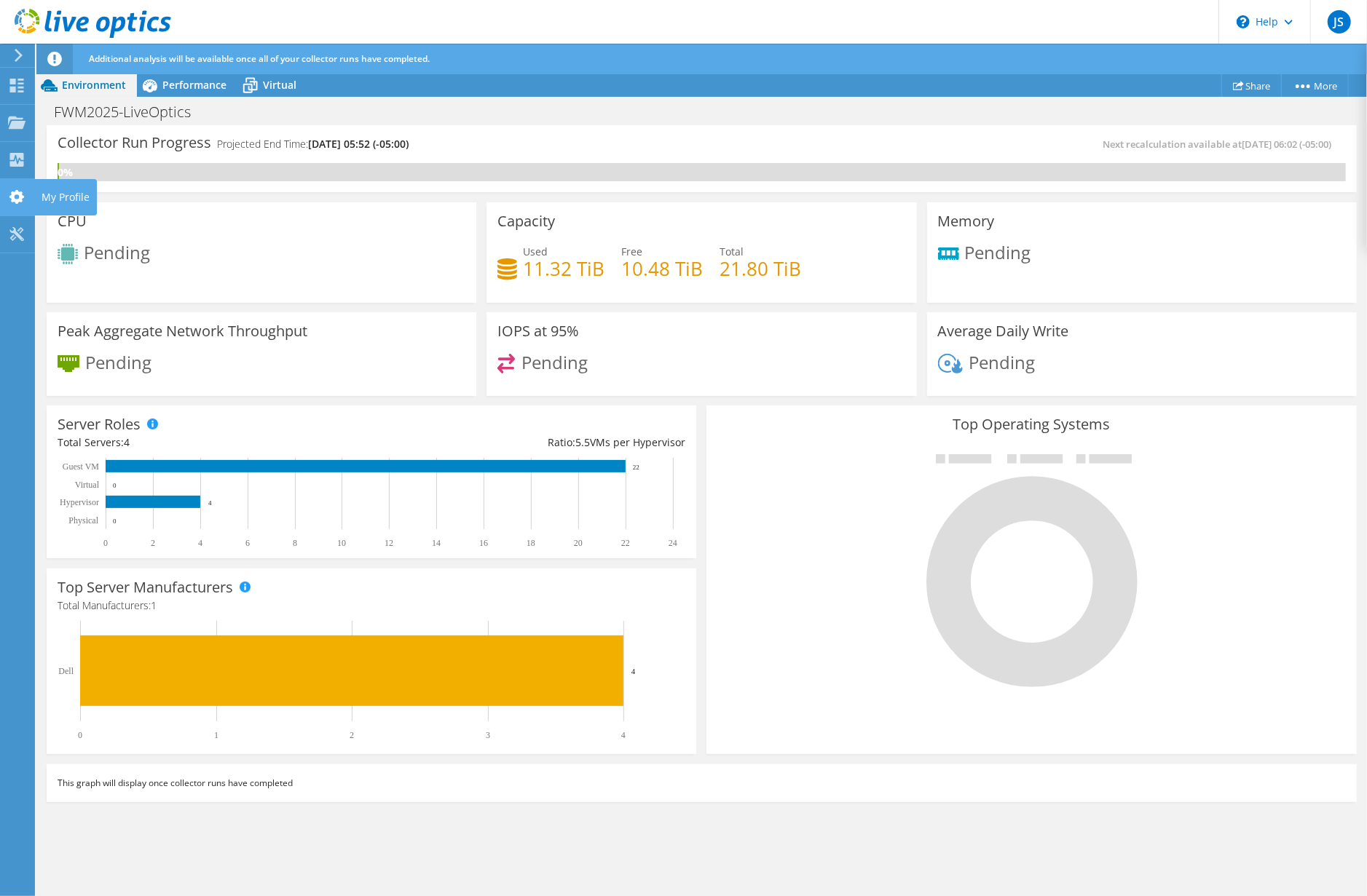
click at [14, 197] on use at bounding box center [17, 197] width 15 height 14
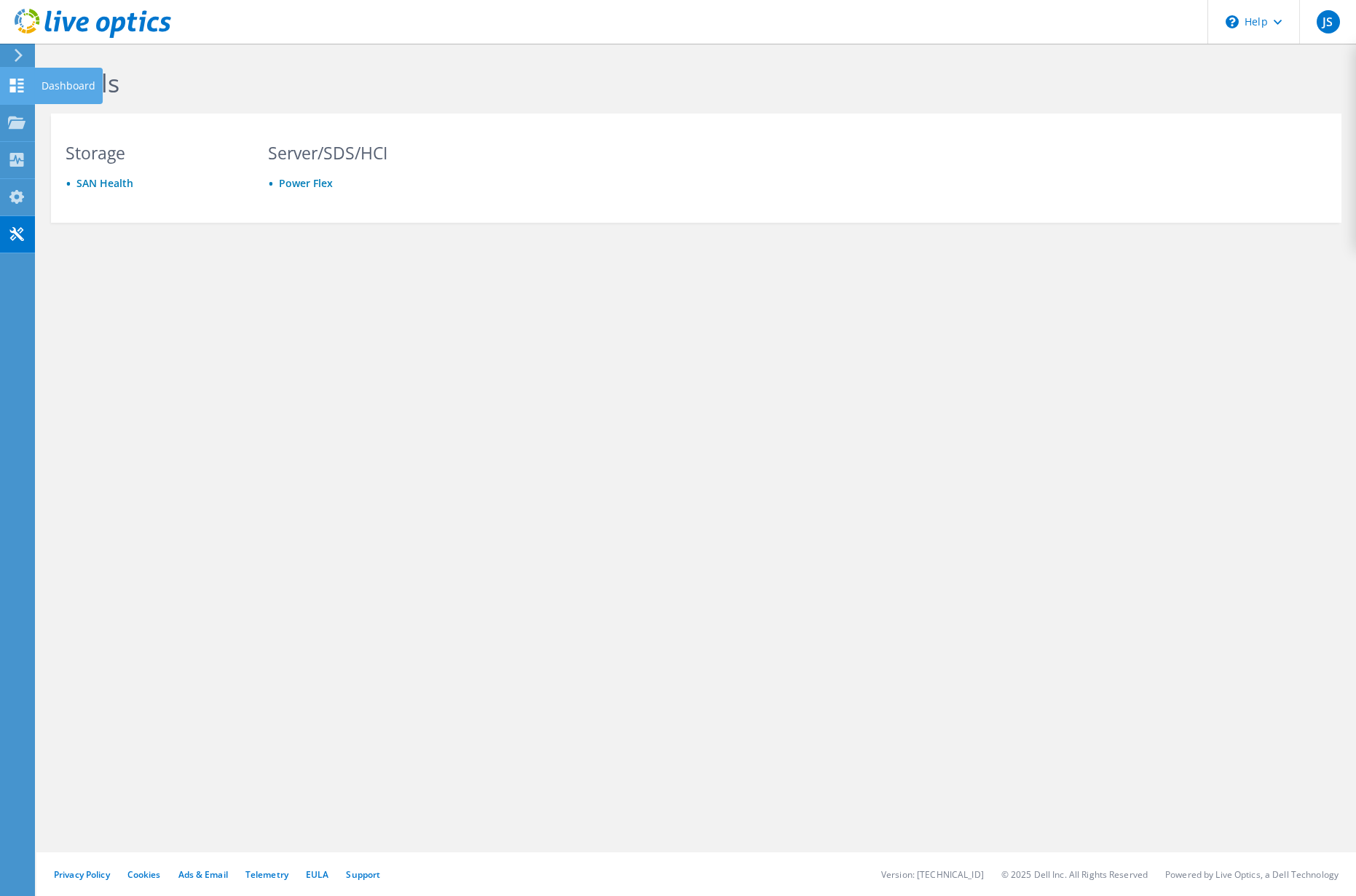
click at [20, 79] on use at bounding box center [17, 86] width 14 height 14
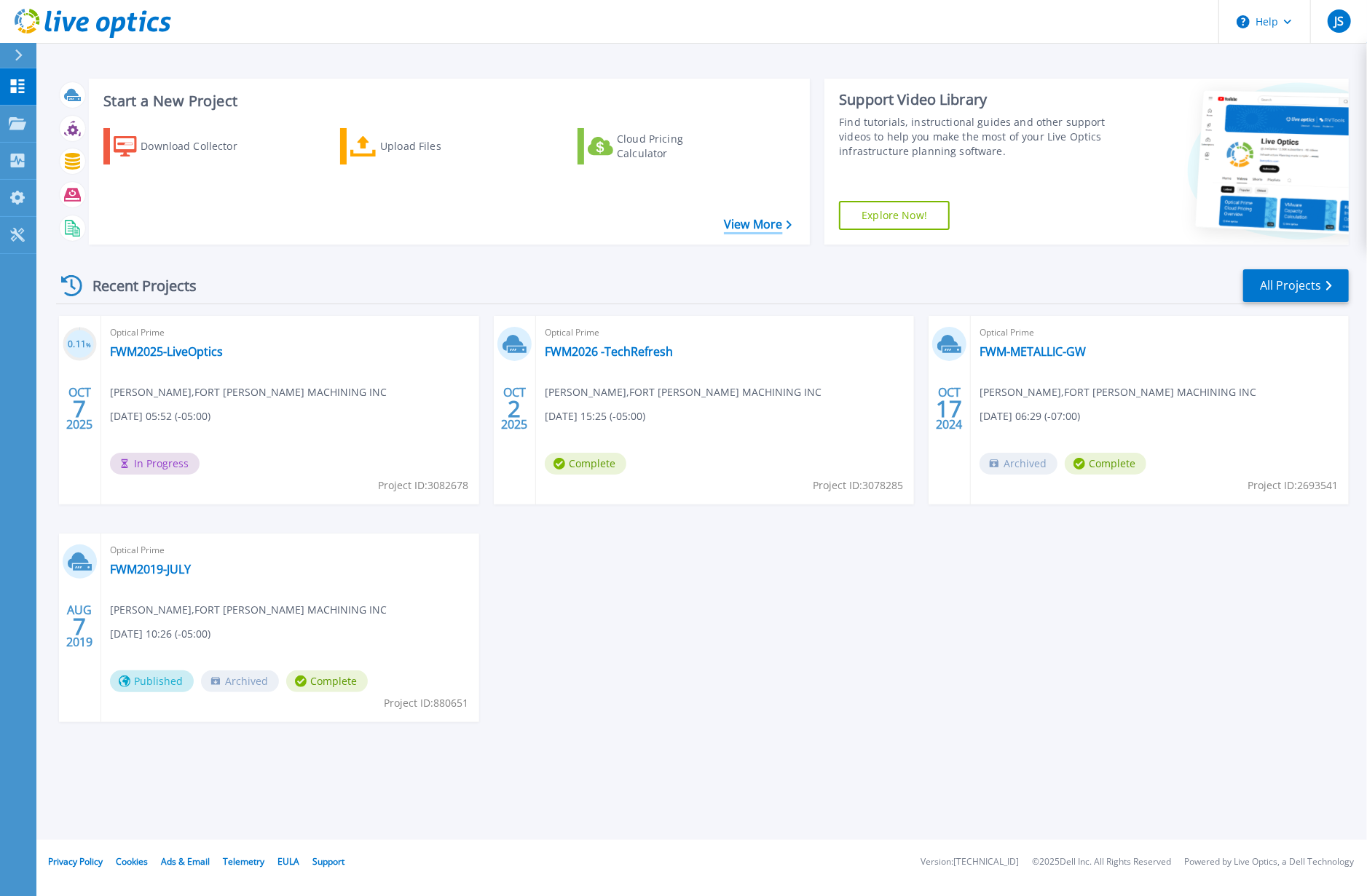
click at [745, 226] on link "View More" at bounding box center [758, 224] width 68 height 14
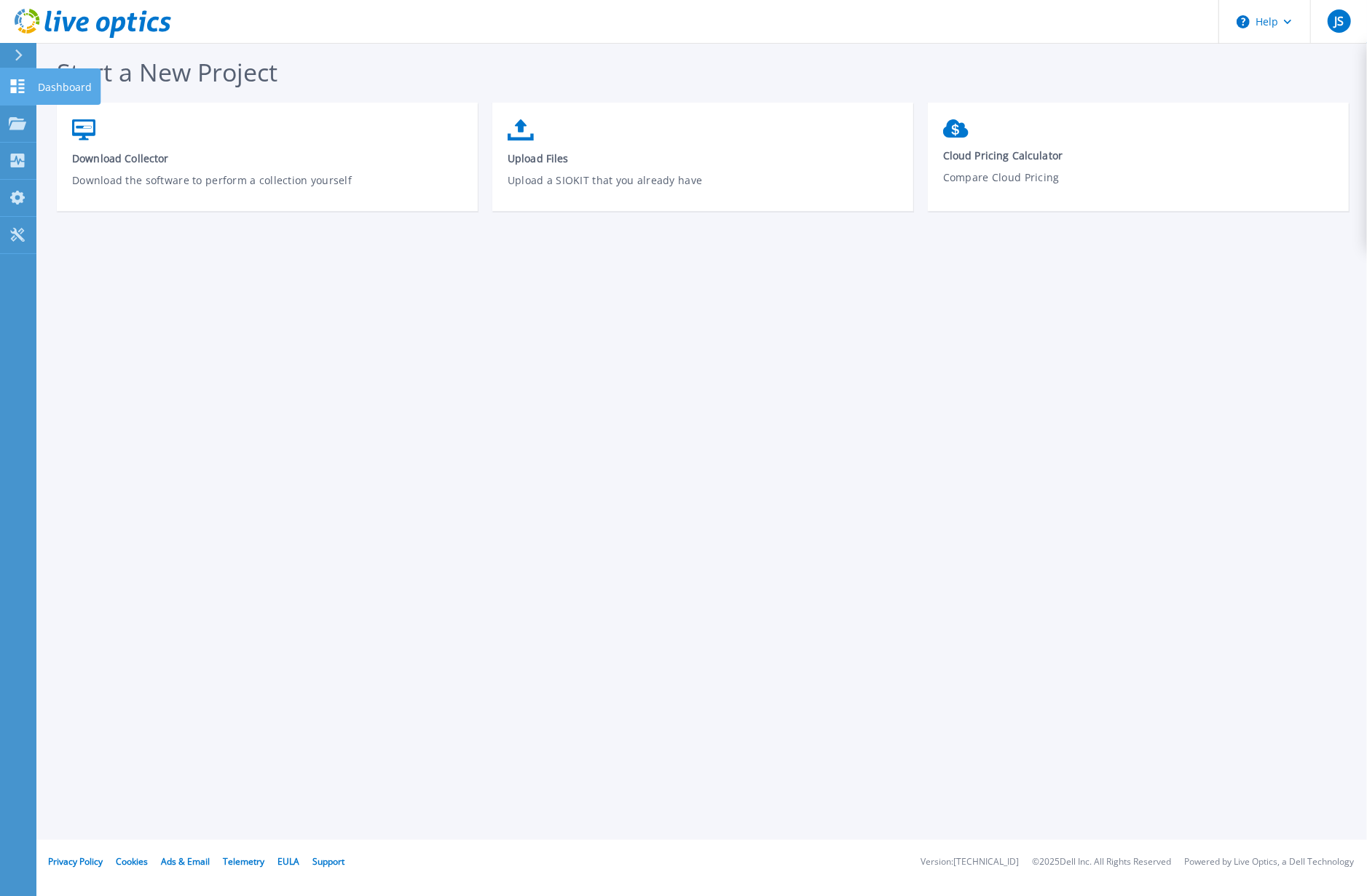
click at [22, 78] on link "Dashboard Dashboard" at bounding box center [18, 86] width 37 height 38
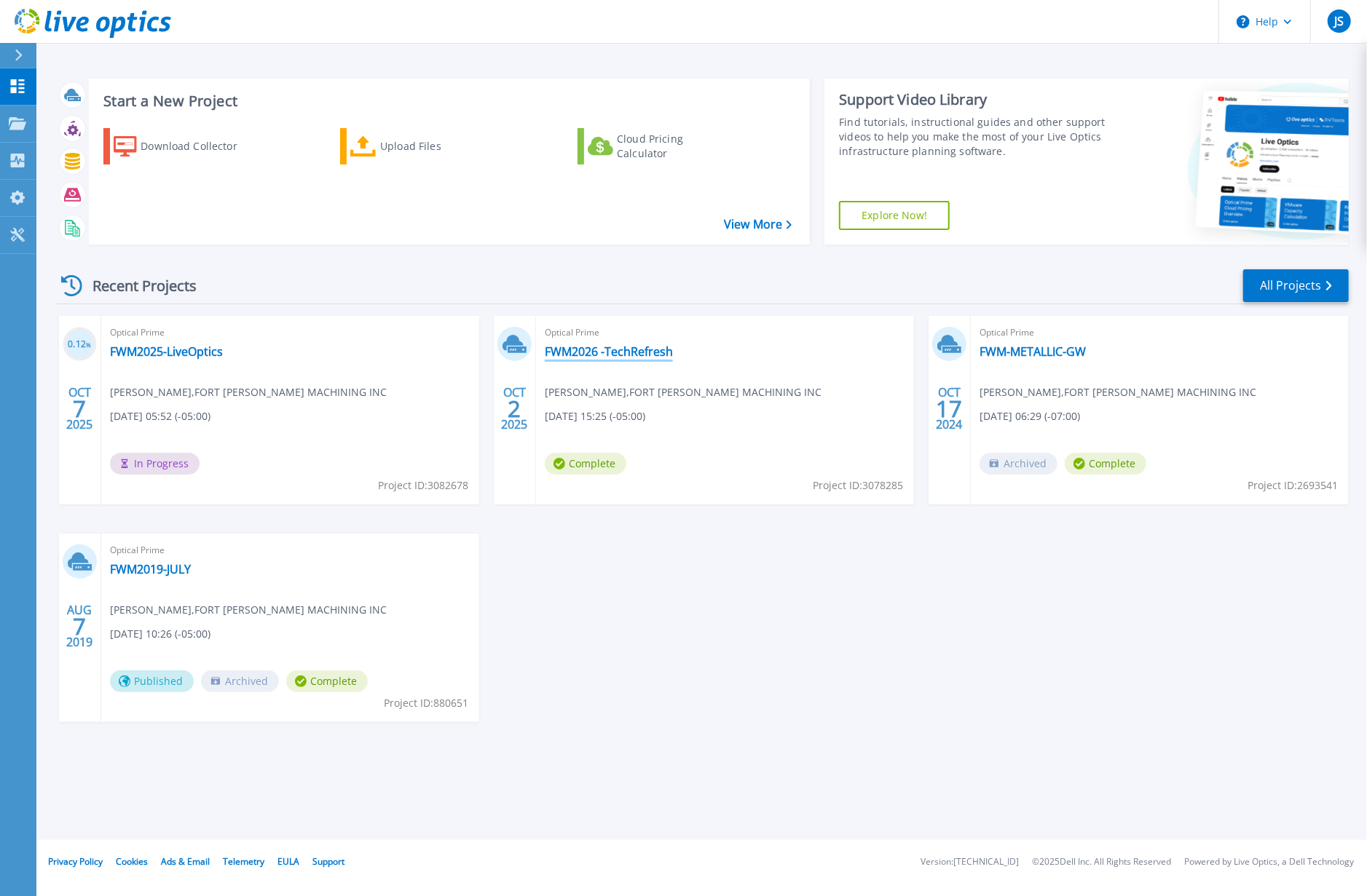
click at [597, 349] on link "FWM2026 -TechRefresh" at bounding box center [609, 351] width 128 height 15
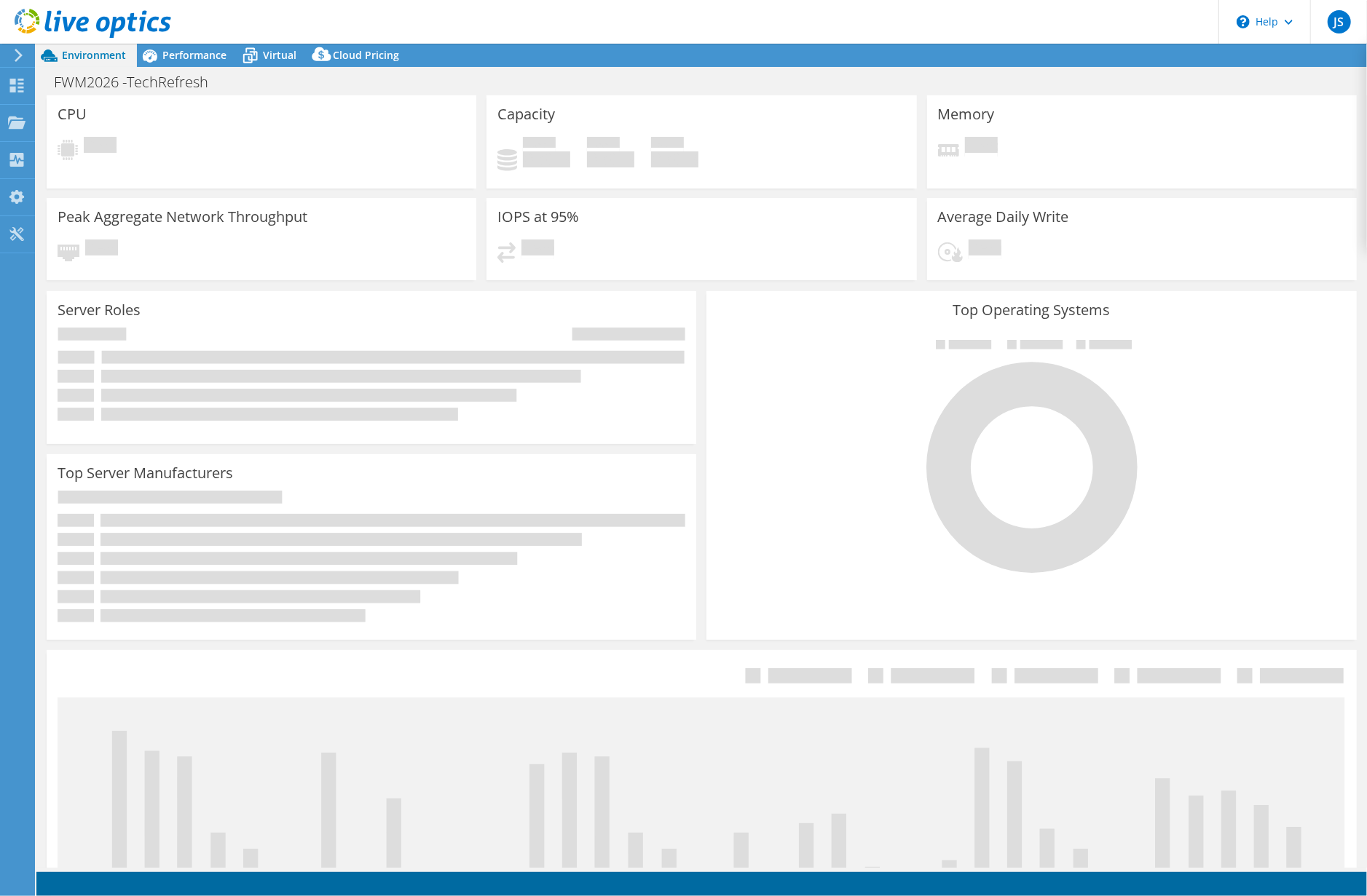
select select "USD"
click at [203, 53] on span "Performance" at bounding box center [194, 55] width 64 height 14
click at [193, 55] on span "Performance" at bounding box center [194, 55] width 64 height 14
click at [94, 52] on span "Environment" at bounding box center [93, 55] width 64 height 14
click at [16, 79] on use at bounding box center [17, 86] width 14 height 14
